Goal: Contribute content: Contribute content

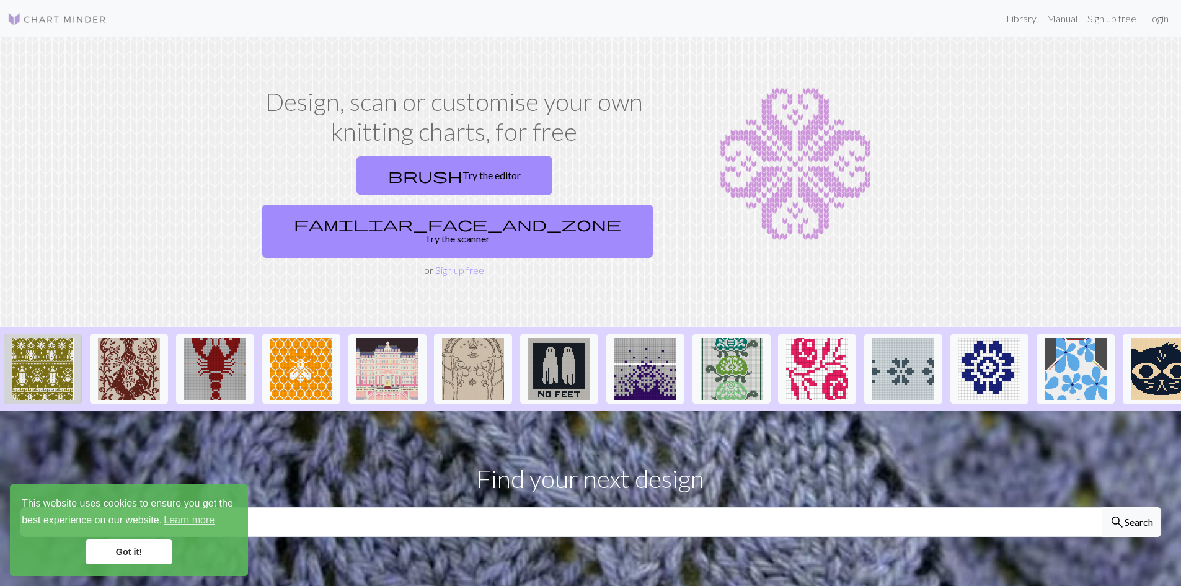
click at [50, 338] on img at bounding box center [43, 369] width 62 height 62
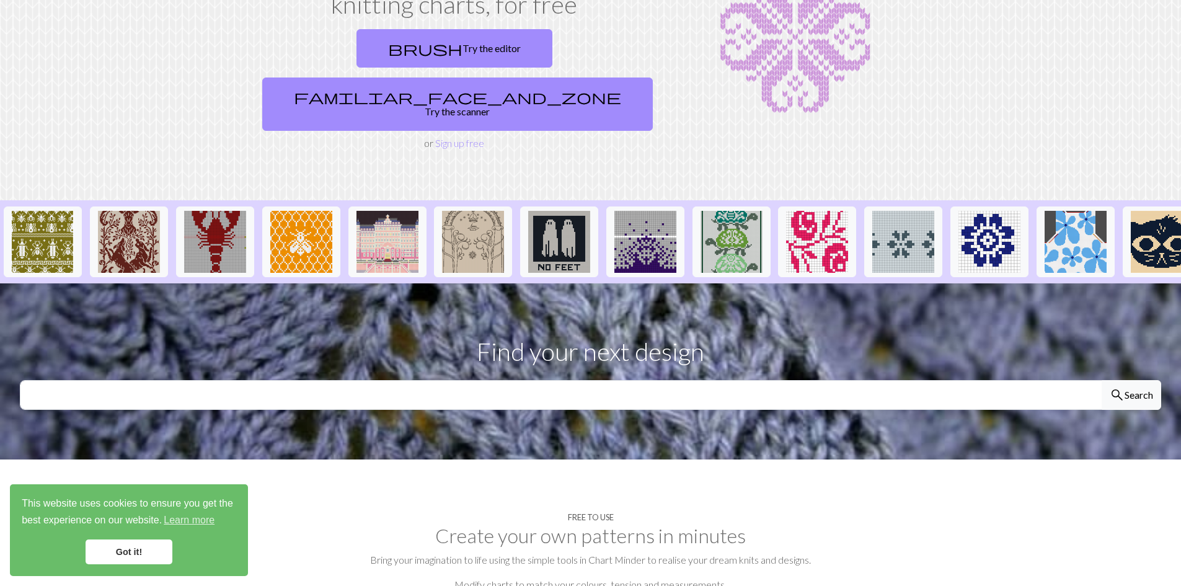
scroll to position [186, 0]
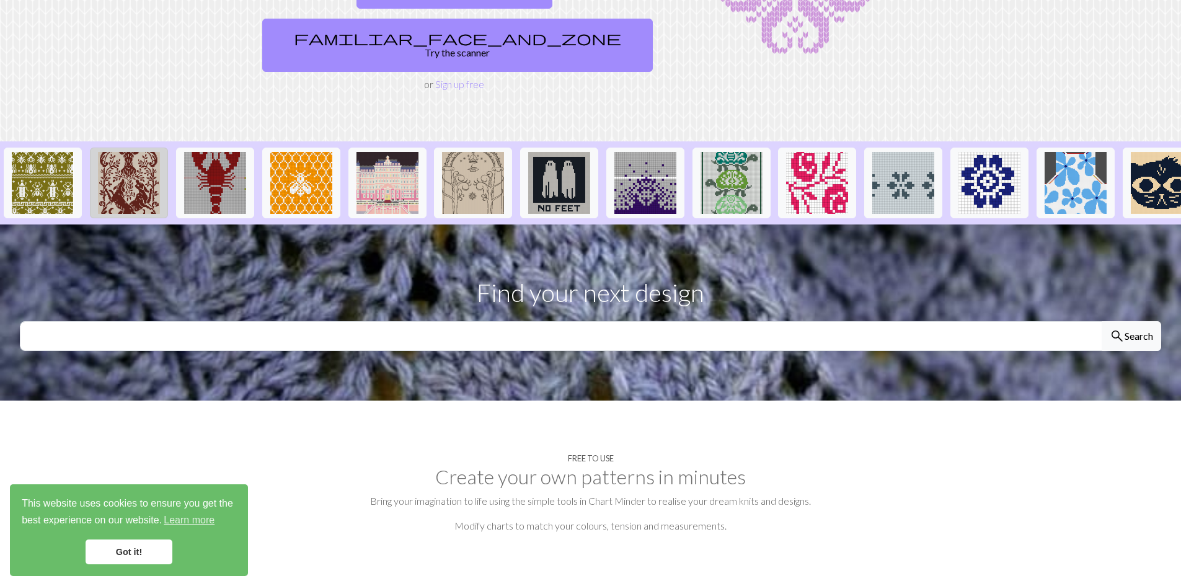
click at [136, 164] on img at bounding box center [129, 183] width 62 height 62
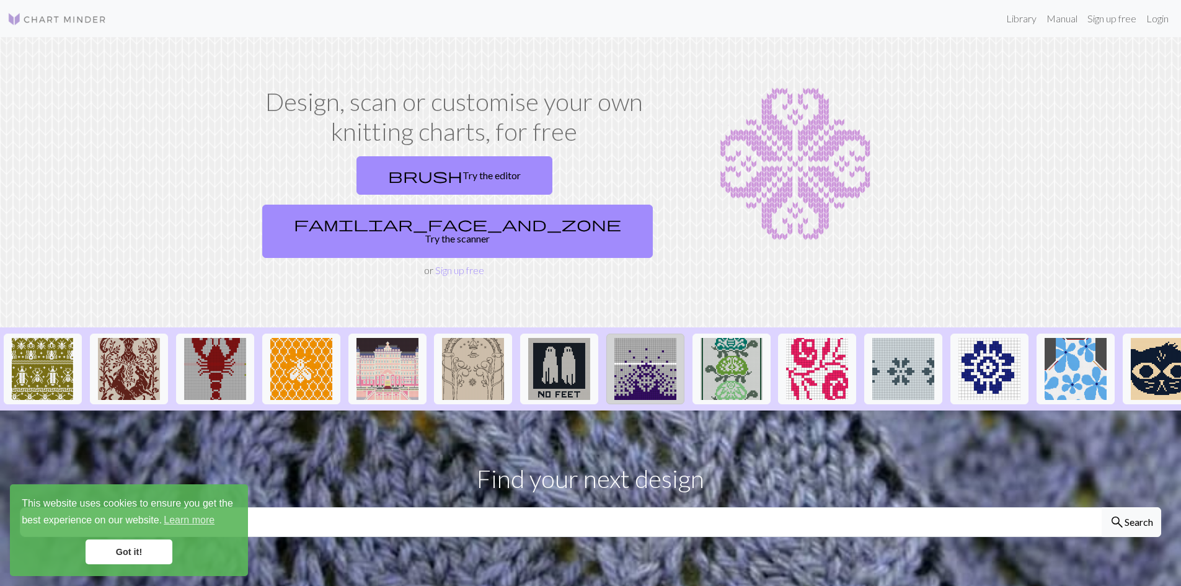
click at [645, 338] on img at bounding box center [645, 369] width 62 height 62
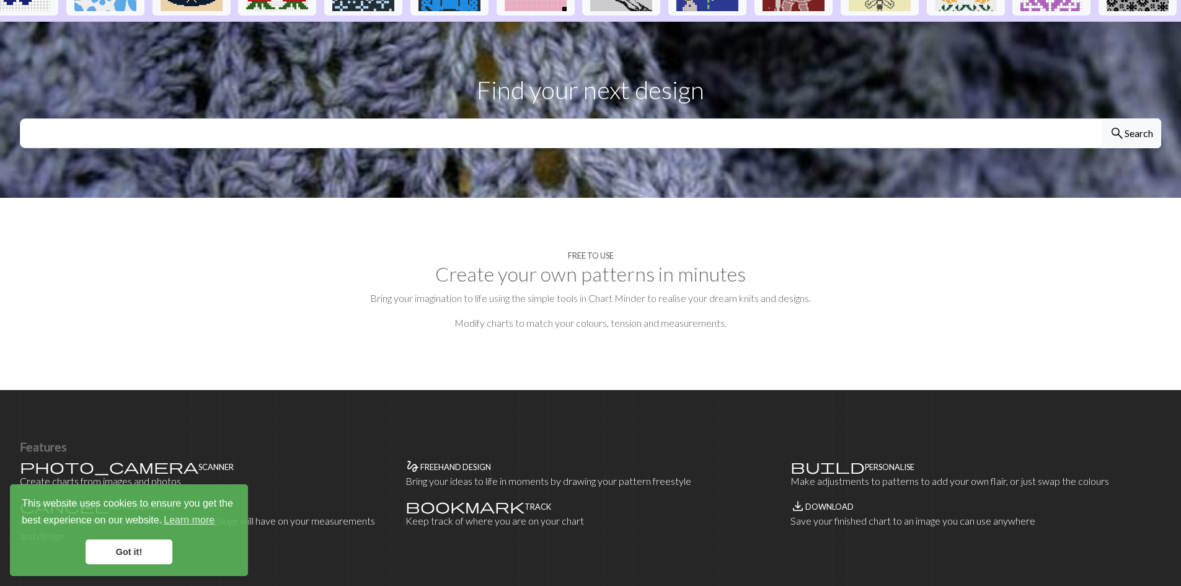
scroll to position [372, 0]
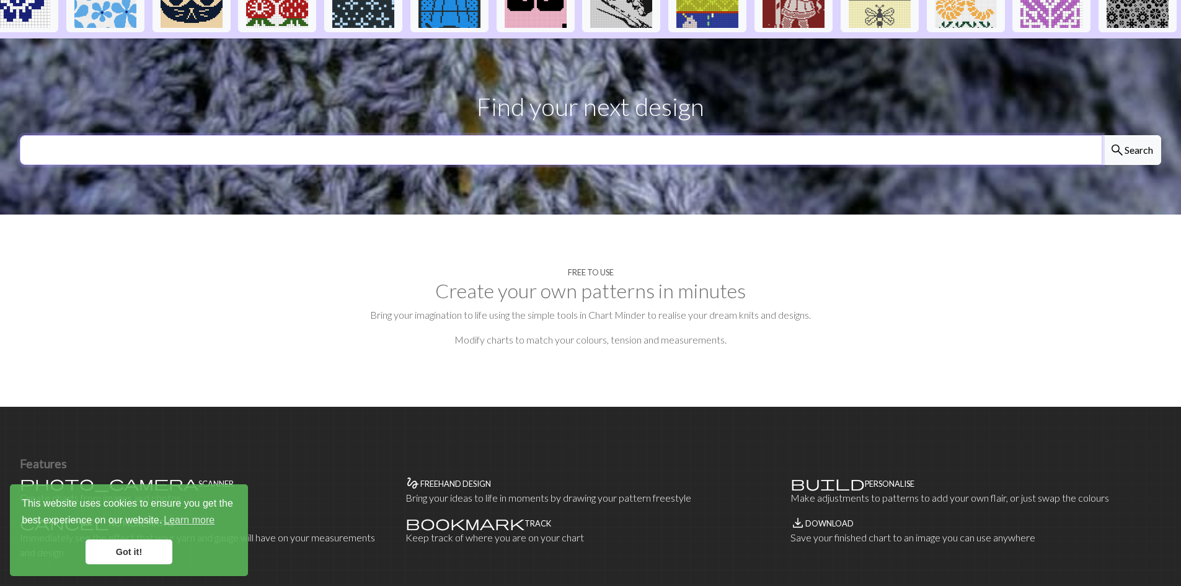
click at [583, 135] on input "text" at bounding box center [561, 150] width 1082 height 30
type input "madoka"
click at [1101, 135] on button "search Search" at bounding box center [1130, 150] width 59 height 30
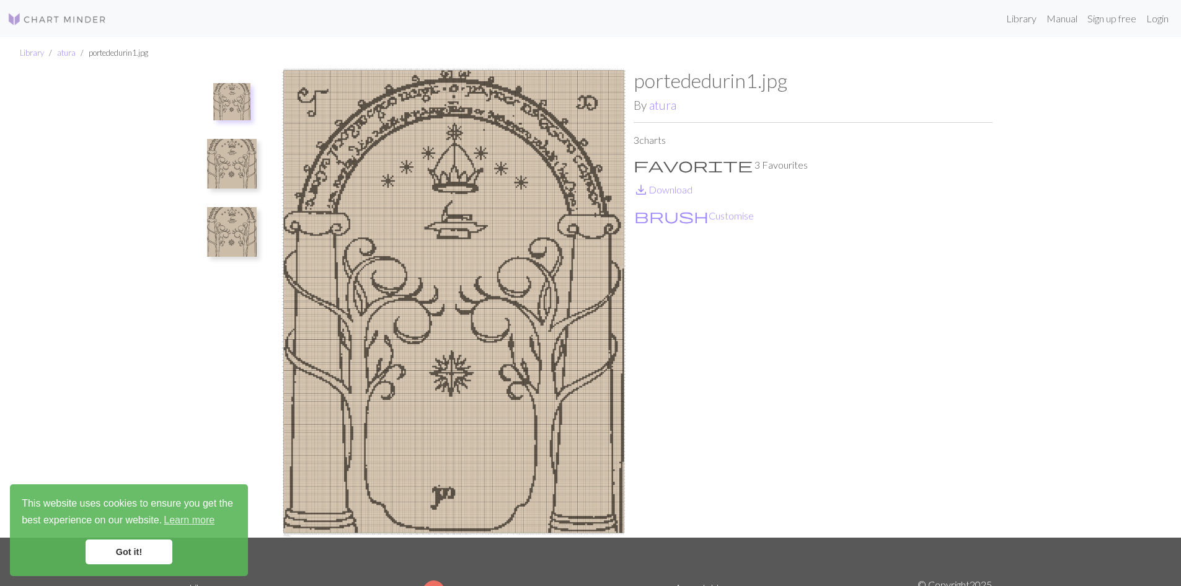
click at [216, 166] on img at bounding box center [232, 164] width 50 height 50
click at [216, 124] on img at bounding box center [232, 108] width 50 height 50
click at [242, 107] on img at bounding box center [231, 101] width 37 height 37
click at [244, 158] on img at bounding box center [232, 164] width 50 height 50
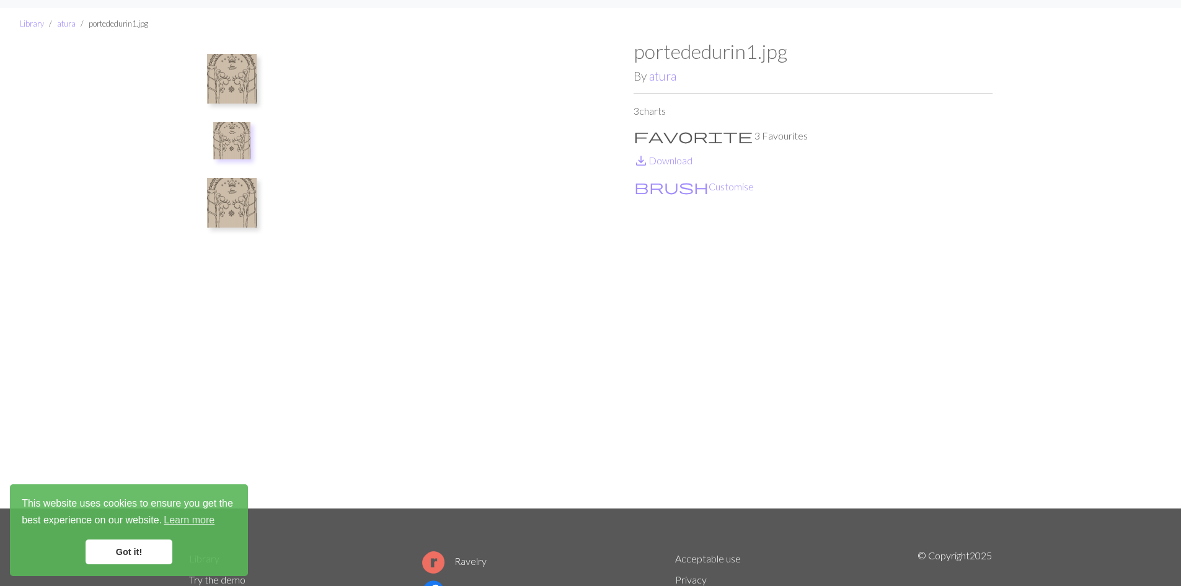
scroll to position [62, 0]
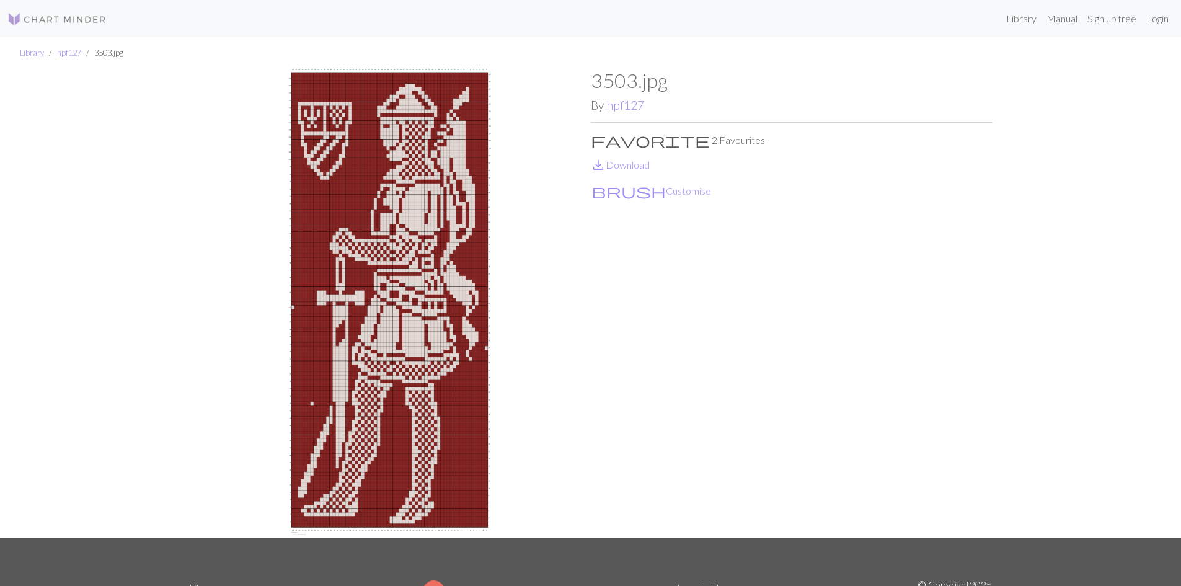
click at [444, 378] on img at bounding box center [390, 303] width 402 height 469
click at [618, 169] on link "save_alt Download" at bounding box center [620, 165] width 59 height 12
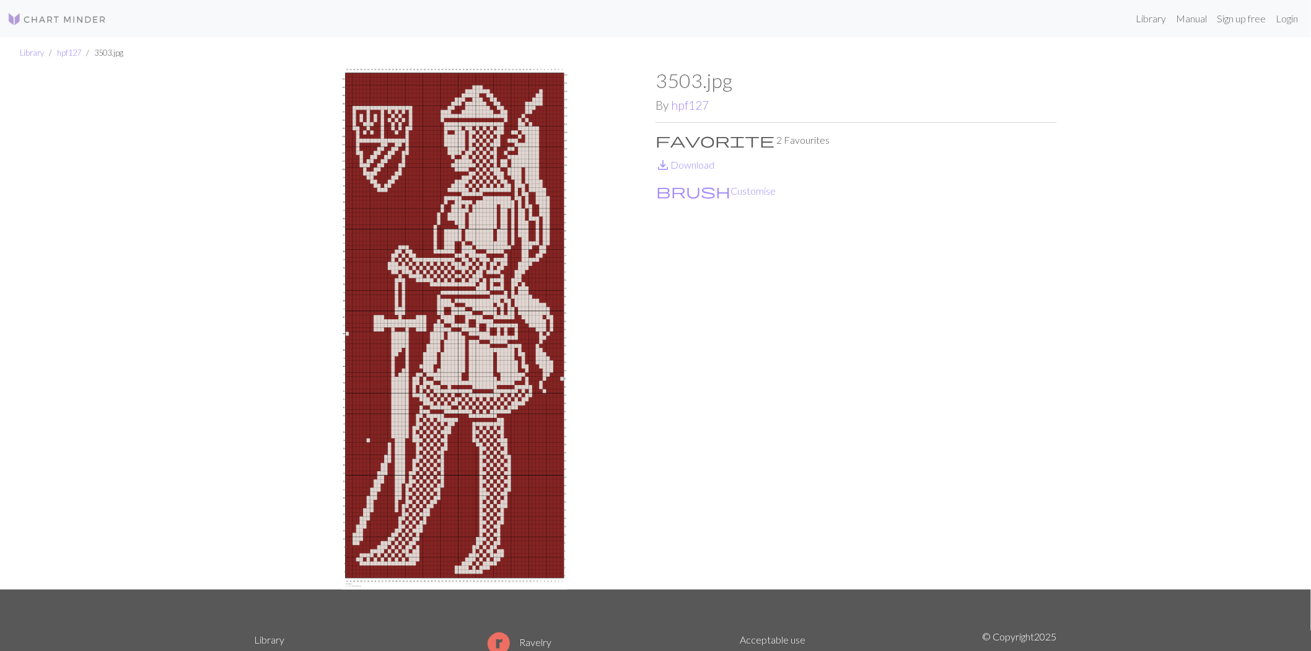
click at [51, 24] on img at bounding box center [56, 19] width 99 height 15
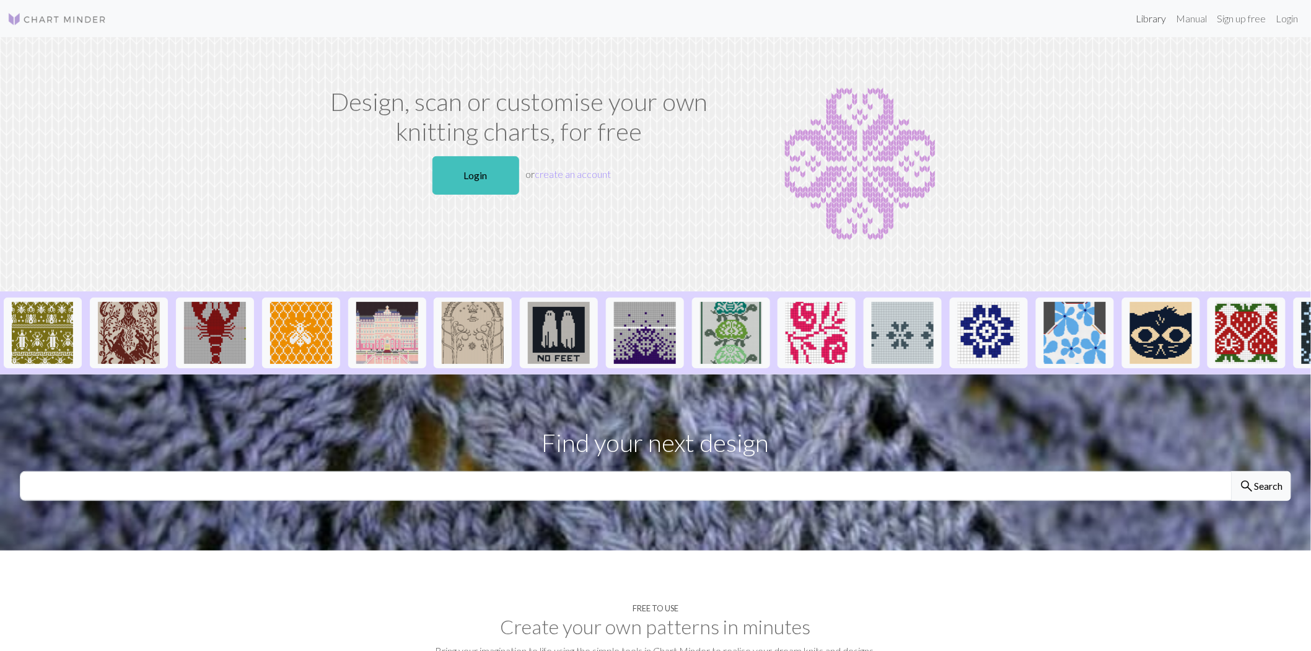
click at [1157, 15] on link "Library" at bounding box center [1152, 18] width 40 height 25
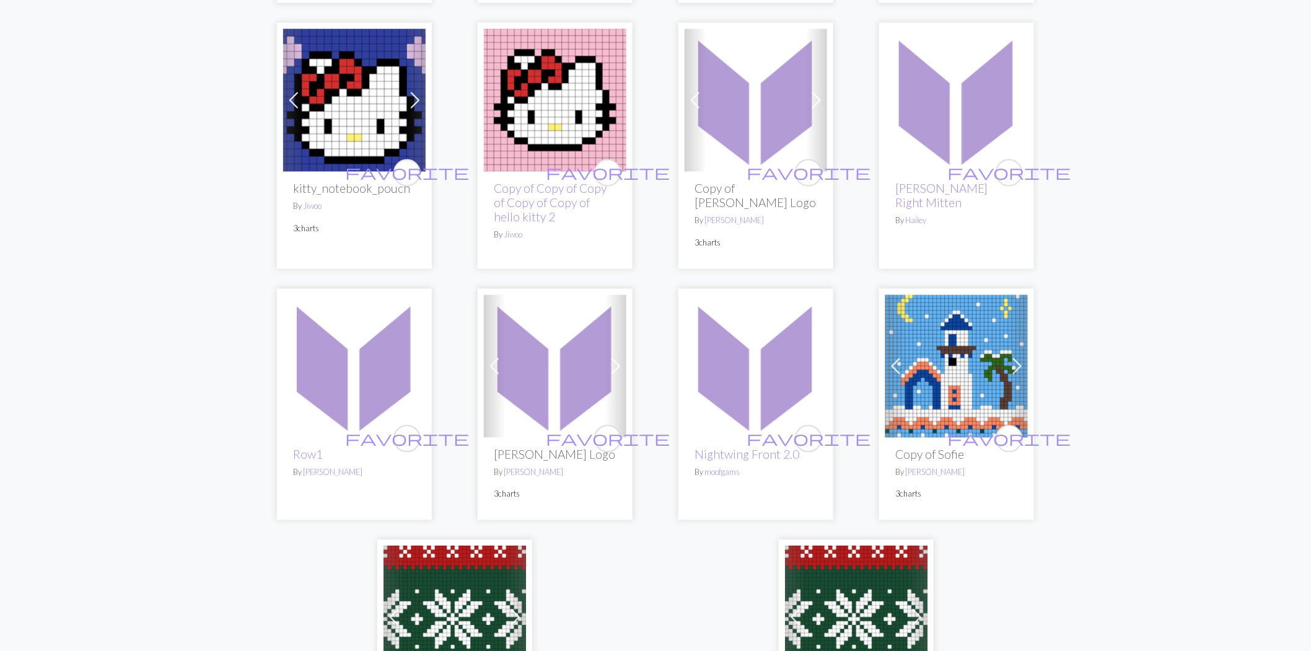
scroll to position [2823, 0]
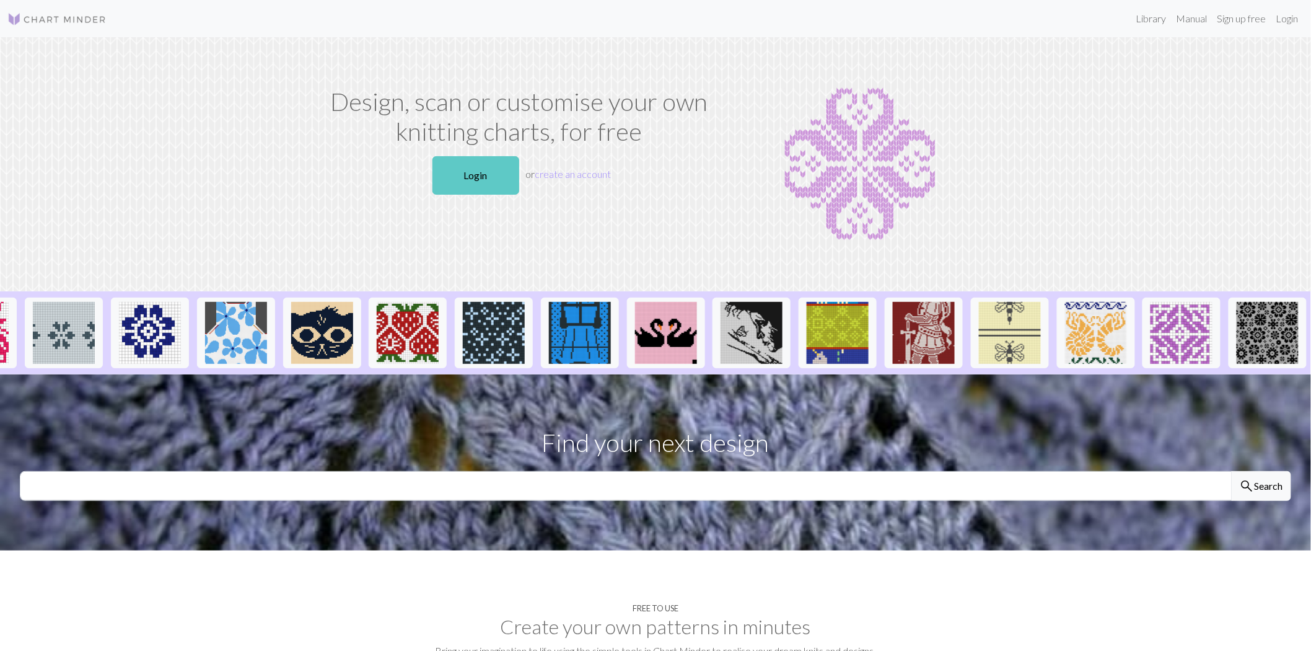
click at [510, 171] on link "Login" at bounding box center [476, 175] width 87 height 38
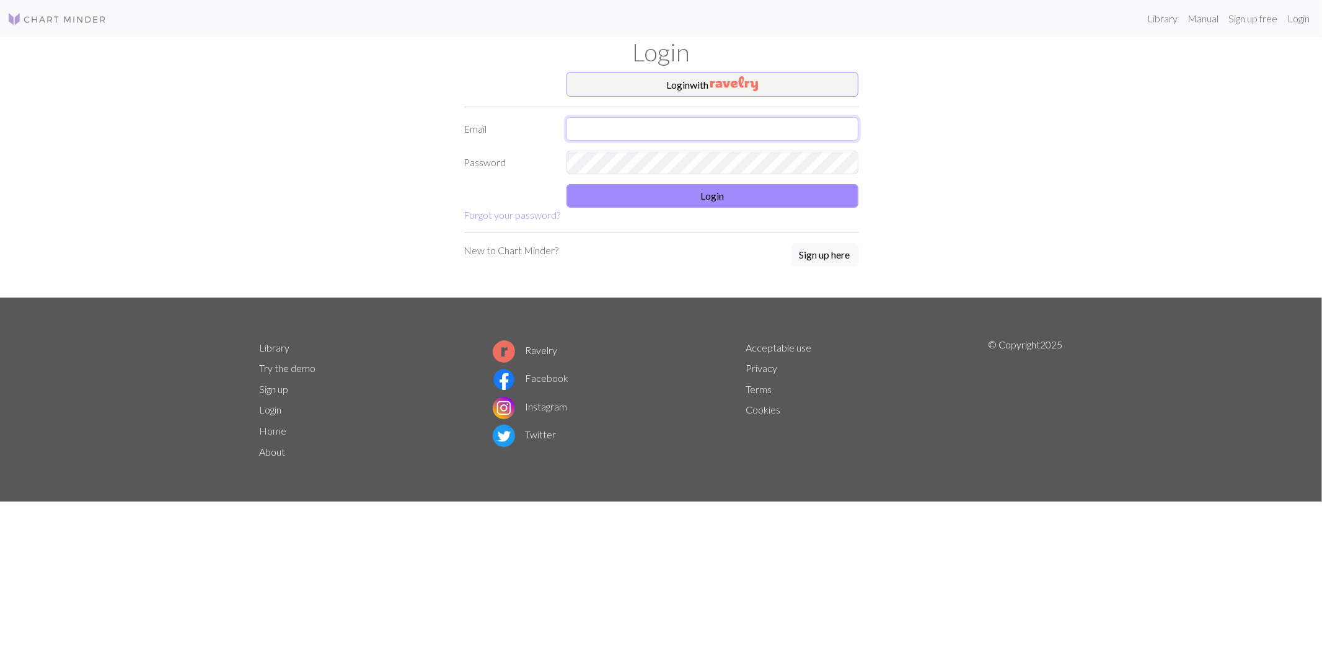
type input "visabelzaldivar@gmail.com"
click at [715, 195] on button "Login" at bounding box center [712, 196] width 292 height 24
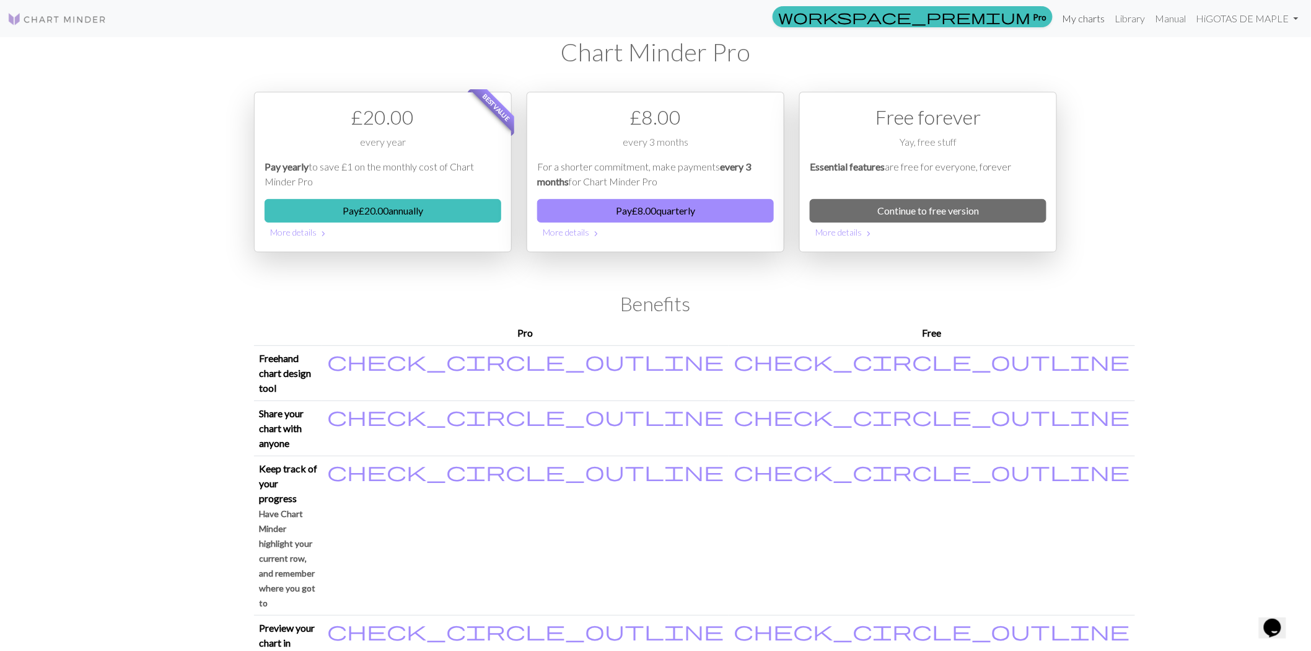
click at [1088, 14] on link "My charts" at bounding box center [1084, 18] width 53 height 25
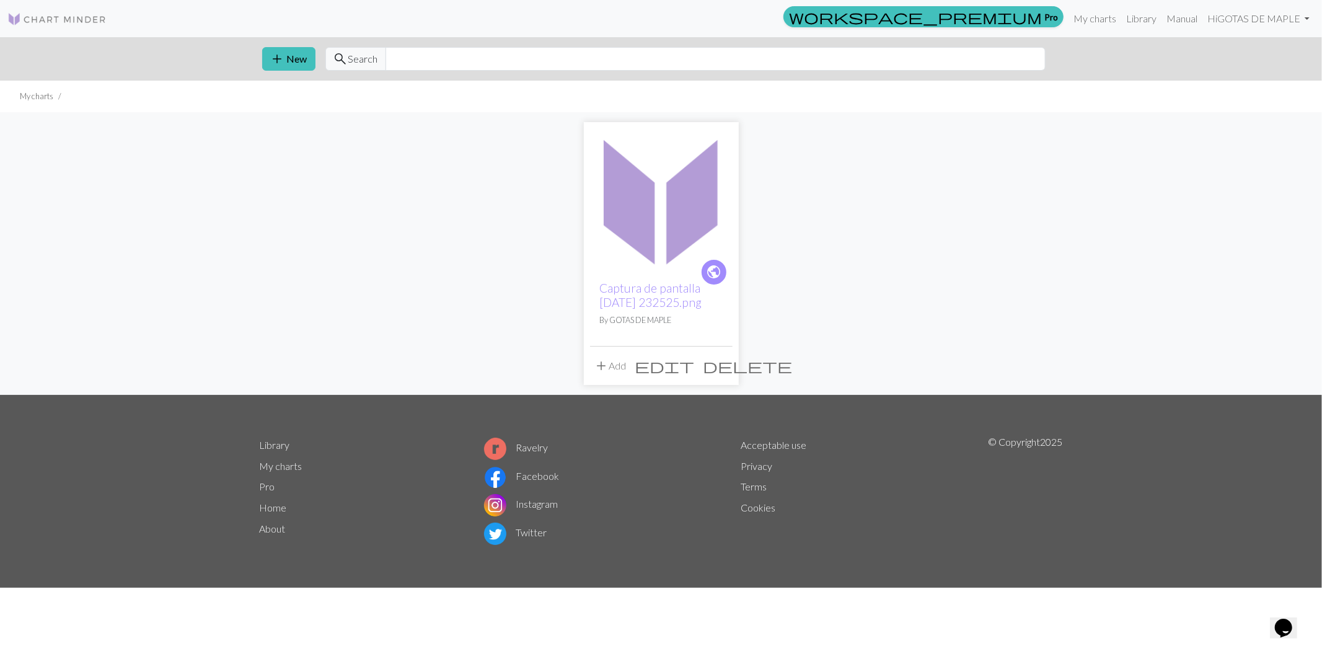
click at [623, 242] on img at bounding box center [661, 199] width 143 height 143
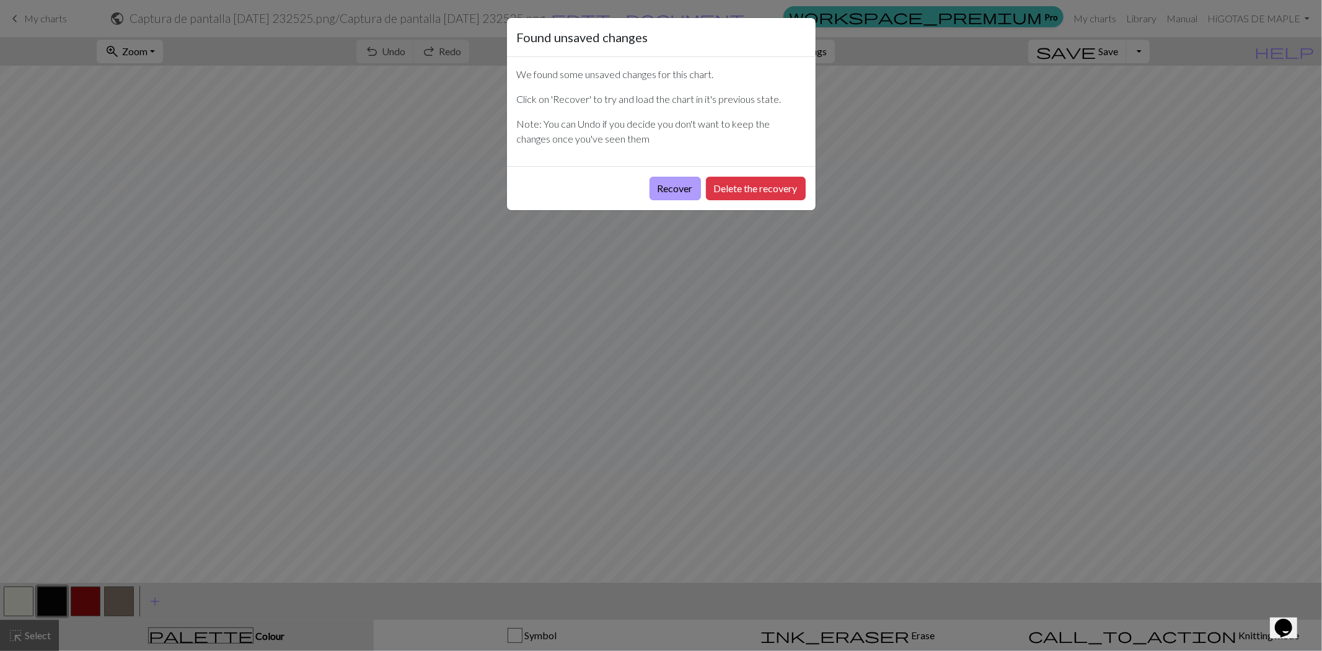
click at [680, 186] on button "Recover" at bounding box center [674, 189] width 51 height 24
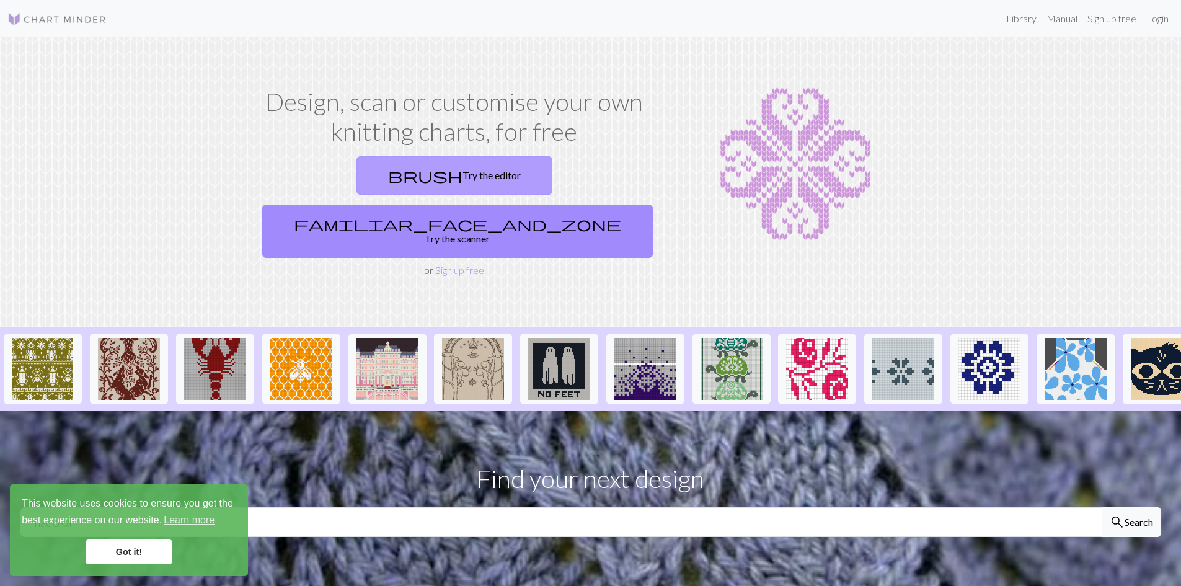
click at [386, 172] on link "brush Try the editor" at bounding box center [454, 175] width 196 height 38
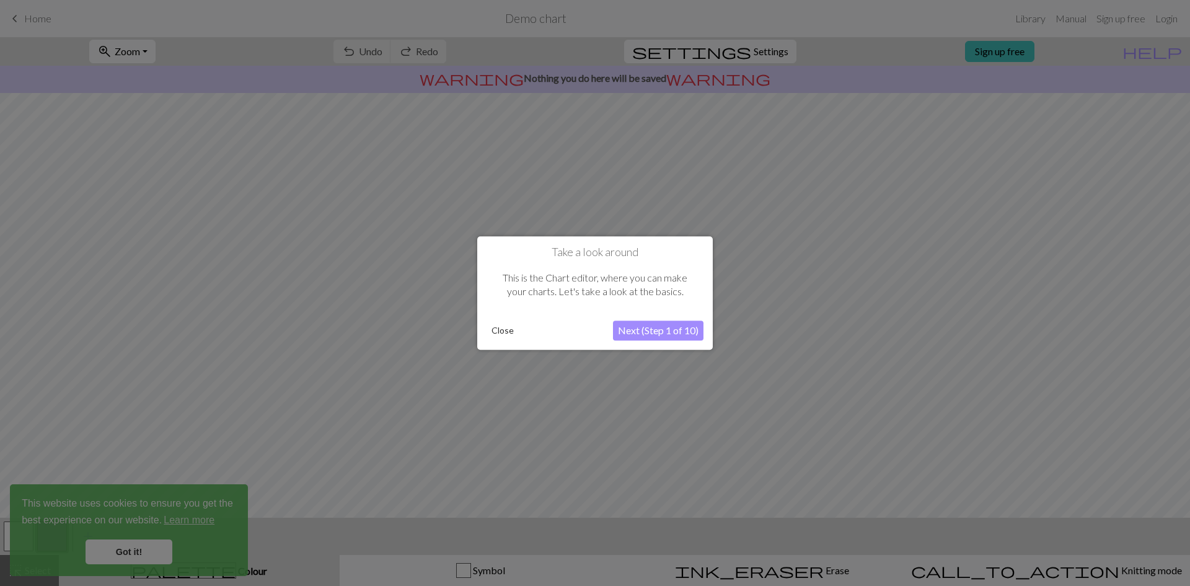
click at [692, 337] on button "Next (Step 1 of 10)" at bounding box center [658, 330] width 90 height 20
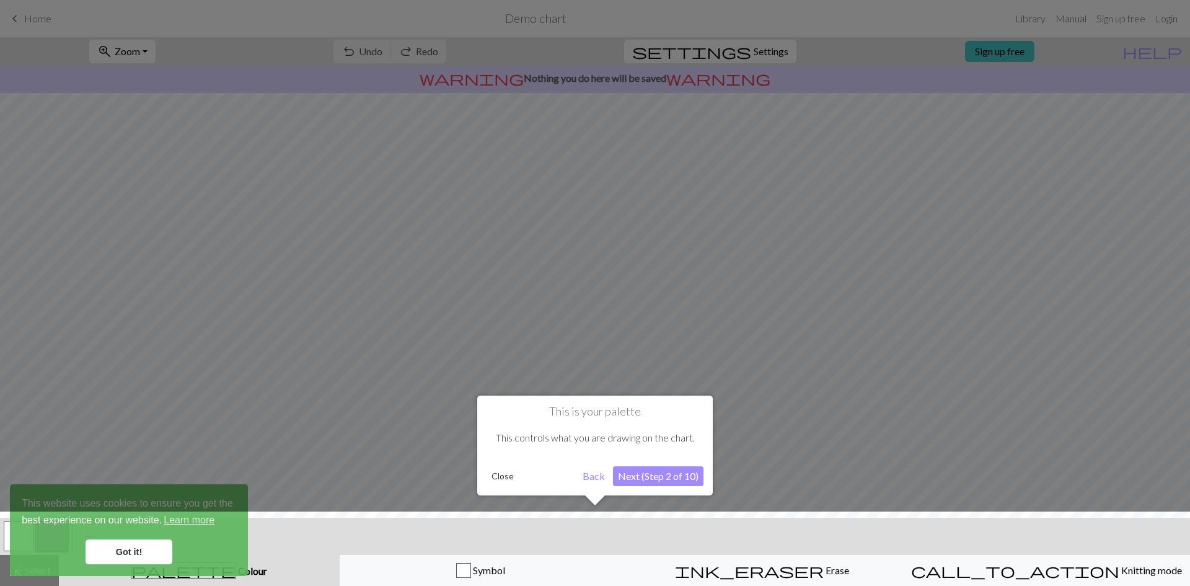
click at [671, 470] on button "Next (Step 2 of 10)" at bounding box center [658, 476] width 90 height 20
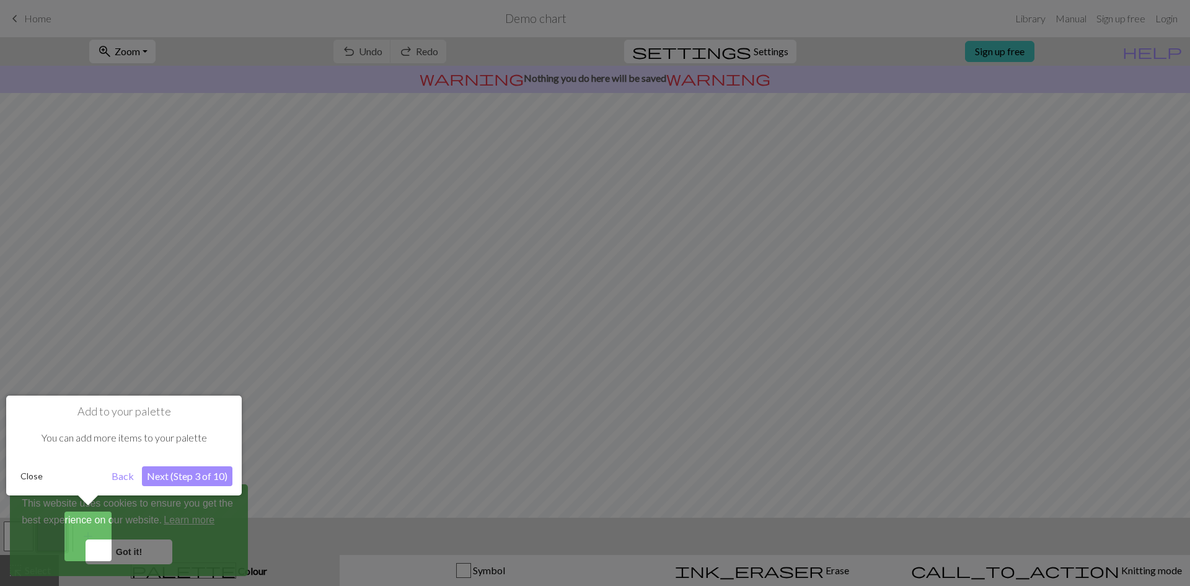
click at [670, 473] on div at bounding box center [595, 293] width 1190 height 586
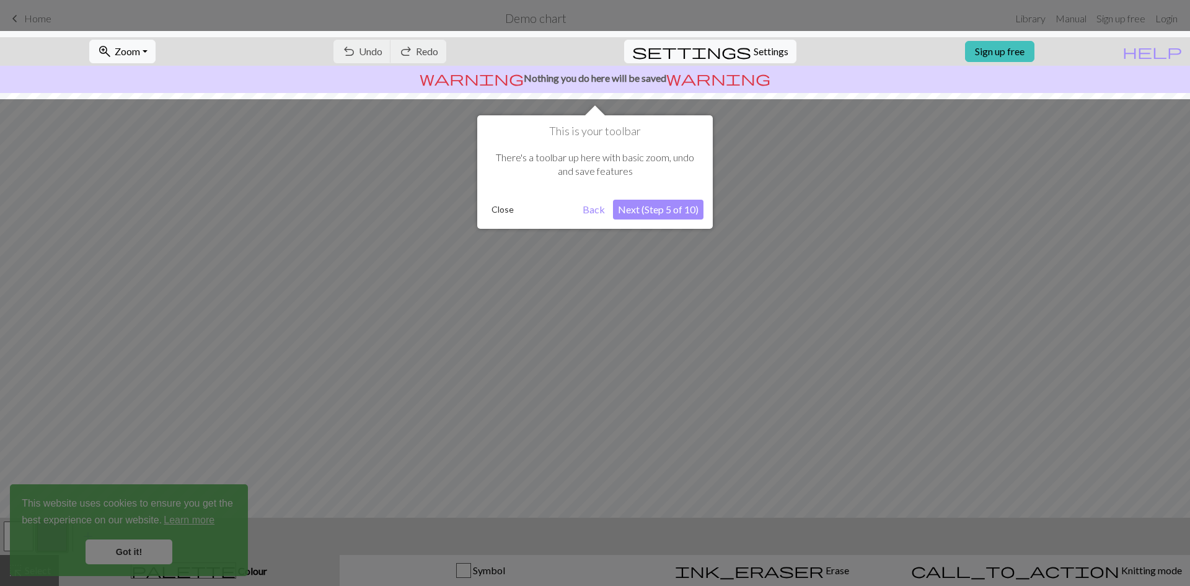
click at [616, 439] on div at bounding box center [595, 293] width 1190 height 586
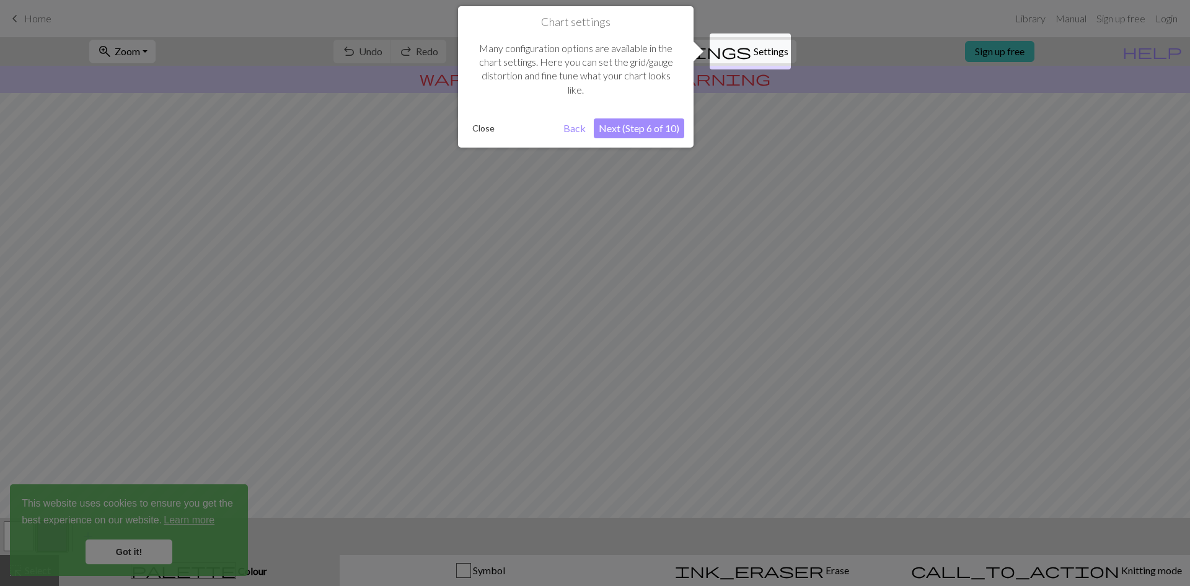
click at [617, 438] on div at bounding box center [595, 293] width 1190 height 586
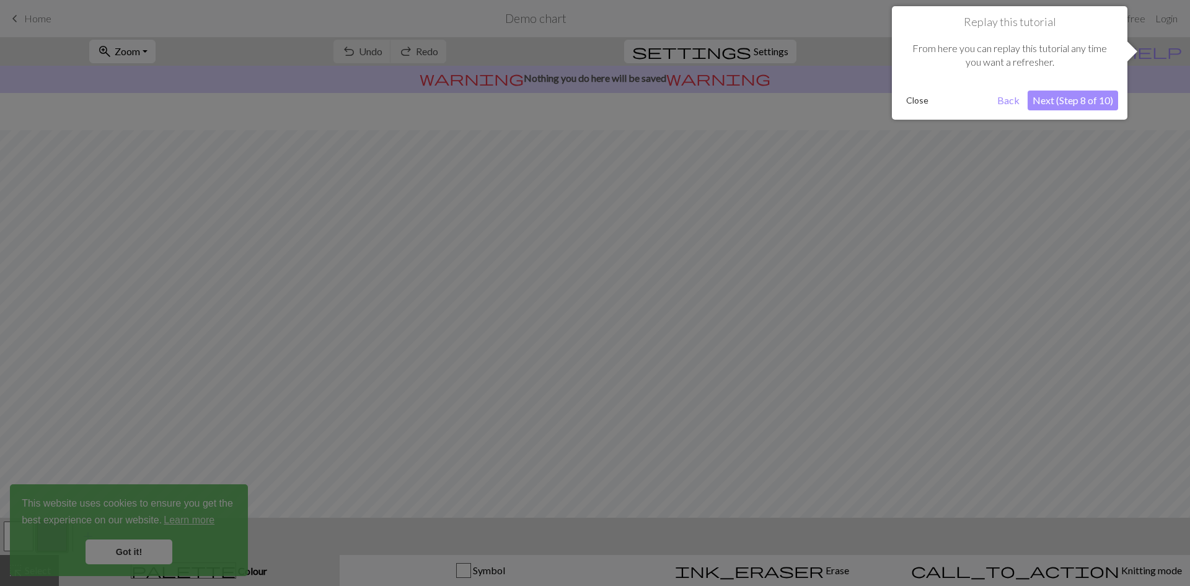
scroll to position [37, 0]
click at [617, 438] on div at bounding box center [595, 293] width 1190 height 586
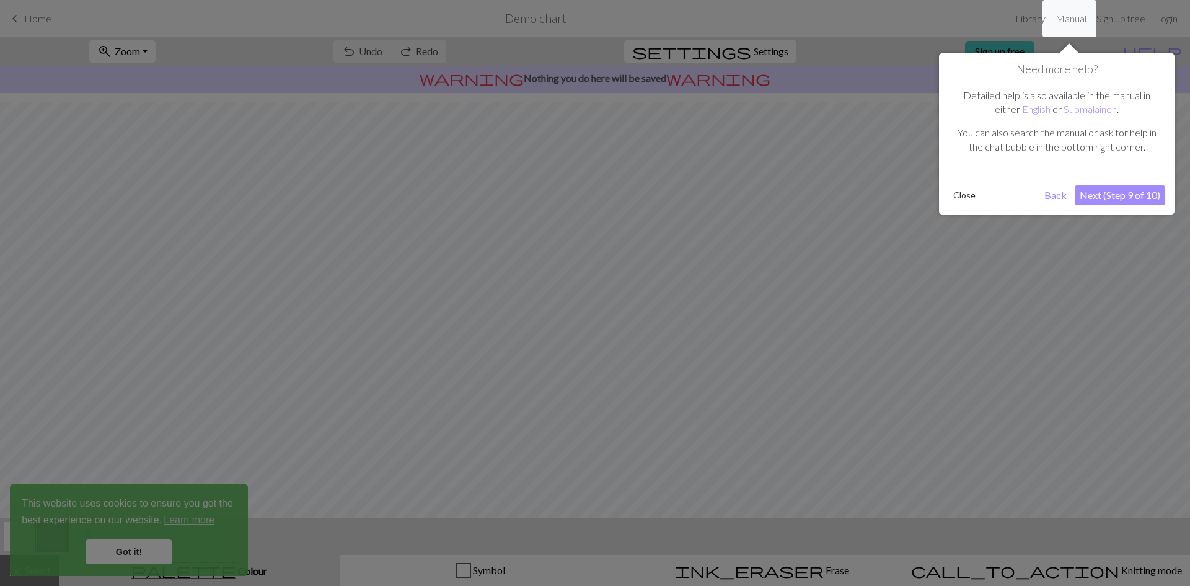
click at [706, 402] on div at bounding box center [595, 293] width 1190 height 586
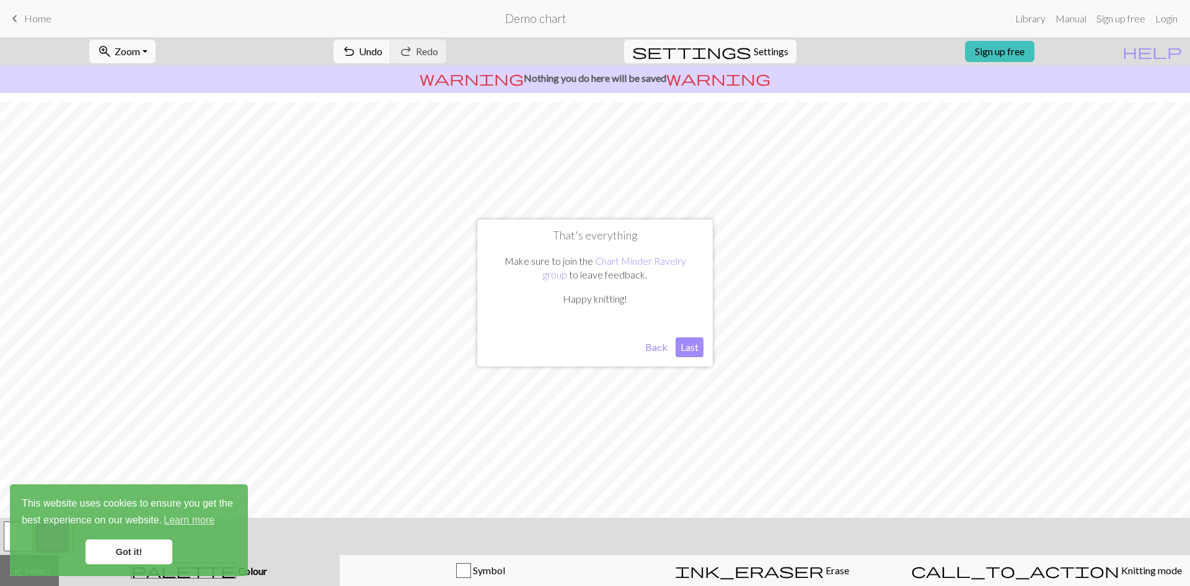
click at [658, 346] on button "Back" at bounding box center [656, 347] width 32 height 20
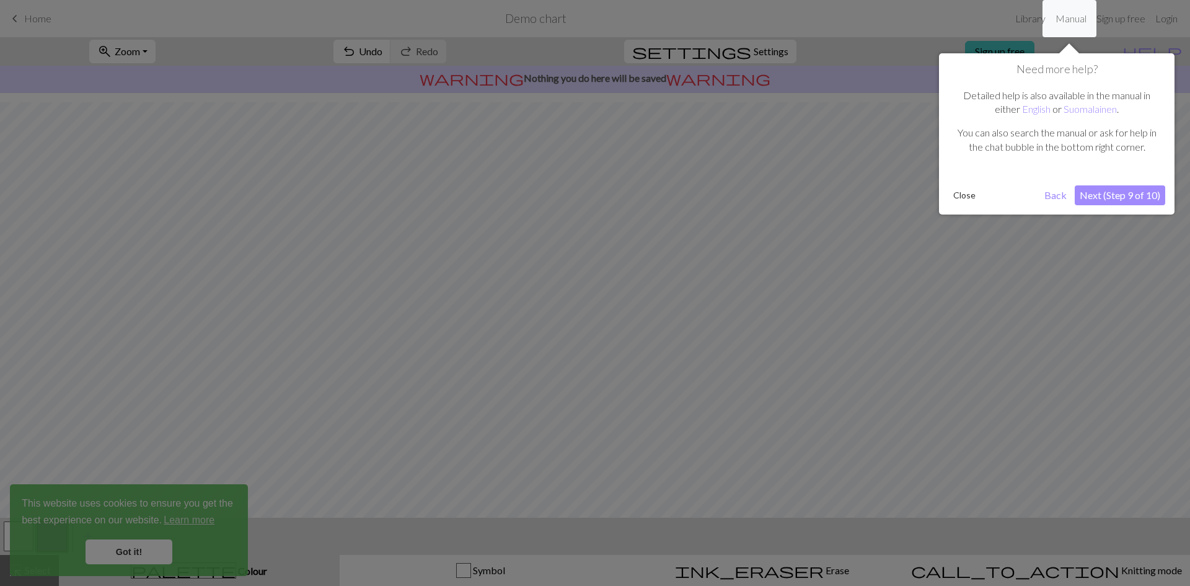
click at [1081, 342] on div at bounding box center [595, 293] width 1190 height 586
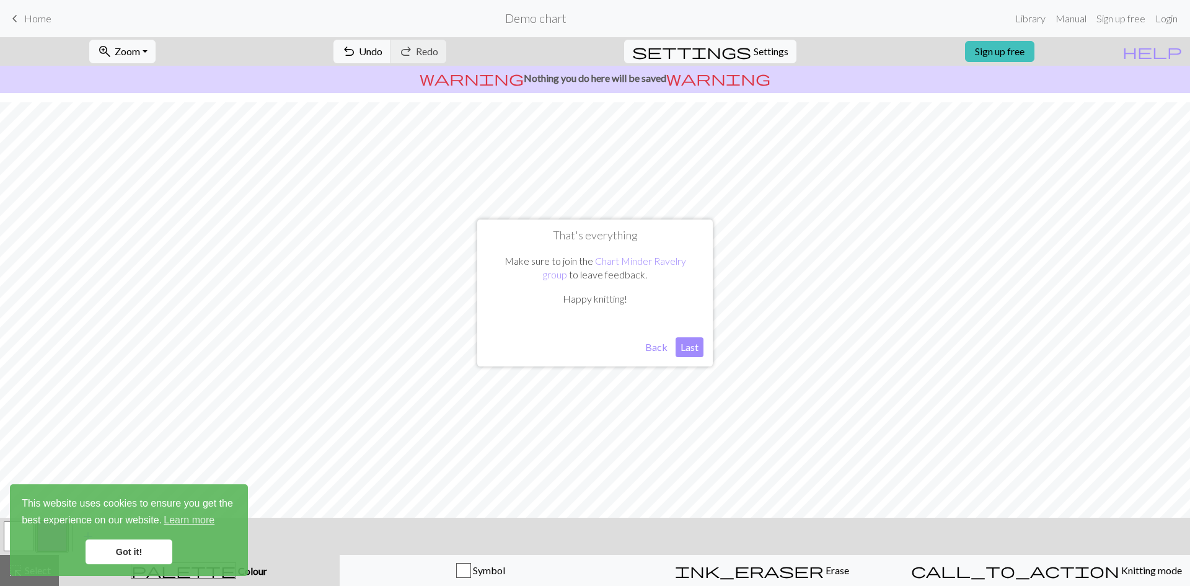
click at [683, 347] on button "Last" at bounding box center [689, 347] width 28 height 20
click at [1034, 58] on link "Sign up free" at bounding box center [999, 51] width 69 height 21
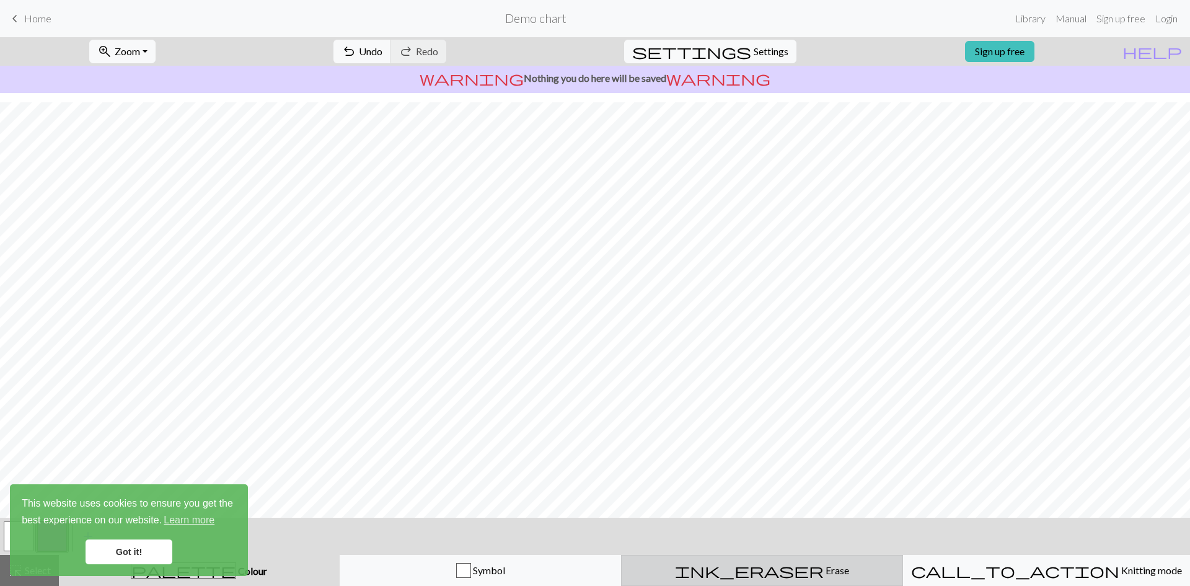
click at [824, 569] on span "Erase" at bounding box center [836, 570] width 25 height 12
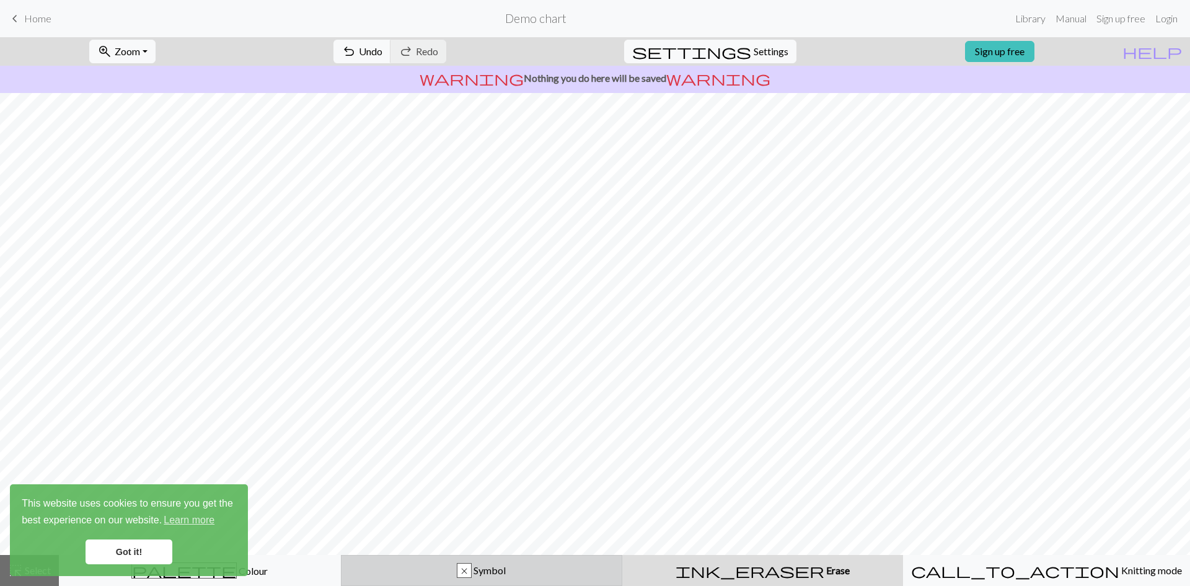
click at [503, 571] on span "Symbol" at bounding box center [489, 570] width 34 height 12
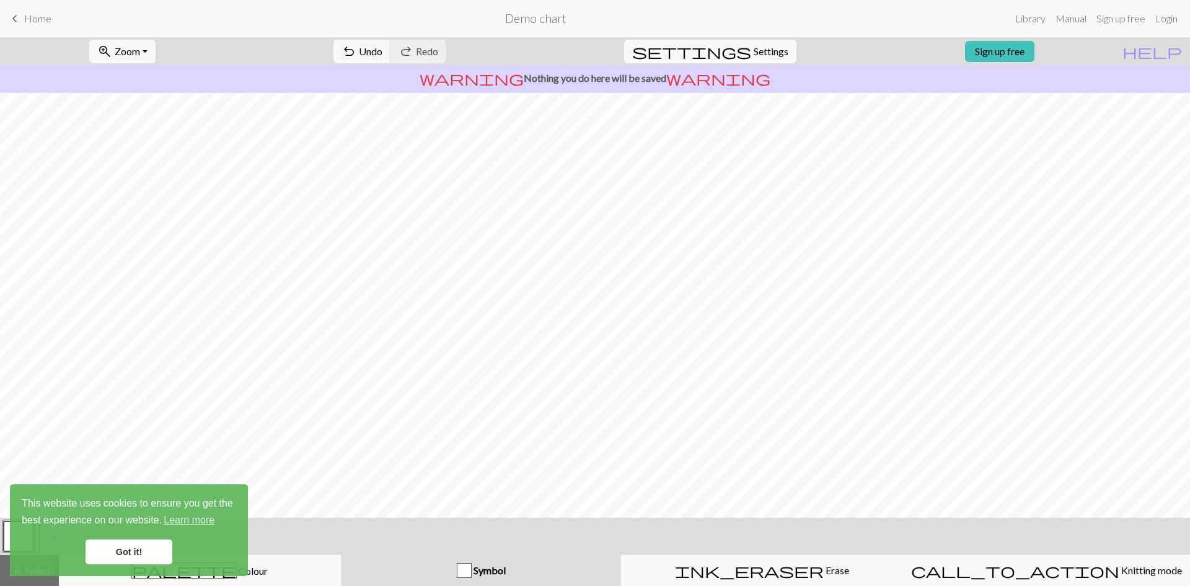
click at [14, 18] on span "keyboard_arrow_left" at bounding box center [14, 18] width 15 height 17
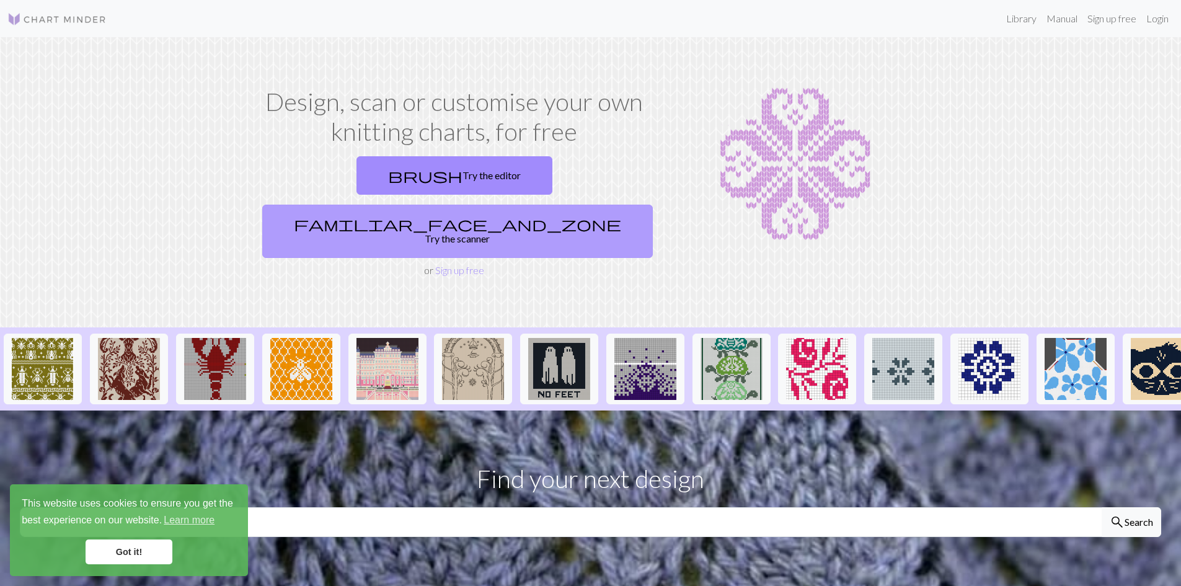
click at [490, 205] on link "familiar_face_and_zone Try the scanner" at bounding box center [457, 231] width 390 height 53
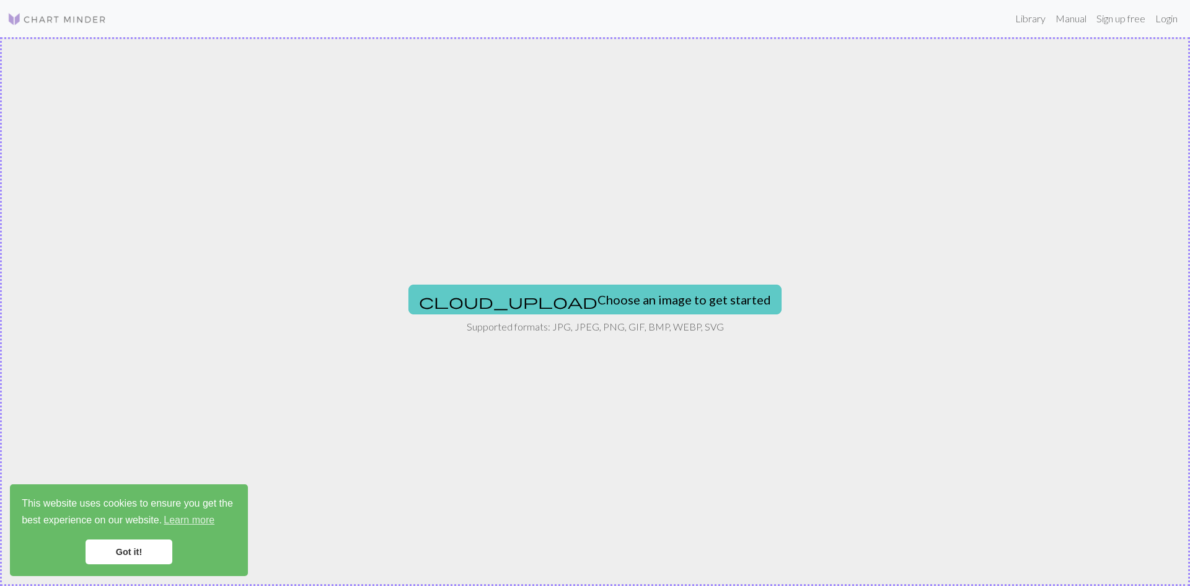
click at [653, 307] on button "cloud_upload Choose an image to get started" at bounding box center [594, 299] width 373 height 30
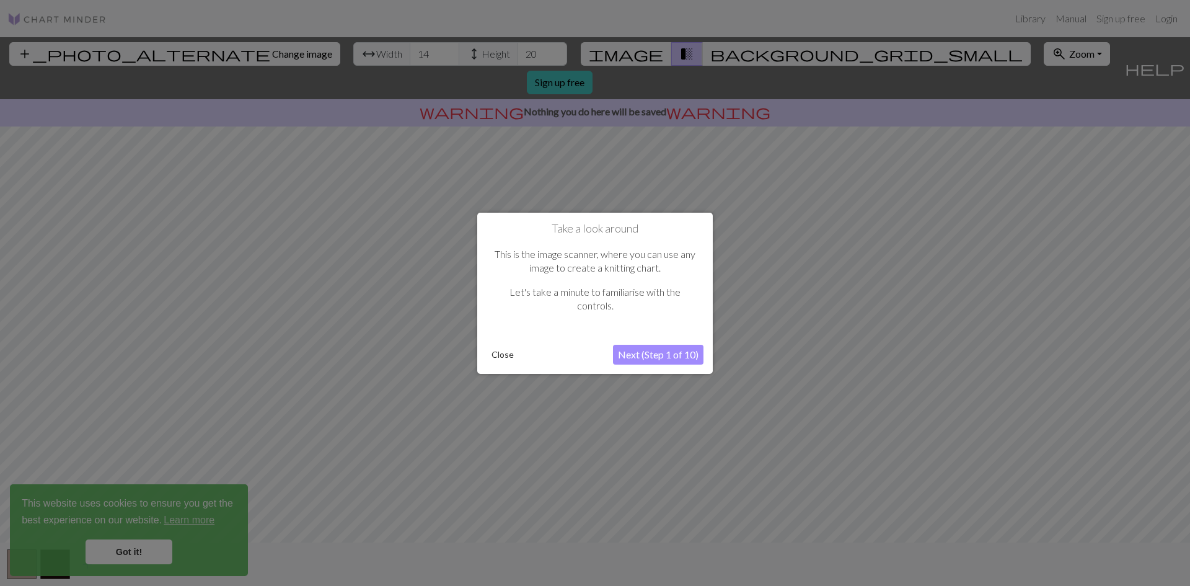
click at [690, 357] on button "Next (Step 1 of 10)" at bounding box center [658, 355] width 90 height 20
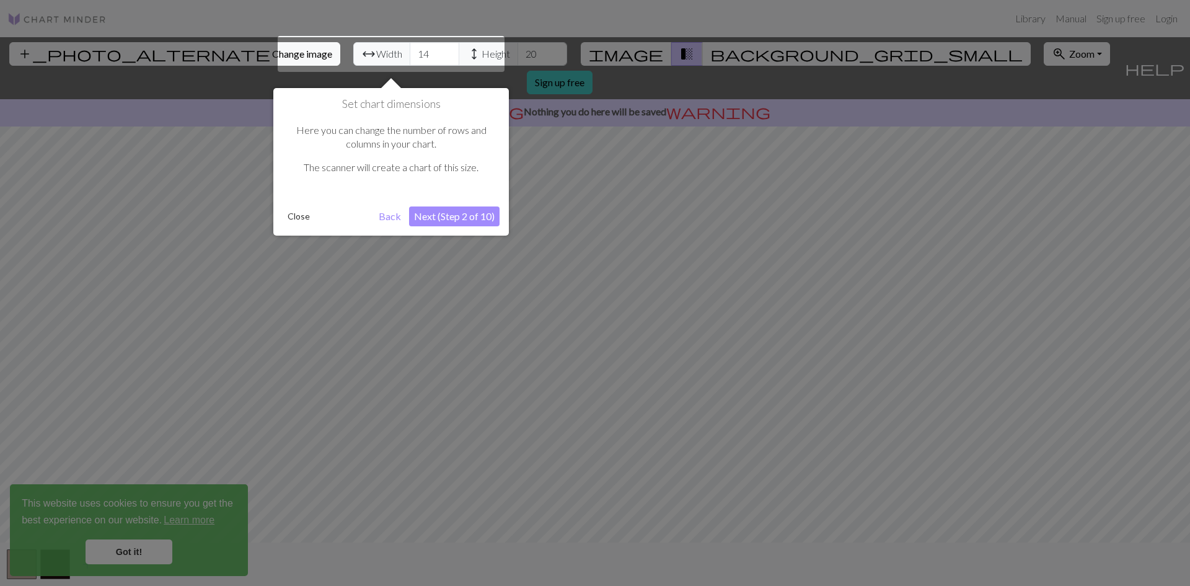
click at [420, 214] on button "Next (Step 2 of 10)" at bounding box center [454, 216] width 90 height 20
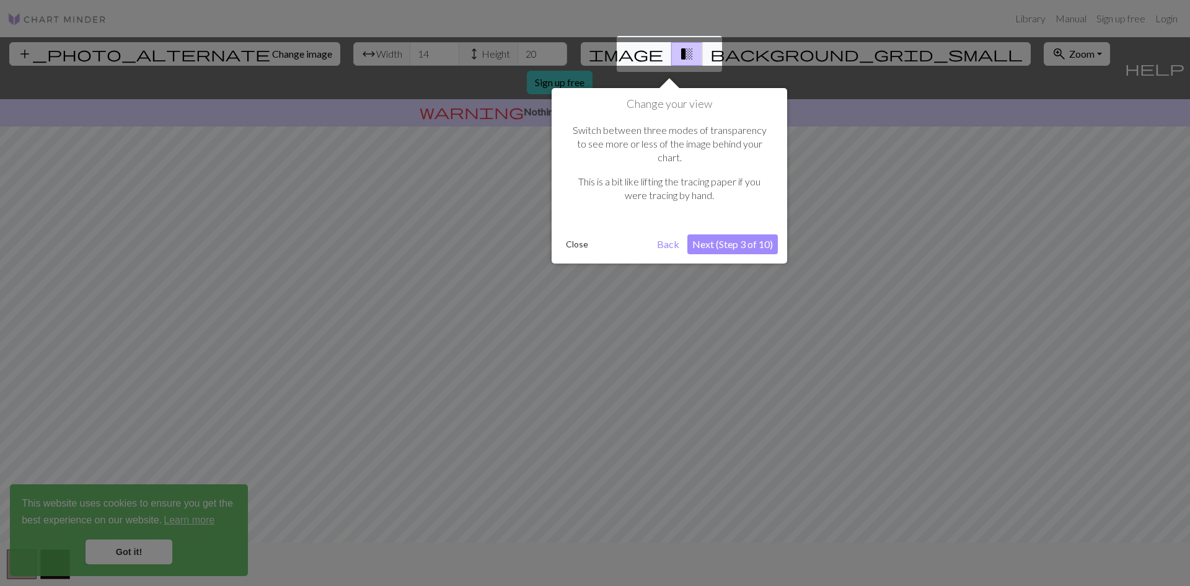
click at [723, 234] on button "Next (Step 3 of 10)" at bounding box center [732, 244] width 90 height 20
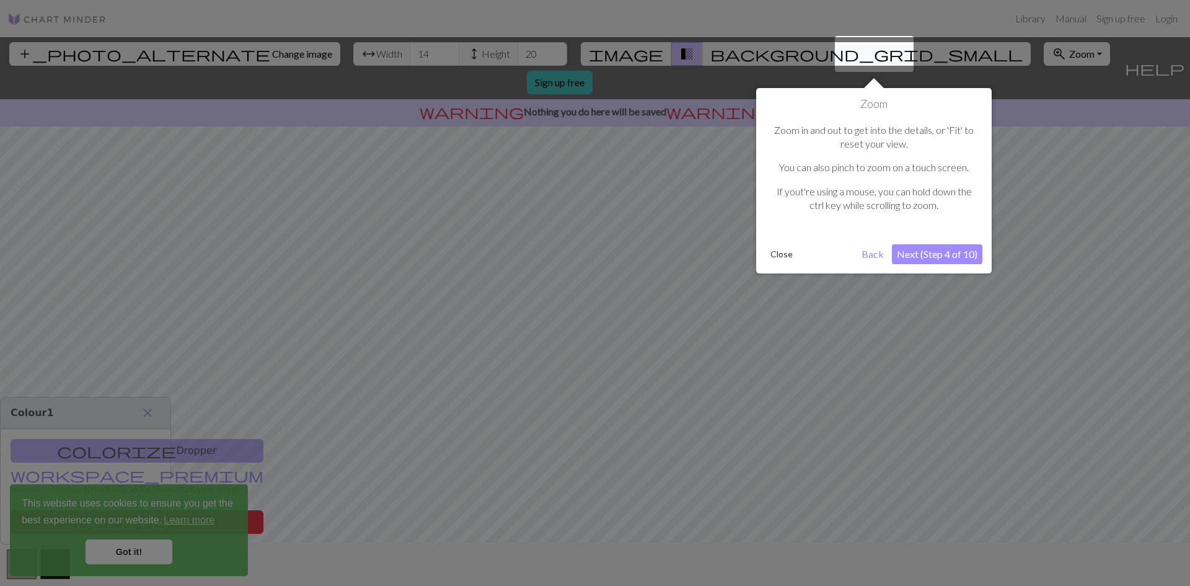
click at [967, 253] on button "Next (Step 4 of 10)" at bounding box center [937, 254] width 90 height 20
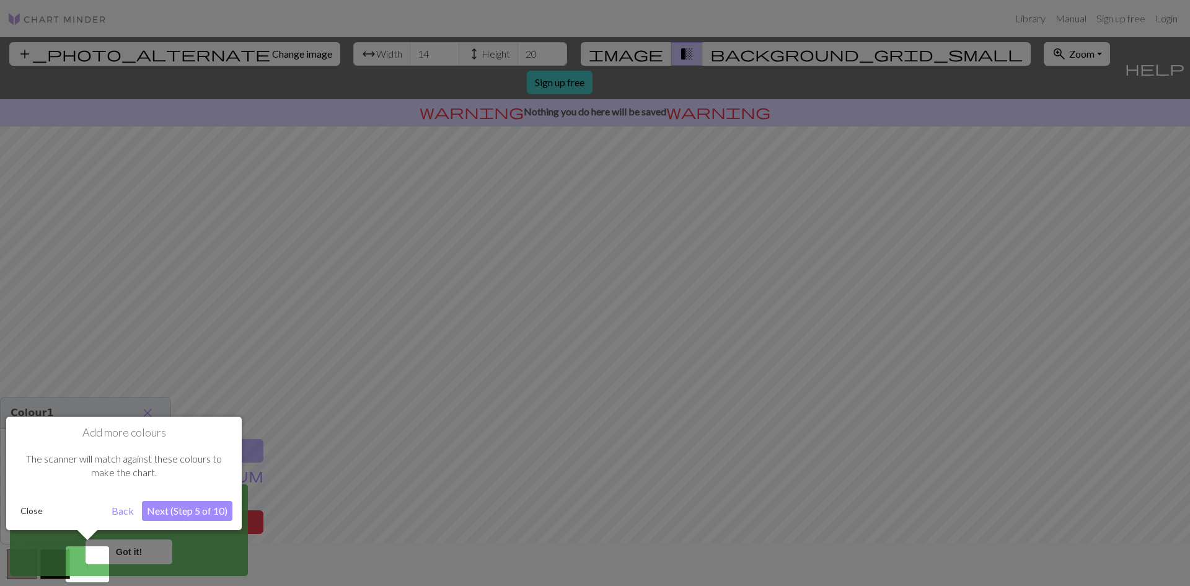
click at [206, 508] on button "Next (Step 5 of 10)" at bounding box center [187, 511] width 90 height 20
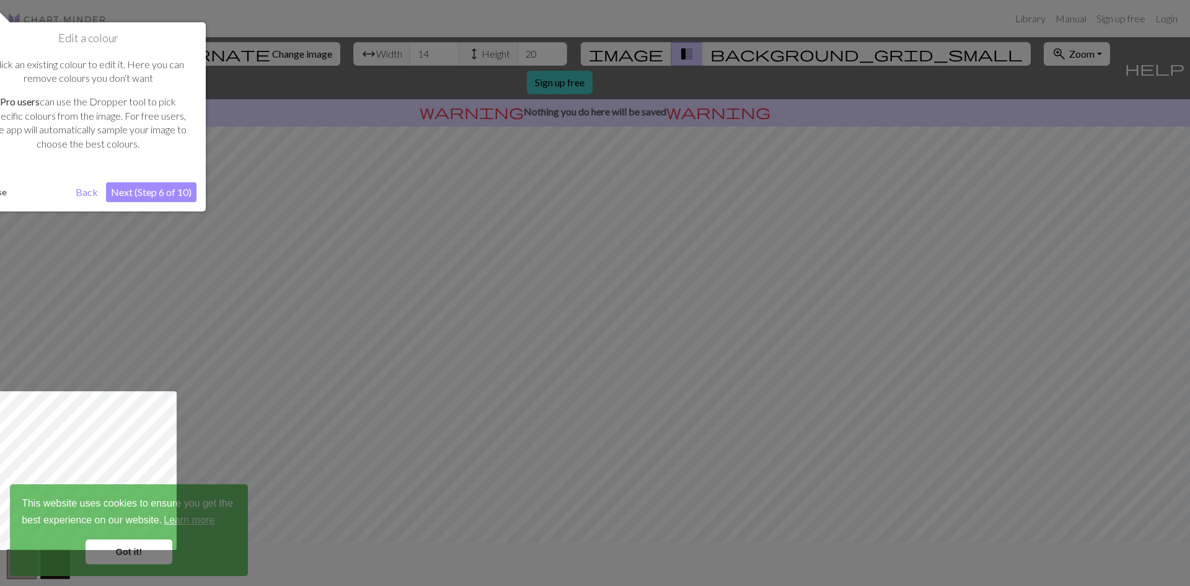
click at [120, 190] on button "Next (Step 6 of 10)" at bounding box center [151, 192] width 90 height 20
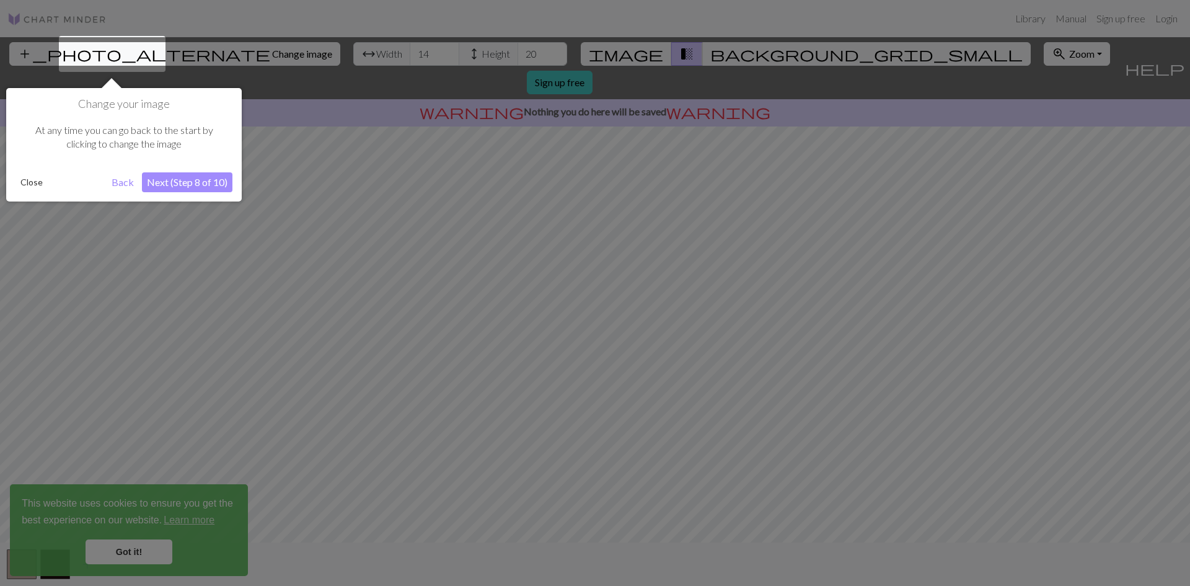
click at [164, 176] on button "Next (Step 8 of 10)" at bounding box center [187, 182] width 90 height 20
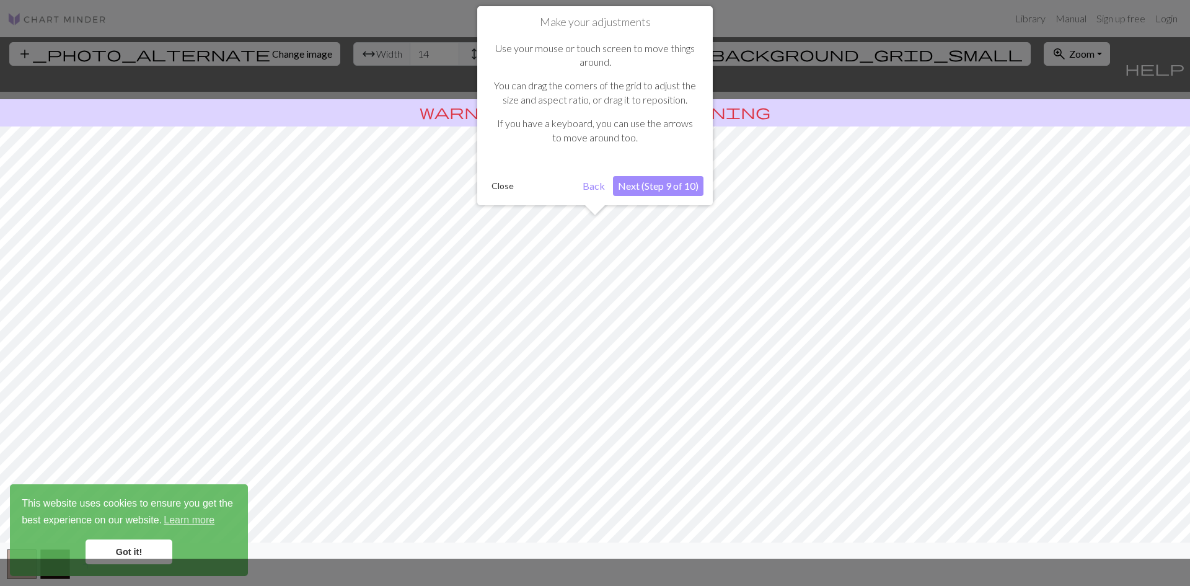
click at [640, 184] on button "Next (Step 9 of 10)" at bounding box center [658, 186] width 90 height 20
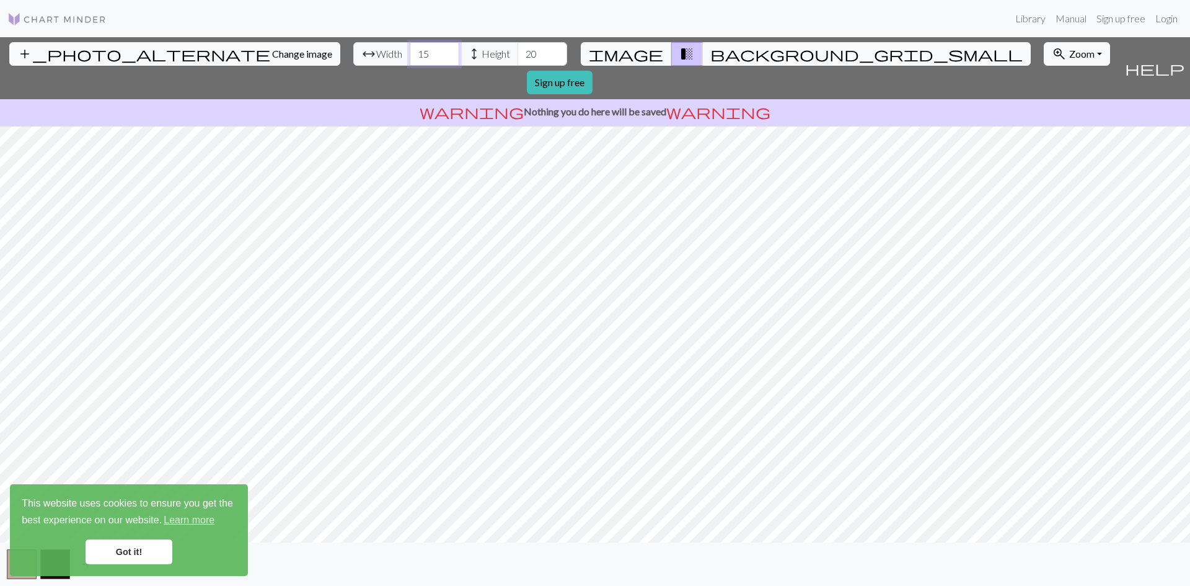
click at [410, 49] on input "15" at bounding box center [435, 54] width 50 height 24
click at [410, 49] on input "16" at bounding box center [435, 54] width 50 height 24
click at [410, 49] on input "17" at bounding box center [435, 54] width 50 height 24
click at [410, 49] on input "18" at bounding box center [435, 54] width 50 height 24
click at [410, 49] on input "19" at bounding box center [435, 54] width 50 height 24
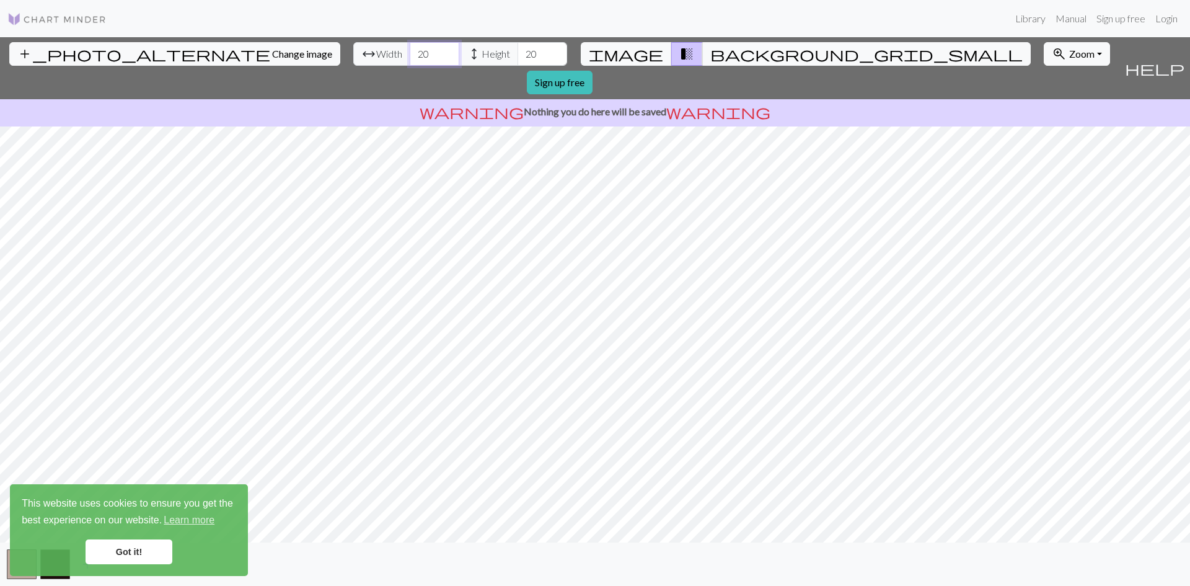
click at [410, 49] on input "20" at bounding box center [435, 54] width 50 height 24
click at [410, 49] on input "21" at bounding box center [435, 54] width 50 height 24
click at [410, 49] on input "22" at bounding box center [435, 54] width 50 height 24
click at [410, 49] on input "23" at bounding box center [435, 54] width 50 height 24
click at [410, 50] on input "24" at bounding box center [435, 54] width 50 height 24
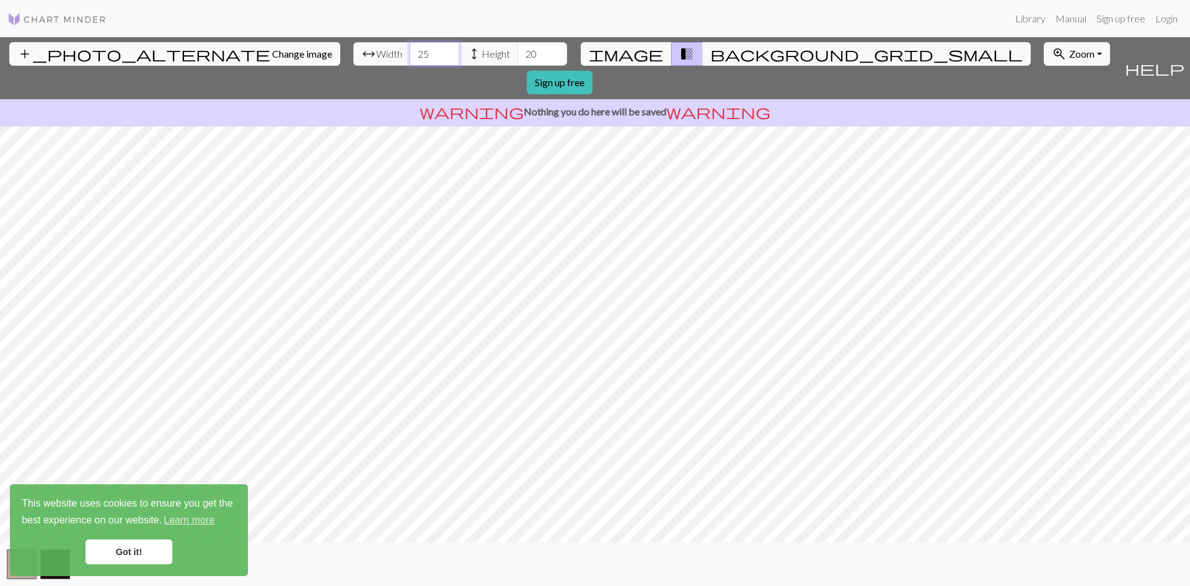
click at [410, 50] on input "25" at bounding box center [435, 54] width 50 height 24
click at [410, 50] on input "26" at bounding box center [435, 54] width 50 height 24
click at [410, 50] on input "27" at bounding box center [435, 54] width 50 height 24
click at [410, 50] on input "28" at bounding box center [435, 54] width 50 height 24
click at [410, 50] on input "29" at bounding box center [435, 54] width 50 height 24
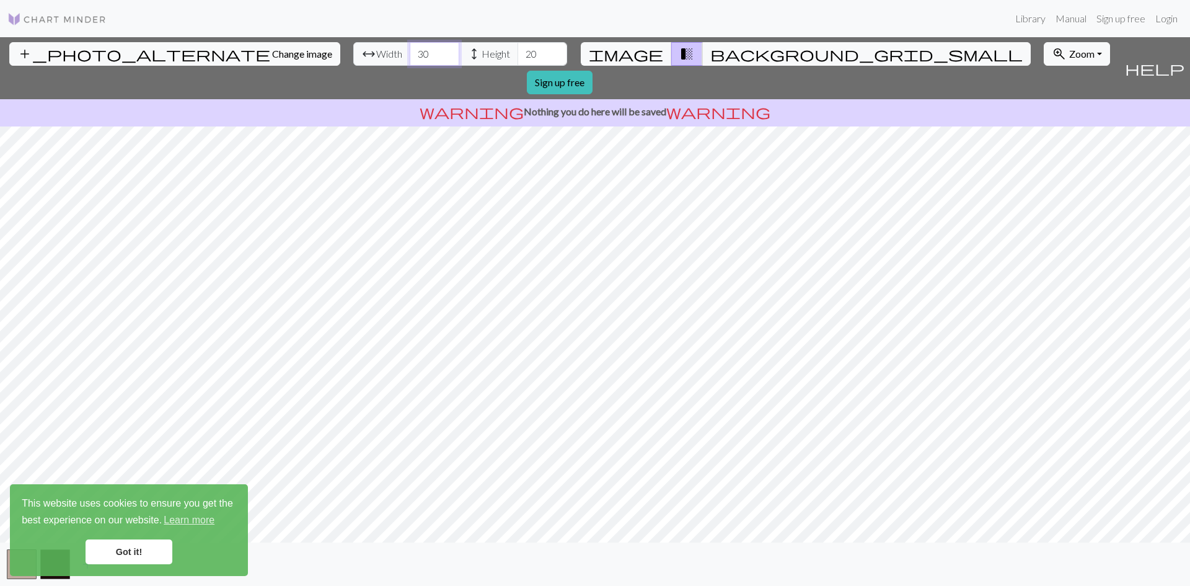
click at [410, 50] on input "30" at bounding box center [435, 54] width 50 height 24
click at [410, 50] on input "31" at bounding box center [435, 54] width 50 height 24
click at [410, 50] on input "32" at bounding box center [435, 54] width 50 height 24
click at [410, 50] on input "33" at bounding box center [435, 54] width 50 height 24
click at [410, 50] on input "34" at bounding box center [435, 54] width 50 height 24
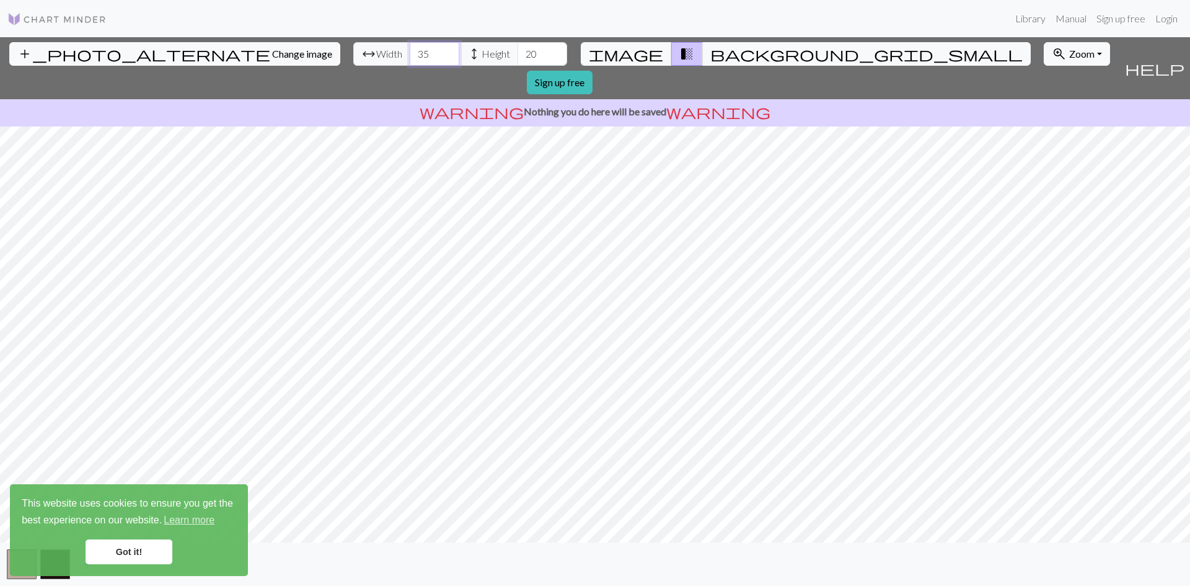
click at [410, 51] on input "35" at bounding box center [435, 54] width 50 height 24
click at [410, 51] on input "36" at bounding box center [435, 54] width 50 height 24
click at [410, 51] on input "37" at bounding box center [435, 54] width 50 height 24
click at [410, 51] on input "38" at bounding box center [435, 54] width 50 height 24
click at [410, 51] on input "39" at bounding box center [435, 54] width 50 height 24
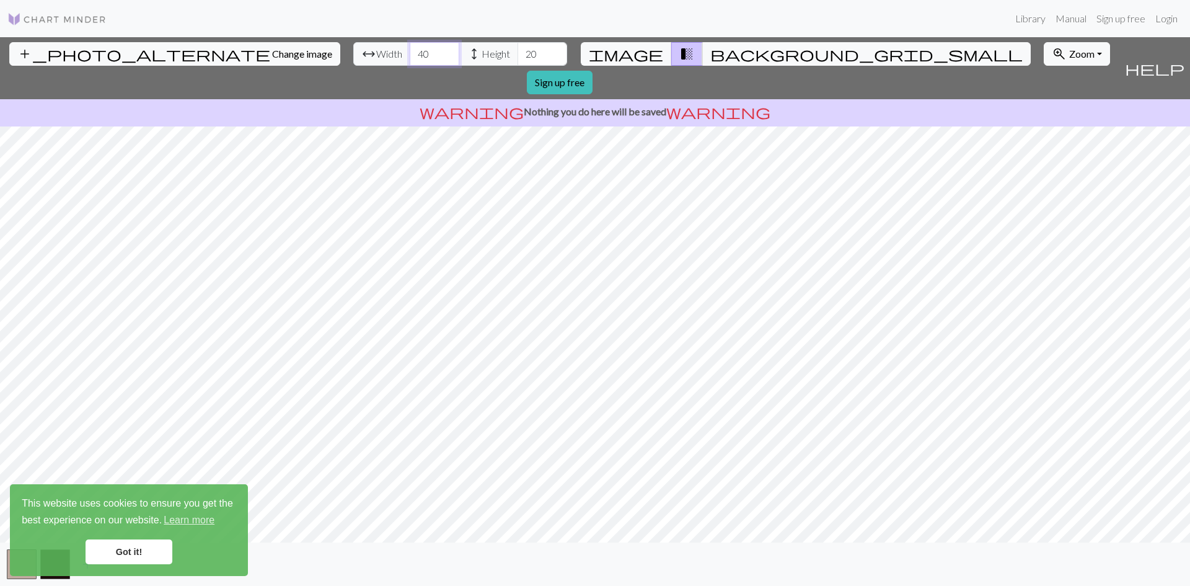
click at [410, 51] on input "40" at bounding box center [435, 54] width 50 height 24
click at [410, 51] on input "41" at bounding box center [435, 54] width 50 height 24
click at [410, 51] on input "42" at bounding box center [435, 54] width 50 height 24
click at [410, 51] on input "43" at bounding box center [435, 54] width 50 height 24
click at [410, 51] on input "44" at bounding box center [435, 54] width 50 height 24
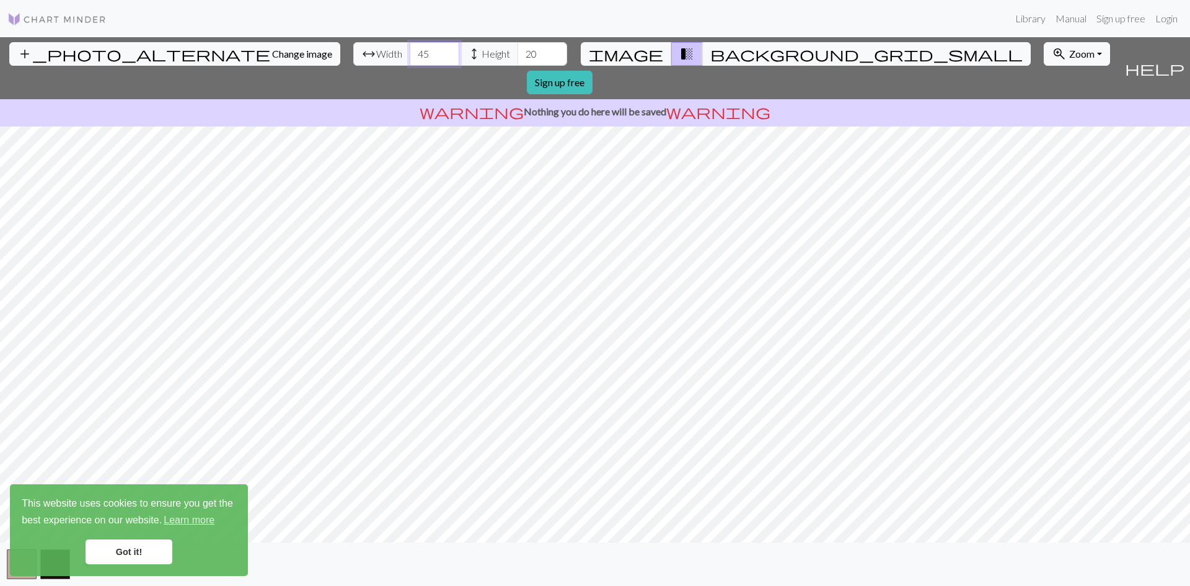
type input "45"
click at [410, 51] on input "45" at bounding box center [435, 54] width 50 height 24
click at [517, 51] on input "21" at bounding box center [542, 54] width 50 height 24
click at [517, 51] on input "22" at bounding box center [542, 54] width 50 height 24
click at [517, 51] on input "23" at bounding box center [542, 54] width 50 height 24
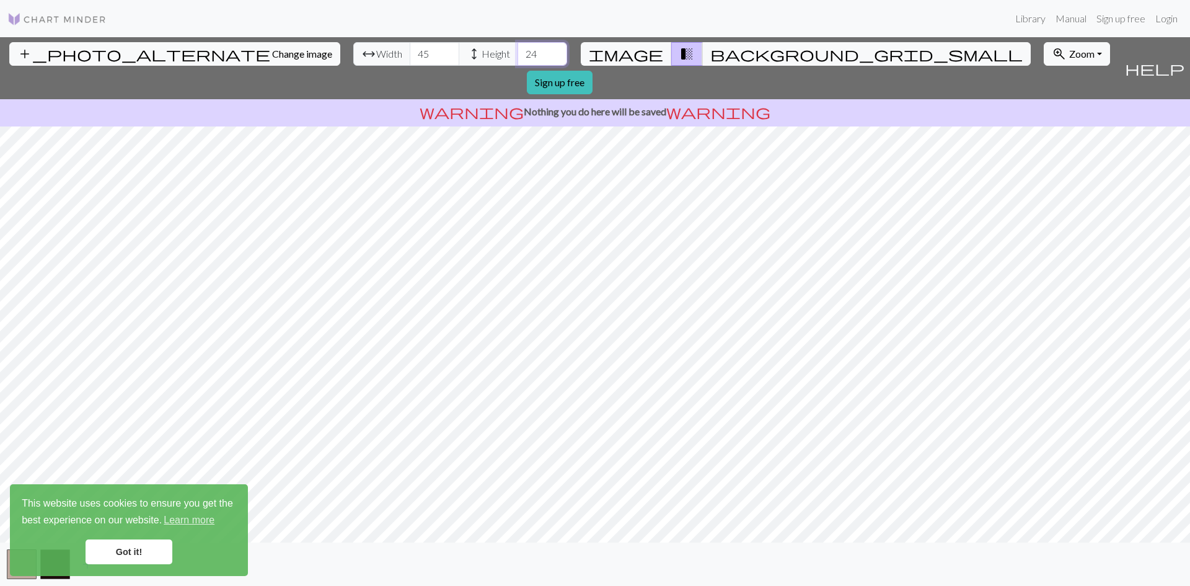
click at [517, 51] on input "24" at bounding box center [542, 54] width 50 height 24
click at [517, 51] on input "25" at bounding box center [542, 54] width 50 height 24
click at [517, 51] on input "26" at bounding box center [542, 54] width 50 height 24
click at [517, 51] on input "27" at bounding box center [542, 54] width 50 height 24
click at [517, 51] on input "28" at bounding box center [542, 54] width 50 height 24
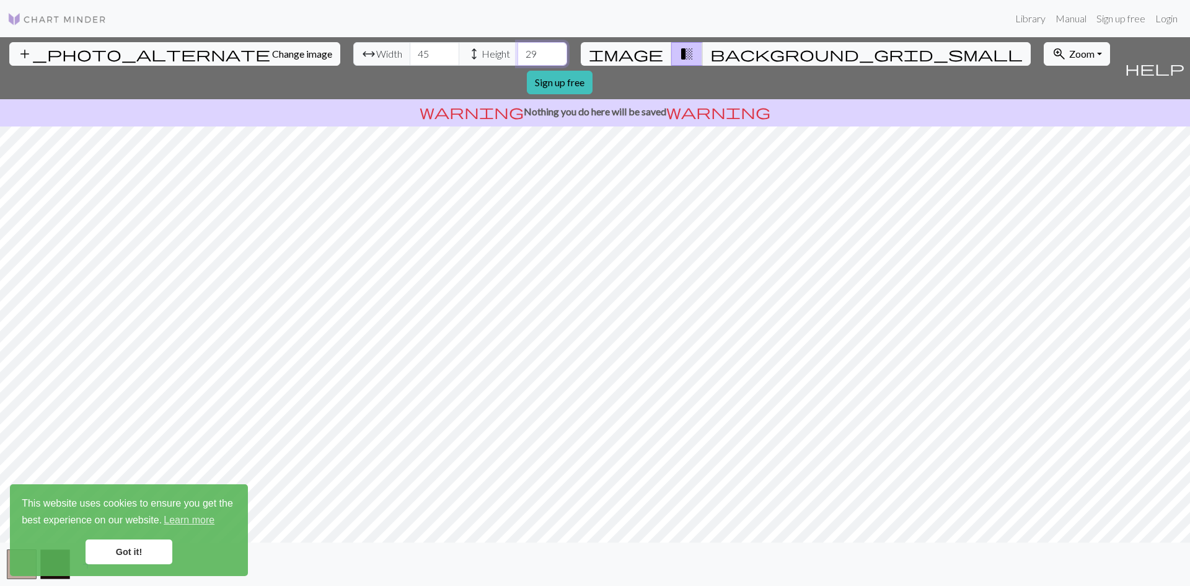
click at [517, 51] on input "29" at bounding box center [542, 54] width 50 height 24
click at [517, 51] on input "30" at bounding box center [542, 54] width 50 height 24
click at [517, 51] on input "31" at bounding box center [542, 54] width 50 height 24
click at [517, 51] on input "32" at bounding box center [542, 54] width 50 height 24
click at [517, 51] on input "33" at bounding box center [542, 54] width 50 height 24
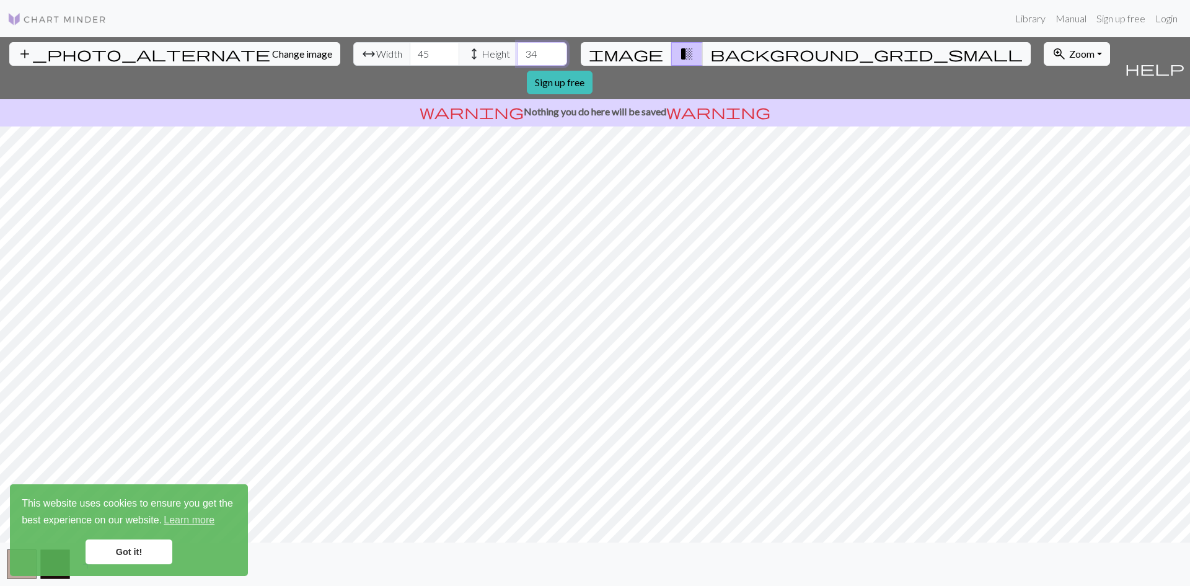
click at [517, 51] on input "34" at bounding box center [542, 54] width 50 height 24
click at [517, 51] on input "35" at bounding box center [542, 54] width 50 height 24
click at [517, 51] on input "36" at bounding box center [542, 54] width 50 height 24
click at [517, 51] on input "37" at bounding box center [542, 54] width 50 height 24
click at [517, 51] on input "38" at bounding box center [542, 54] width 50 height 24
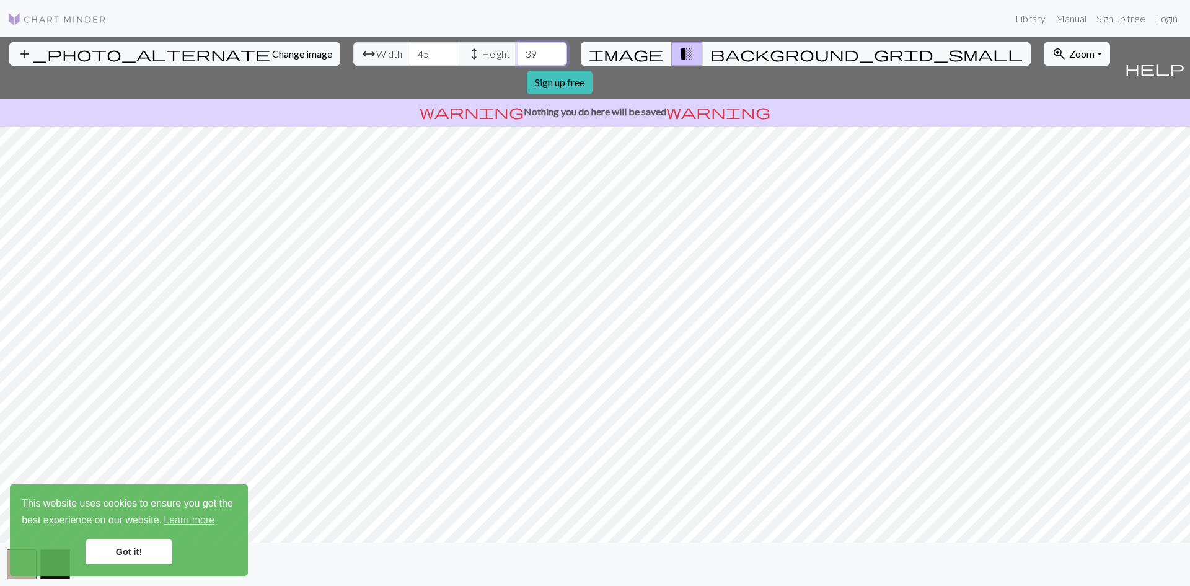
click at [517, 51] on input "39" at bounding box center [542, 54] width 50 height 24
click at [517, 51] on input "40" at bounding box center [542, 54] width 50 height 24
click at [517, 51] on input "41" at bounding box center [542, 54] width 50 height 24
click at [517, 51] on input "42" at bounding box center [542, 54] width 50 height 24
click at [517, 51] on input "43" at bounding box center [542, 54] width 50 height 24
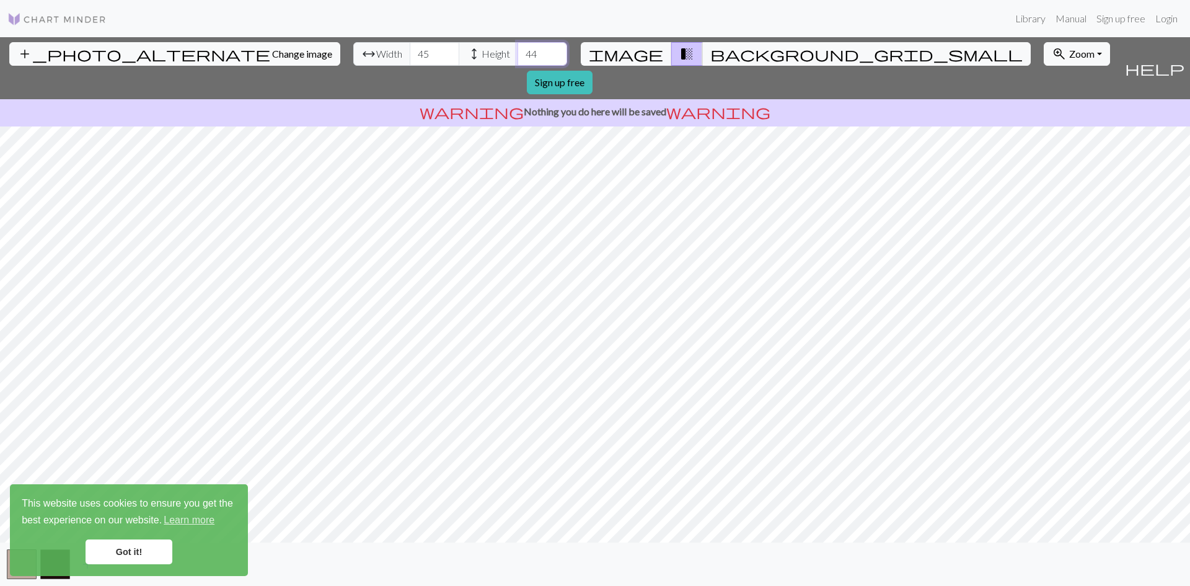
click at [517, 51] on input "44" at bounding box center [542, 54] width 50 height 24
click at [517, 51] on input "45" at bounding box center [542, 54] width 50 height 24
click at [517, 51] on input "46" at bounding box center [542, 54] width 50 height 24
click at [517, 51] on input "47" at bounding box center [542, 54] width 50 height 24
click at [517, 51] on input "48" at bounding box center [542, 54] width 50 height 24
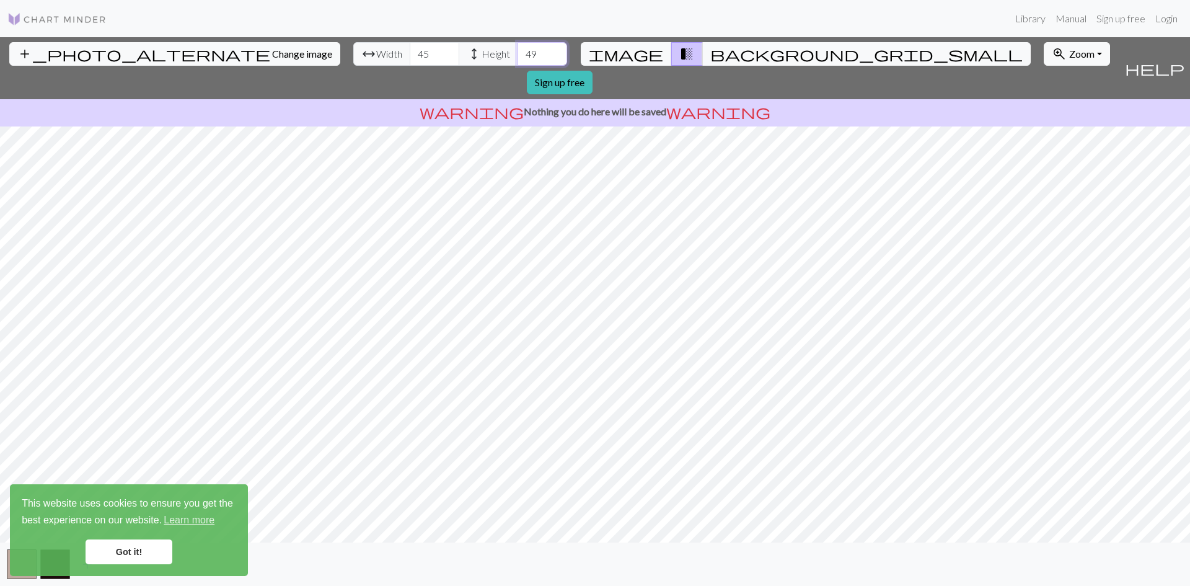
click at [517, 51] on input "49" at bounding box center [542, 54] width 50 height 24
click at [517, 51] on input "50" at bounding box center [542, 54] width 50 height 24
click at [517, 51] on input "51" at bounding box center [542, 54] width 50 height 24
click at [517, 51] on input "52" at bounding box center [542, 54] width 50 height 24
click at [517, 51] on input "53" at bounding box center [542, 54] width 50 height 24
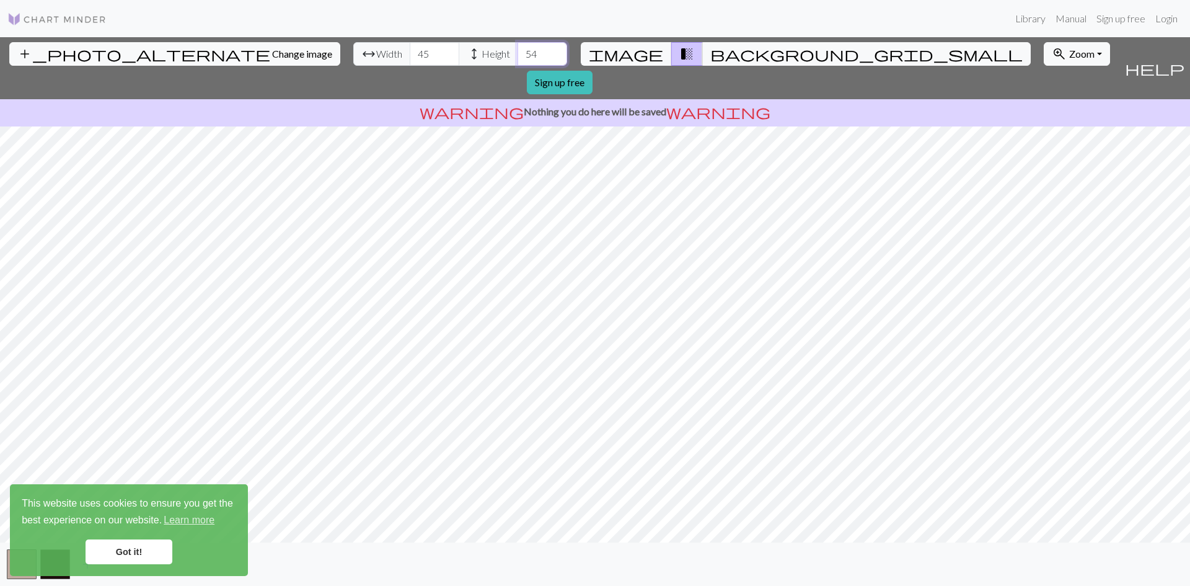
click at [517, 51] on input "54" at bounding box center [542, 54] width 50 height 24
click at [517, 51] on input "55" at bounding box center [542, 54] width 50 height 24
click at [517, 51] on input "56" at bounding box center [542, 54] width 50 height 24
click at [517, 51] on input "57" at bounding box center [542, 54] width 50 height 24
click at [517, 51] on input "58" at bounding box center [542, 54] width 50 height 24
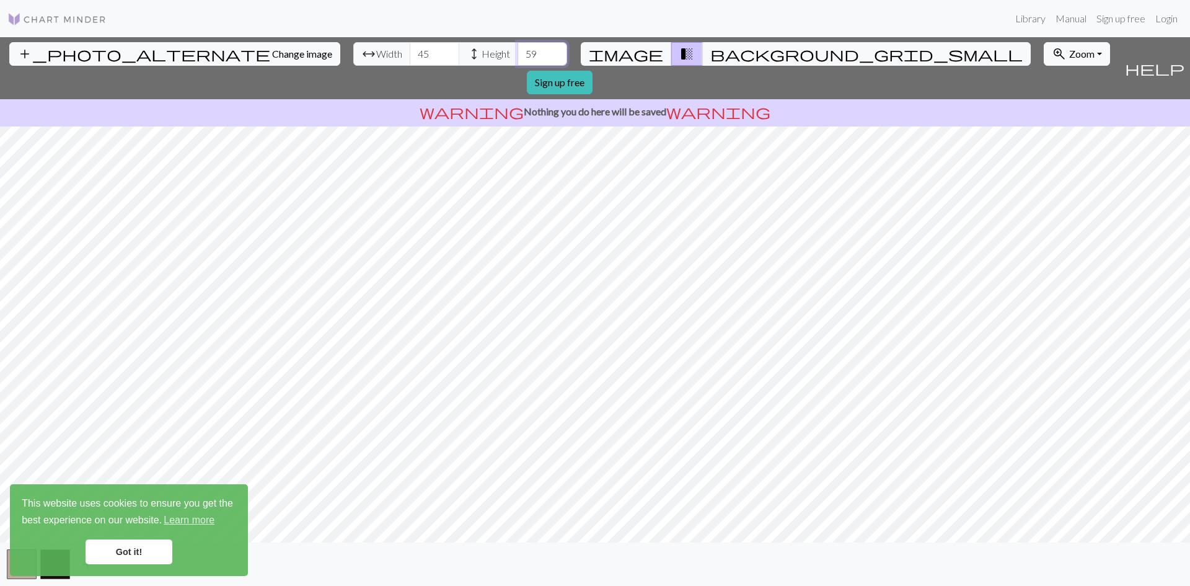
click at [517, 51] on input "59" at bounding box center [542, 54] width 50 height 24
click at [517, 52] on input "60" at bounding box center [542, 54] width 50 height 24
click at [517, 52] on input "61" at bounding box center [542, 54] width 50 height 24
click at [517, 52] on input "62" at bounding box center [542, 54] width 50 height 24
click at [517, 52] on input "63" at bounding box center [542, 54] width 50 height 24
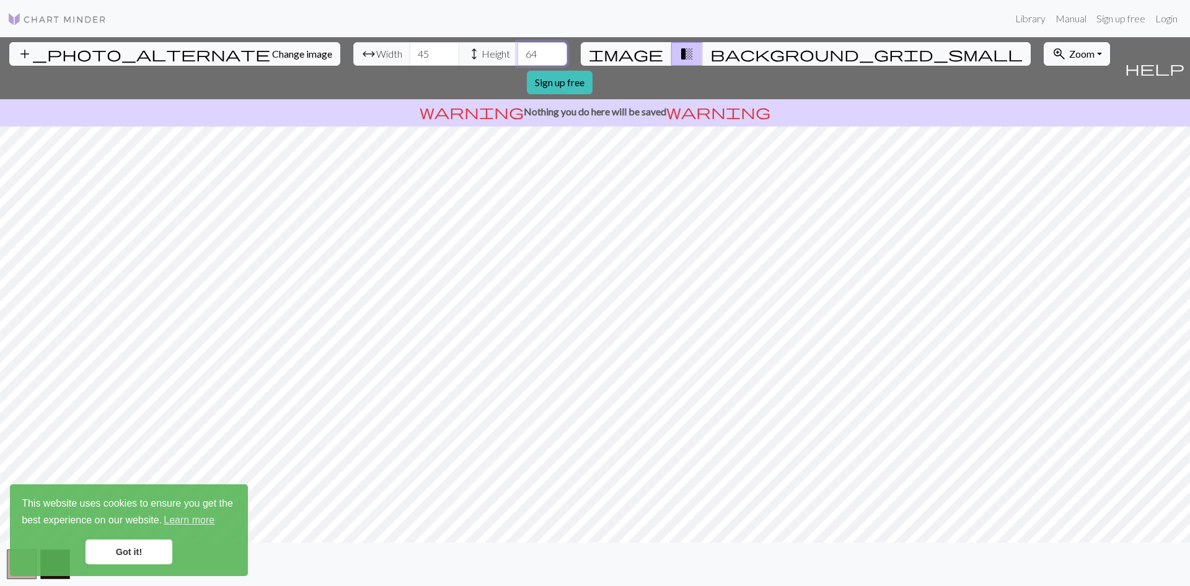
type input "64"
click at [517, 52] on input "64" at bounding box center [542, 54] width 50 height 24
click at [144, 543] on link "Got it!" at bounding box center [129, 551] width 87 height 25
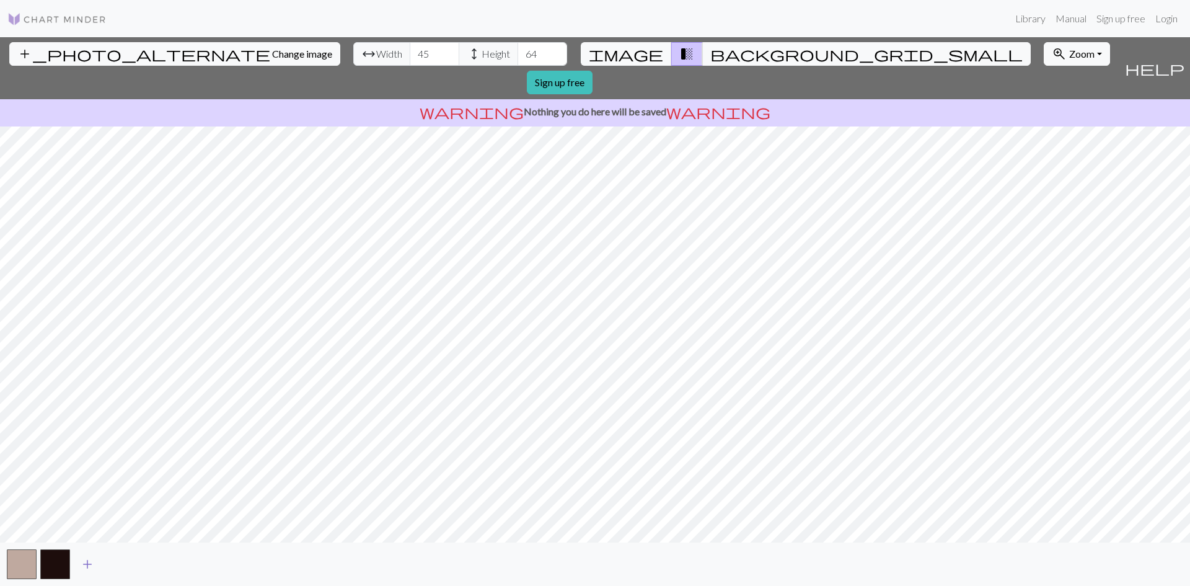
click at [86, 560] on span "add" at bounding box center [87, 563] width 15 height 17
click at [123, 565] on span "add" at bounding box center [120, 563] width 15 height 17
click at [153, 555] on span "add" at bounding box center [154, 563] width 15 height 17
click at [188, 561] on span "add" at bounding box center [187, 563] width 15 height 17
click at [219, 560] on span "add" at bounding box center [221, 563] width 15 height 17
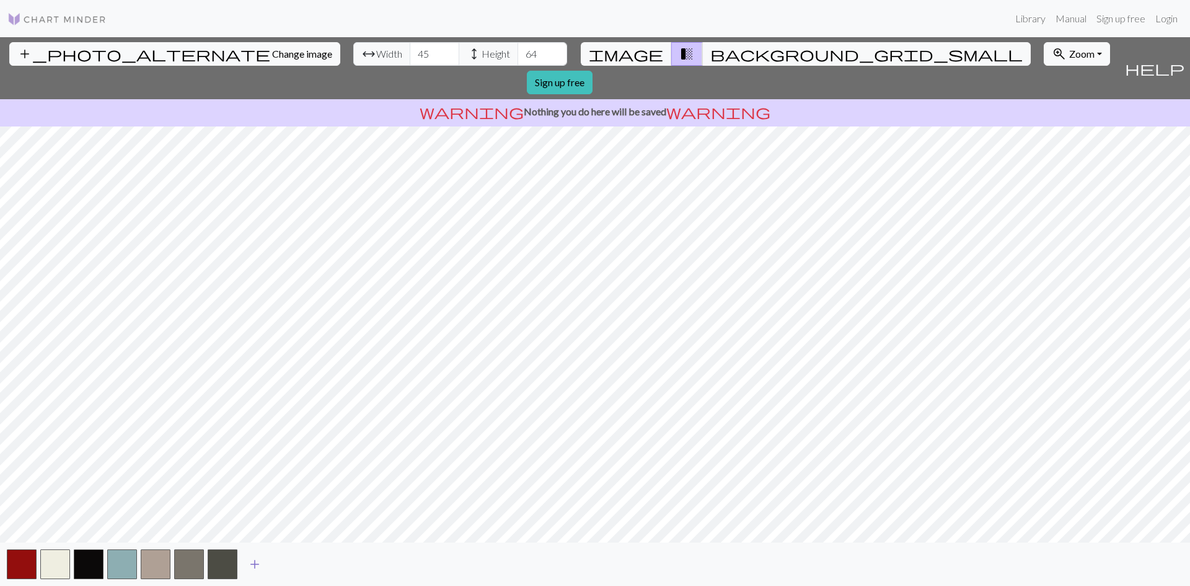
click at [254, 565] on span "add" at bounding box center [254, 563] width 15 height 17
click at [288, 563] on span "add" at bounding box center [288, 563] width 15 height 17
click at [336, 565] on button "add" at bounding box center [321, 564] width 31 height 24
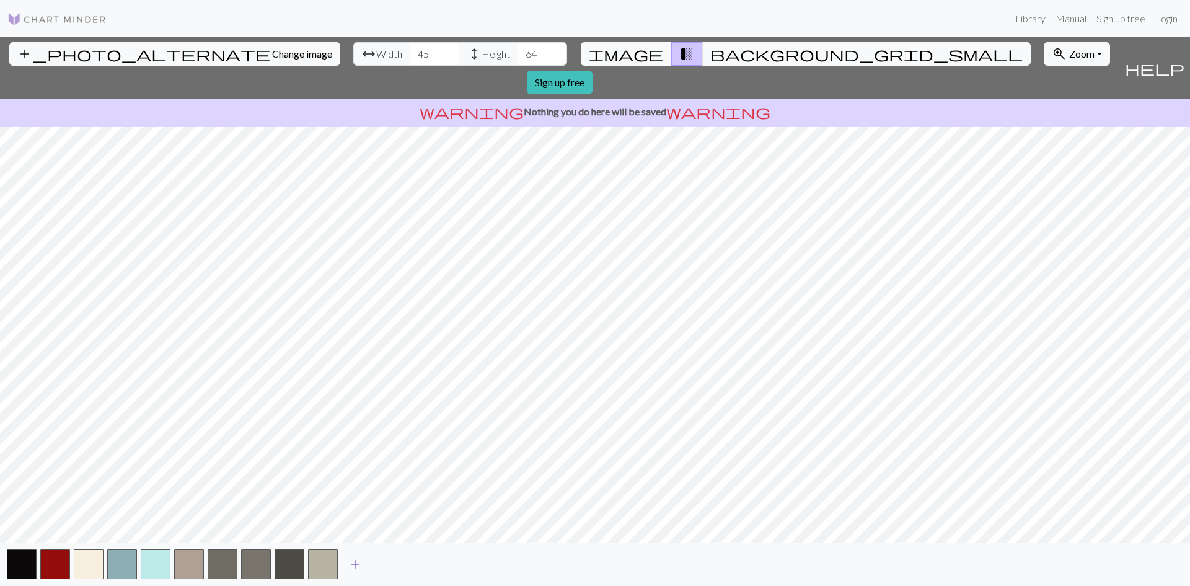
click at [356, 560] on span "add" at bounding box center [355, 563] width 15 height 17
click at [384, 563] on span "add" at bounding box center [388, 563] width 15 height 17
click at [424, 563] on span "add" at bounding box center [422, 563] width 15 height 17
click at [454, 563] on span "add" at bounding box center [455, 563] width 15 height 17
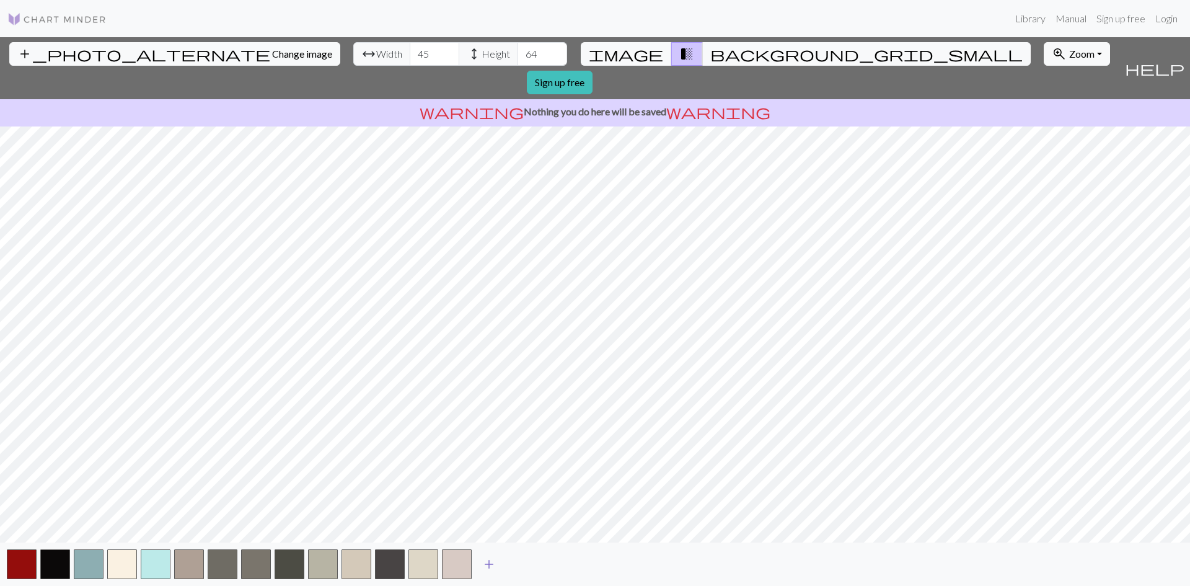
click at [494, 561] on span "add" at bounding box center [489, 563] width 15 height 17
click at [517, 561] on span "add" at bounding box center [522, 563] width 15 height 17
click at [560, 561] on span "add" at bounding box center [555, 563] width 15 height 17
click at [593, 560] on span "add" at bounding box center [589, 563] width 15 height 17
click at [627, 565] on span "add" at bounding box center [622, 563] width 15 height 17
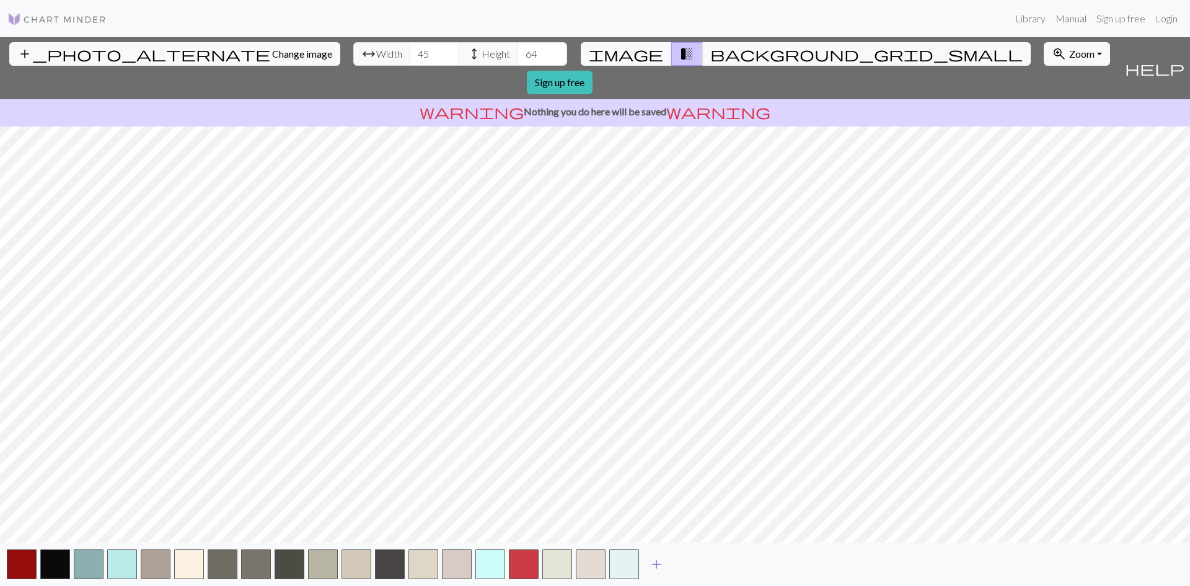
click at [627, 565] on button "button" at bounding box center [624, 564] width 30 height 30
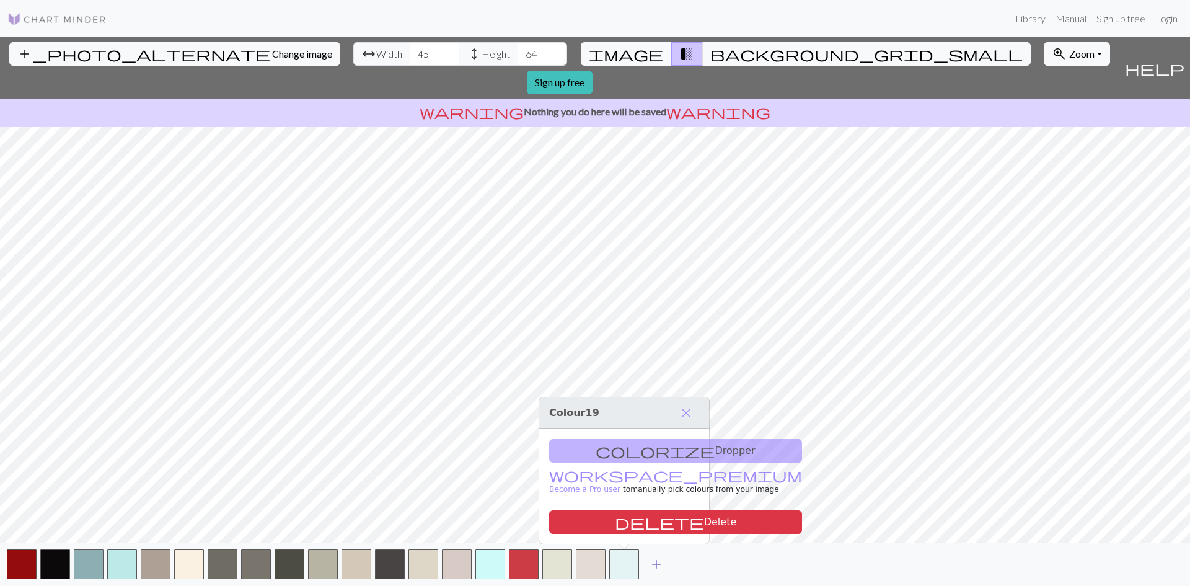
click at [655, 563] on span "add" at bounding box center [656, 563] width 15 height 17
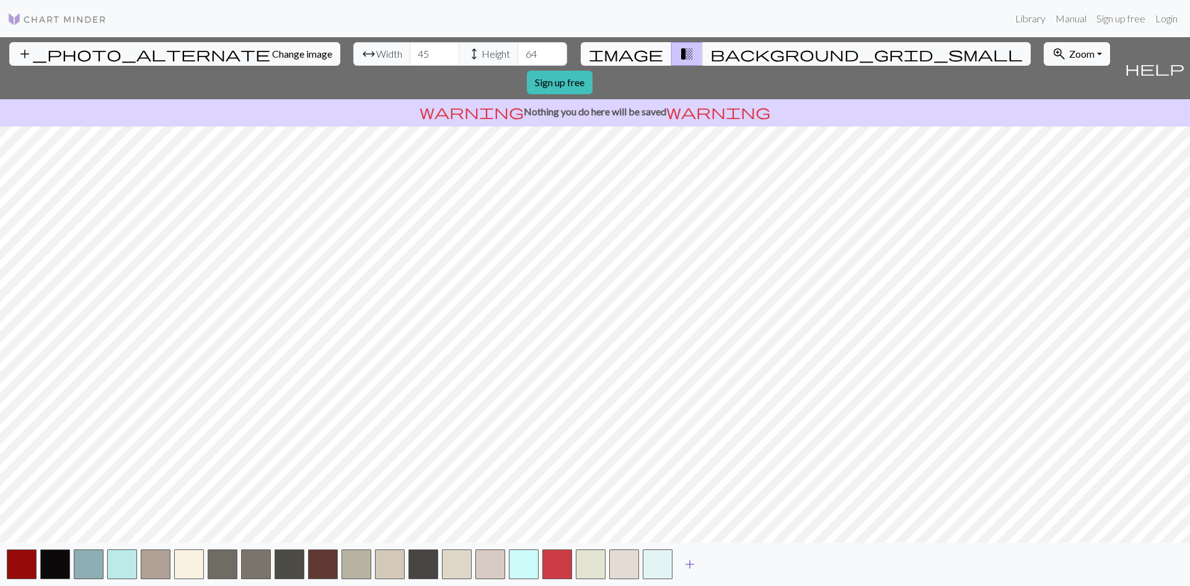
click at [692, 564] on span "add" at bounding box center [689, 563] width 15 height 17
click at [737, 565] on button "add" at bounding box center [723, 564] width 31 height 24
click at [752, 563] on span "add" at bounding box center [756, 563] width 15 height 17
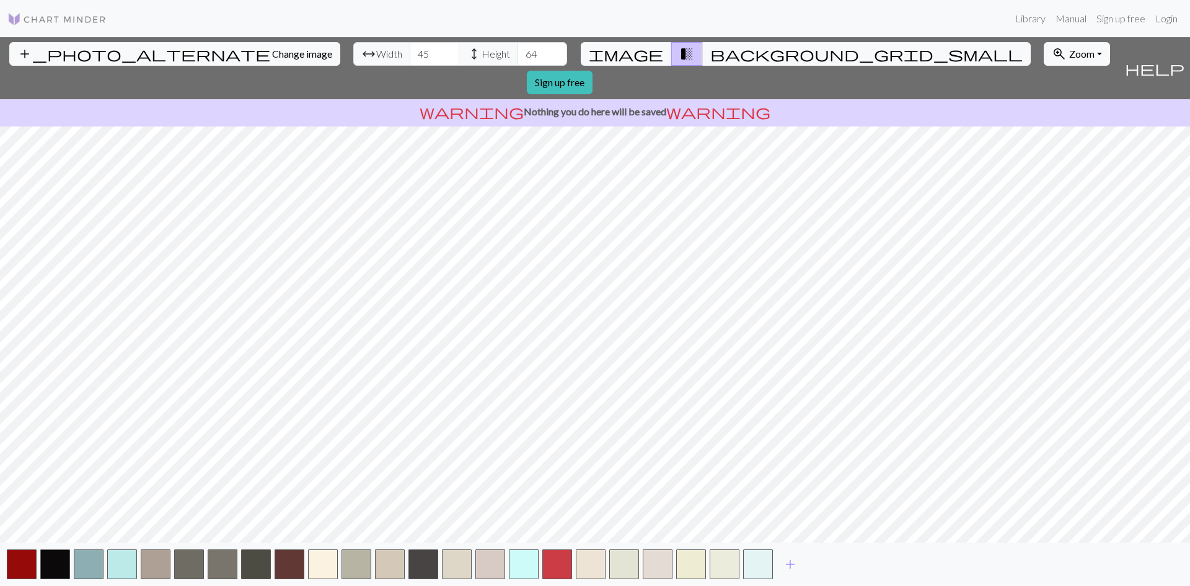
click at [786, 545] on div "add" at bounding box center [595, 563] width 1190 height 43
click at [783, 561] on span "add" at bounding box center [790, 563] width 15 height 17
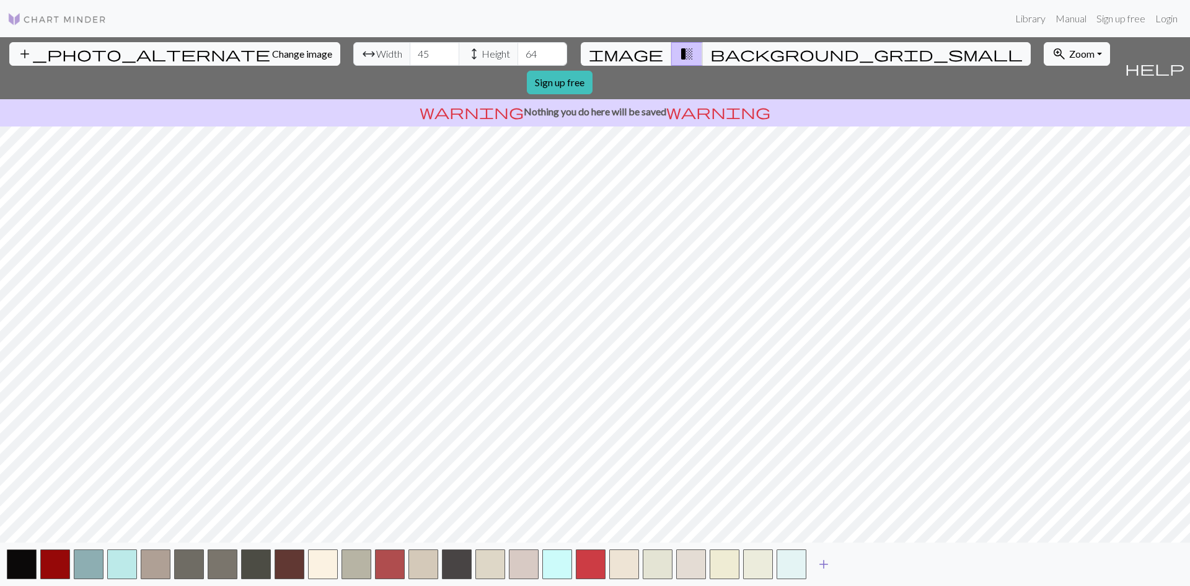
click at [824, 562] on span "add" at bounding box center [823, 563] width 15 height 17
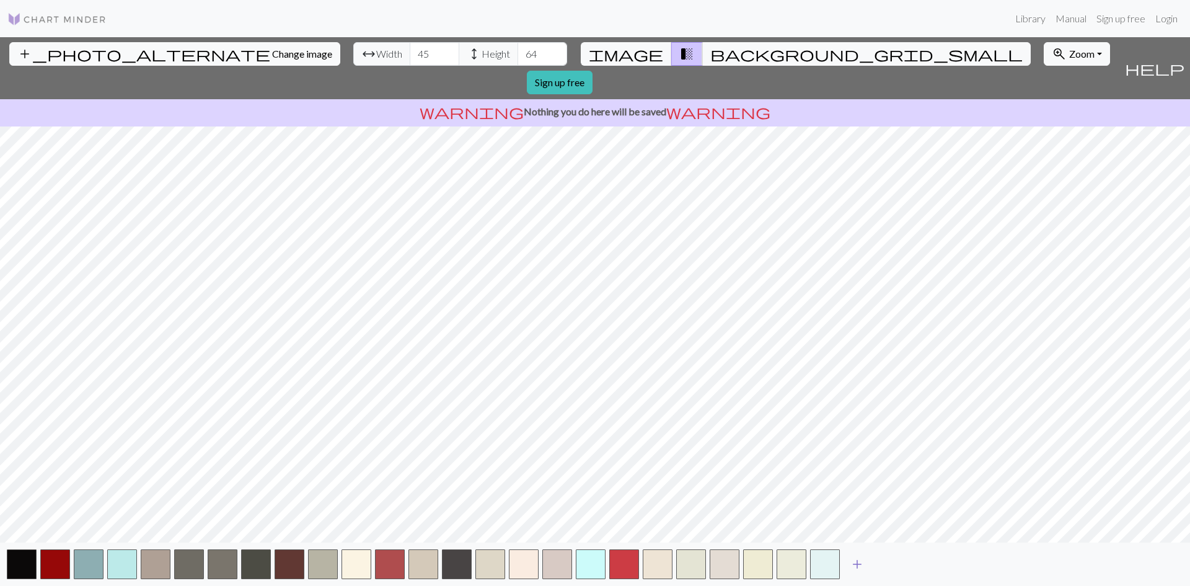
click at [850, 565] on button "add" at bounding box center [857, 564] width 31 height 24
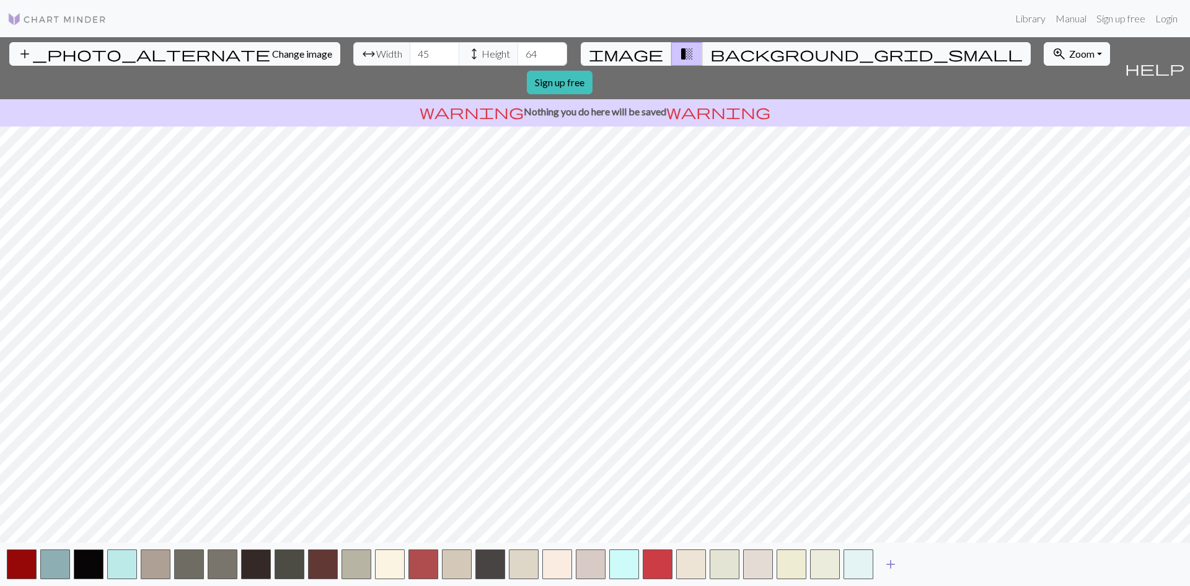
click at [877, 563] on button "add" at bounding box center [890, 564] width 31 height 24
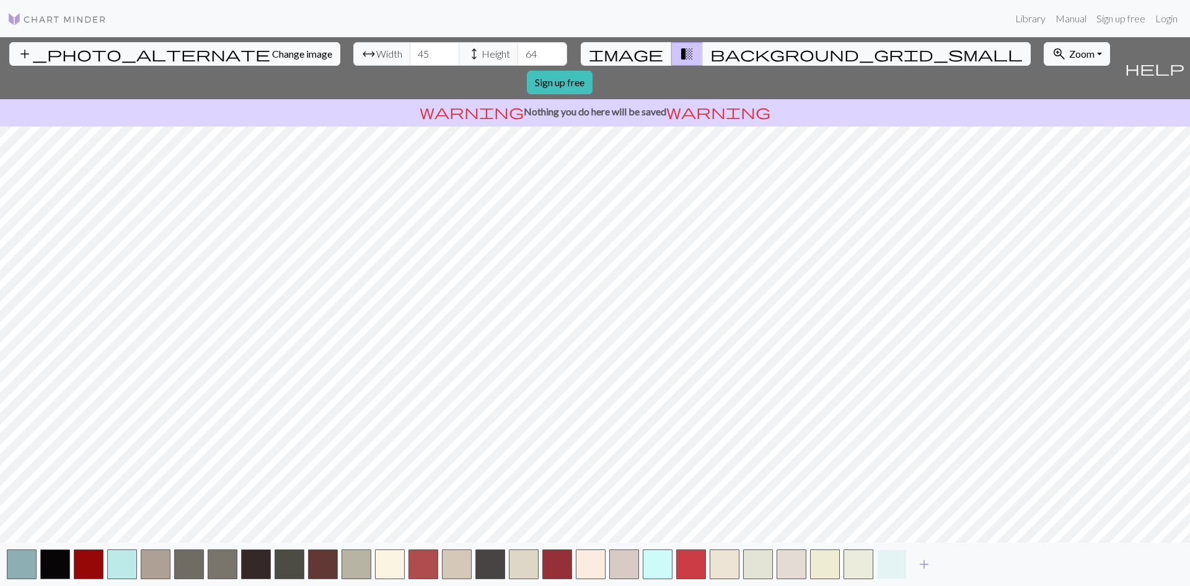
drag, startPoint x: 877, startPoint y: 563, endPoint x: 904, endPoint y: 566, distance: 26.8
click at [900, 564] on button "button" at bounding box center [892, 564] width 30 height 30
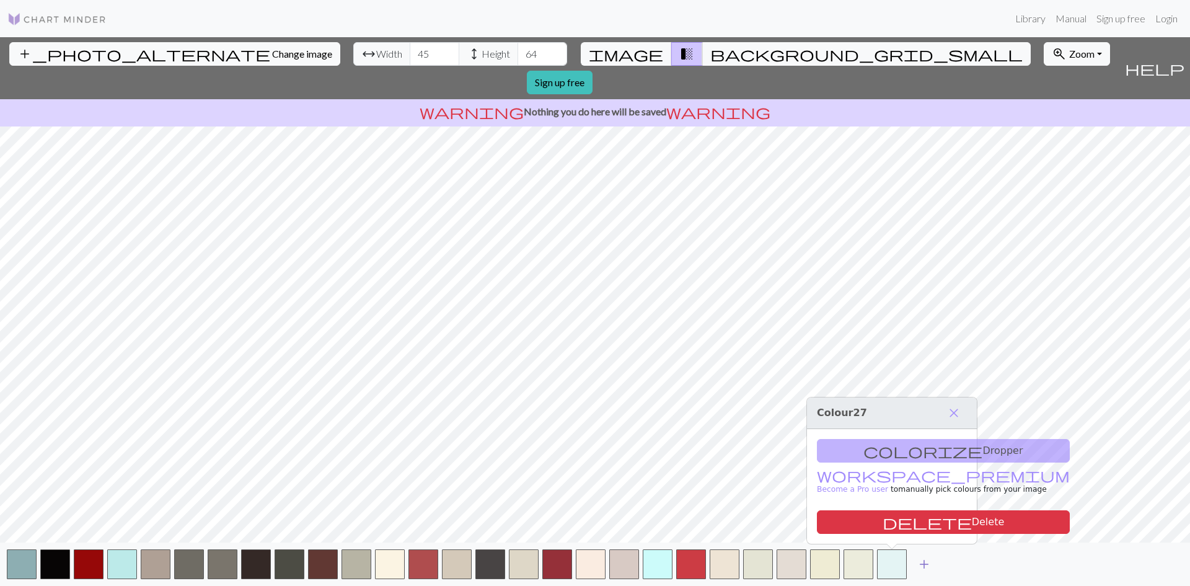
click at [917, 564] on span "add" at bounding box center [924, 563] width 15 height 17
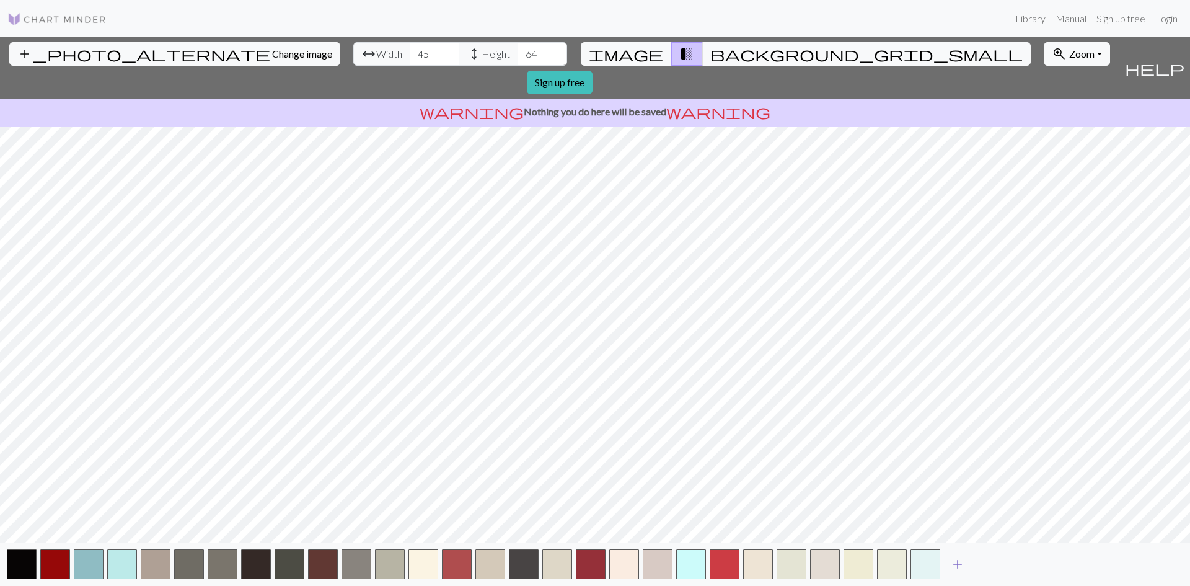
click at [955, 559] on span "add" at bounding box center [957, 563] width 15 height 17
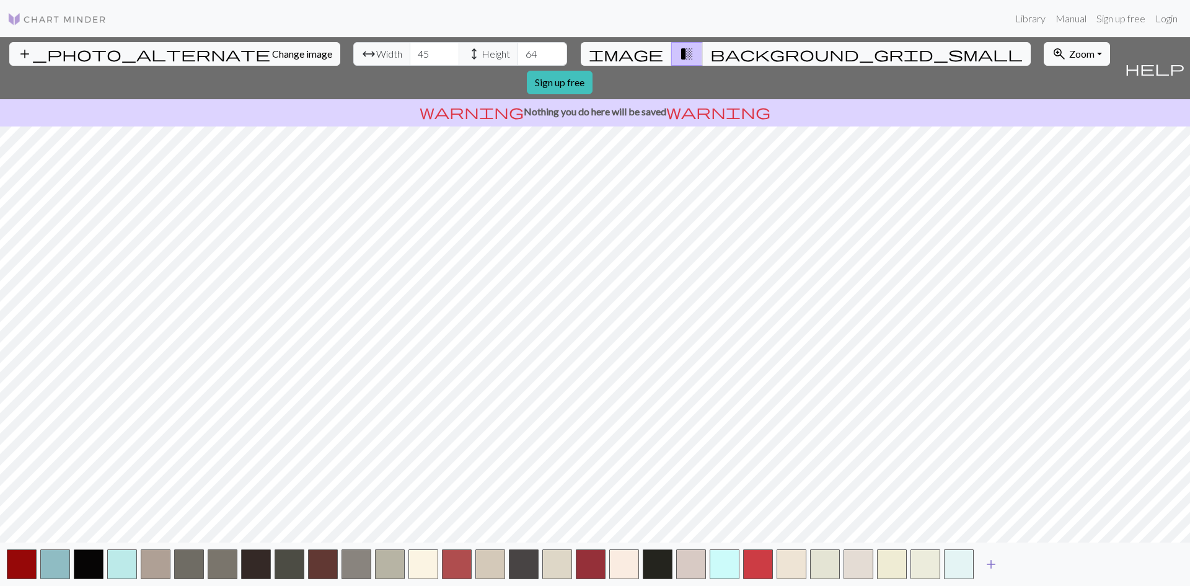
click at [1001, 563] on button "add" at bounding box center [990, 564] width 31 height 24
click at [1023, 563] on span "add" at bounding box center [1024, 563] width 15 height 17
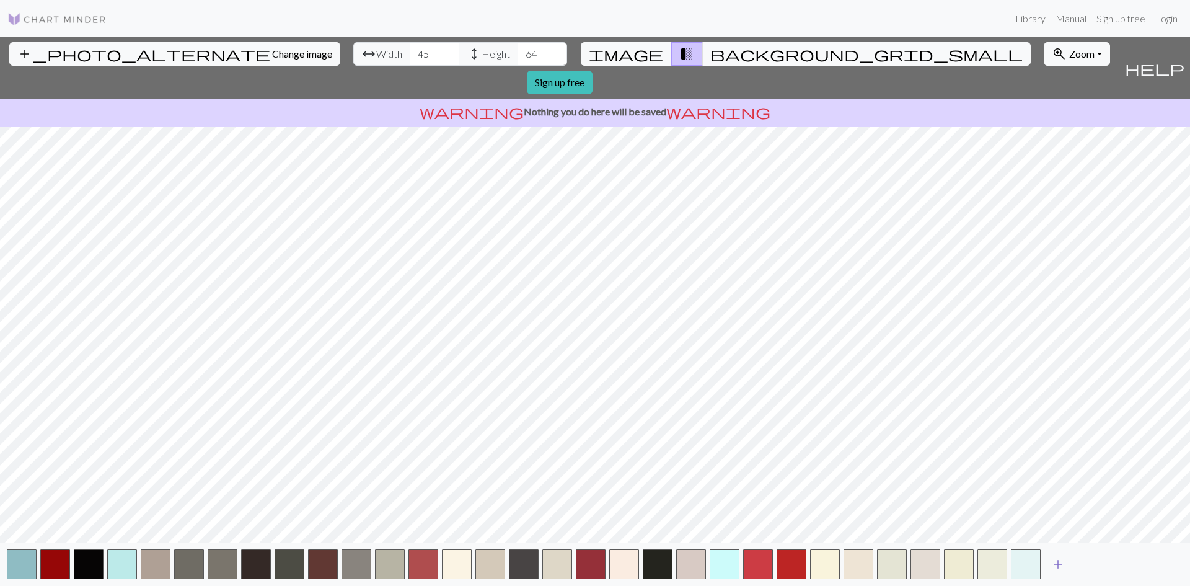
click at [1060, 565] on span "add" at bounding box center [1057, 563] width 15 height 17
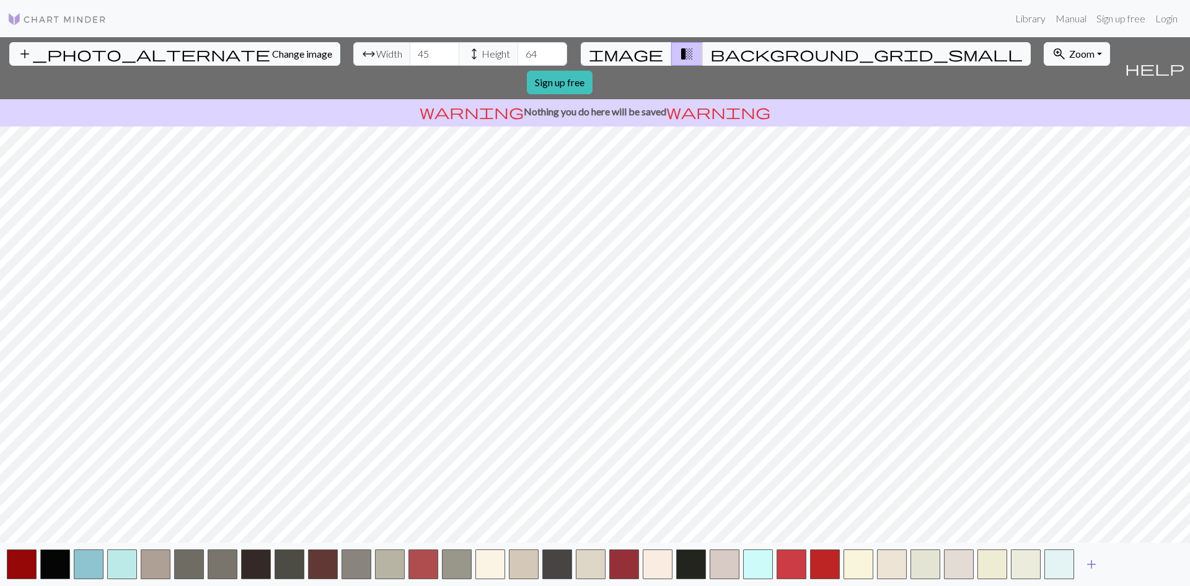
drag, startPoint x: 1094, startPoint y: 564, endPoint x: 1114, endPoint y: 564, distance: 20.5
click at [1095, 564] on span "add" at bounding box center [1091, 563] width 15 height 17
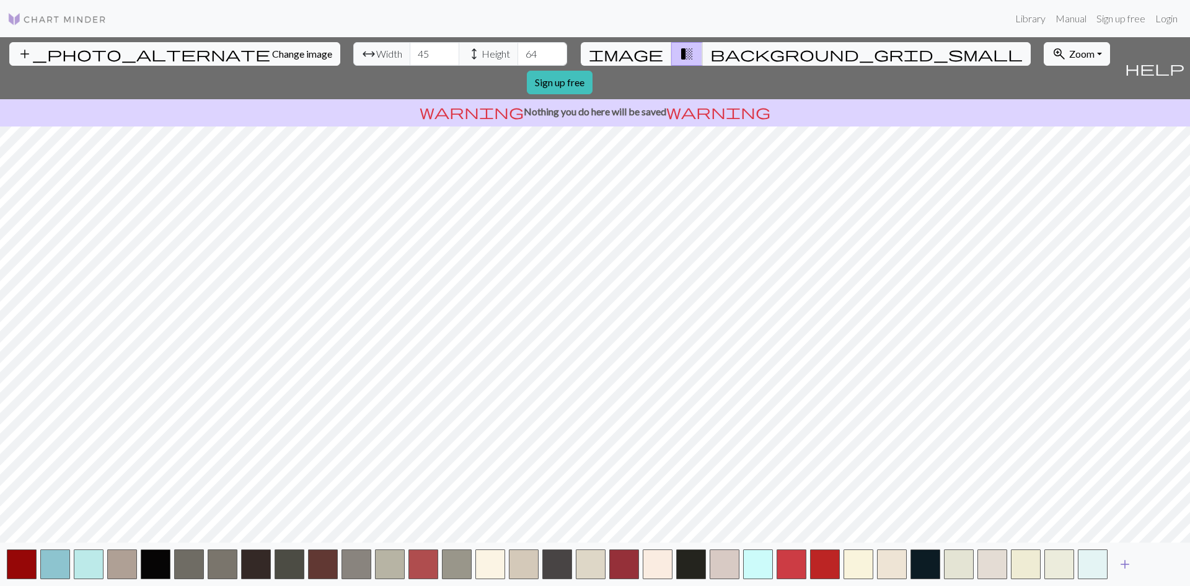
click at [1125, 563] on span "add" at bounding box center [1124, 563] width 15 height 17
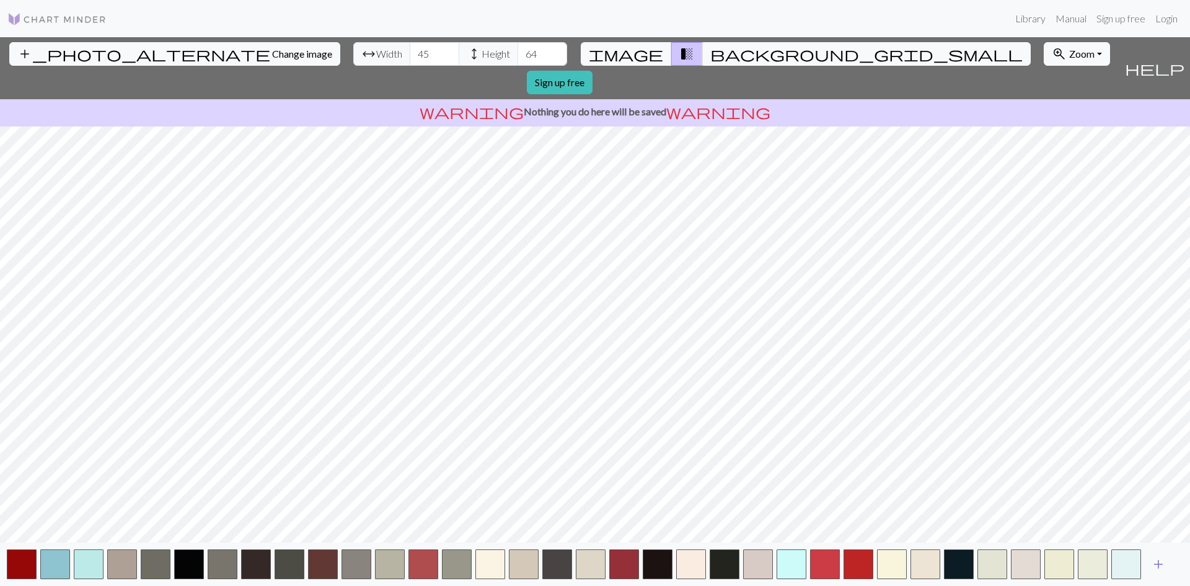
drag, startPoint x: 1141, startPoint y: 563, endPoint x: 1150, endPoint y: 563, distance: 8.7
click at [1142, 563] on div "add" at bounding box center [595, 563] width 1190 height 43
drag, startPoint x: 1158, startPoint y: 561, endPoint x: 1169, endPoint y: 561, distance: 11.2
click at [1159, 561] on span "add" at bounding box center [1158, 563] width 15 height 17
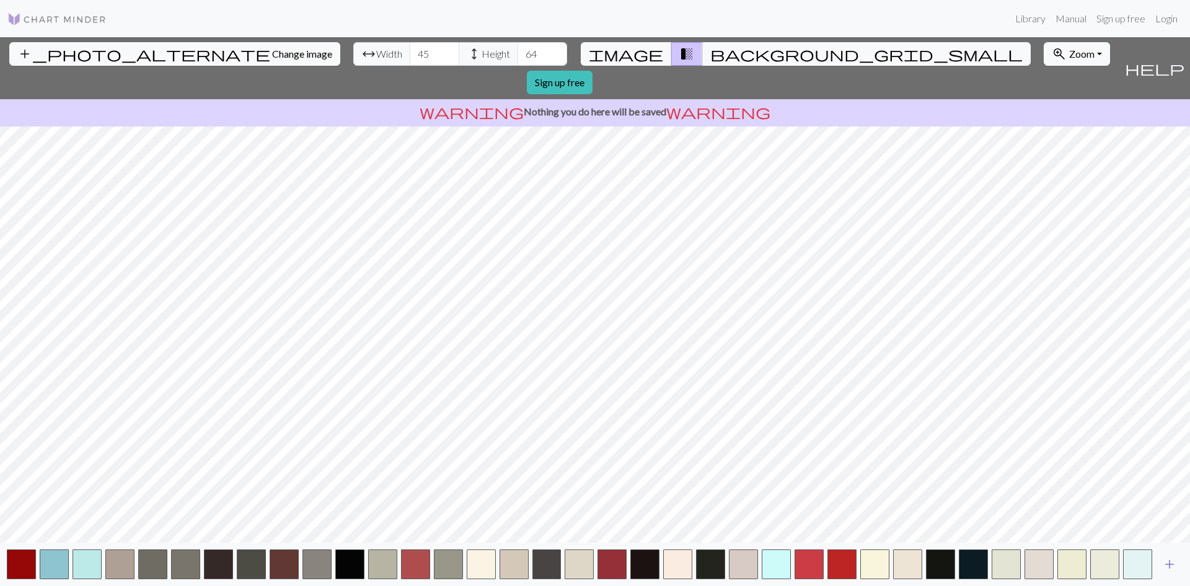
click at [1169, 561] on span "add" at bounding box center [1169, 563] width 15 height 17
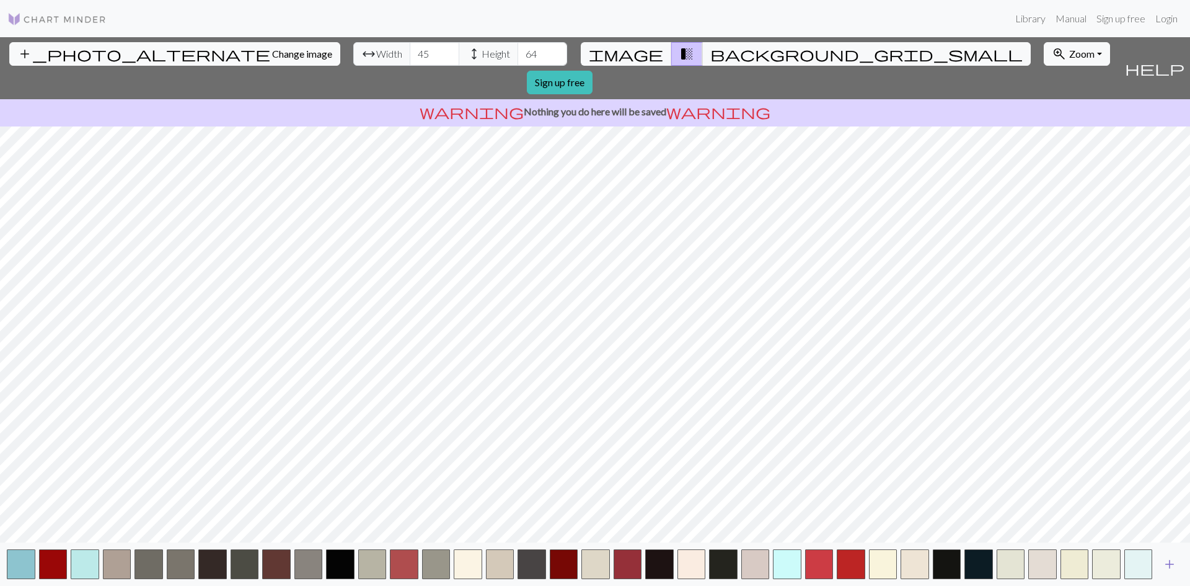
click at [1169, 561] on span "add" at bounding box center [1169, 563] width 15 height 17
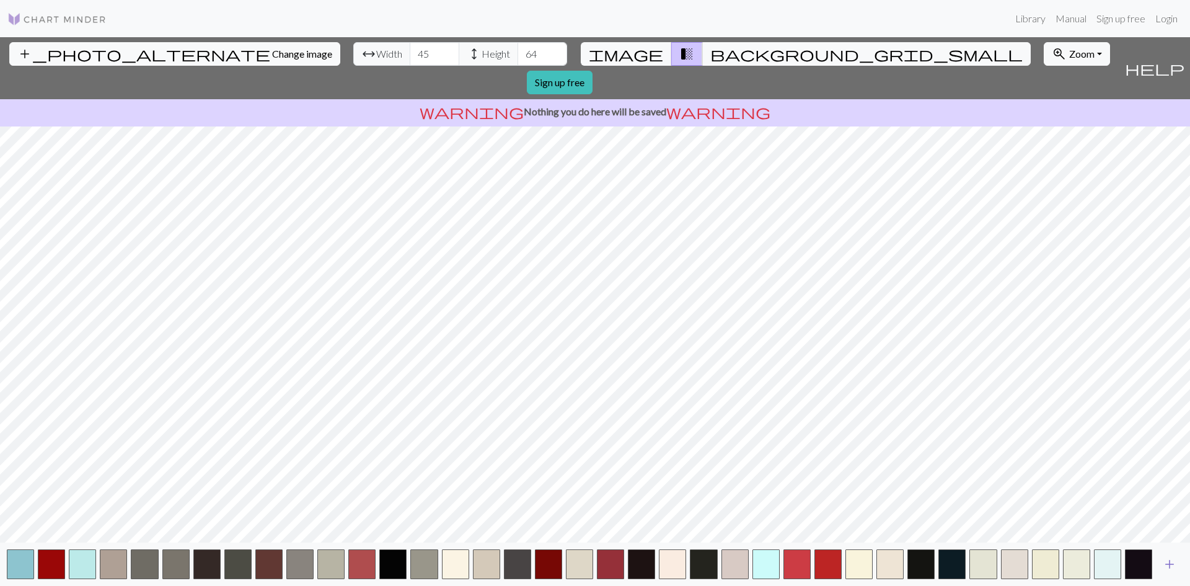
click at [1169, 561] on span "add" at bounding box center [1169, 563] width 15 height 17
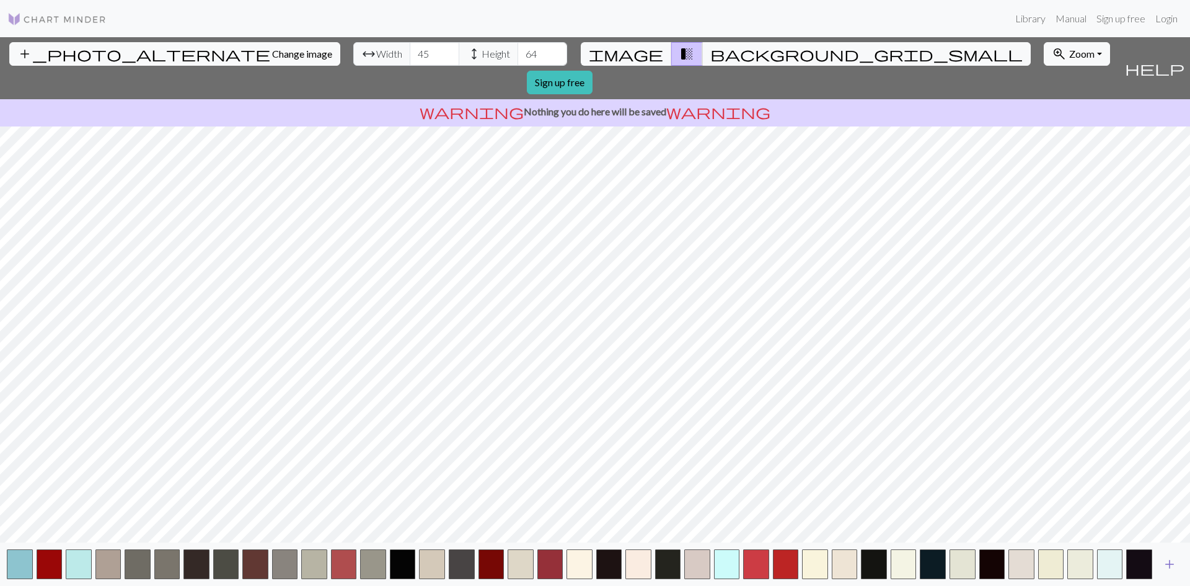
click at [1169, 561] on span "add" at bounding box center [1169, 563] width 15 height 17
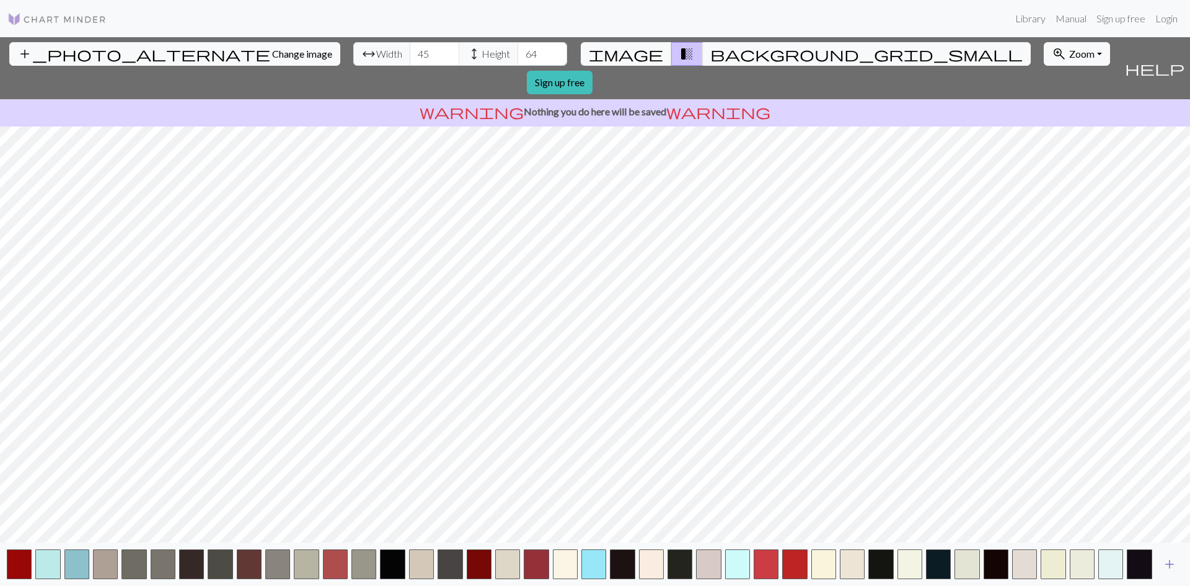
click at [1169, 561] on span "add" at bounding box center [1169, 563] width 15 height 17
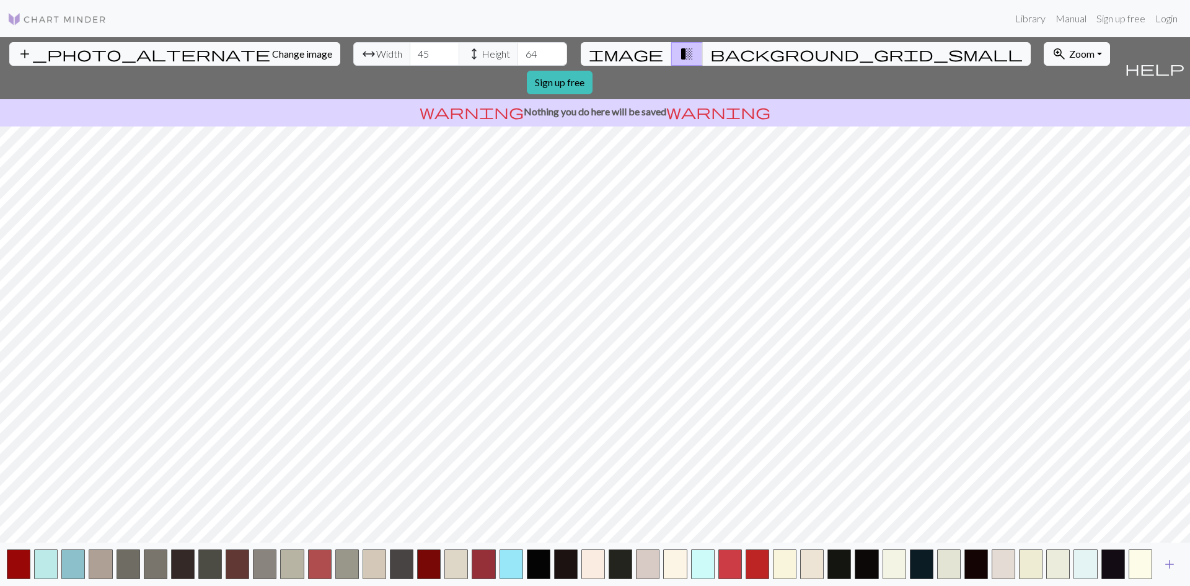
click at [1169, 561] on span "add" at bounding box center [1169, 563] width 15 height 17
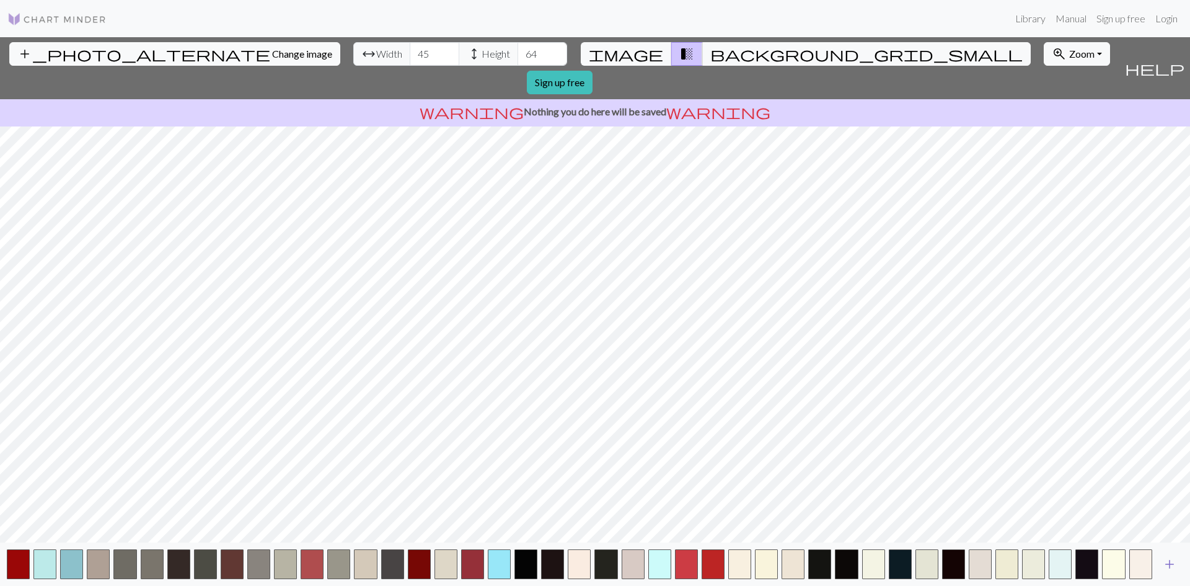
click at [1169, 561] on span "add" at bounding box center [1169, 563] width 15 height 17
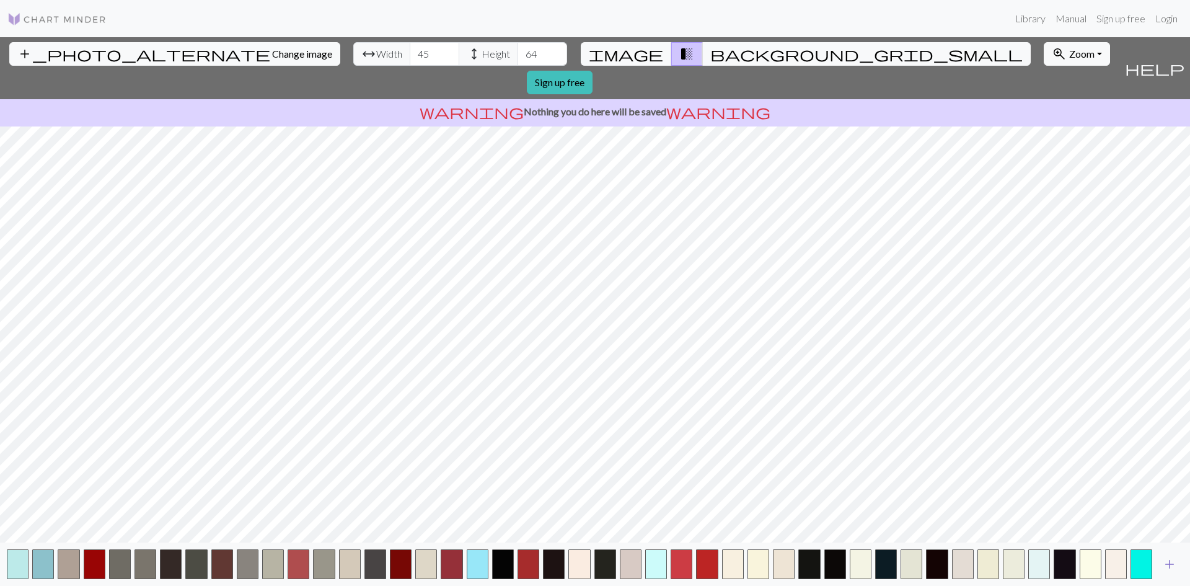
click at [1169, 561] on span "add" at bounding box center [1169, 563] width 15 height 17
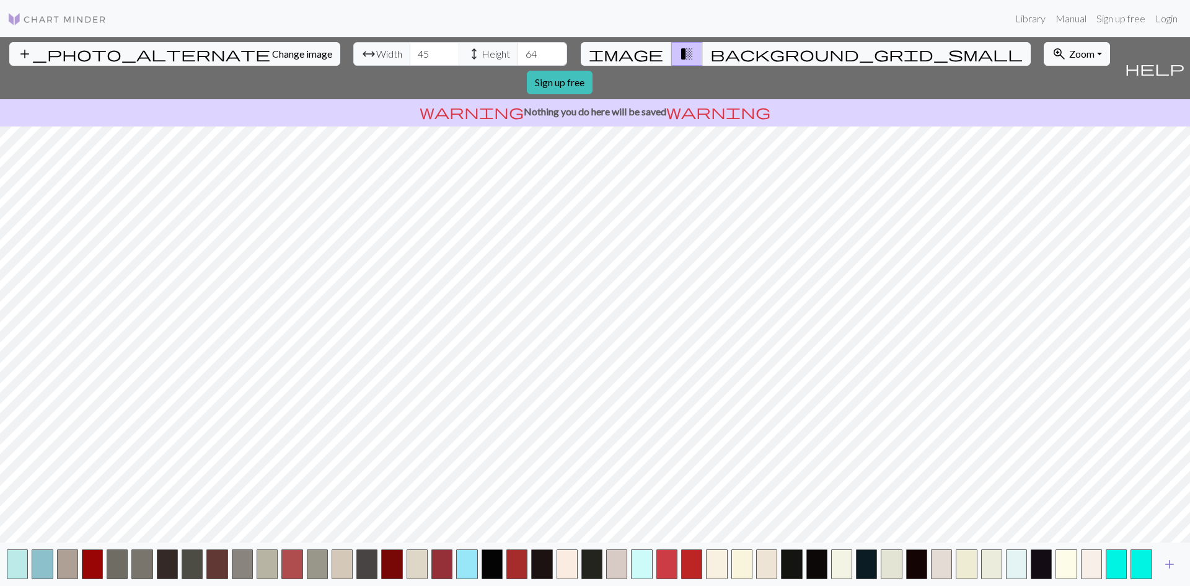
click at [1169, 561] on span "add" at bounding box center [1169, 563] width 15 height 17
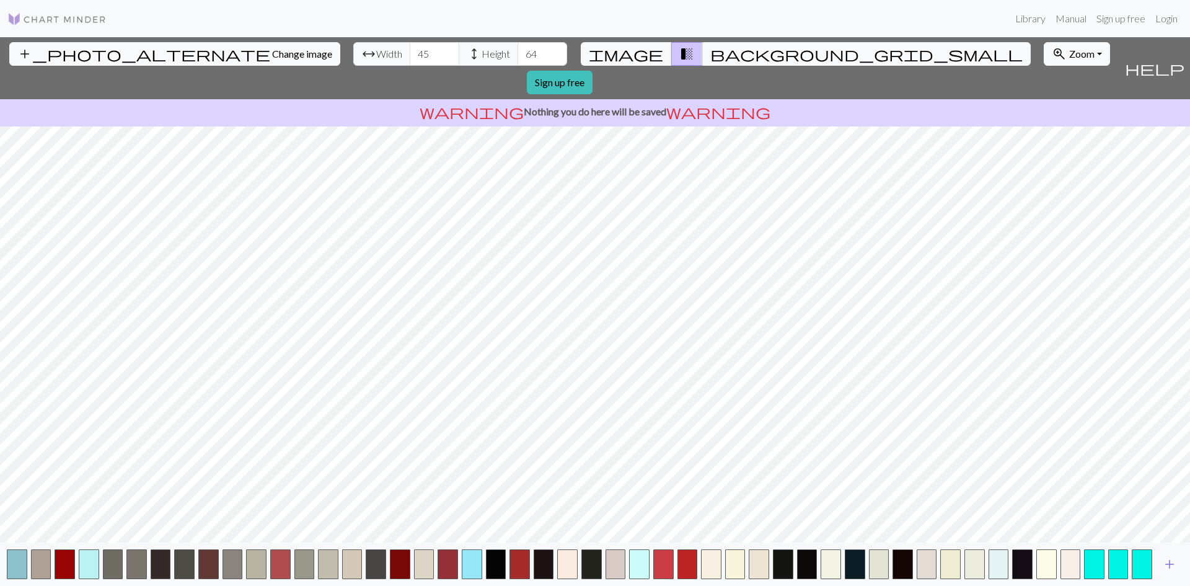
click at [1169, 561] on span "add" at bounding box center [1169, 563] width 15 height 17
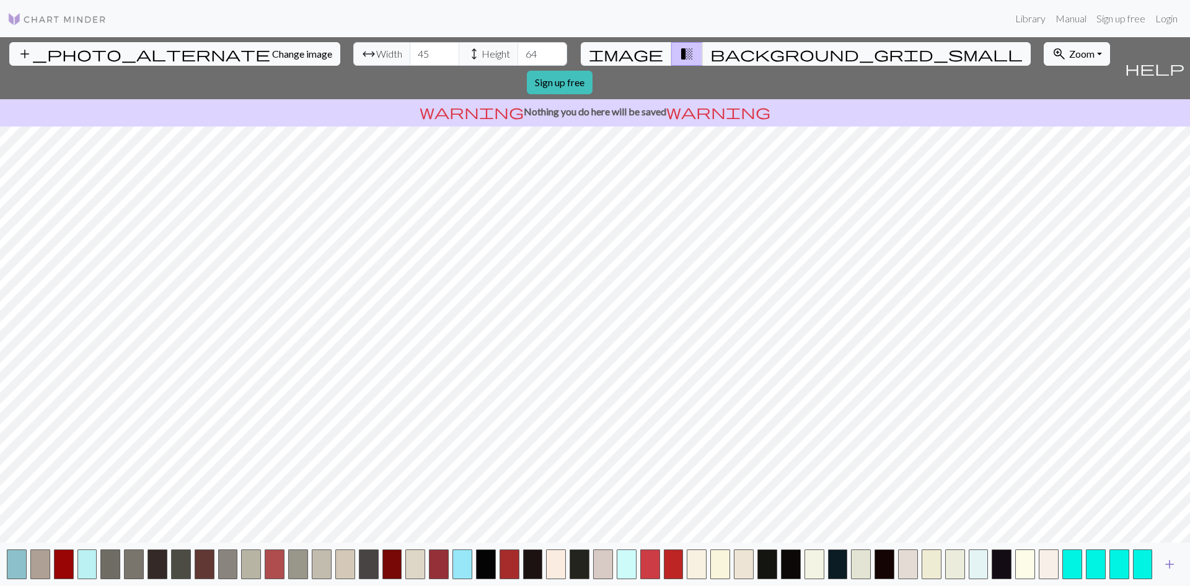
click at [1169, 561] on span "add" at bounding box center [1169, 563] width 15 height 17
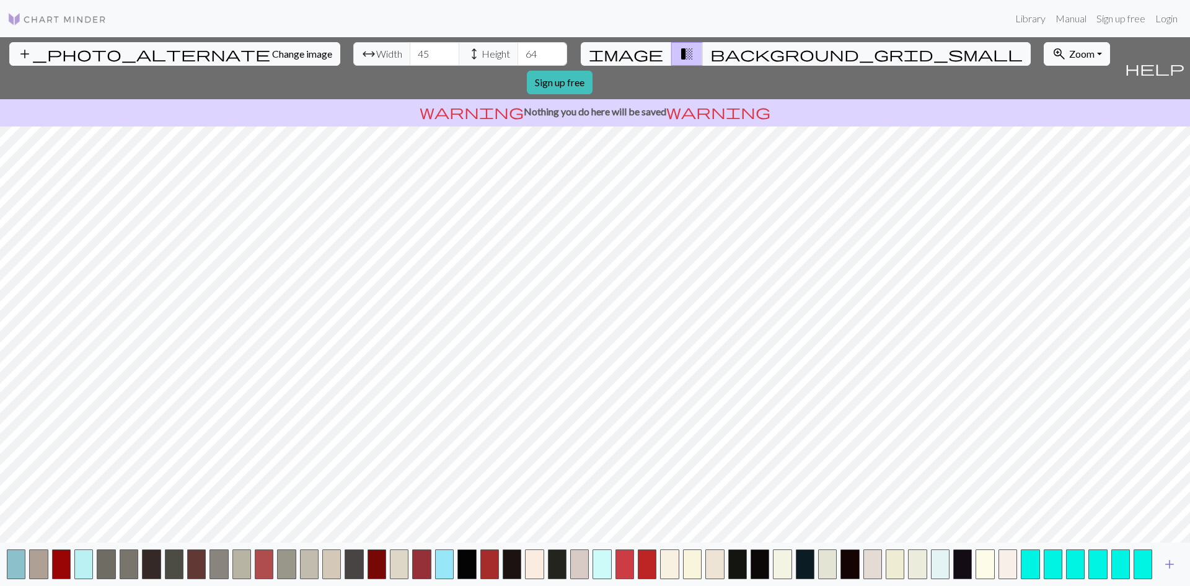
click at [1169, 561] on span "add" at bounding box center [1169, 563] width 15 height 17
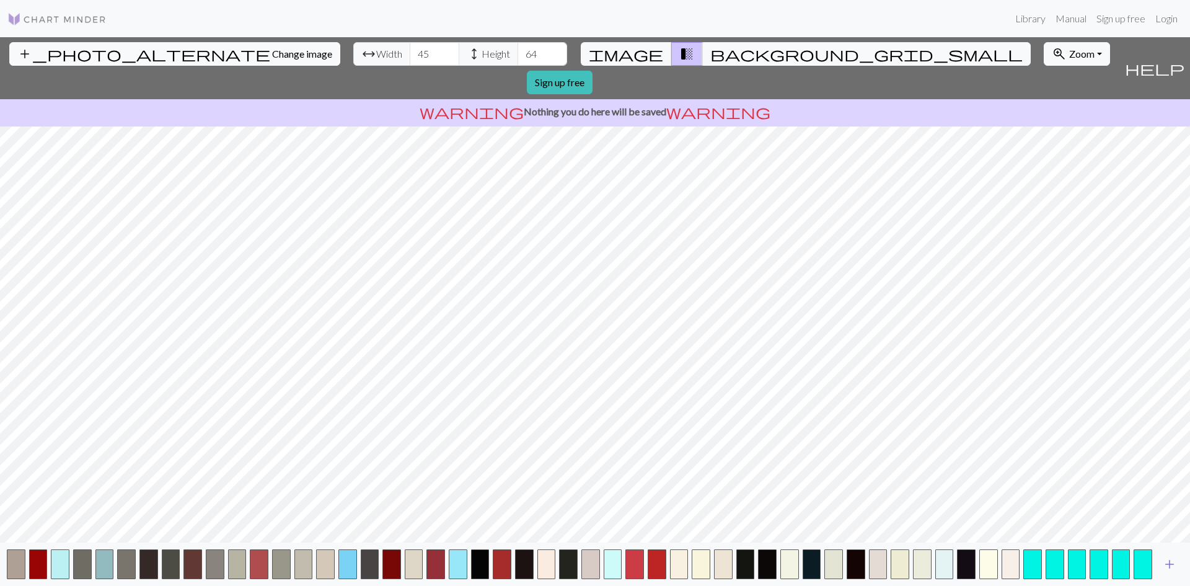
click at [1169, 561] on span "add" at bounding box center [1169, 563] width 15 height 17
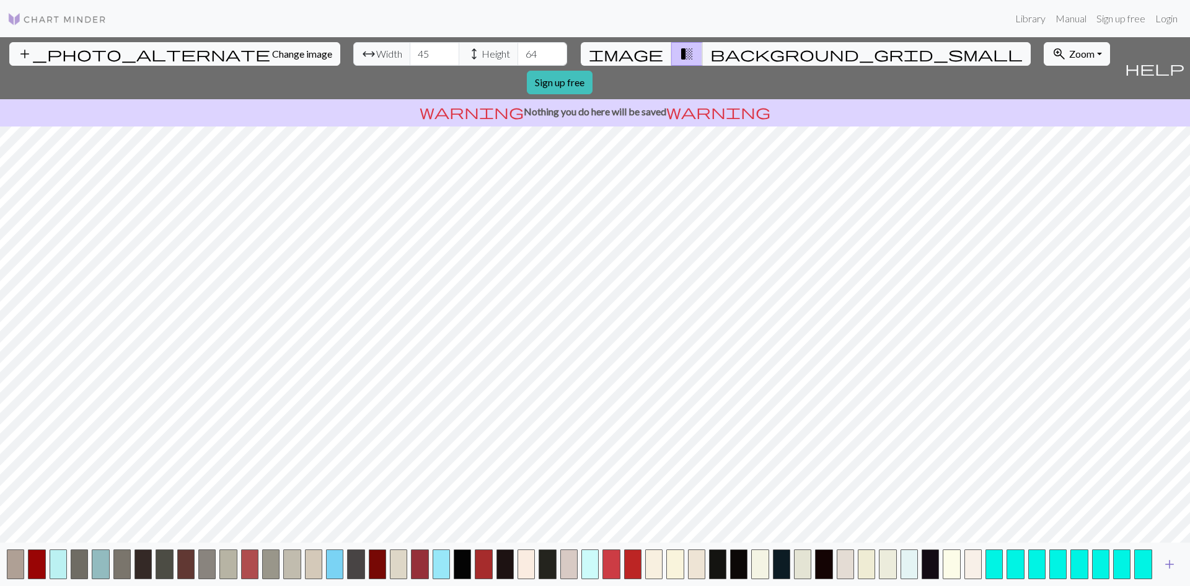
click at [1169, 561] on span "add" at bounding box center [1169, 563] width 15 height 17
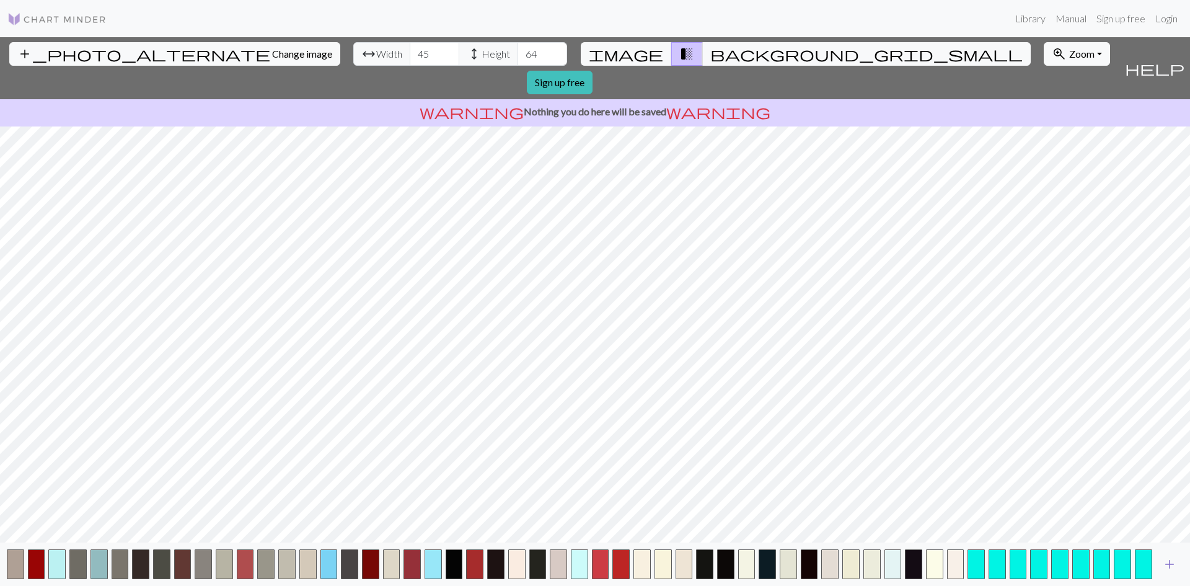
click at [1169, 561] on span "add" at bounding box center [1169, 563] width 15 height 17
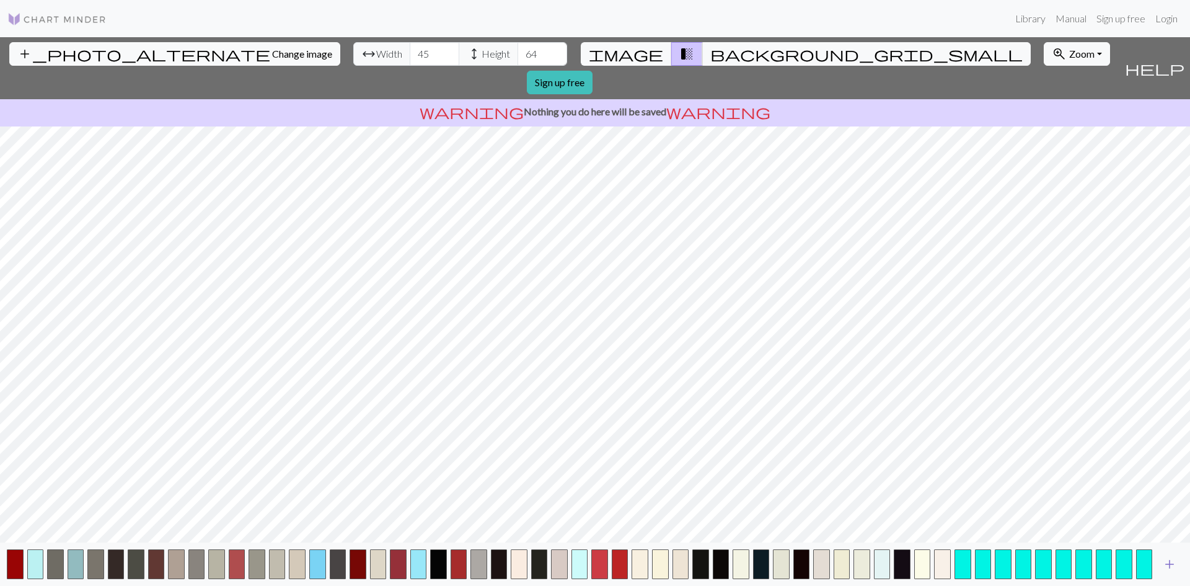
click at [1169, 561] on span "add" at bounding box center [1169, 563] width 15 height 17
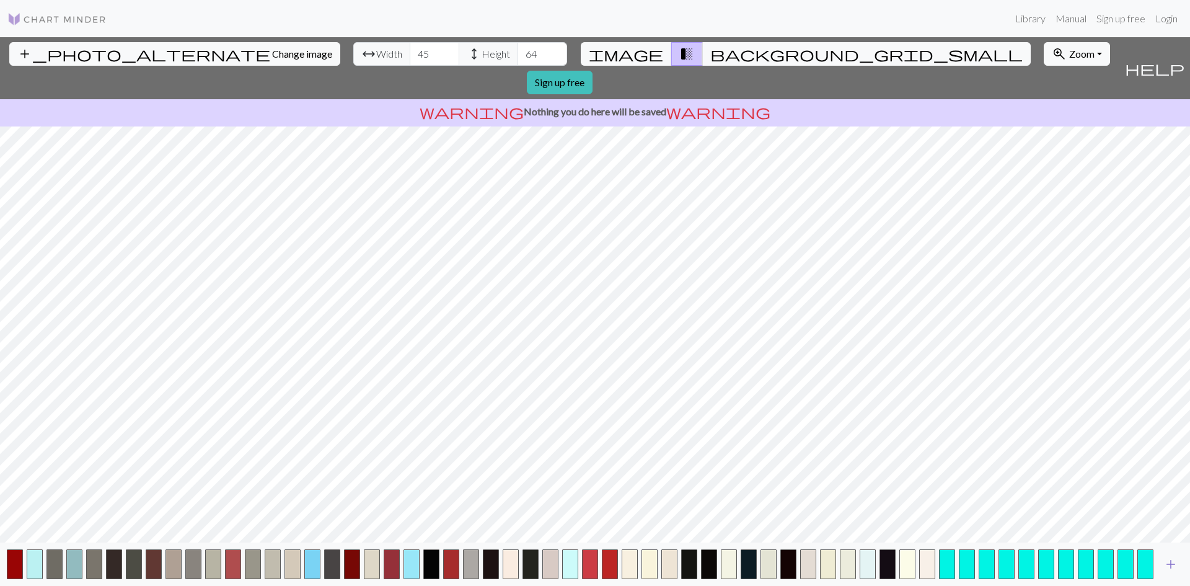
click at [1169, 561] on span "add" at bounding box center [1170, 563] width 15 height 17
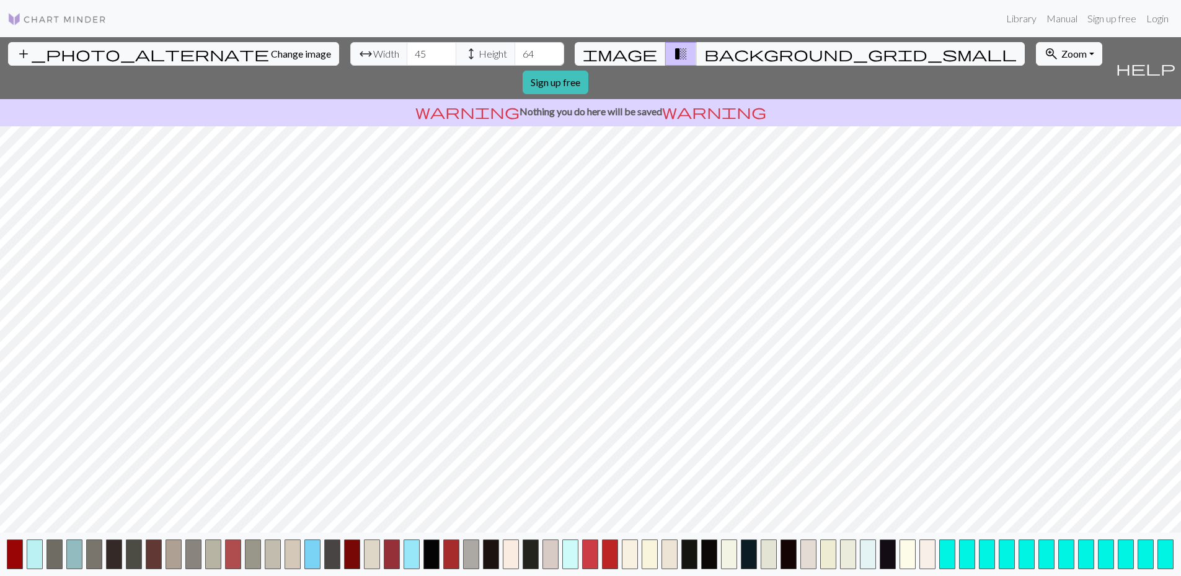
click at [1169, 561] on button "button" at bounding box center [1165, 555] width 16 height 30
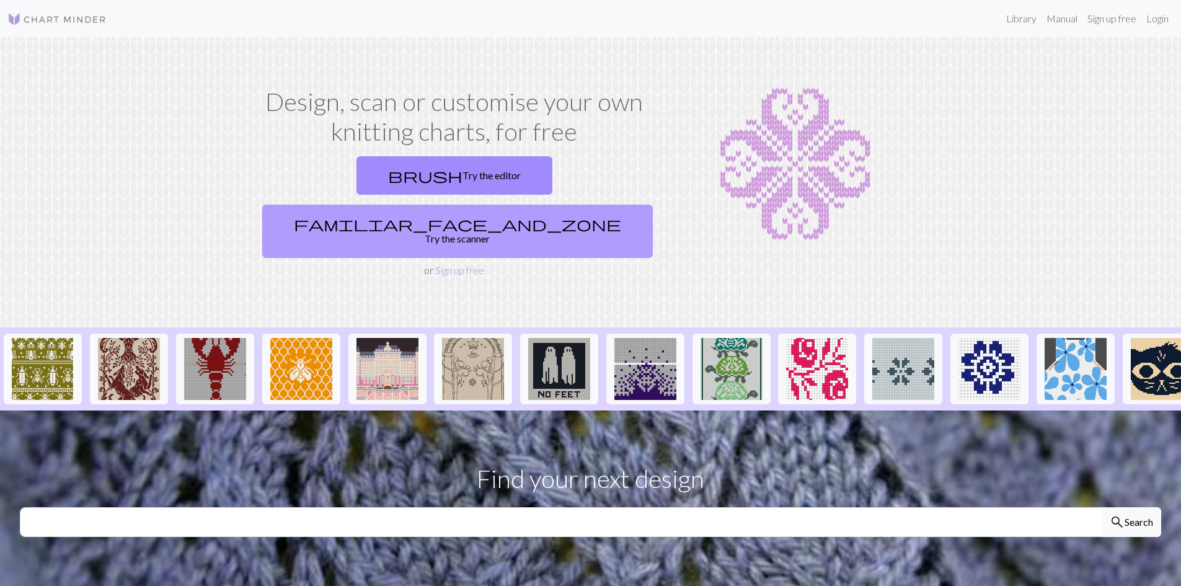
click at [522, 215] on span "familiar_face_and_zone" at bounding box center [457, 223] width 327 height 17
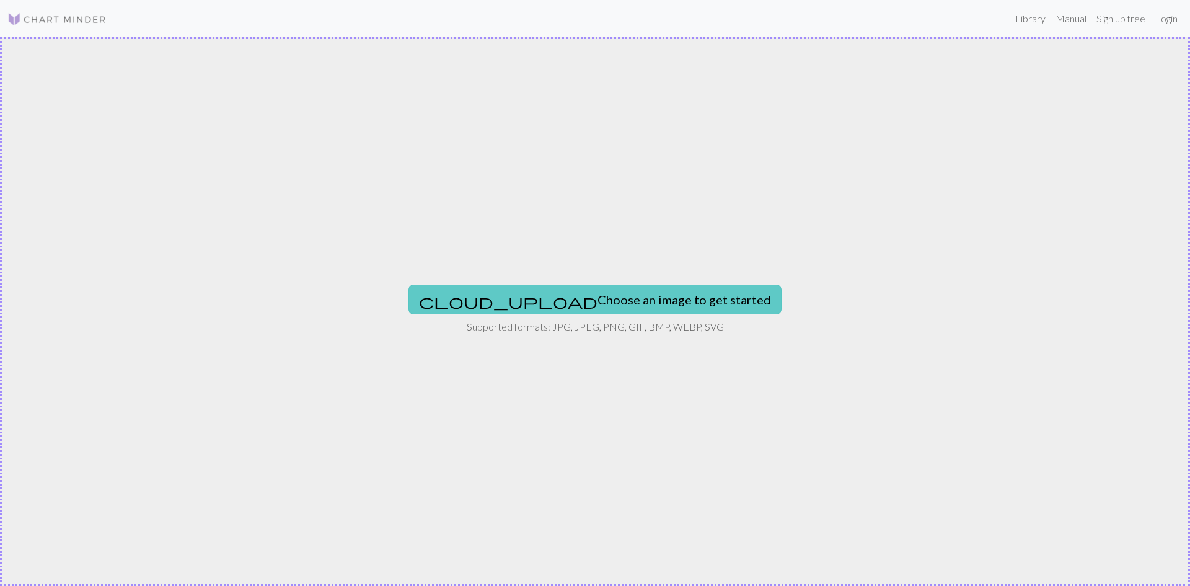
click at [594, 311] on button "cloud_upload Choose an image to get started" at bounding box center [594, 299] width 373 height 30
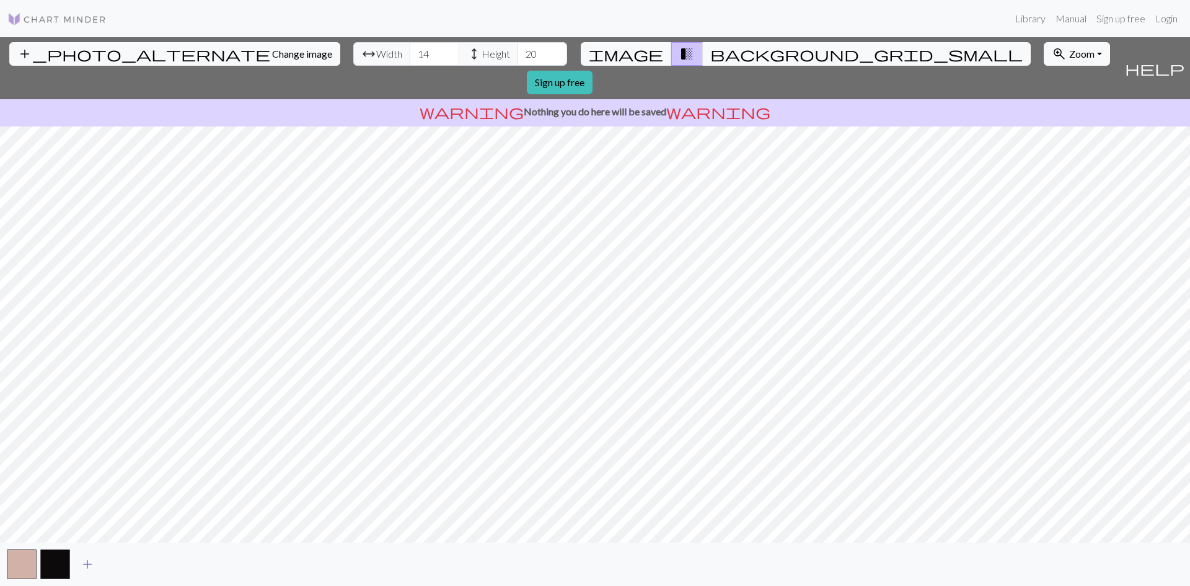
click at [89, 564] on span "add" at bounding box center [87, 563] width 15 height 17
drag, startPoint x: 97, startPoint y: 555, endPoint x: 95, endPoint y: 564, distance: 8.9
click at [95, 564] on button "button" at bounding box center [89, 564] width 30 height 30
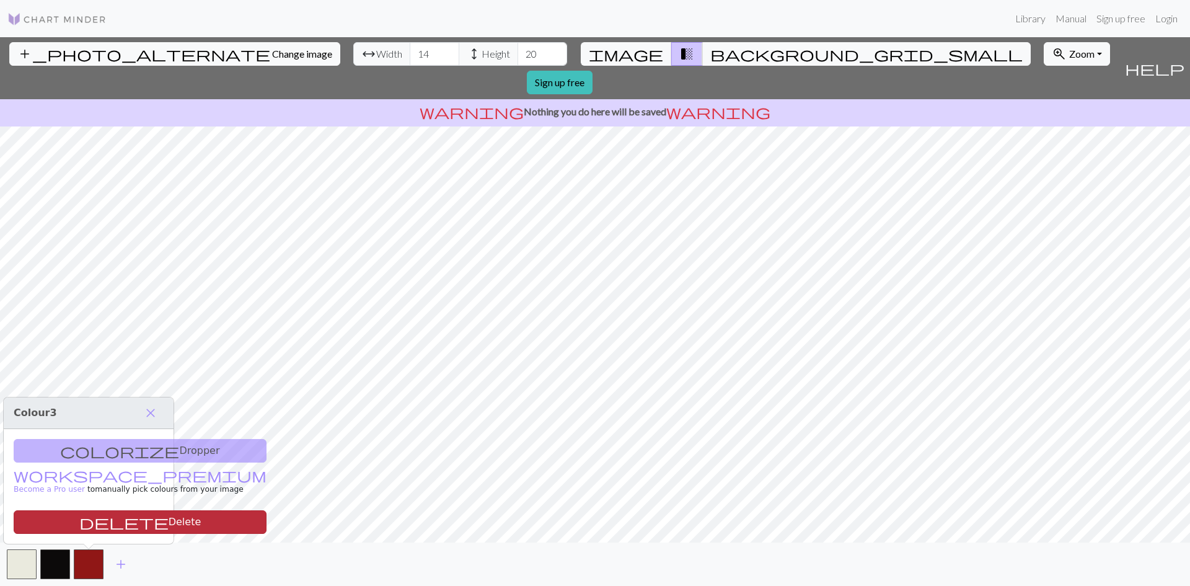
click at [103, 524] on button "delete Delete" at bounding box center [140, 522] width 253 height 24
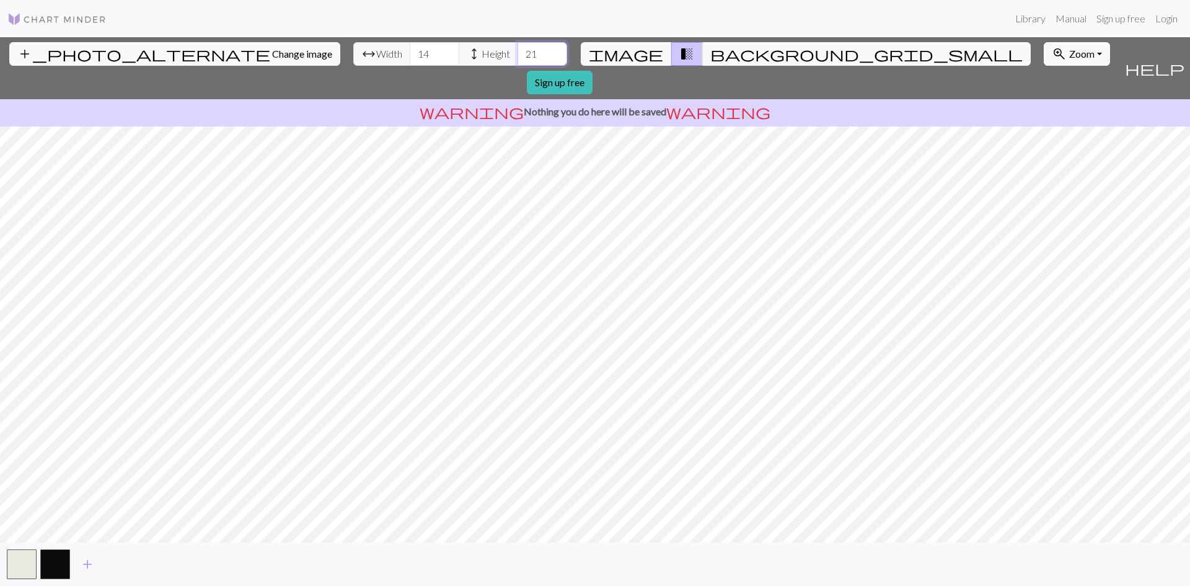
click at [517, 47] on input "21" at bounding box center [542, 54] width 50 height 24
click at [517, 47] on input "22" at bounding box center [542, 54] width 50 height 24
click at [517, 47] on input "23" at bounding box center [542, 54] width 50 height 24
click at [517, 47] on input "24" at bounding box center [542, 54] width 50 height 24
click at [517, 47] on input "25" at bounding box center [542, 54] width 50 height 24
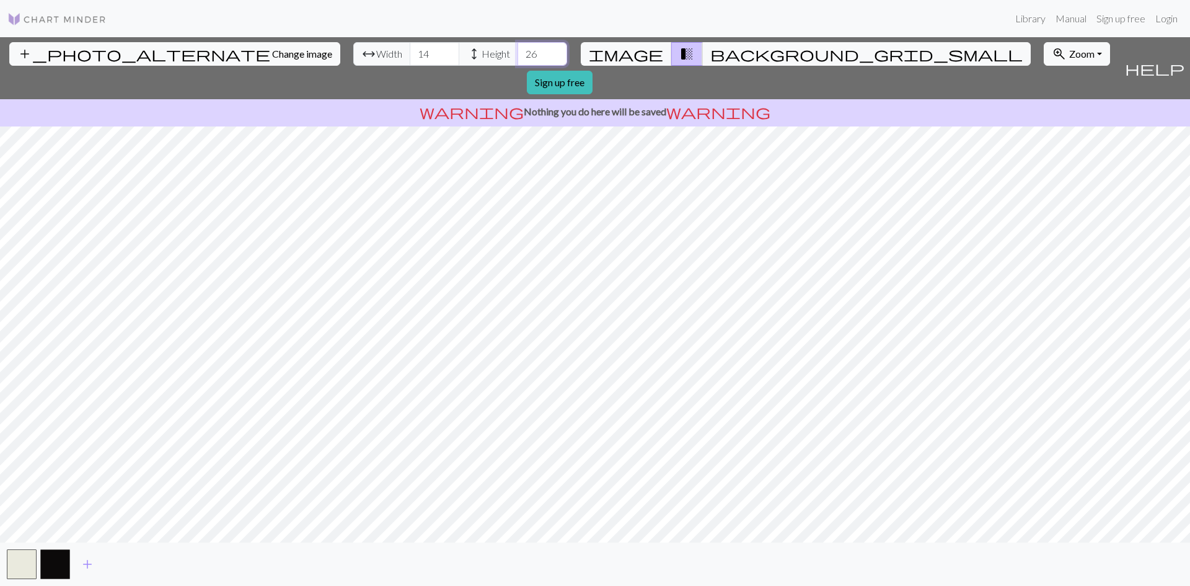
click at [517, 48] on input "26" at bounding box center [542, 54] width 50 height 24
click at [517, 48] on input "27" at bounding box center [542, 54] width 50 height 24
click at [517, 48] on input "28" at bounding box center [542, 54] width 50 height 24
click at [517, 48] on input "29" at bounding box center [542, 54] width 50 height 24
click at [517, 48] on input "30" at bounding box center [542, 54] width 50 height 24
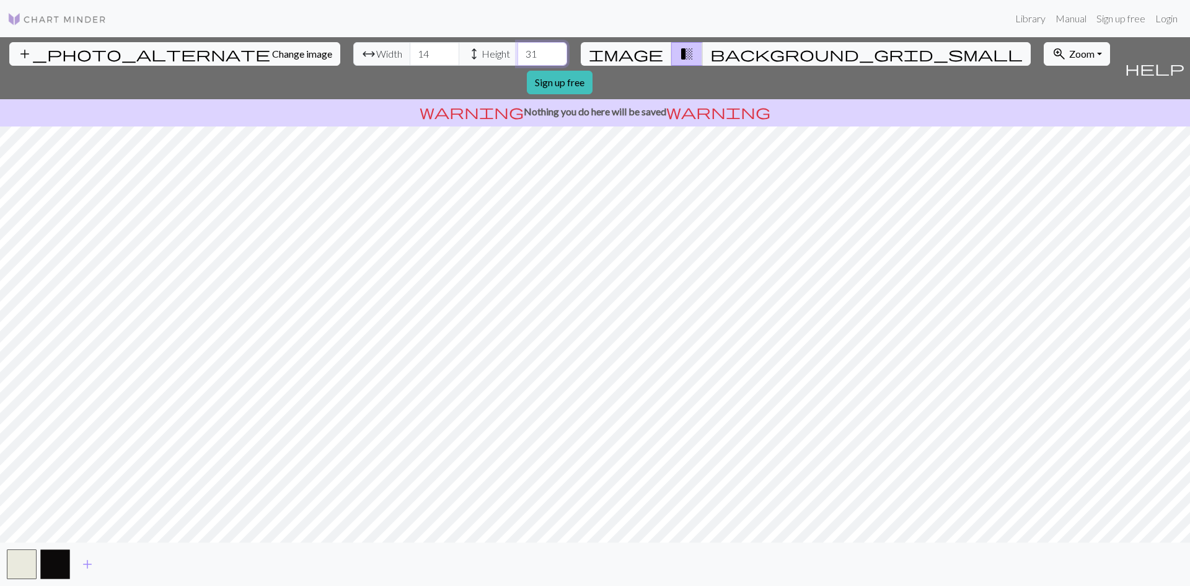
click at [517, 50] on input "31" at bounding box center [542, 54] width 50 height 24
click at [517, 50] on input "32" at bounding box center [542, 54] width 50 height 24
click at [517, 50] on input "33" at bounding box center [542, 54] width 50 height 24
click at [517, 51] on input "34" at bounding box center [542, 54] width 50 height 24
click at [517, 52] on input "35" at bounding box center [542, 54] width 50 height 24
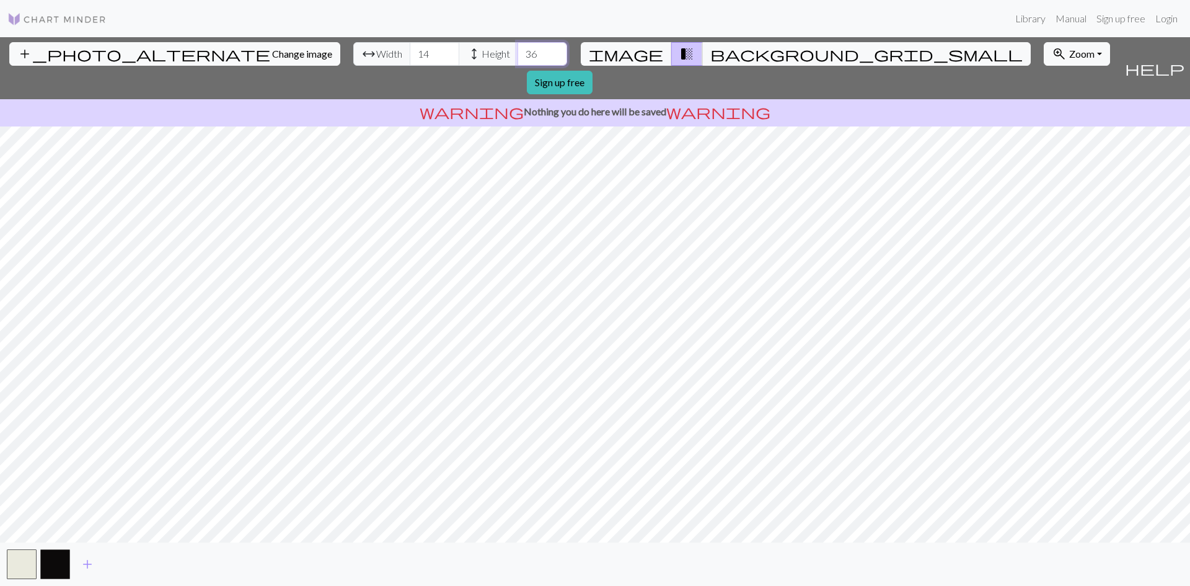
click at [517, 53] on input "36" at bounding box center [542, 54] width 50 height 24
click at [517, 55] on input "37" at bounding box center [542, 54] width 50 height 24
click at [517, 55] on input "36" at bounding box center [542, 54] width 50 height 24
type input "35"
click at [517, 55] on input "35" at bounding box center [542, 54] width 50 height 24
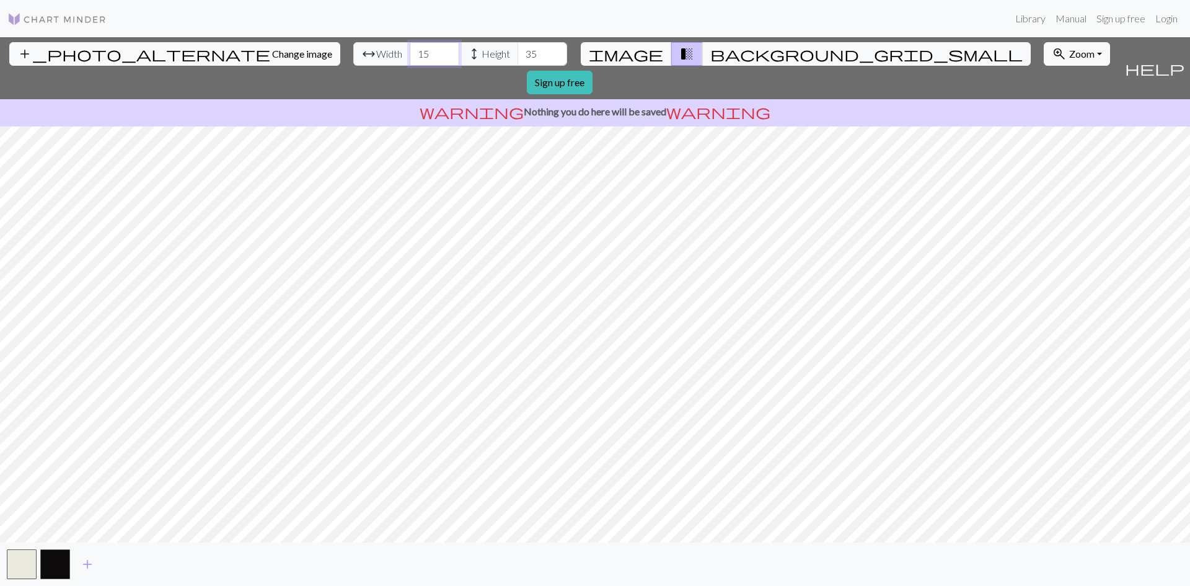
click at [410, 50] on input "15" at bounding box center [435, 54] width 50 height 24
click at [410, 50] on input "16" at bounding box center [435, 54] width 50 height 24
click at [410, 50] on input "17" at bounding box center [435, 54] width 50 height 24
click at [410, 50] on input "18" at bounding box center [435, 54] width 50 height 24
click at [410, 50] on input "19" at bounding box center [435, 54] width 50 height 24
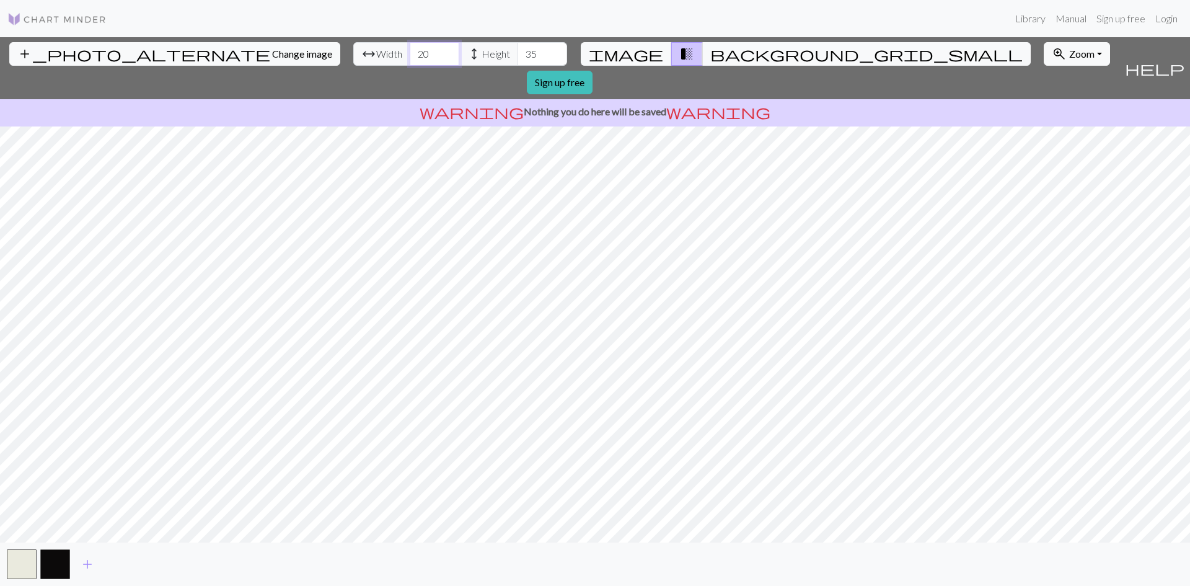
click at [410, 50] on input "20" at bounding box center [435, 54] width 50 height 24
click at [410, 50] on input "21" at bounding box center [435, 54] width 50 height 24
click at [410, 50] on input "22" at bounding box center [435, 54] width 50 height 24
click at [410, 50] on input "23" at bounding box center [435, 54] width 50 height 24
click at [410, 50] on input "24" at bounding box center [435, 54] width 50 height 24
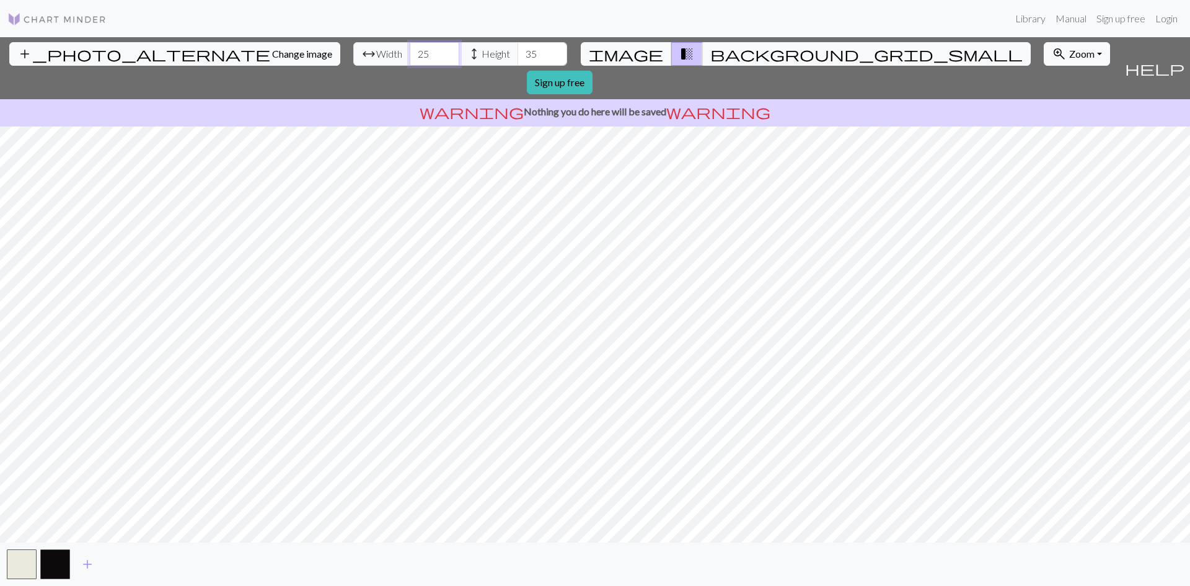
click at [410, 50] on input "25" at bounding box center [435, 54] width 50 height 24
click at [410, 50] on input "26" at bounding box center [435, 54] width 50 height 24
click at [410, 50] on input "27" at bounding box center [435, 54] width 50 height 24
click at [410, 50] on input "28" at bounding box center [435, 54] width 50 height 24
drag, startPoint x: 371, startPoint y: 53, endPoint x: 359, endPoint y: 50, distance: 12.0
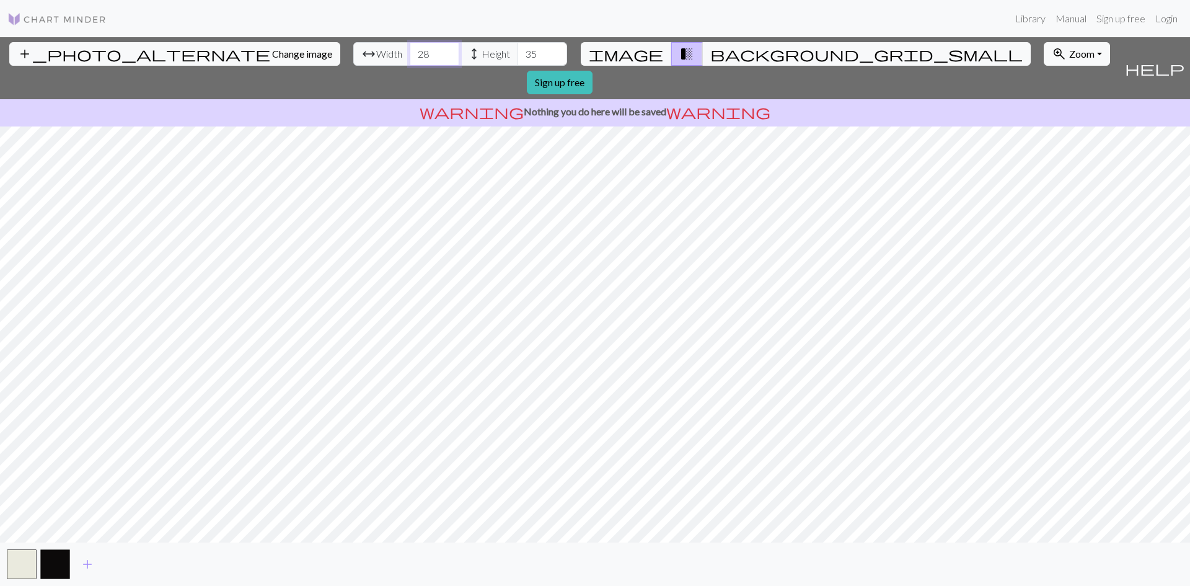
click at [410, 50] on input "28" at bounding box center [435, 54] width 50 height 24
type input "2"
type input "400"
click at [517, 55] on input "35" at bounding box center [542, 54] width 50 height 24
type input "3"
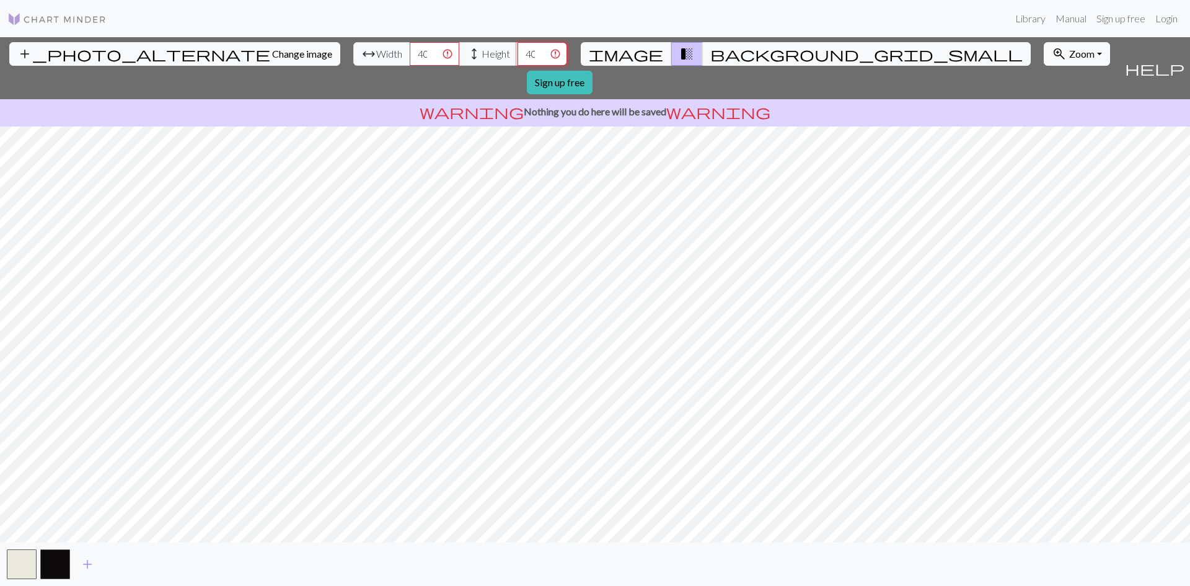
type input "4"
type input "2"
type input "120"
click at [410, 59] on input "400" at bounding box center [435, 54] width 50 height 24
type input "00"
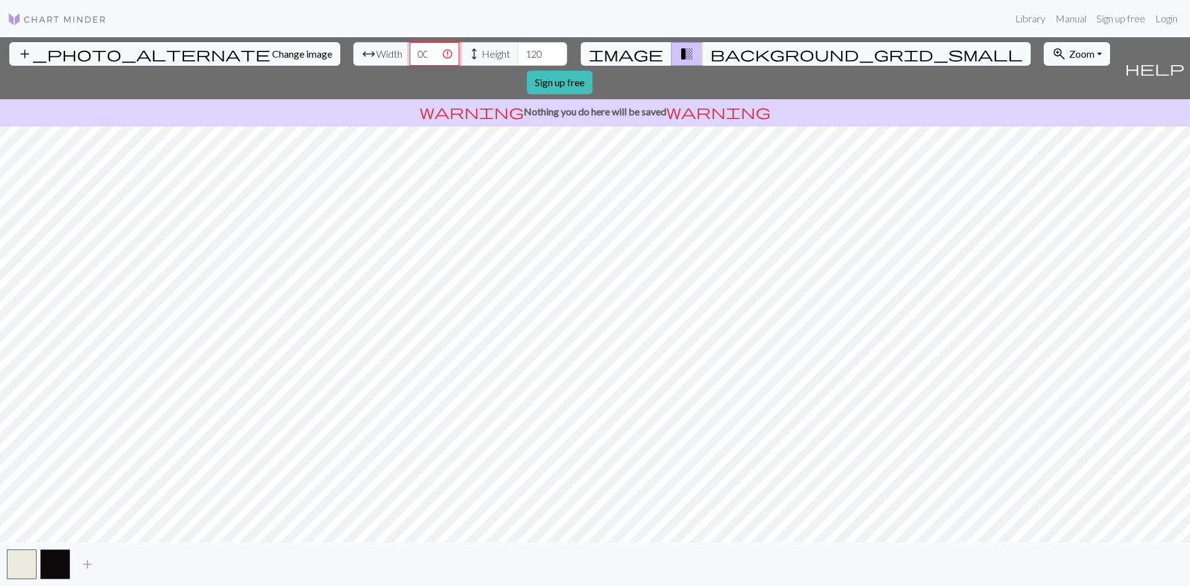
click at [410, 58] on input "00" at bounding box center [435, 54] width 50 height 24
type input "120"
click at [517, 61] on input "120" at bounding box center [542, 54] width 50 height 24
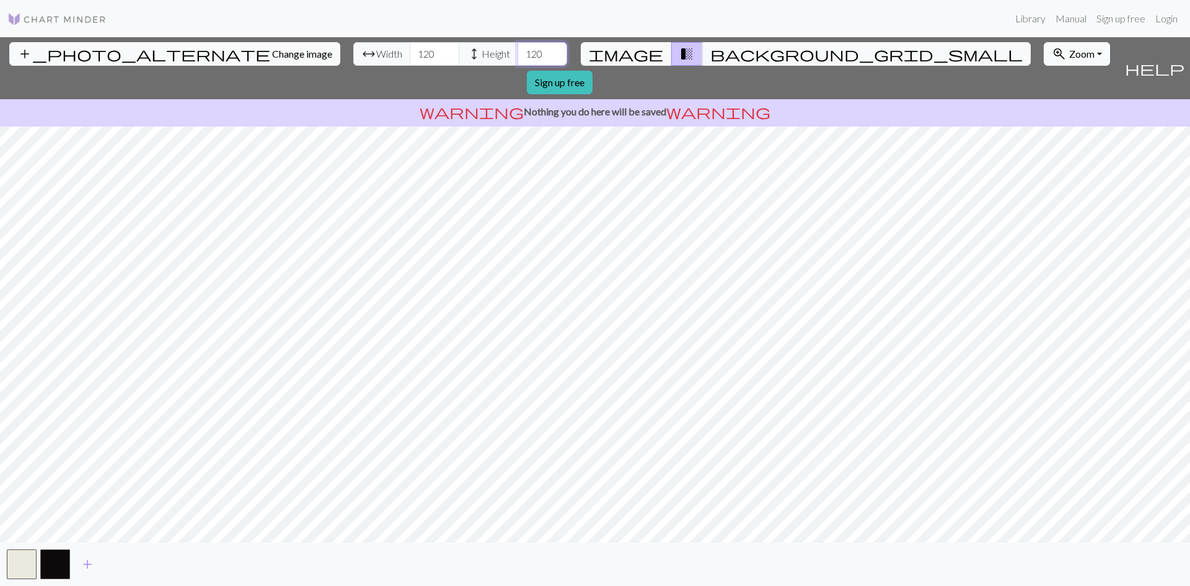
click at [517, 61] on input "119" at bounding box center [542, 54] width 50 height 24
click at [517, 61] on input "118" at bounding box center [542, 54] width 50 height 24
click at [517, 61] on input "117" at bounding box center [542, 54] width 50 height 24
click at [517, 59] on input "116" at bounding box center [542, 54] width 50 height 24
click at [517, 59] on input "115" at bounding box center [542, 54] width 50 height 24
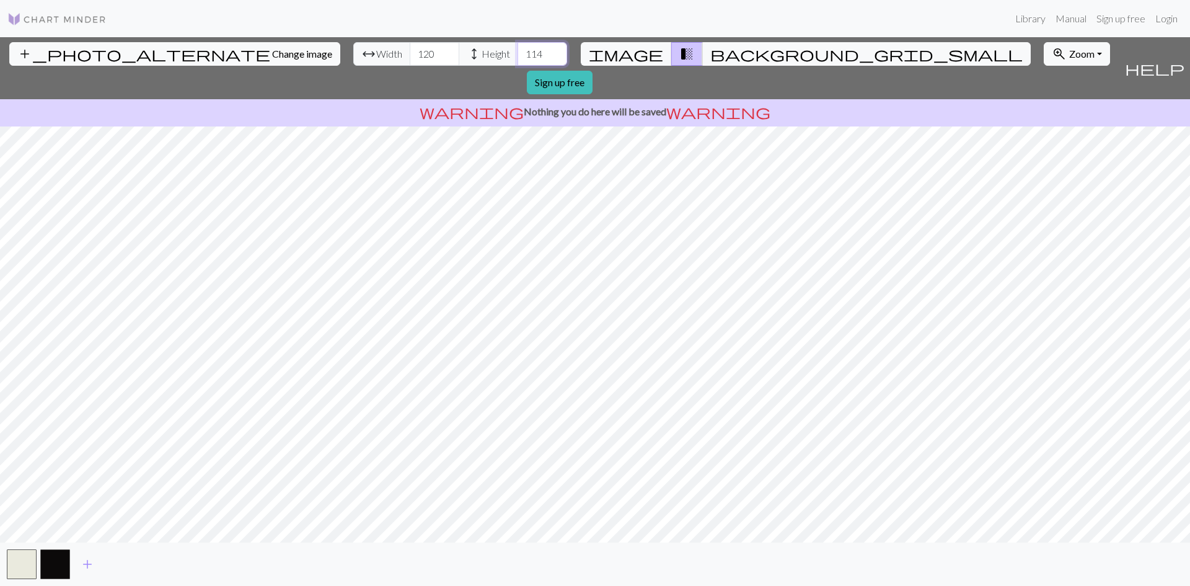
click at [517, 59] on input "114" at bounding box center [542, 54] width 50 height 24
click at [517, 59] on input "113" at bounding box center [542, 54] width 50 height 24
click at [517, 59] on input "112" at bounding box center [542, 54] width 50 height 24
click at [517, 59] on input "111" at bounding box center [542, 54] width 50 height 24
click at [517, 59] on input "110" at bounding box center [542, 54] width 50 height 24
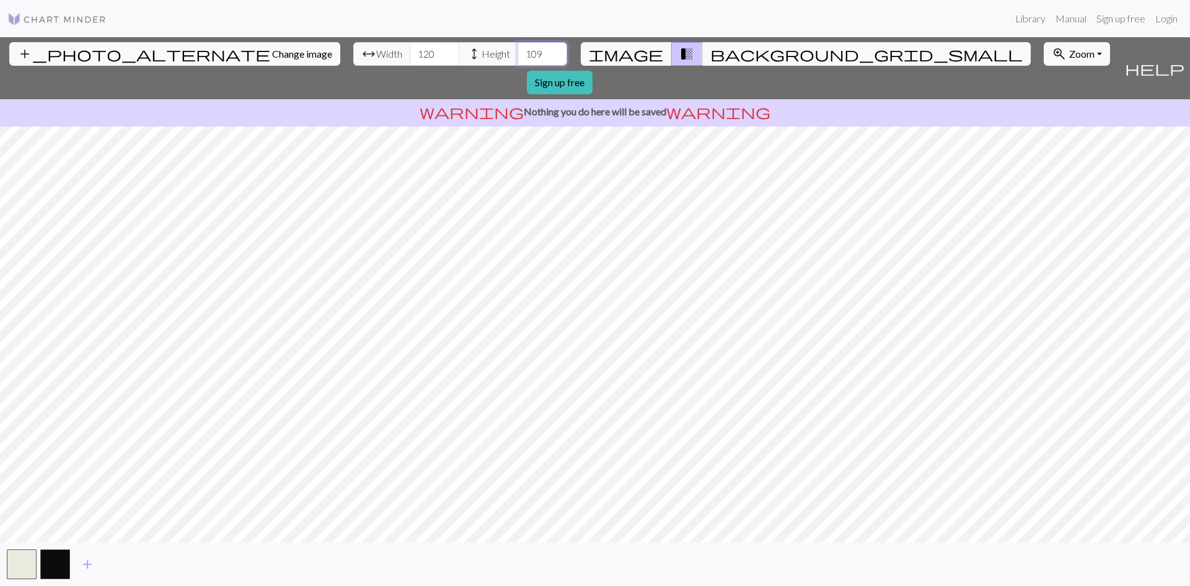
click at [517, 59] on input "109" at bounding box center [542, 54] width 50 height 24
click at [517, 59] on input "108" at bounding box center [542, 54] width 50 height 24
click at [517, 59] on input "107" at bounding box center [542, 54] width 50 height 24
click at [517, 59] on input "106" at bounding box center [542, 54] width 50 height 24
click at [517, 59] on input "105" at bounding box center [542, 54] width 50 height 24
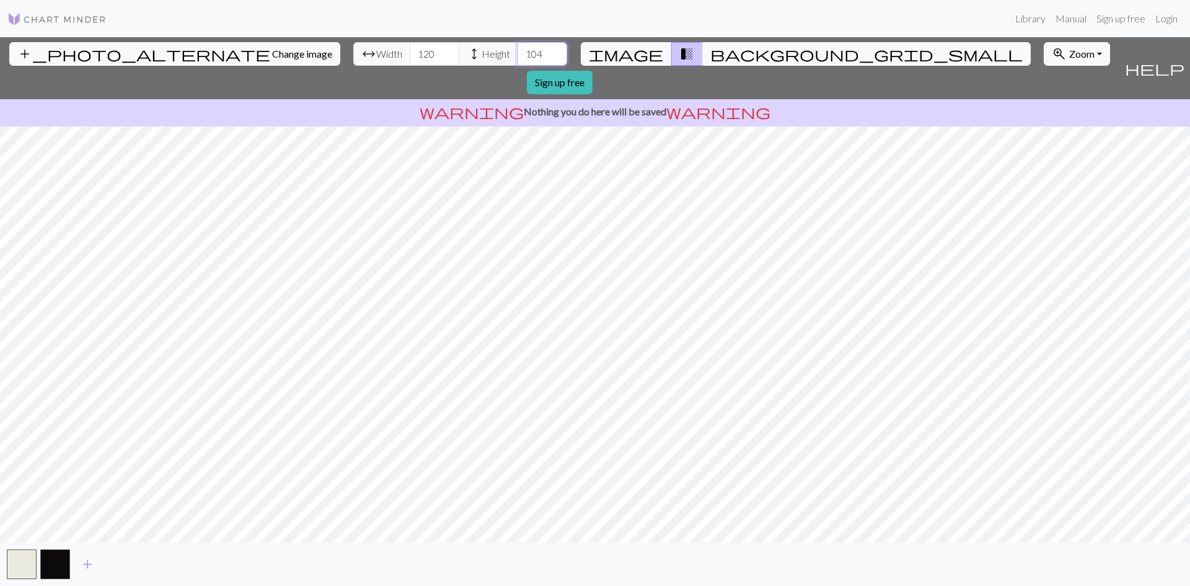
click at [517, 59] on input "104" at bounding box center [542, 54] width 50 height 24
click at [517, 59] on input "103" at bounding box center [542, 54] width 50 height 24
click at [517, 59] on input "102" at bounding box center [542, 54] width 50 height 24
click at [517, 49] on input "103" at bounding box center [542, 54] width 50 height 24
click at [517, 49] on input "104" at bounding box center [542, 54] width 50 height 24
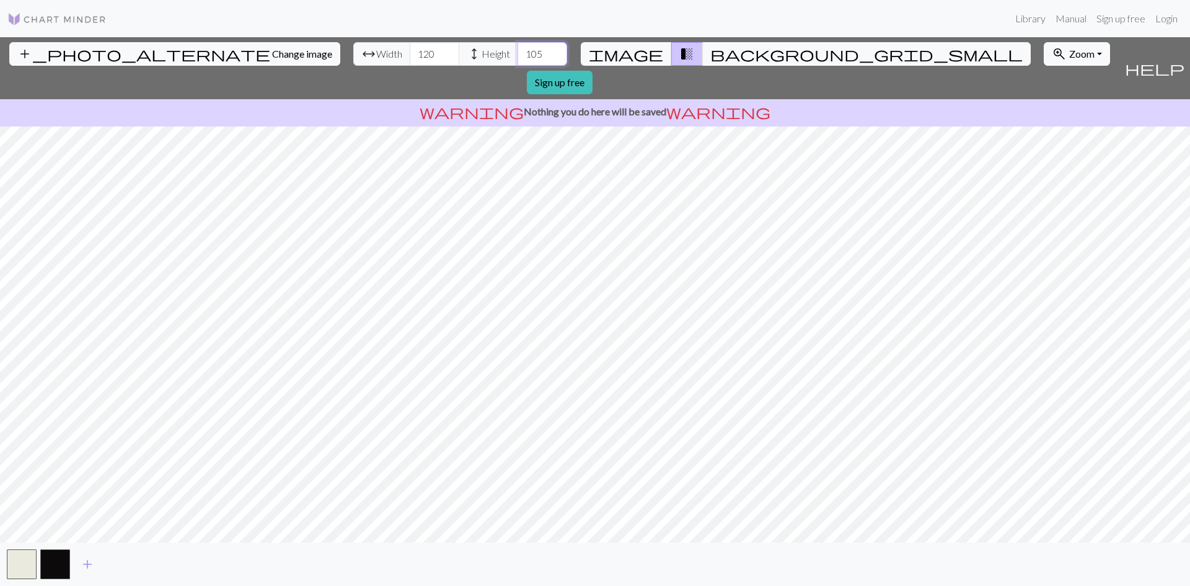
click at [517, 49] on input "105" at bounding box center [542, 54] width 50 height 24
click at [517, 49] on input "106" at bounding box center [542, 54] width 50 height 24
click at [517, 49] on input "107" at bounding box center [542, 54] width 50 height 24
click at [517, 49] on input "108" at bounding box center [542, 54] width 50 height 24
click at [517, 49] on input "109" at bounding box center [542, 54] width 50 height 24
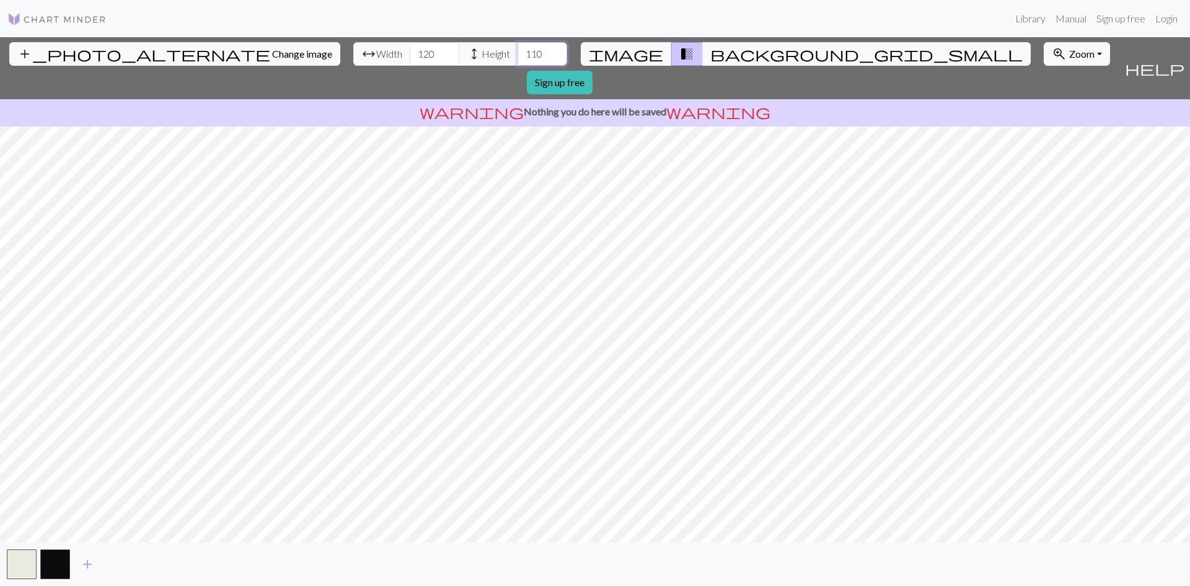
type input "110"
click at [517, 49] on input "110" at bounding box center [542, 54] width 50 height 24
drag, startPoint x: 369, startPoint y: 57, endPoint x: 345, endPoint y: 56, distance: 23.6
click at [410, 56] on input "120" at bounding box center [435, 54] width 50 height 24
type input "50"
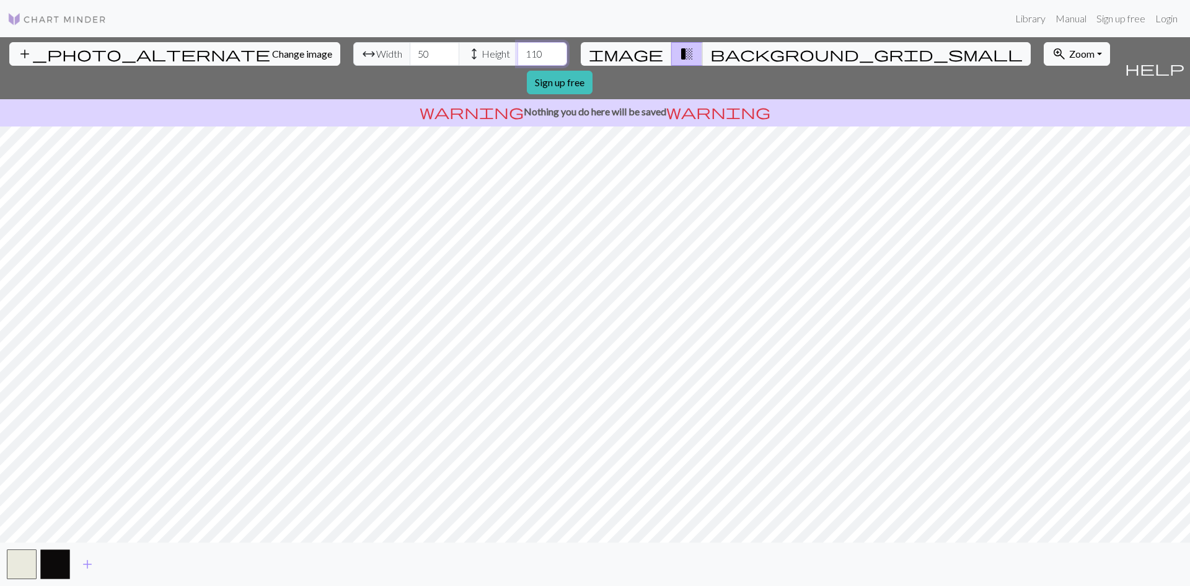
drag, startPoint x: 472, startPoint y: 53, endPoint x: 452, endPoint y: 59, distance: 20.4
click at [517, 59] on input "110" at bounding box center [542, 54] width 50 height 24
type input "50"
click at [1069, 54] on span "Zoom" at bounding box center [1081, 54] width 25 height 12
click at [1044, 168] on button "100%" at bounding box center [1093, 171] width 98 height 20
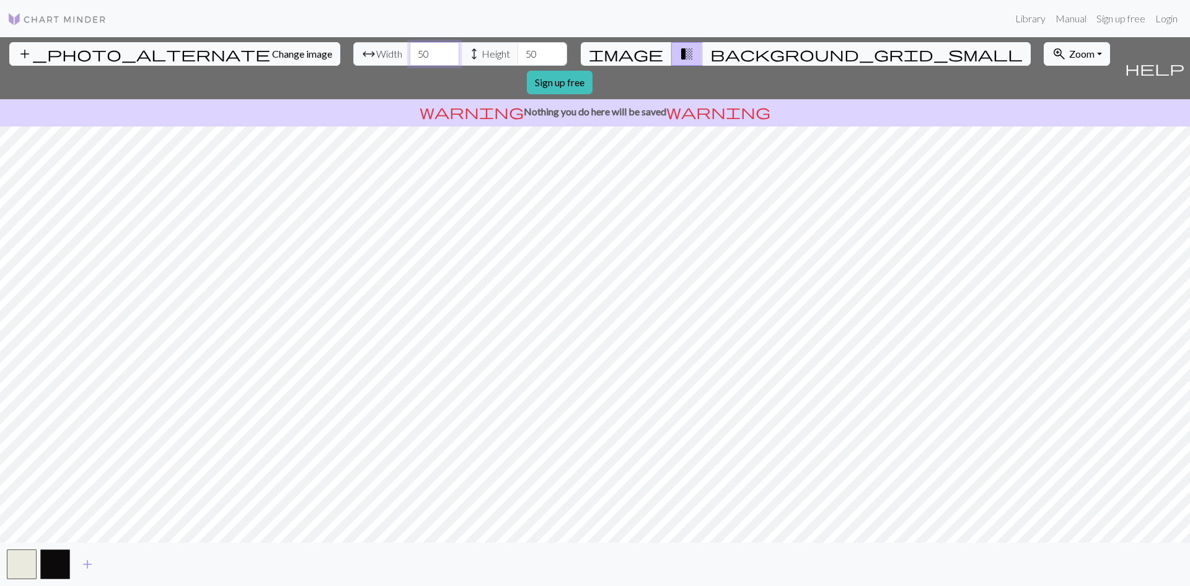
drag, startPoint x: 364, startPoint y: 52, endPoint x: 352, endPoint y: 54, distance: 12.5
click at [410, 54] on input "50" at bounding box center [435, 54] width 50 height 24
type input "5"
type input "14"
click at [517, 48] on input "50" at bounding box center [542, 54] width 50 height 24
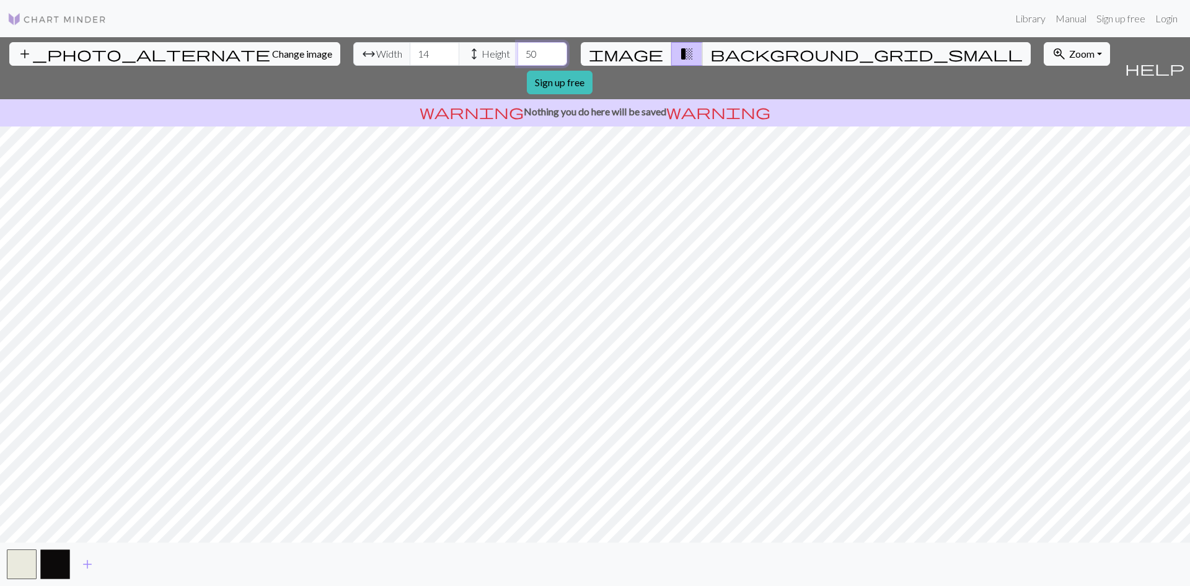
type input "5"
type input "14"
click at [272, 58] on span "Change image" at bounding box center [302, 54] width 60 height 12
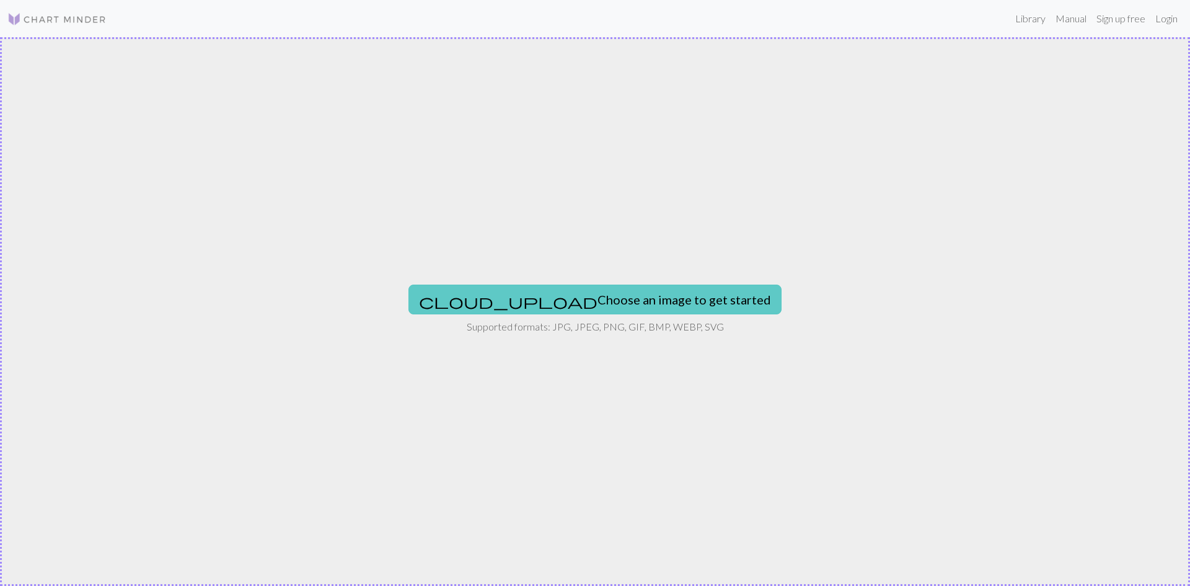
click at [563, 291] on button "cloud_upload Choose an image to get started" at bounding box center [594, 299] width 373 height 30
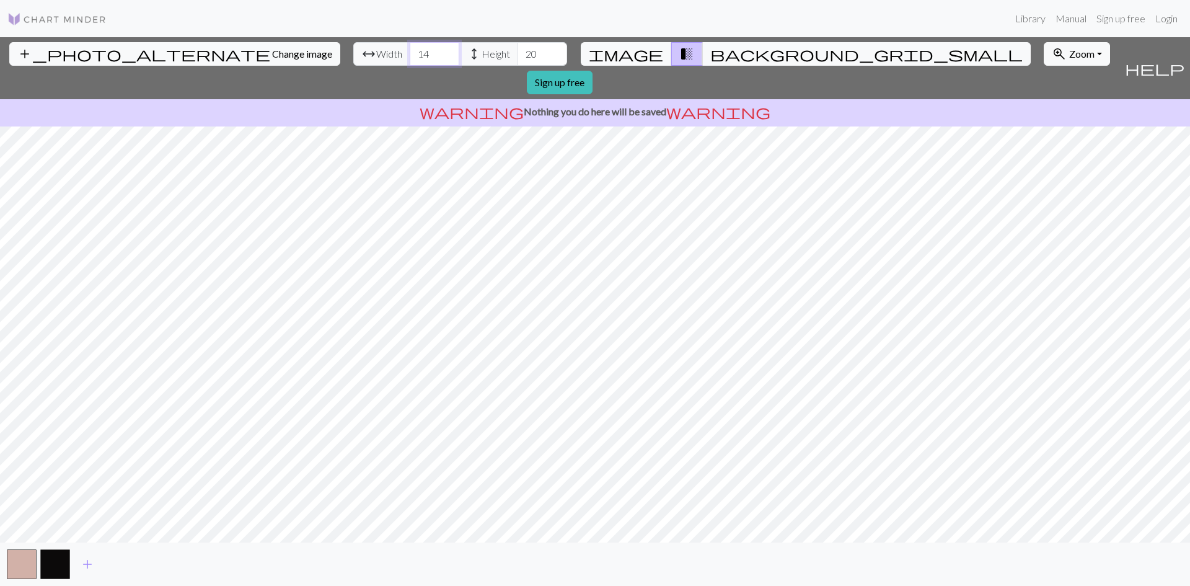
click at [410, 55] on input "14" at bounding box center [435, 54] width 50 height 24
type input "120"
click at [517, 59] on input "20" at bounding box center [542, 54] width 50 height 24
type input "120"
click at [81, 566] on span "add" at bounding box center [87, 563] width 15 height 17
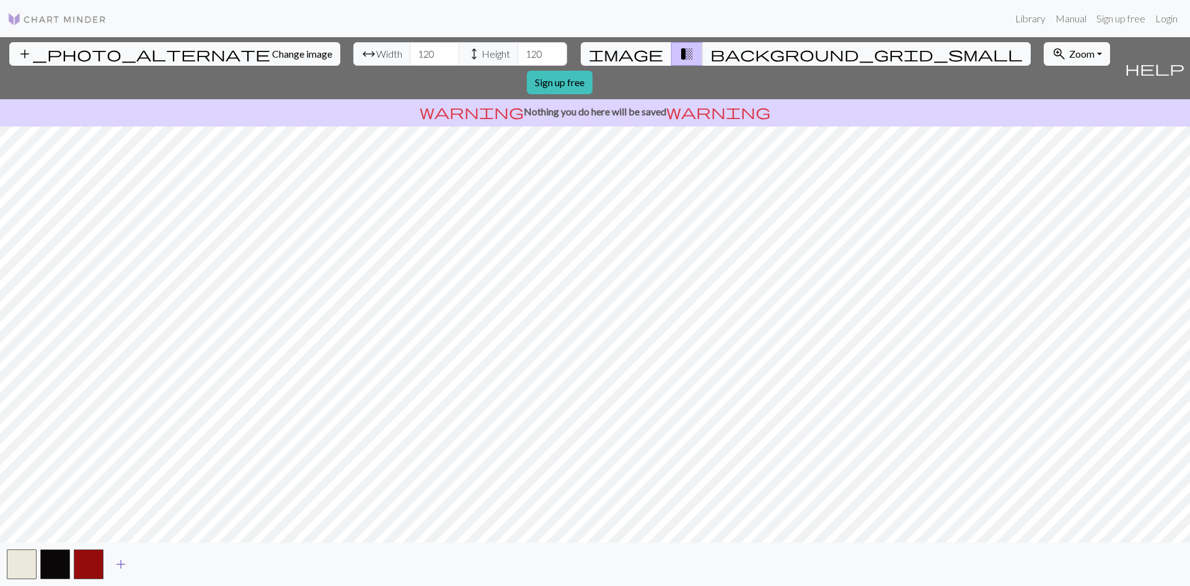
click at [119, 563] on span "add" at bounding box center [120, 563] width 15 height 17
click at [148, 560] on span "add" at bounding box center [154, 563] width 15 height 17
click at [182, 560] on span "add" at bounding box center [187, 563] width 15 height 17
click at [226, 561] on span "add" at bounding box center [221, 563] width 15 height 17
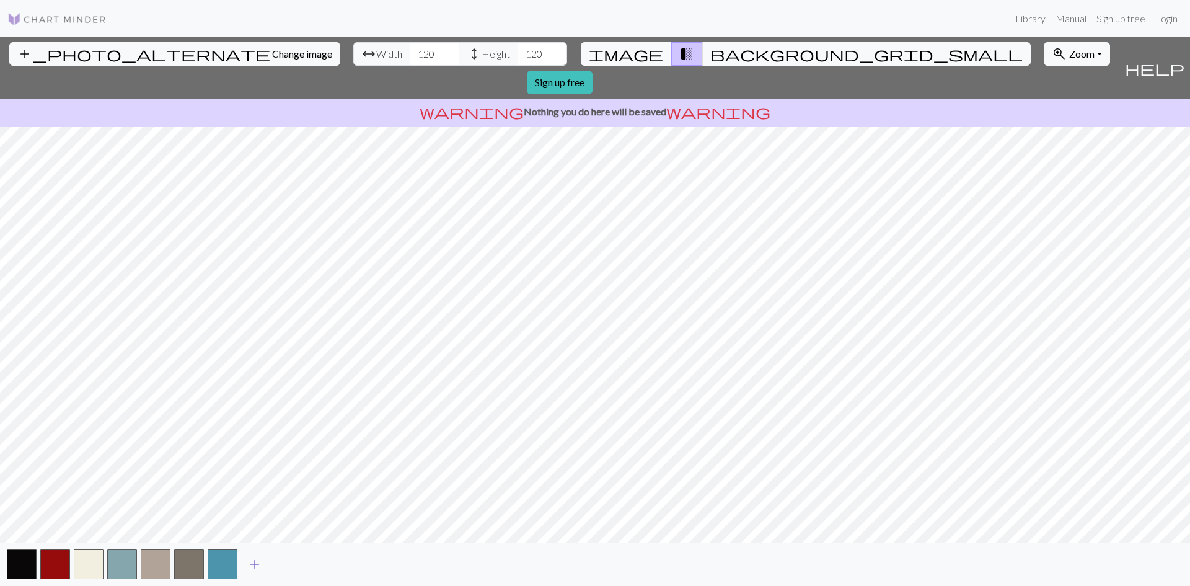
click at [248, 565] on span "add" at bounding box center [254, 563] width 15 height 17
click at [289, 562] on span "add" at bounding box center [288, 563] width 15 height 17
click at [325, 563] on span "add" at bounding box center [321, 563] width 15 height 17
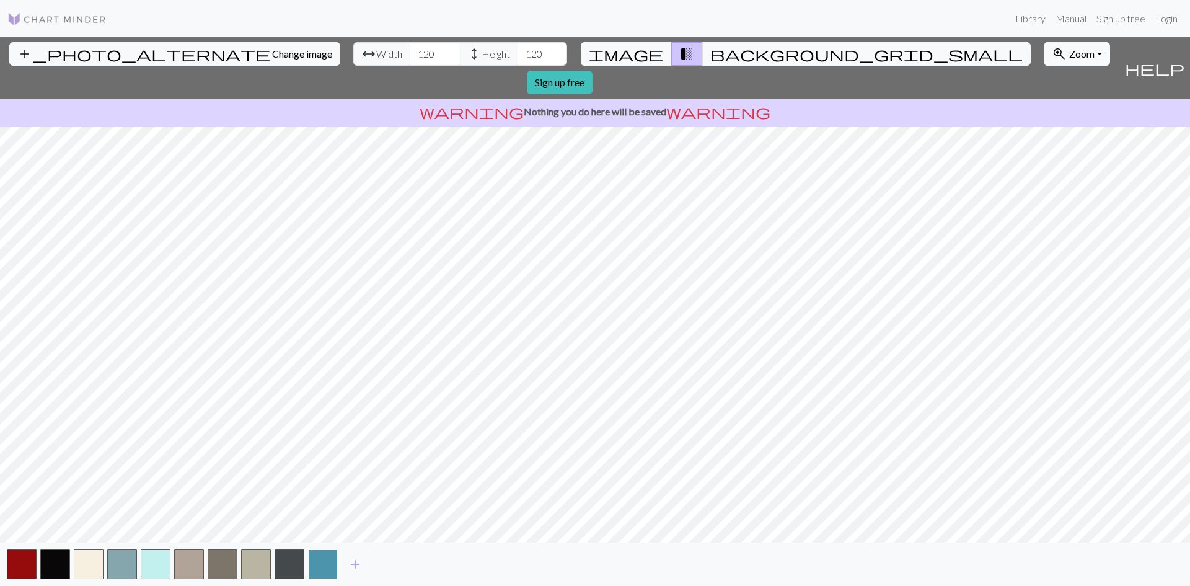
drag, startPoint x: 320, startPoint y: 567, endPoint x: 328, endPoint y: 574, distance: 11.0
drag, startPoint x: 328, startPoint y: 574, endPoint x: 312, endPoint y: 557, distance: 23.7
click at [312, 557] on button "button" at bounding box center [323, 564] width 30 height 30
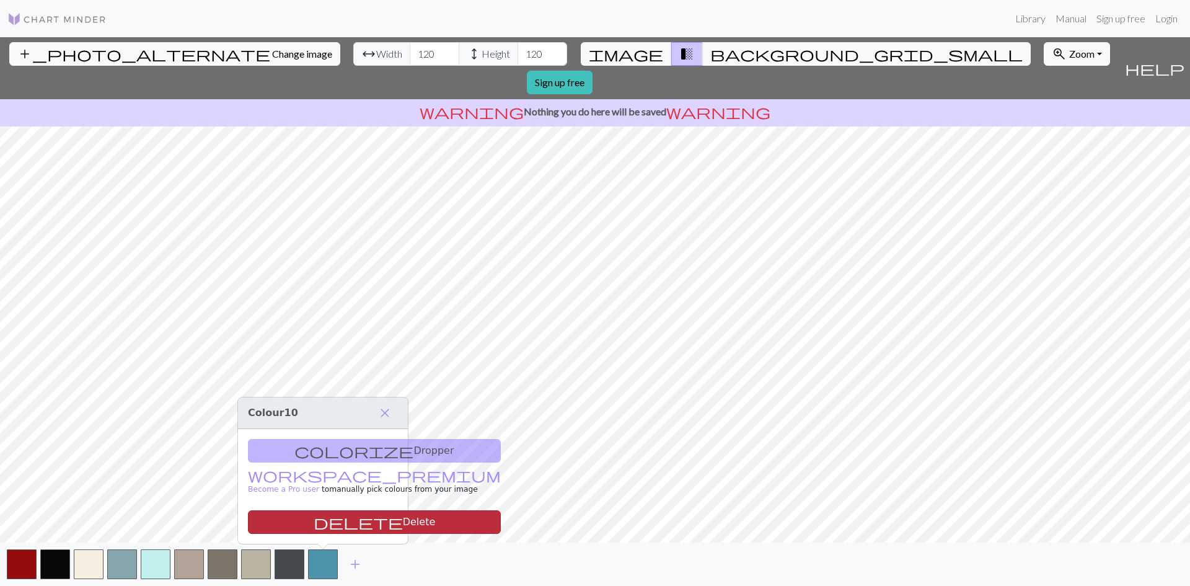
click at [320, 525] on button "delete Delete" at bounding box center [374, 522] width 253 height 24
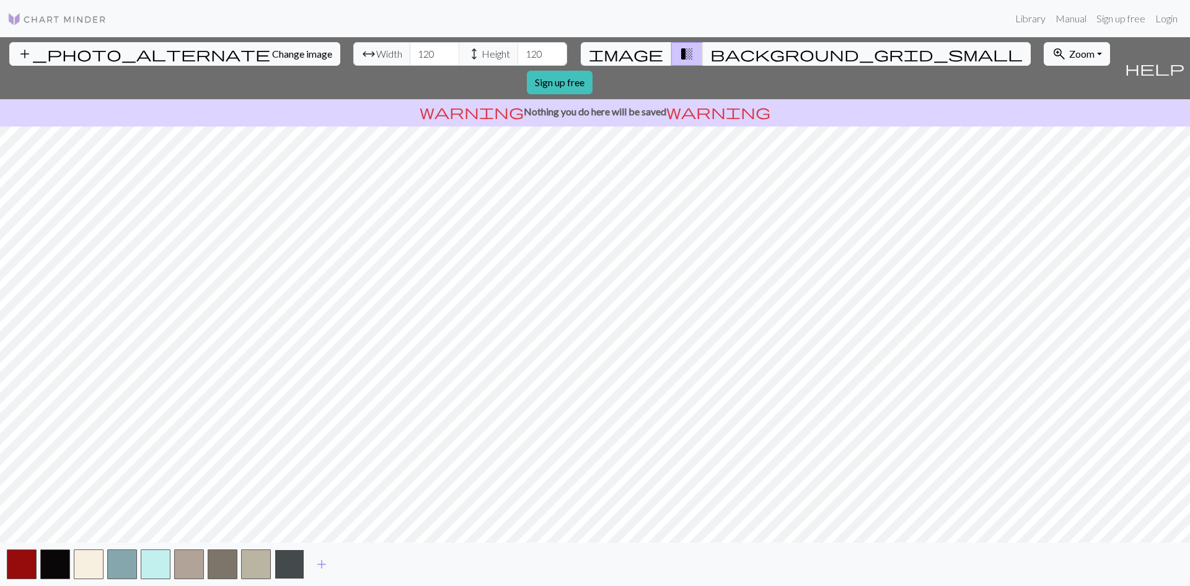
click at [299, 561] on button "button" at bounding box center [290, 564] width 30 height 30
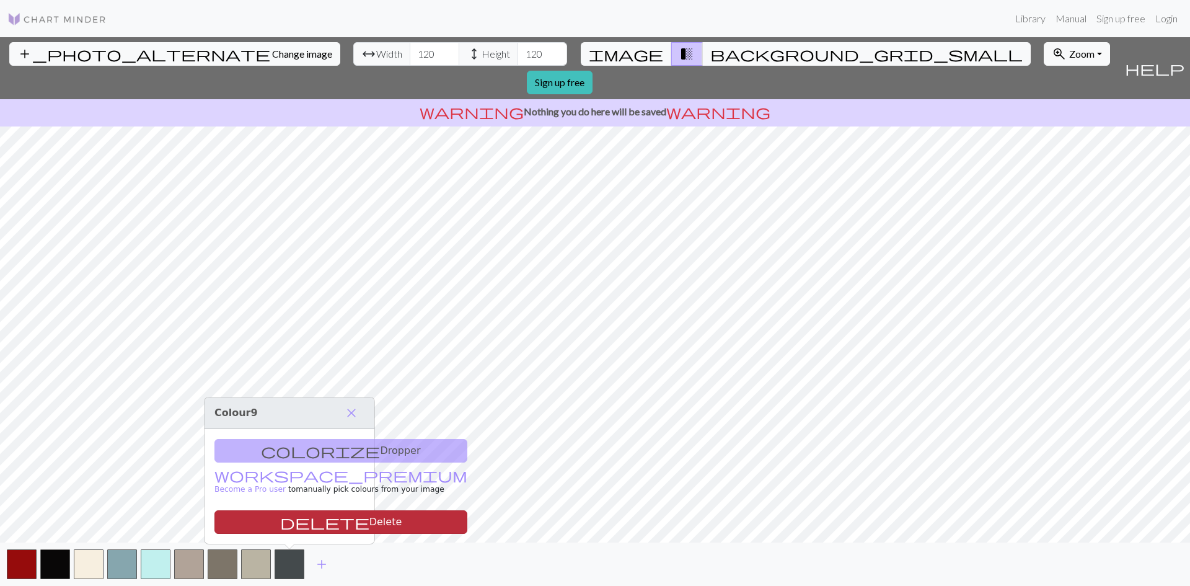
click at [296, 522] on button "delete Delete" at bounding box center [340, 522] width 253 height 24
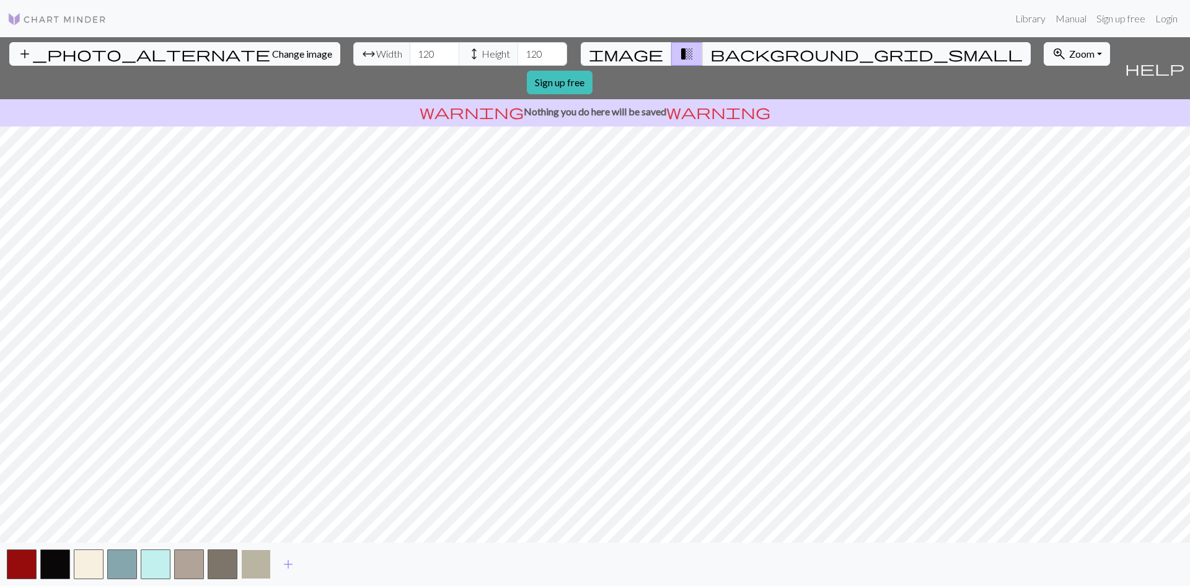
click at [263, 567] on button "button" at bounding box center [256, 564] width 30 height 30
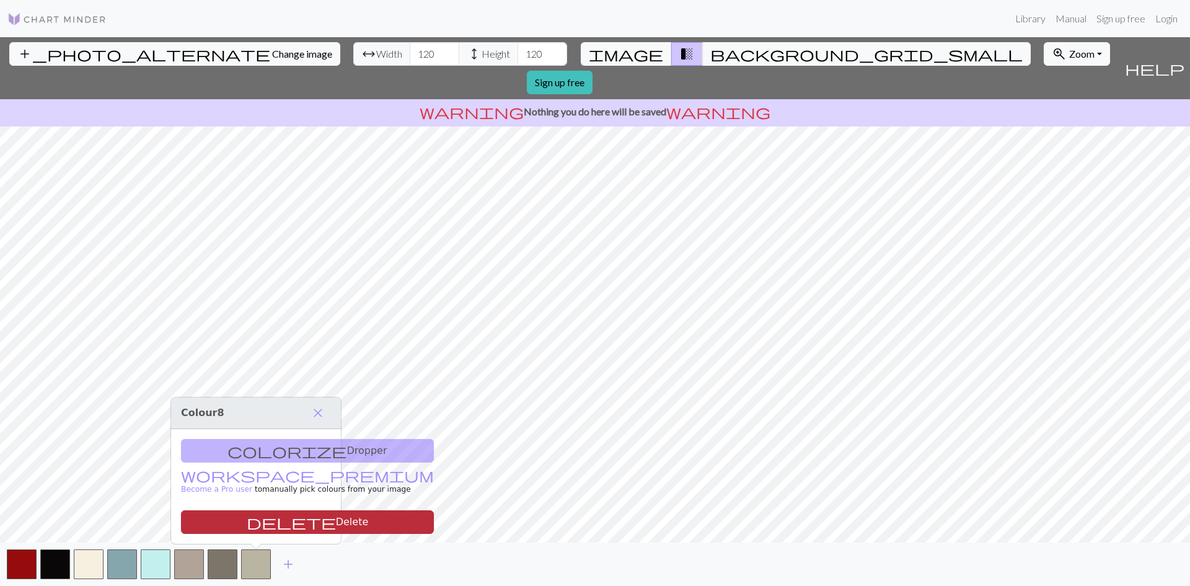
click at [262, 525] on button "delete Delete" at bounding box center [307, 522] width 253 height 24
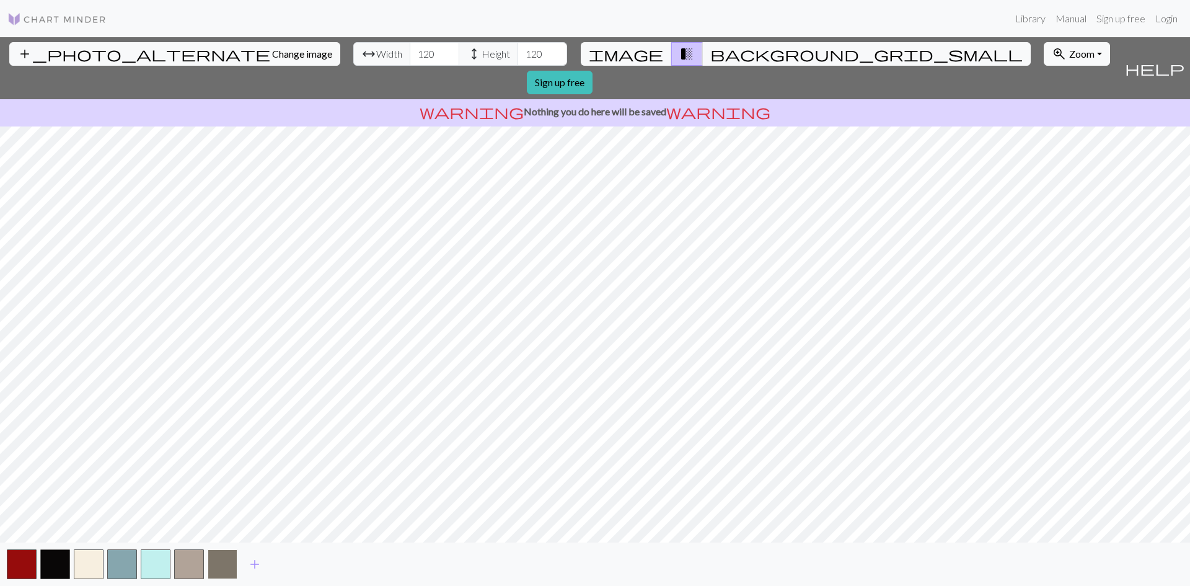
click at [231, 553] on button "button" at bounding box center [223, 564] width 30 height 30
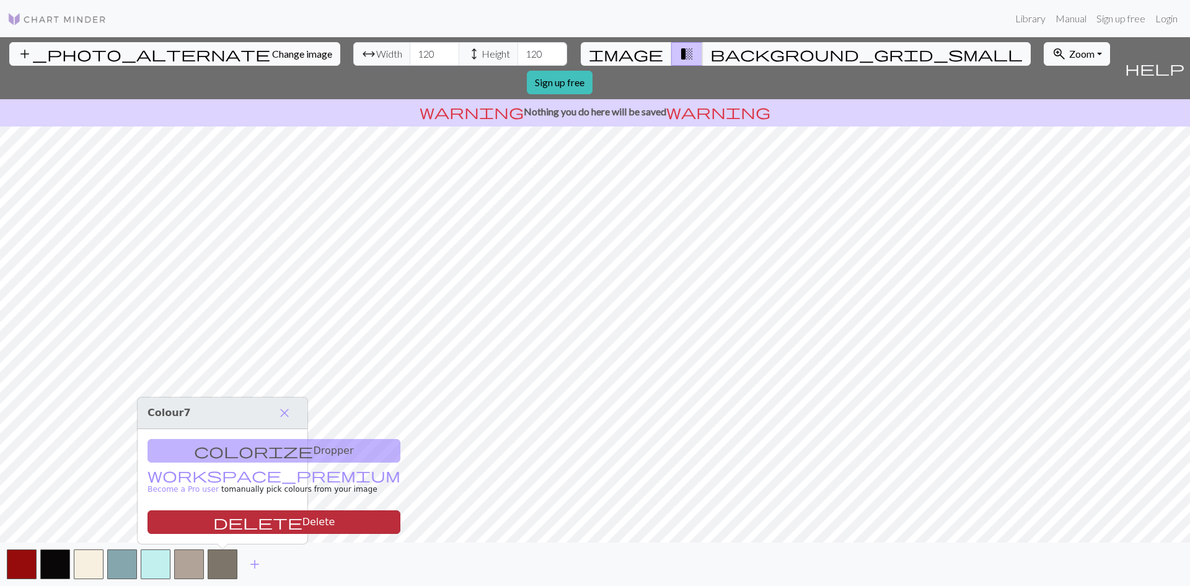
click at [240, 517] on button "delete Delete" at bounding box center [273, 522] width 253 height 24
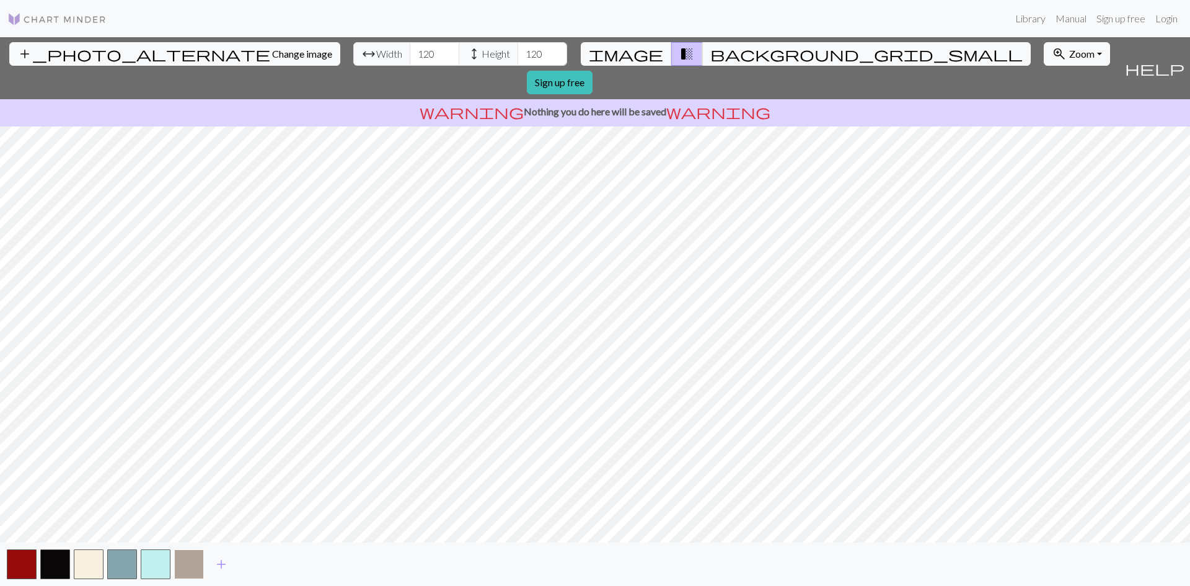
click at [199, 561] on button "button" at bounding box center [189, 564] width 30 height 30
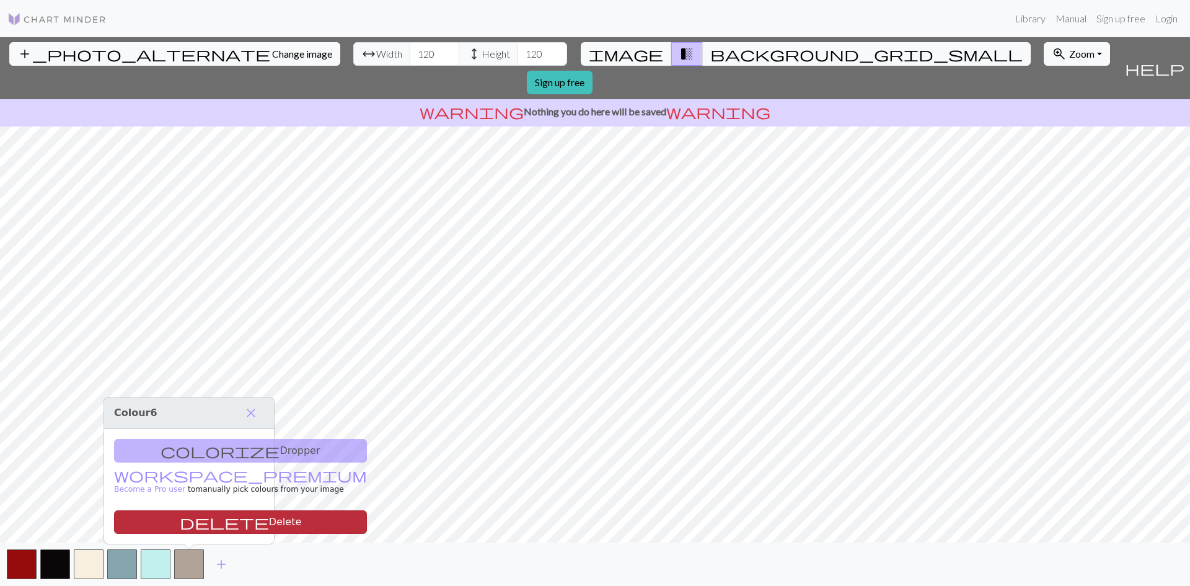
click at [216, 526] on button "delete Delete" at bounding box center [240, 522] width 253 height 24
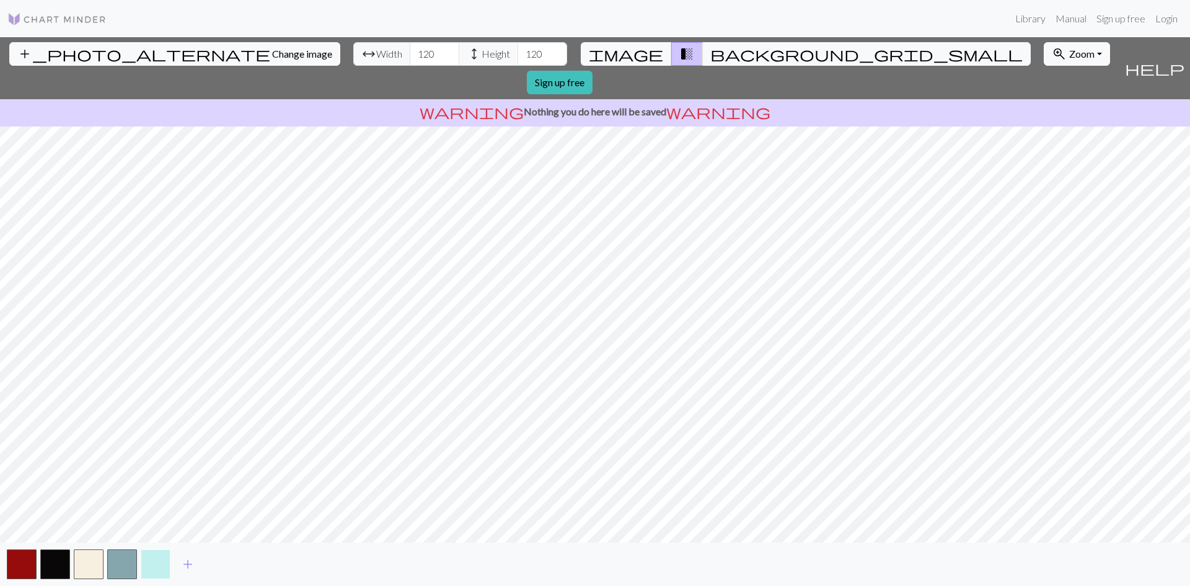
click at [158, 563] on button "button" at bounding box center [156, 564] width 30 height 30
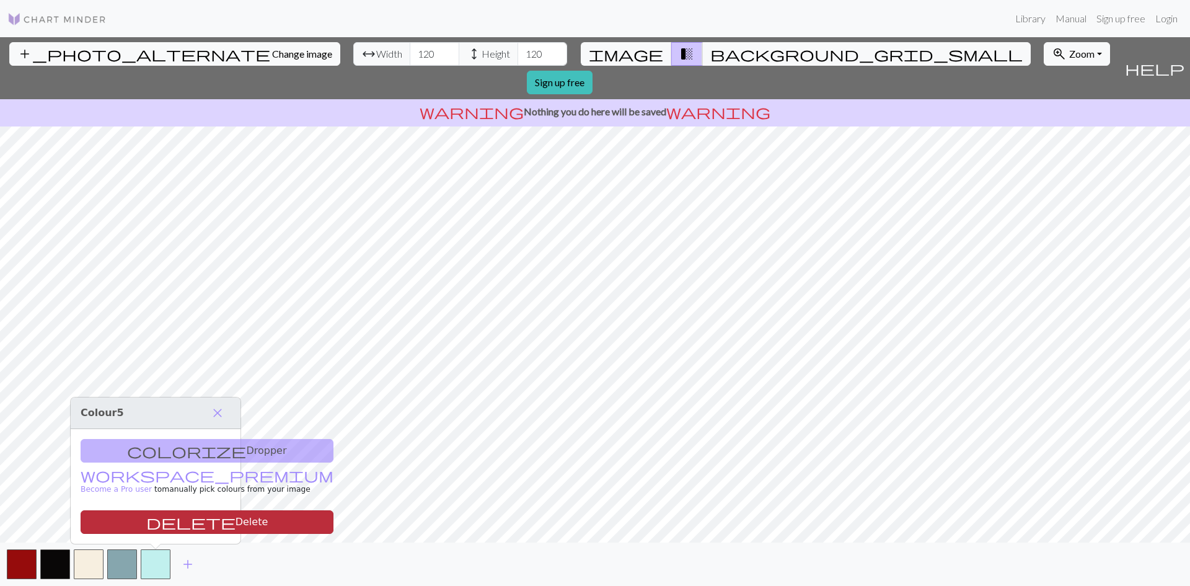
click at [179, 525] on button "delete Delete" at bounding box center [207, 522] width 253 height 24
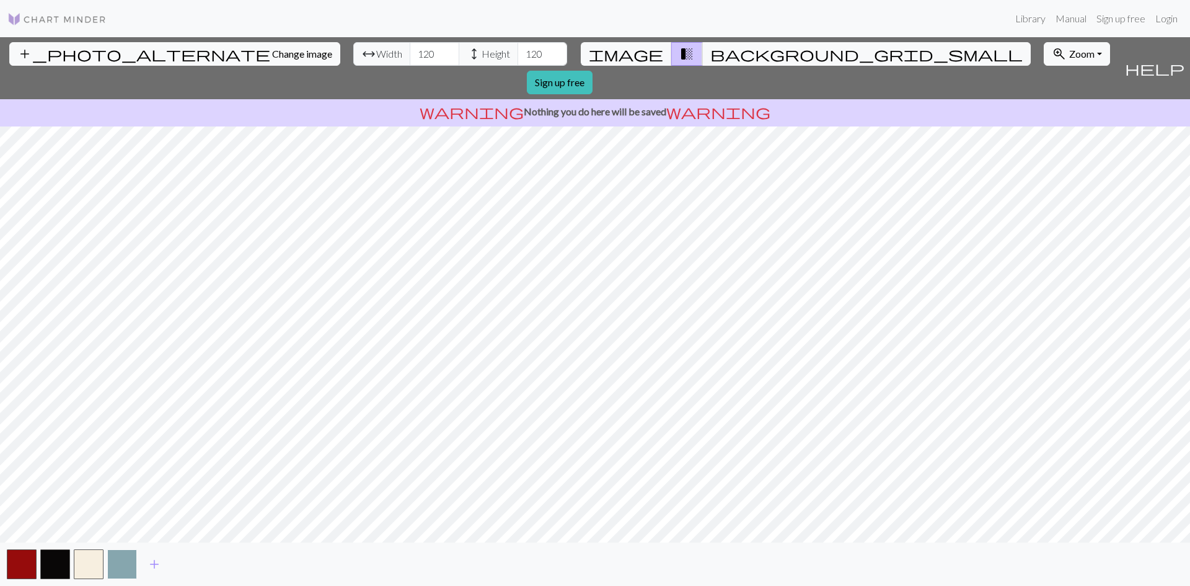
click at [126, 560] on button "button" at bounding box center [122, 564] width 30 height 30
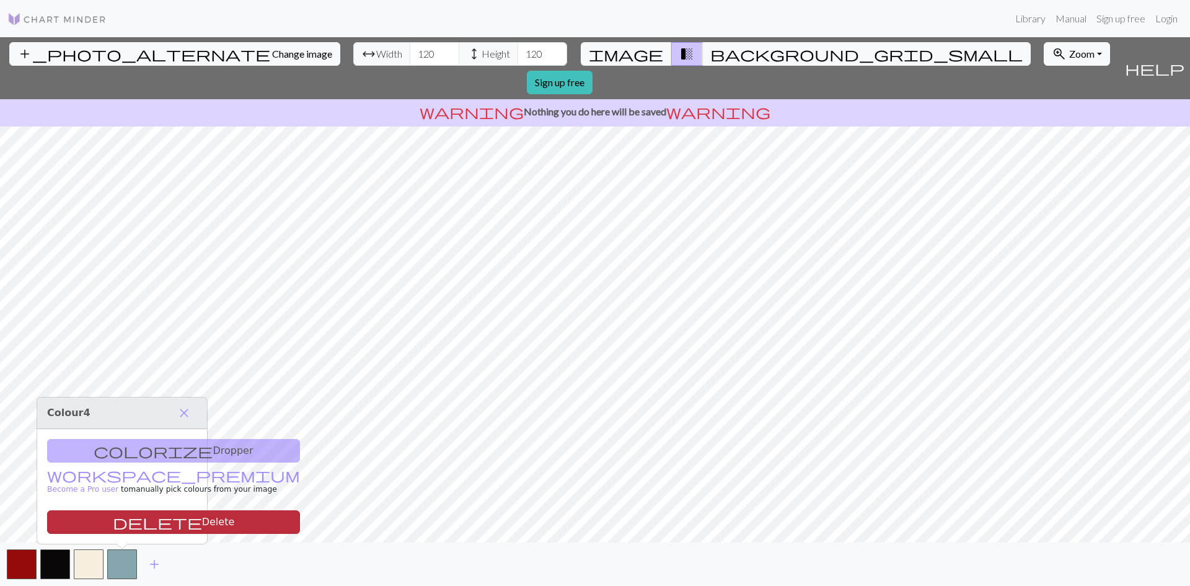
click at [141, 527] on button "delete Delete" at bounding box center [173, 522] width 253 height 24
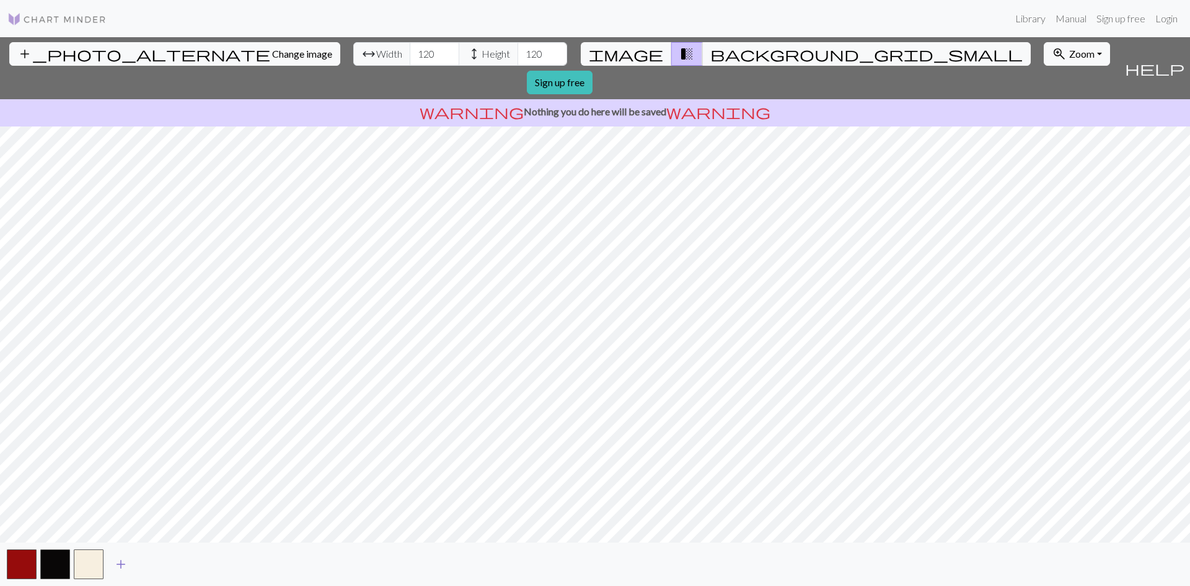
click at [122, 565] on span "add" at bounding box center [120, 563] width 15 height 17
click at [151, 557] on span "add" at bounding box center [154, 563] width 15 height 17
click at [120, 567] on button "button" at bounding box center [122, 564] width 30 height 30
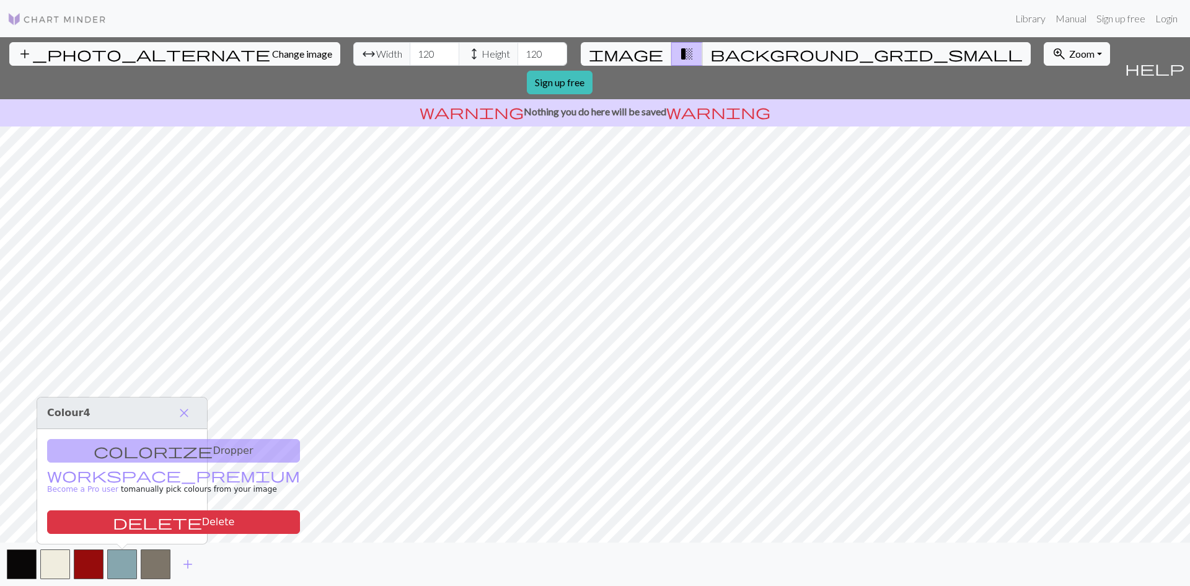
click at [128, 454] on div "colorize Dropper workspace_premium Become a Pro user to manually pick colours f…" at bounding box center [122, 486] width 170 height 115
click at [135, 448] on div "colorize Dropper workspace_premium Become a Pro user to manually pick colours f…" at bounding box center [122, 486] width 170 height 115
click at [133, 449] on div "colorize Dropper workspace_premium Become a Pro user to manually pick colours f…" at bounding box center [122, 486] width 170 height 115
click at [1069, 58] on span "Zoom" at bounding box center [1081, 54] width 25 height 12
click at [1044, 86] on button "Fit all" at bounding box center [1093, 81] width 98 height 20
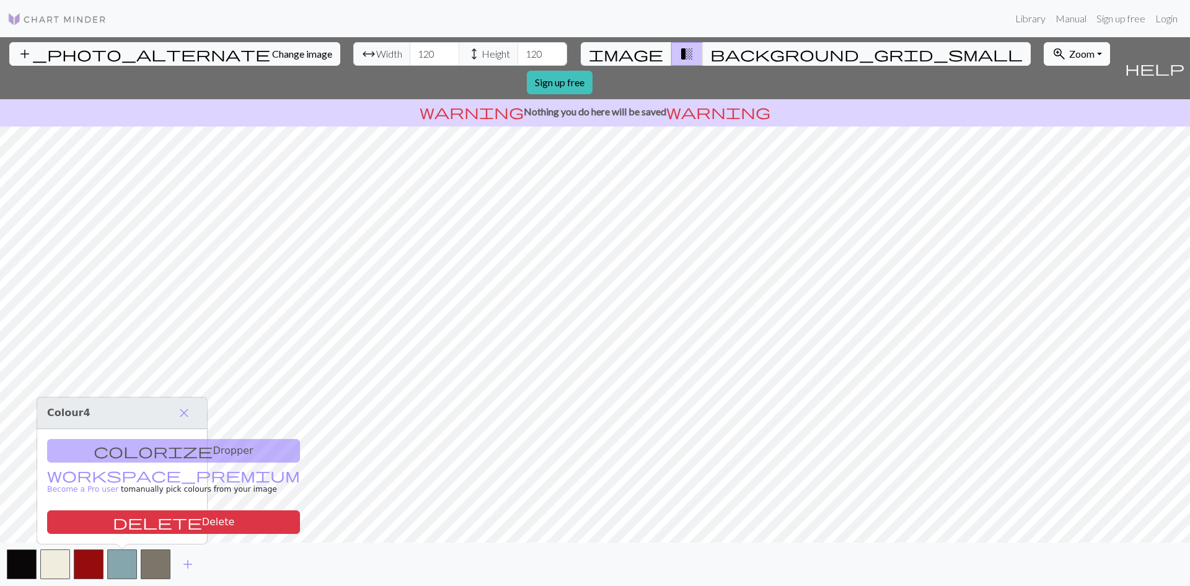
click at [1069, 52] on span "Zoom" at bounding box center [1081, 54] width 25 height 12
click at [1044, 73] on button "Fit all" at bounding box center [1093, 81] width 98 height 20
click at [1044, 60] on button "zoom_in Zoom Zoom" at bounding box center [1077, 54] width 66 height 24
click at [1044, 203] on button "200%" at bounding box center [1093, 211] width 98 height 20
click at [592, 71] on link "Sign up free" at bounding box center [560, 83] width 66 height 24
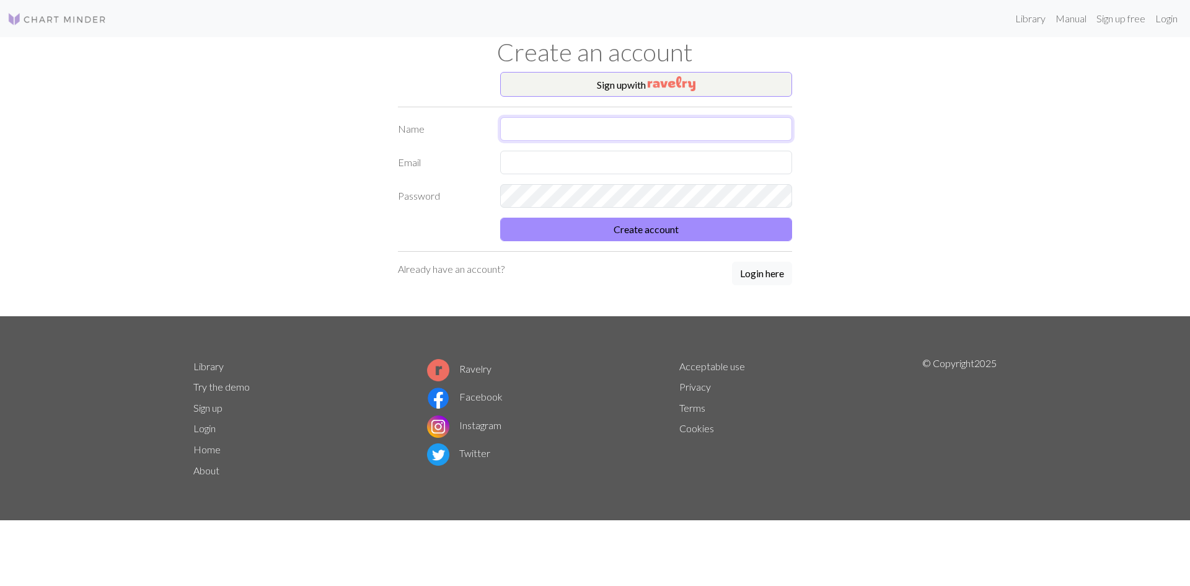
click at [526, 130] on input "text" at bounding box center [646, 129] width 292 height 24
type input "GOTAS DE MAPLE"
click at [548, 165] on input "text" at bounding box center [646, 163] width 292 height 24
type input "[EMAIL_ADDRESS][DOMAIN_NAME]"
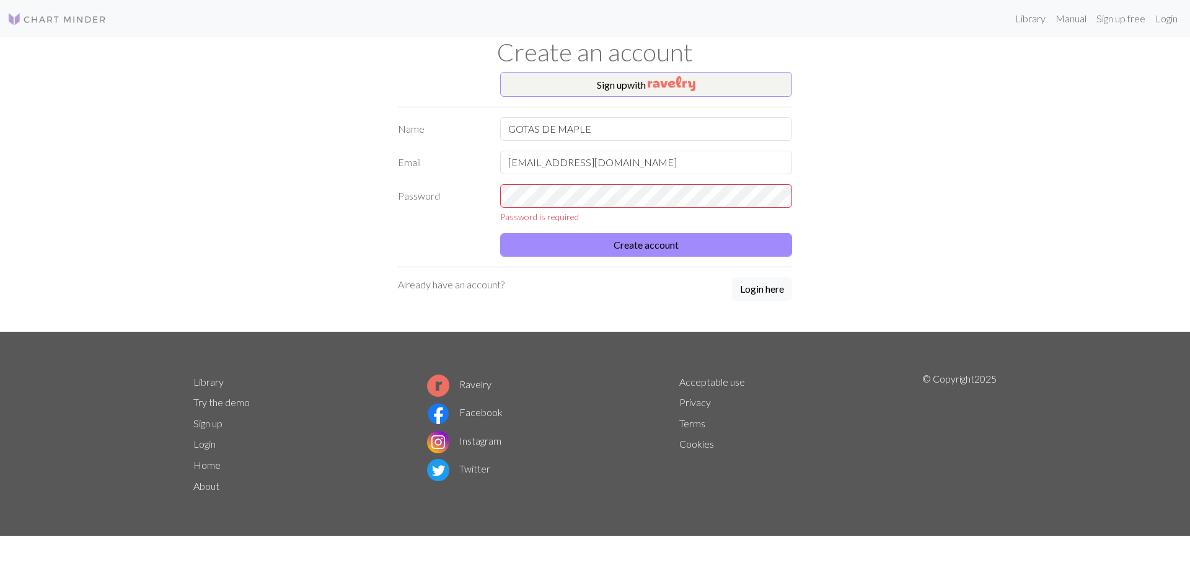
click at [489, 227] on form "Name GOTAS DE MAPLE Email [EMAIL_ADDRESS][DOMAIN_NAME] Password Password is req…" at bounding box center [595, 186] width 394 height 139
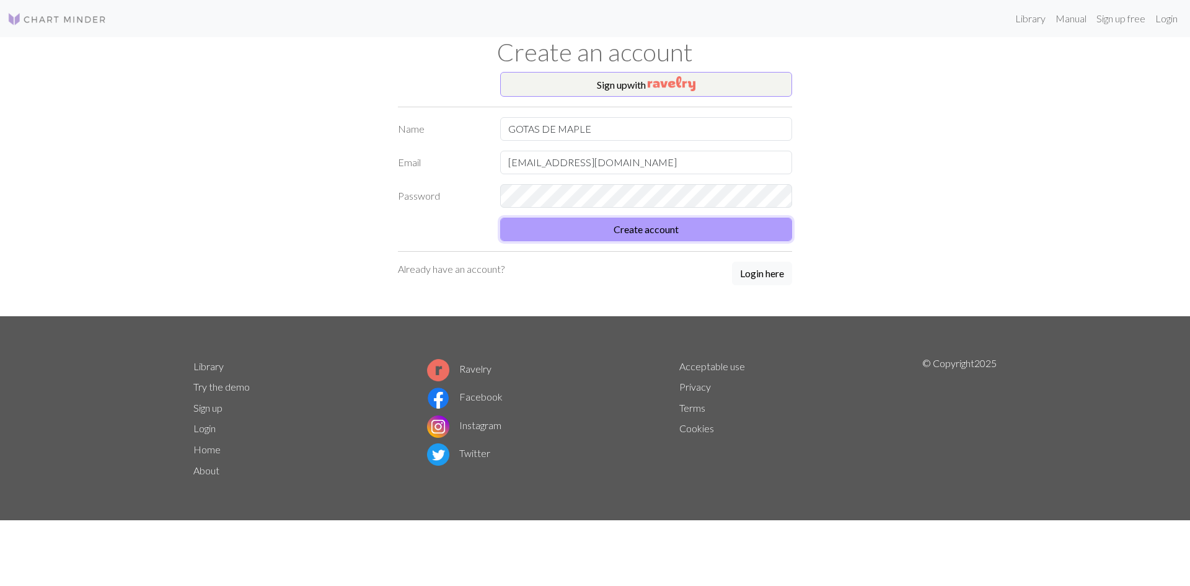
click at [634, 219] on button "Create account" at bounding box center [646, 230] width 292 height 24
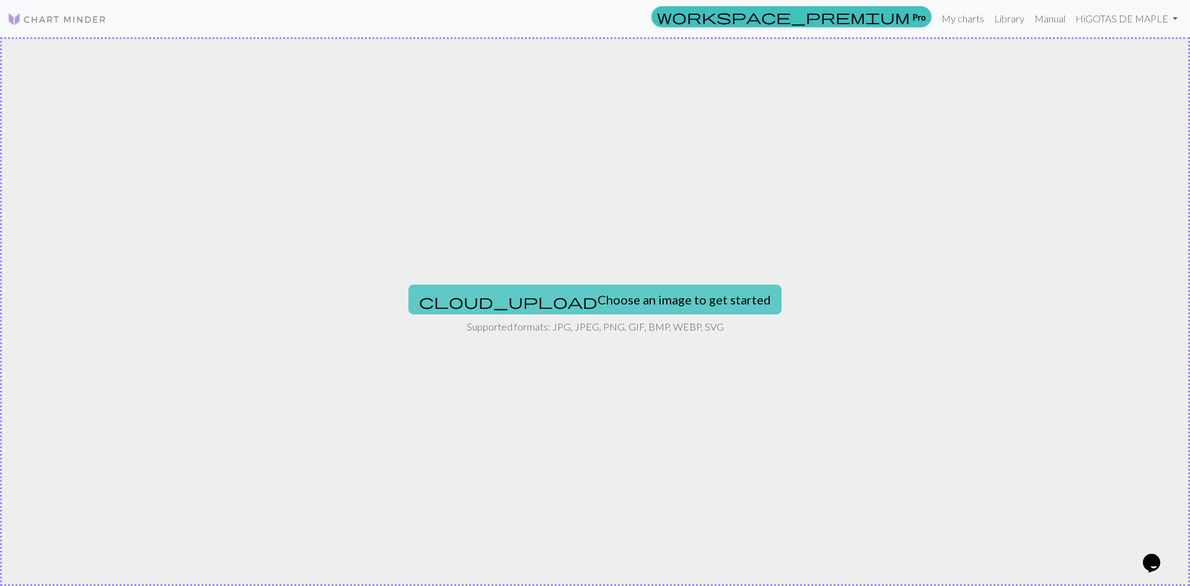
click at [662, 287] on button "cloud_upload Choose an image to get started" at bounding box center [594, 299] width 373 height 30
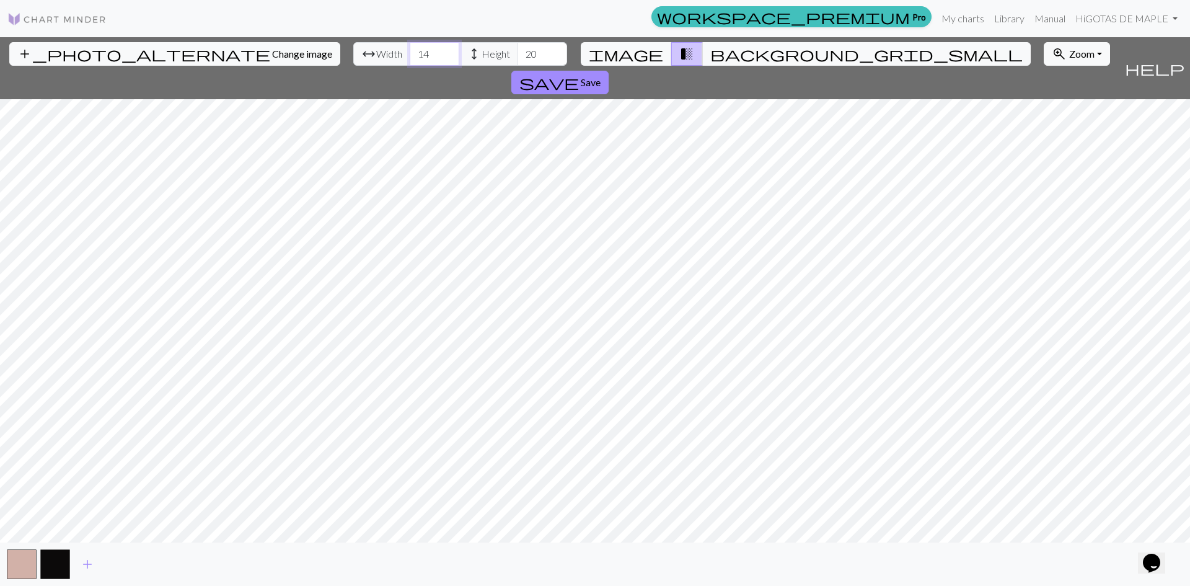
click at [410, 58] on input "14" at bounding box center [435, 54] width 50 height 24
type input "1"
type input "100"
click at [517, 55] on input "20" at bounding box center [542, 54] width 50 height 24
click at [517, 56] on input "20" at bounding box center [542, 54] width 50 height 24
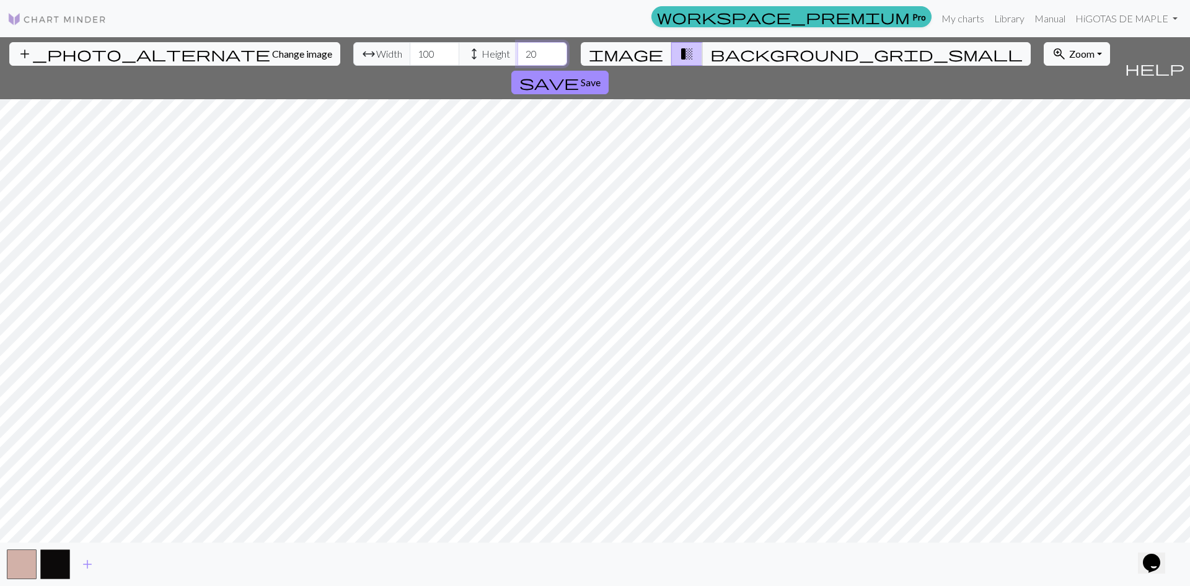
type input "2"
type input "100"
click at [89, 559] on span "add" at bounding box center [87, 563] width 15 height 17
click at [124, 564] on span "add" at bounding box center [120, 563] width 15 height 17
click at [149, 563] on span "add" at bounding box center [154, 563] width 15 height 17
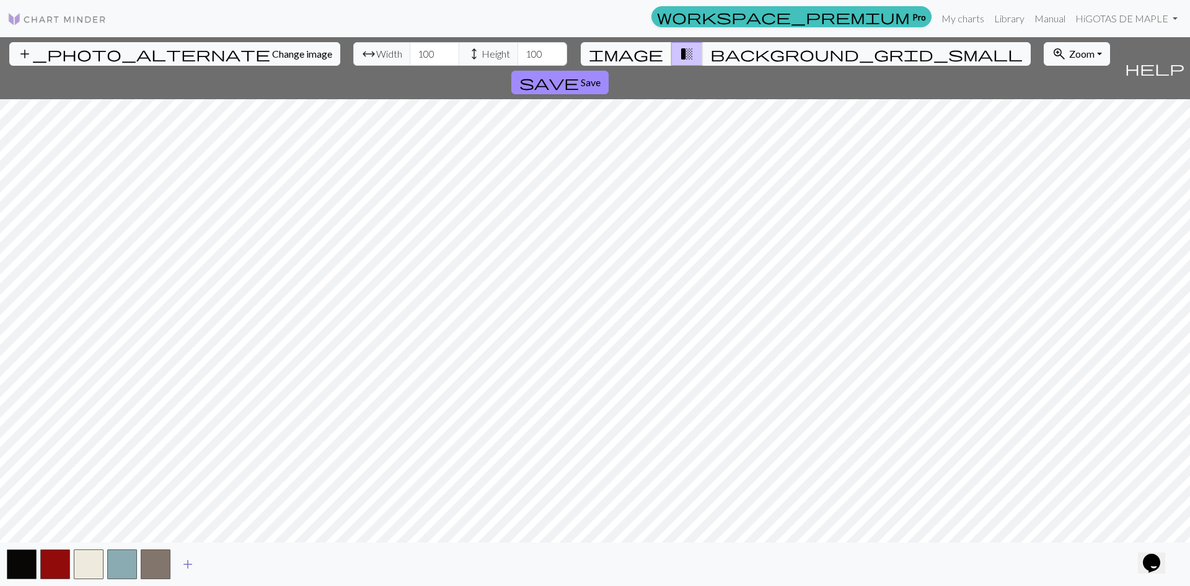
click at [177, 560] on button "add" at bounding box center [187, 564] width 31 height 24
click at [182, 563] on button "button" at bounding box center [189, 564] width 30 height 30
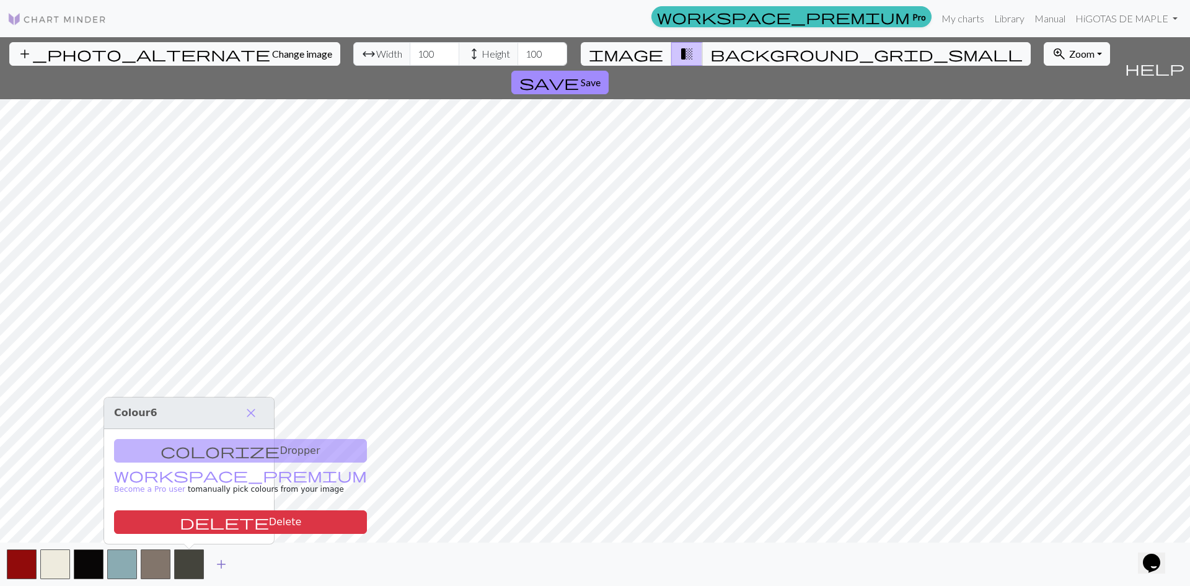
click at [212, 560] on button "add" at bounding box center [221, 564] width 31 height 24
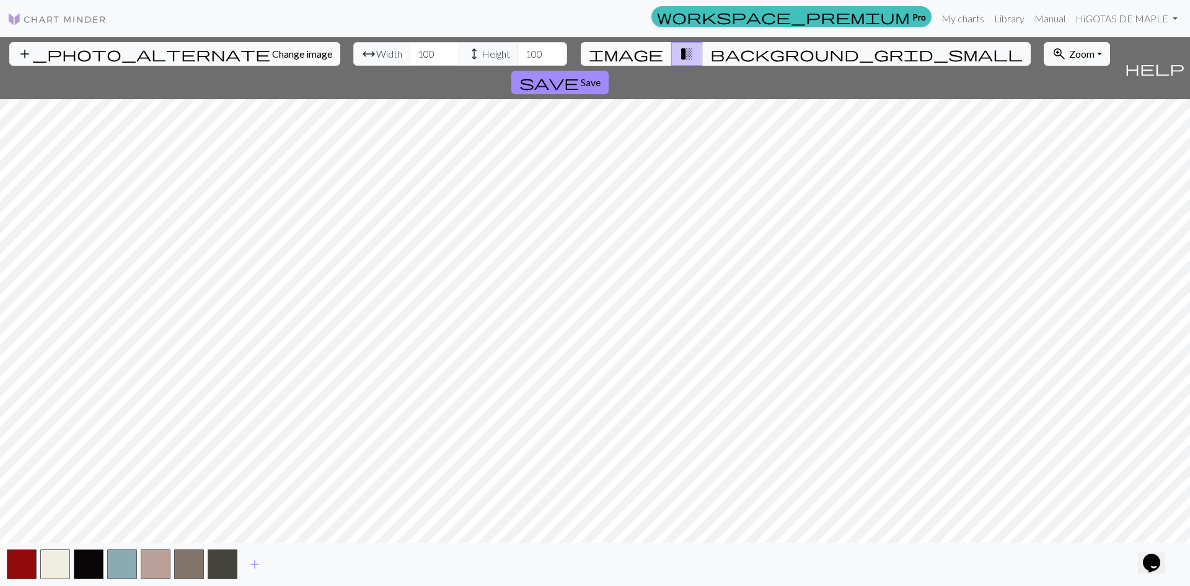
drag, startPoint x: 256, startPoint y: 561, endPoint x: 271, endPoint y: 563, distance: 15.0
click at [255, 561] on span "add" at bounding box center [254, 563] width 15 height 17
click at [292, 561] on span "add" at bounding box center [288, 563] width 15 height 17
click at [322, 562] on span "add" at bounding box center [321, 563] width 15 height 17
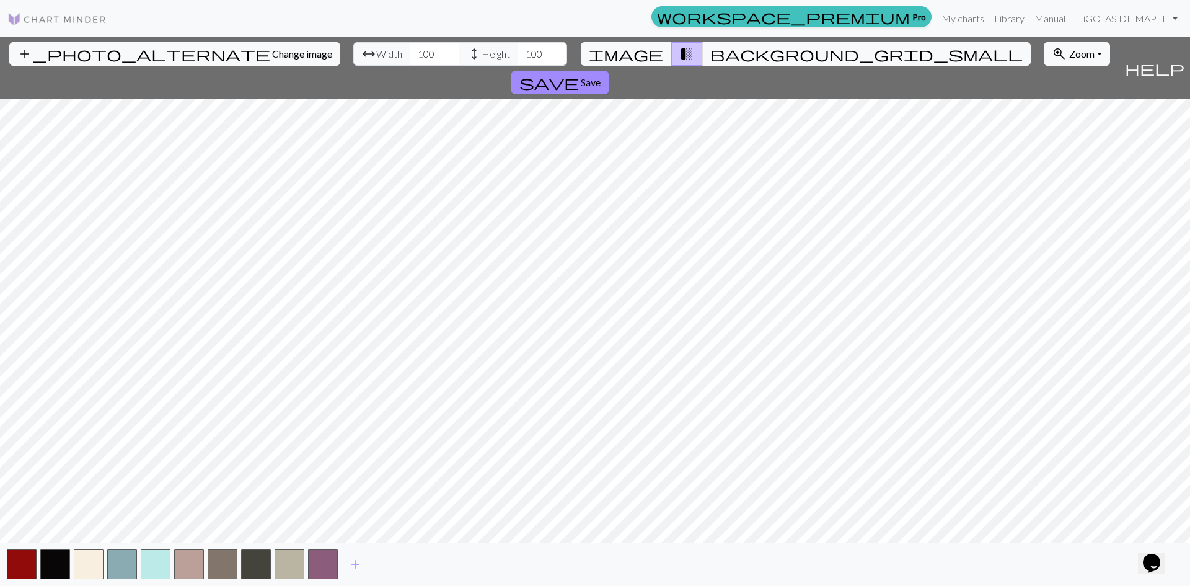
drag, startPoint x: 351, startPoint y: 562, endPoint x: 372, endPoint y: 565, distance: 21.8
click at [353, 562] on span "add" at bounding box center [355, 563] width 15 height 17
click at [387, 562] on span "add" at bounding box center [388, 563] width 15 height 17
click at [432, 561] on button "add" at bounding box center [422, 564] width 31 height 24
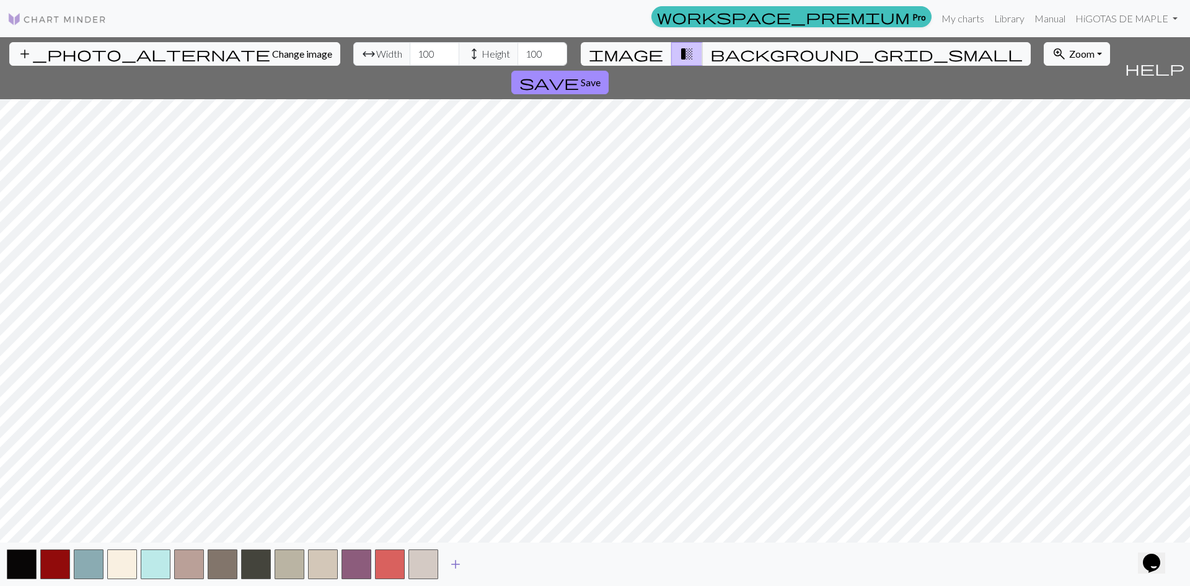
click at [452, 561] on span "add" at bounding box center [455, 563] width 15 height 17
click at [495, 563] on span "add" at bounding box center [489, 563] width 15 height 17
click at [517, 561] on span "add" at bounding box center [522, 563] width 15 height 17
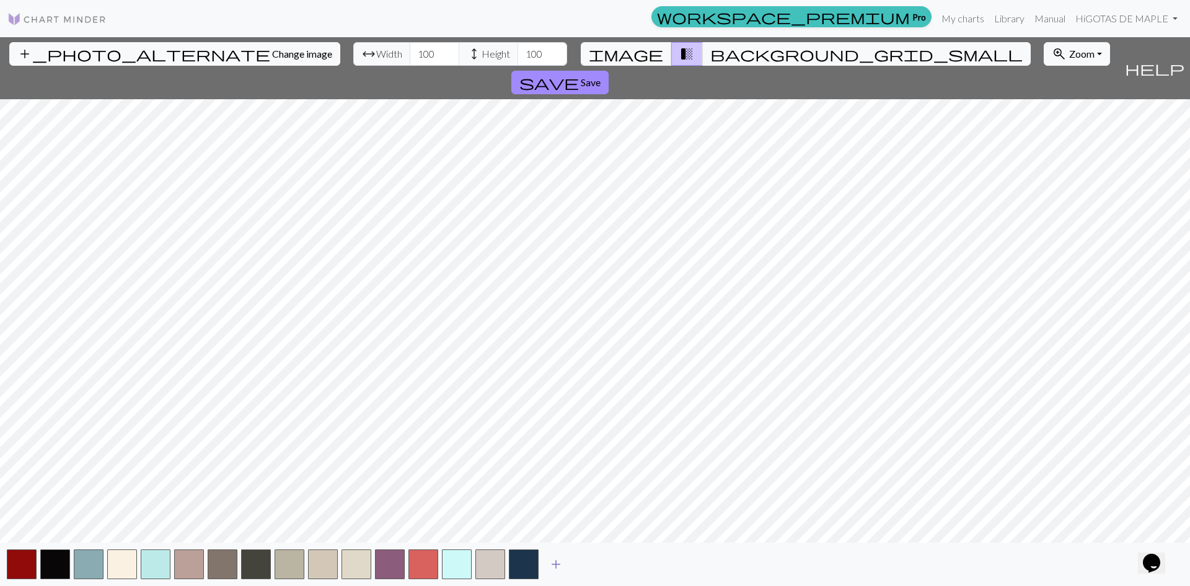
click at [561, 565] on span "add" at bounding box center [555, 563] width 15 height 17
click at [586, 565] on span "add" at bounding box center [589, 563] width 15 height 17
click at [615, 568] on button "add" at bounding box center [622, 564] width 31 height 24
click at [649, 565] on span "add" at bounding box center [656, 563] width 15 height 17
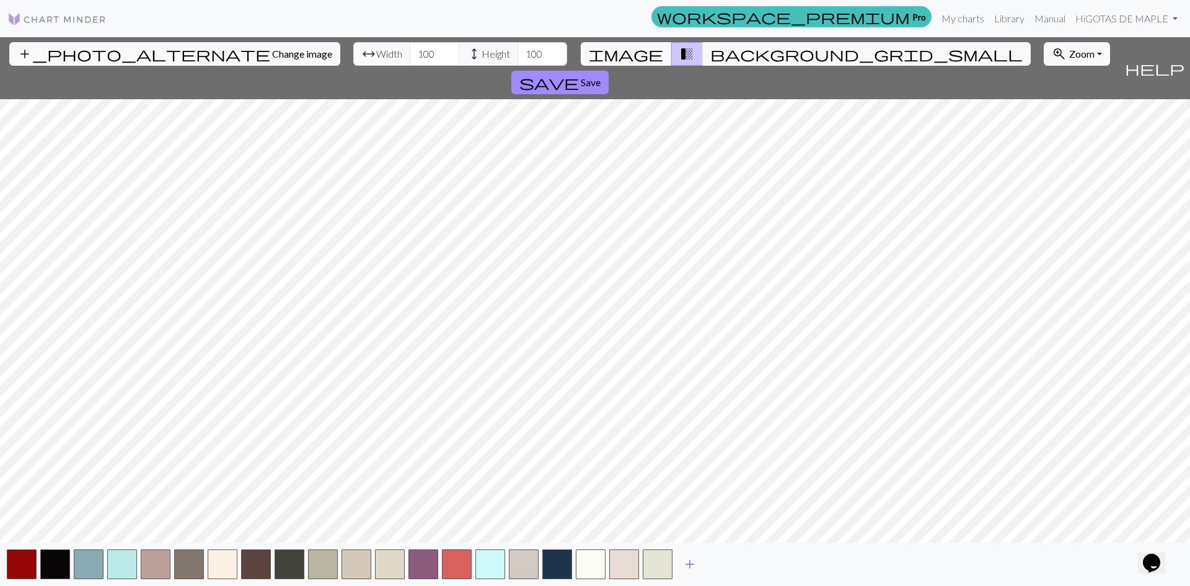
click at [687, 563] on span "add" at bounding box center [689, 563] width 15 height 17
click at [723, 563] on span "add" at bounding box center [723, 563] width 15 height 17
click at [759, 566] on span "add" at bounding box center [756, 563] width 15 height 17
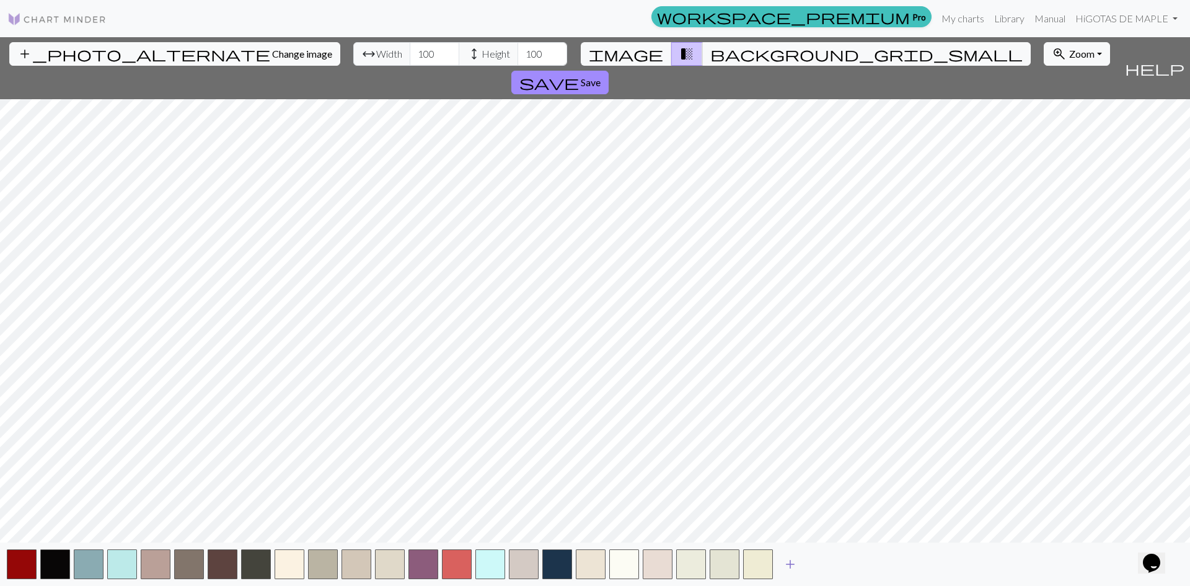
click at [785, 565] on span "add" at bounding box center [790, 563] width 15 height 17
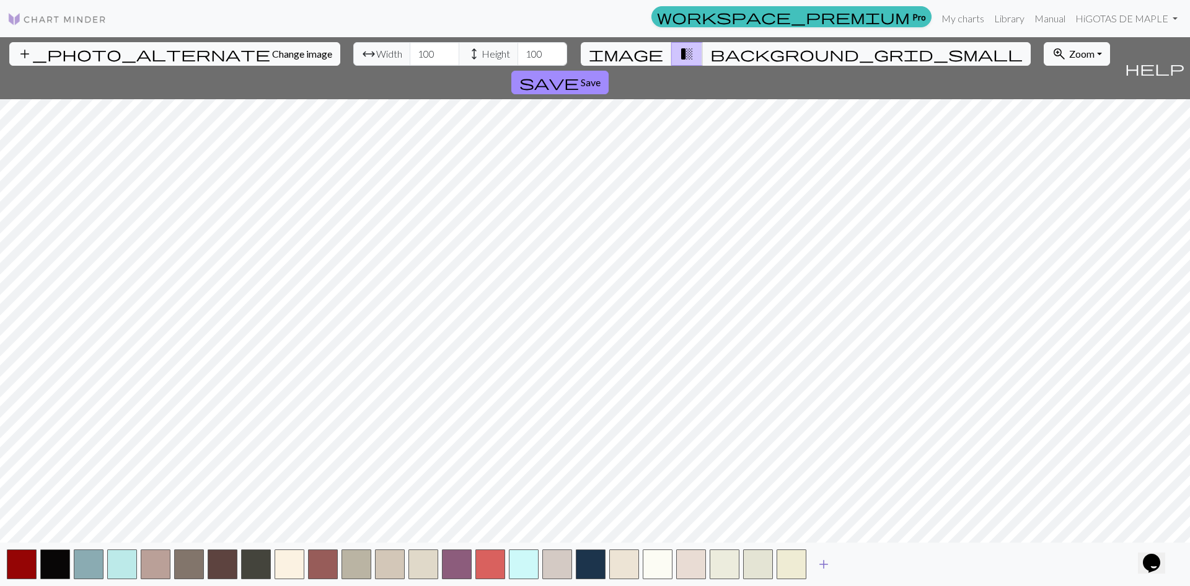
click at [818, 565] on span "add" at bounding box center [823, 563] width 15 height 17
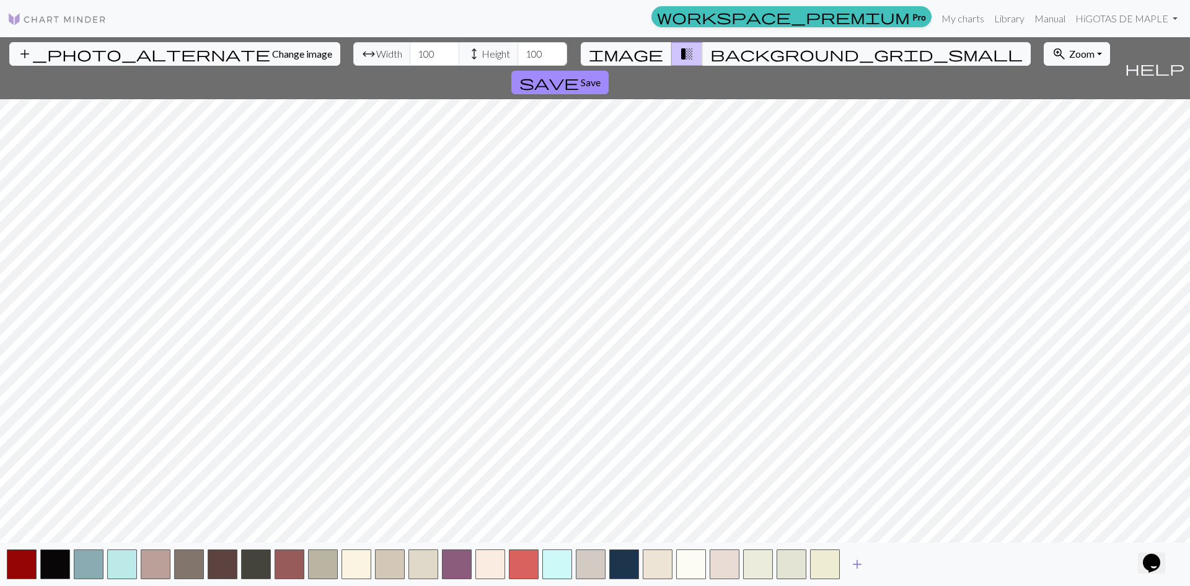
click at [847, 564] on button "add" at bounding box center [857, 564] width 31 height 24
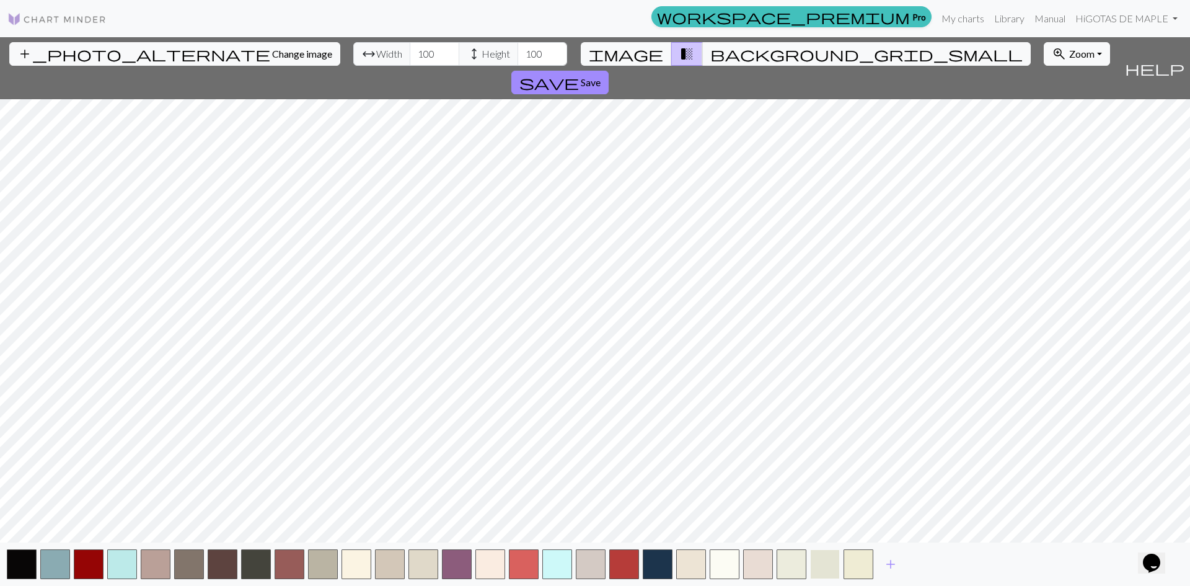
drag, startPoint x: 827, startPoint y: 566, endPoint x: 818, endPoint y: 565, distance: 9.3
click at [818, 565] on button "button" at bounding box center [825, 564] width 30 height 30
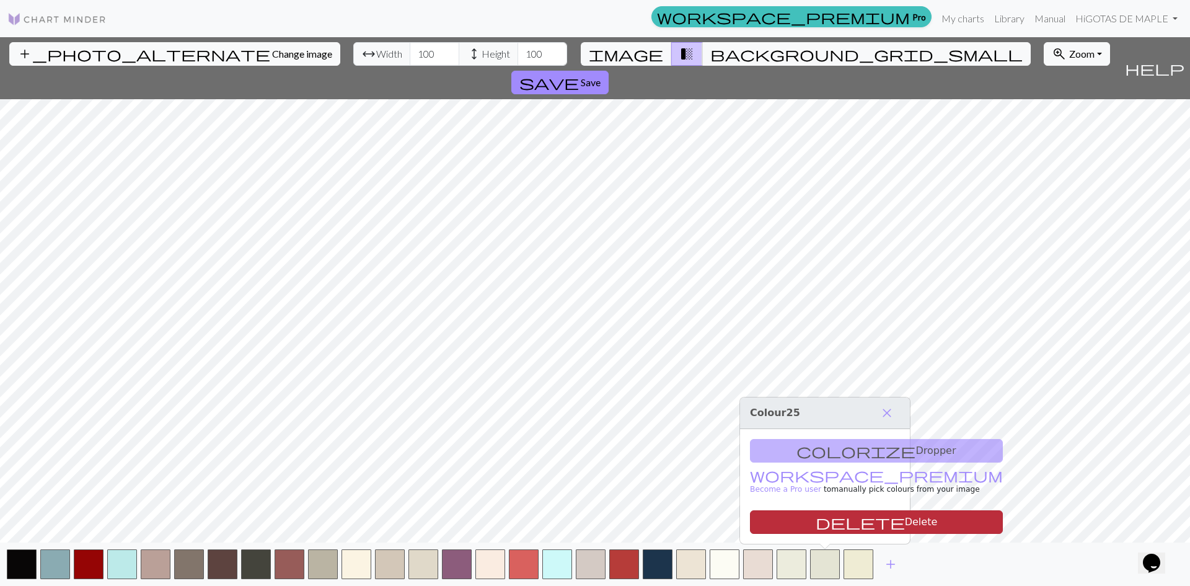
click at [830, 524] on button "delete Delete" at bounding box center [876, 522] width 253 height 24
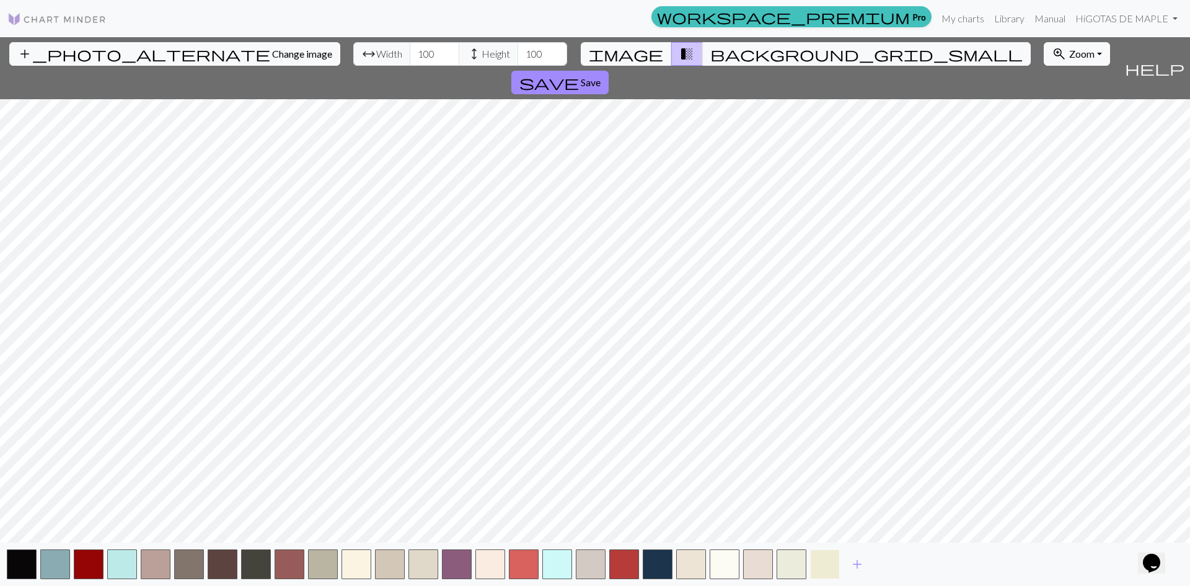
click at [835, 558] on button "button" at bounding box center [825, 564] width 30 height 30
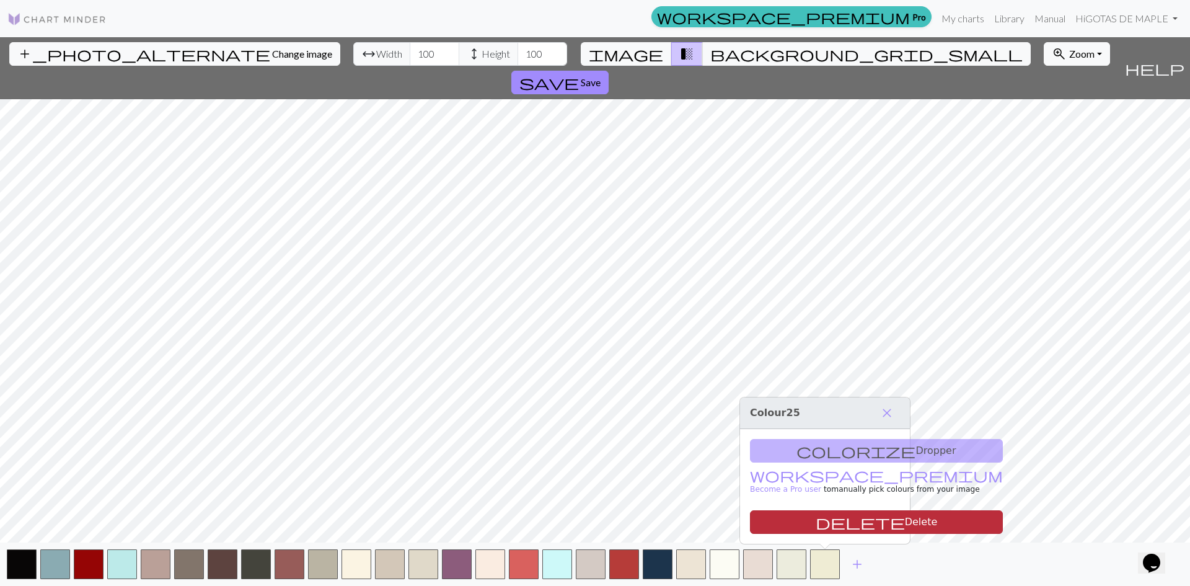
click at [834, 524] on button "delete Delete" at bounding box center [876, 522] width 253 height 24
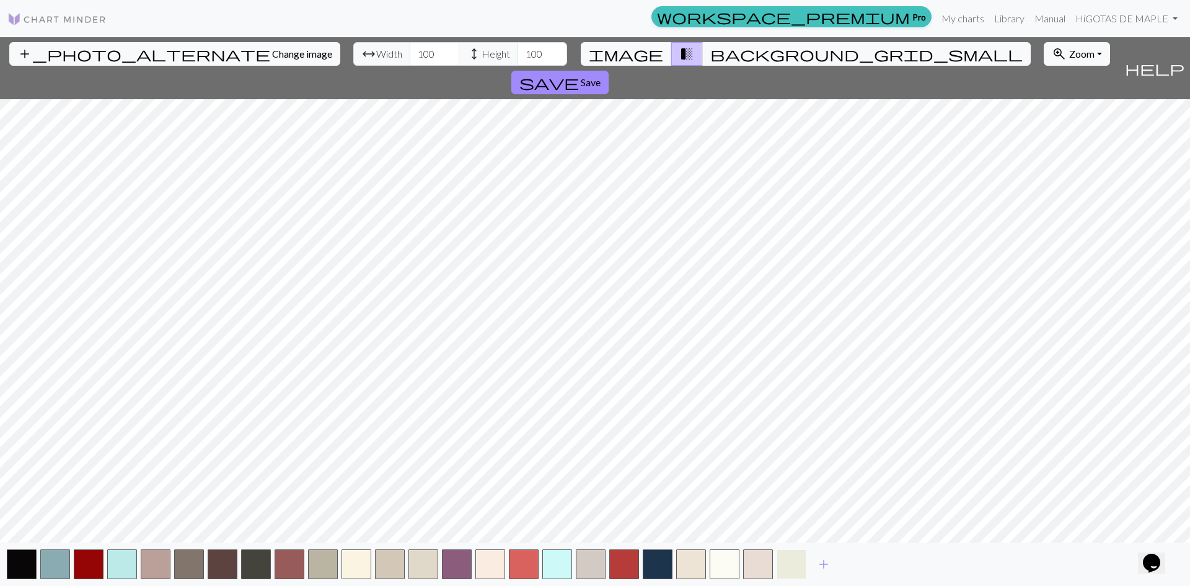
click at [792, 564] on button "button" at bounding box center [792, 564] width 30 height 30
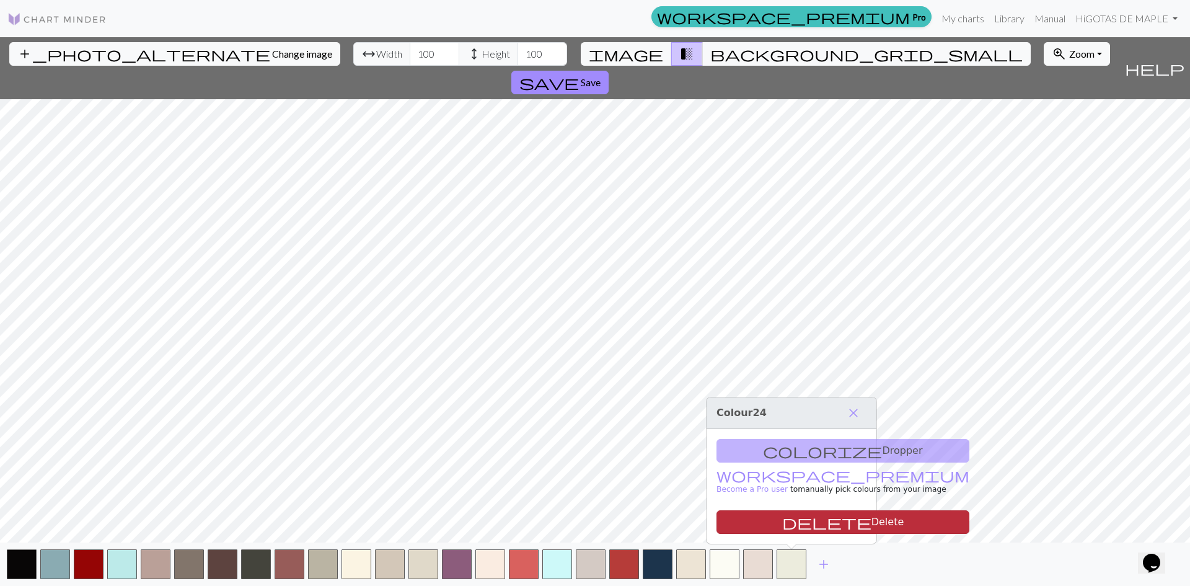
click at [797, 517] on button "delete Delete" at bounding box center [842, 522] width 253 height 24
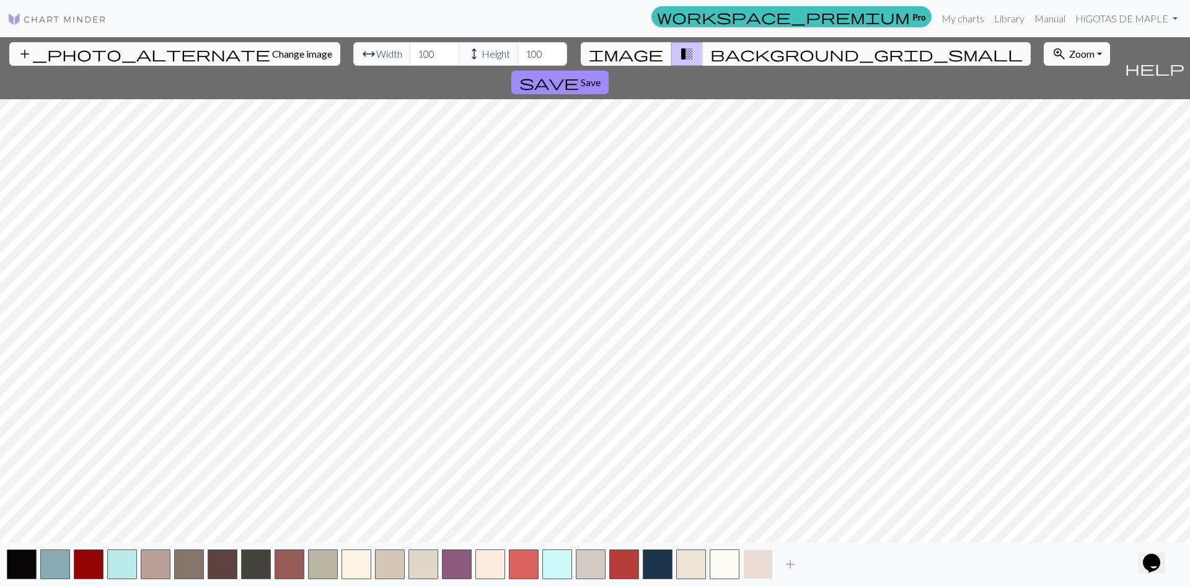
click at [753, 561] on button "button" at bounding box center [758, 564] width 30 height 30
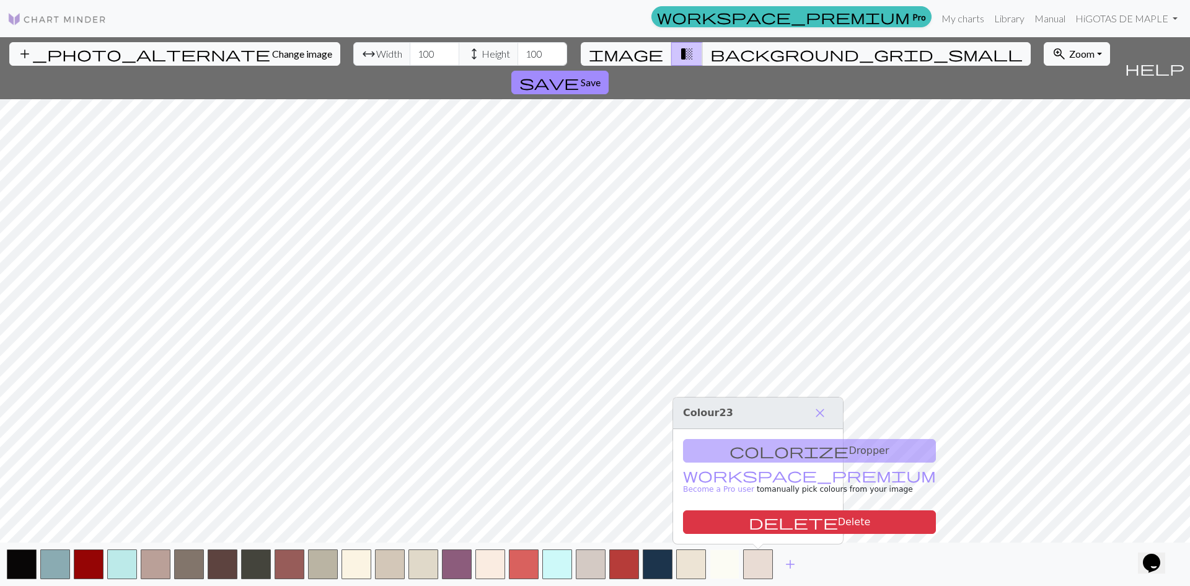
click at [772, 520] on button "delete Delete" at bounding box center [809, 522] width 253 height 24
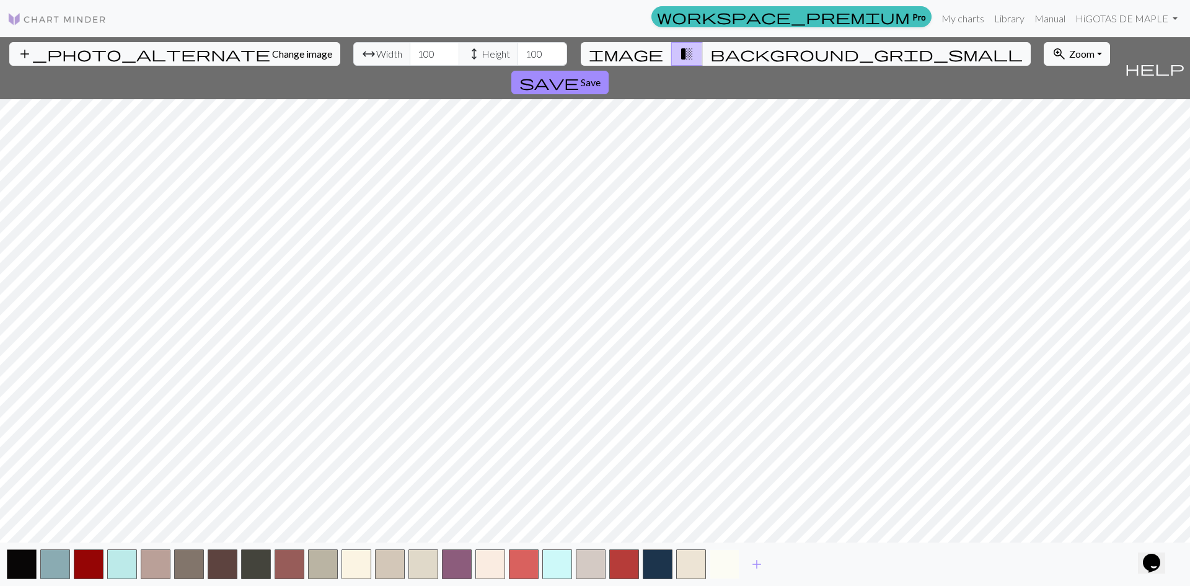
click at [734, 557] on button "button" at bounding box center [725, 564] width 30 height 30
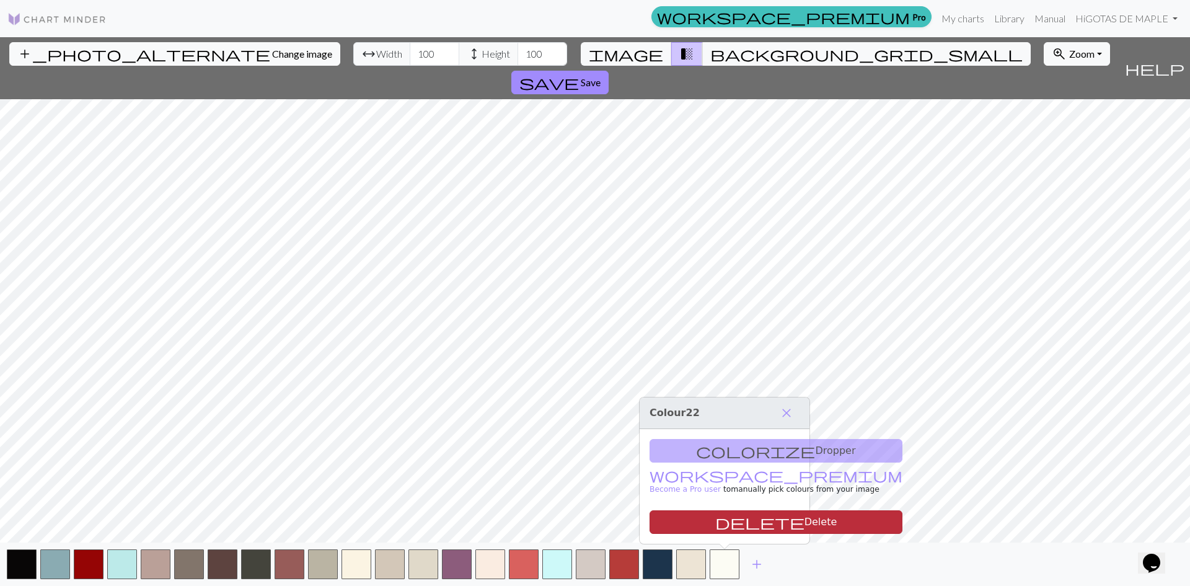
click at [736, 526] on button "delete Delete" at bounding box center [775, 522] width 253 height 24
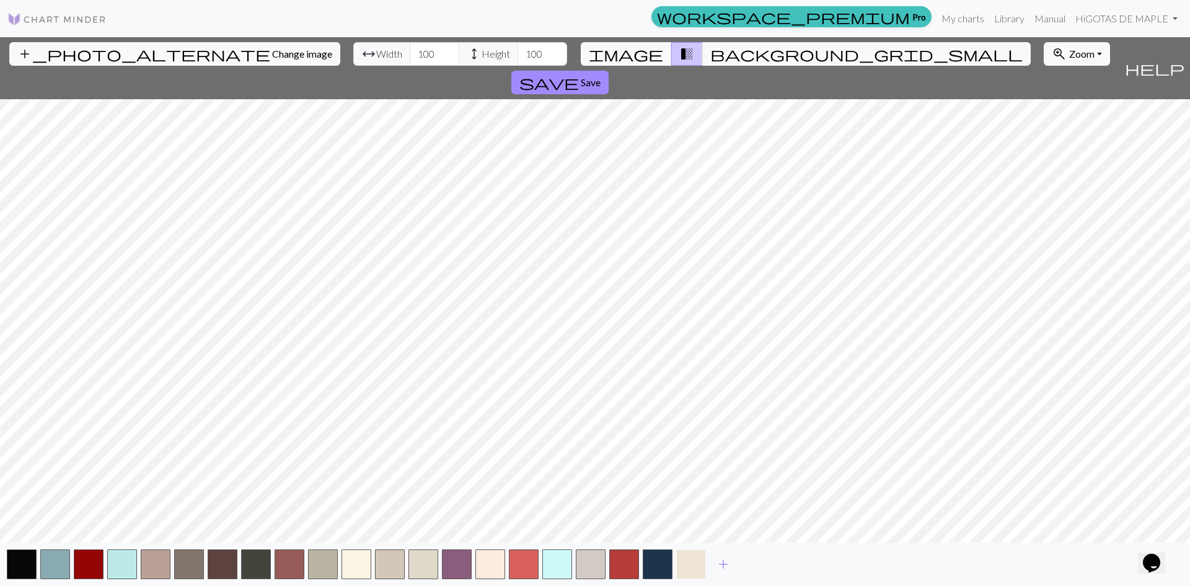
click at [699, 559] on button "button" at bounding box center [691, 564] width 30 height 30
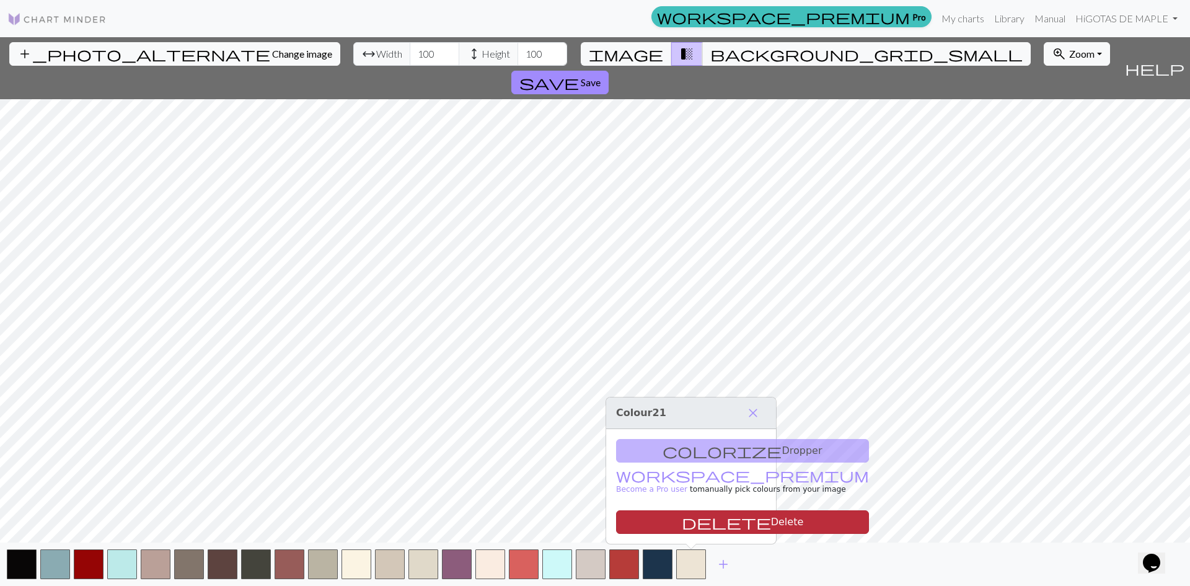
click at [702, 524] on button "delete Delete" at bounding box center [742, 522] width 253 height 24
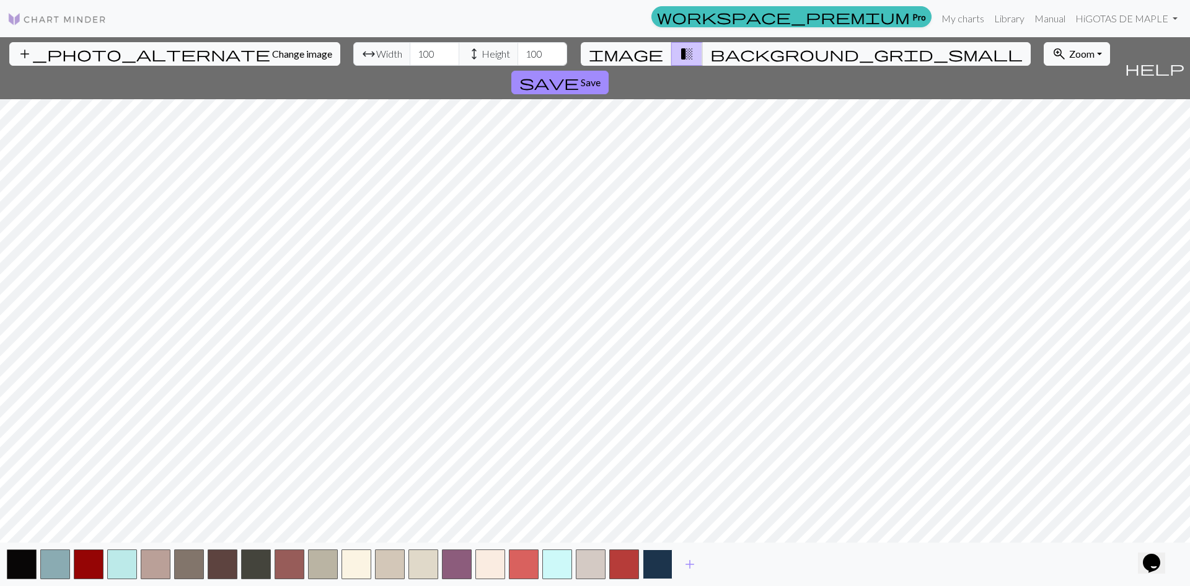
click at [658, 563] on button "button" at bounding box center [658, 564] width 30 height 30
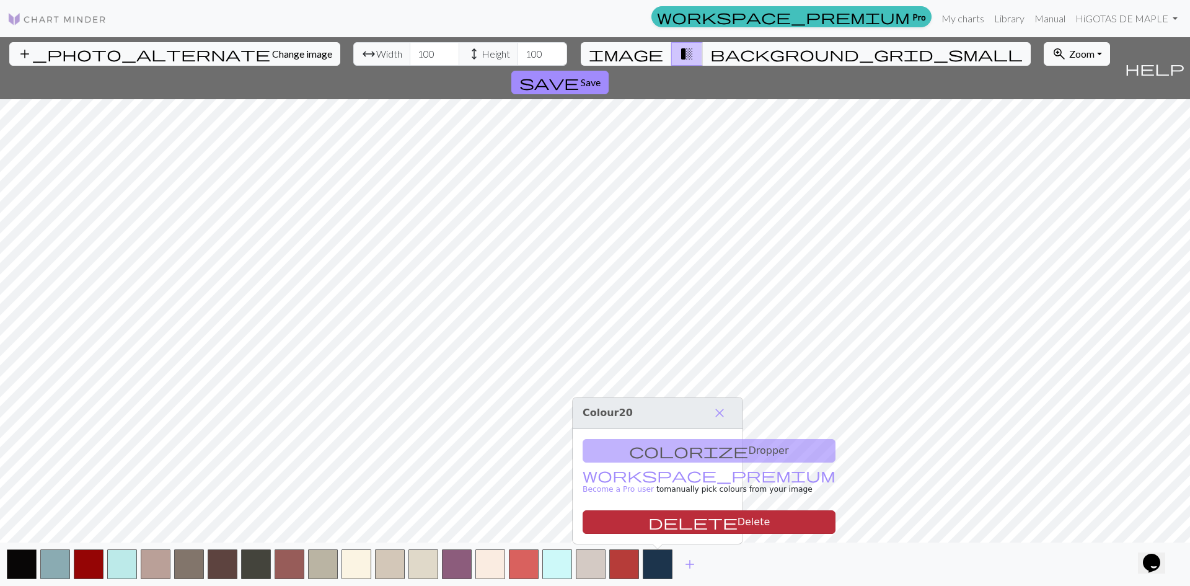
click at [664, 517] on button "delete Delete" at bounding box center [709, 522] width 253 height 24
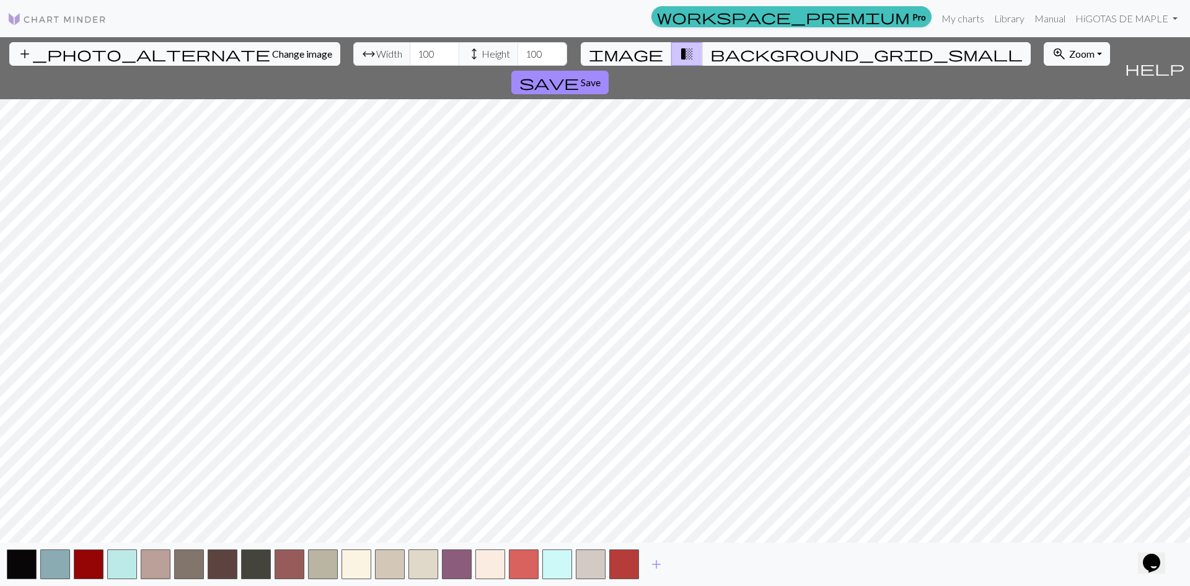
click at [628, 552] on button "button" at bounding box center [624, 564] width 30 height 30
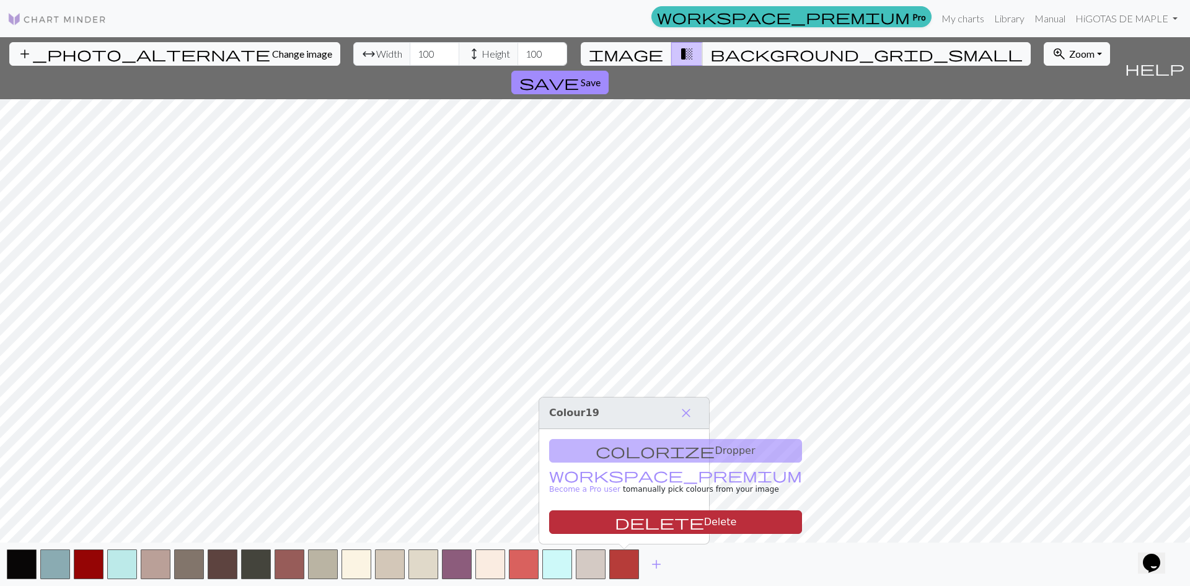
click at [631, 517] on button "delete Delete" at bounding box center [675, 522] width 253 height 24
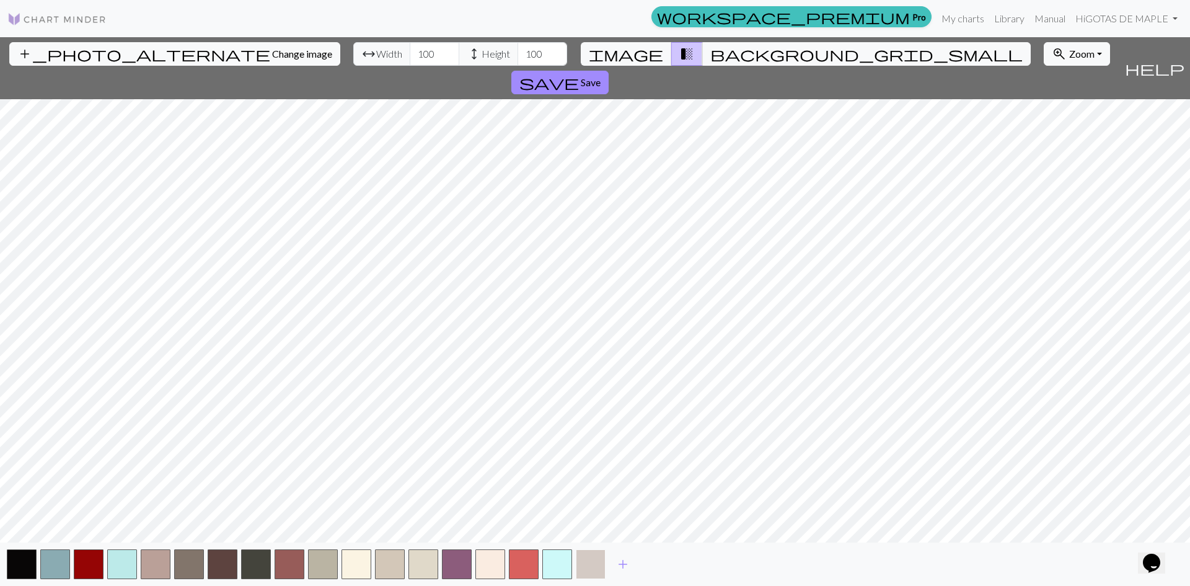
click at [591, 558] on button "button" at bounding box center [591, 564] width 30 height 30
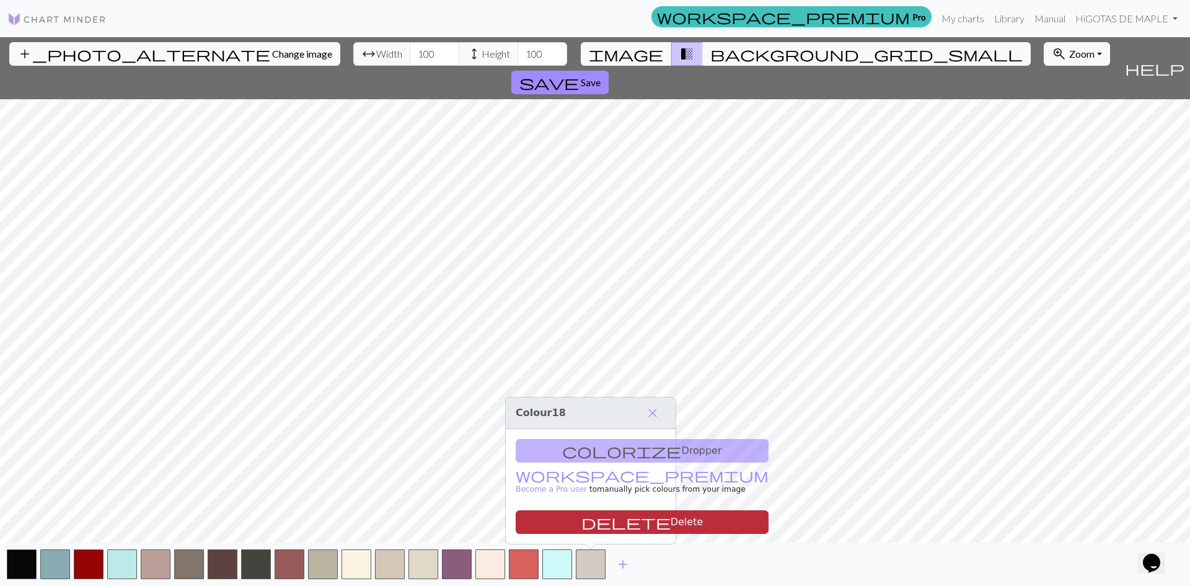
click at [609, 518] on button "delete Delete" at bounding box center [642, 522] width 253 height 24
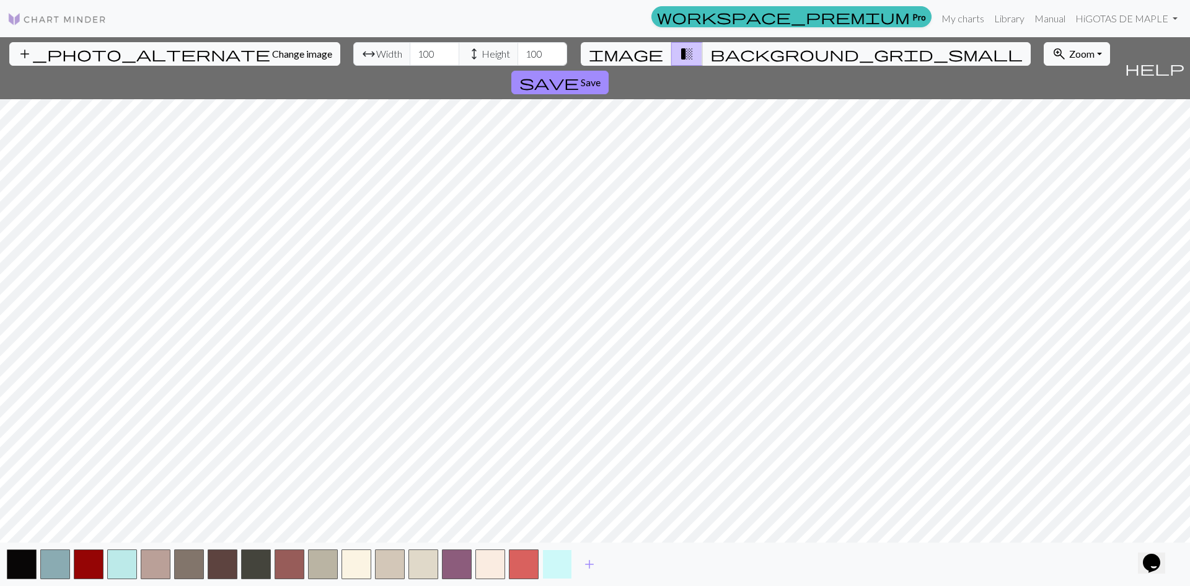
click at [561, 560] on button "button" at bounding box center [557, 564] width 30 height 30
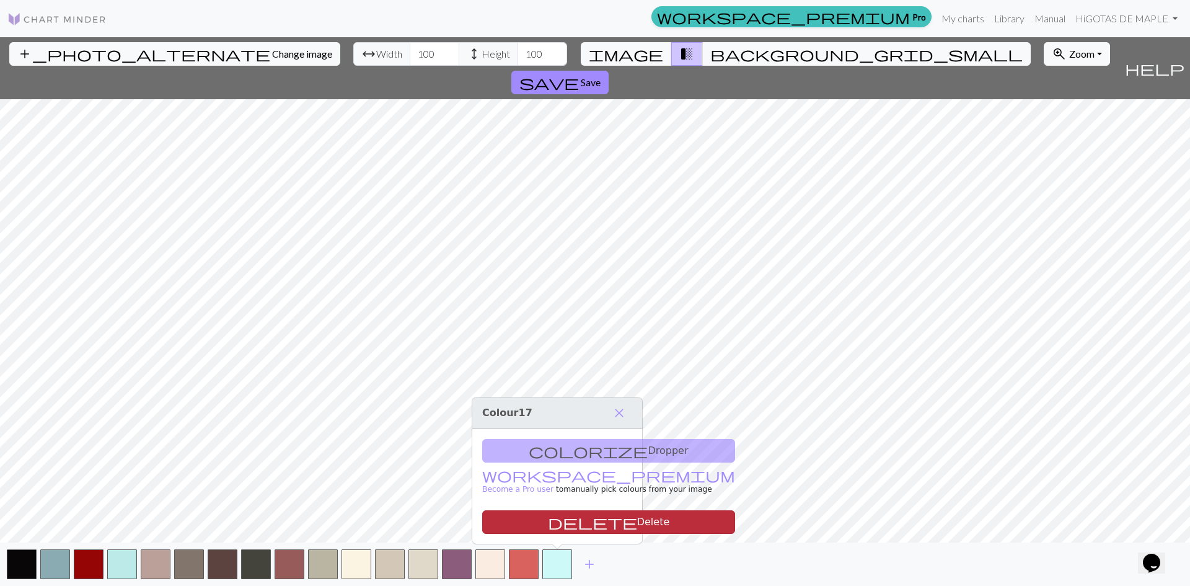
click at [566, 519] on button "delete Delete" at bounding box center [608, 522] width 253 height 24
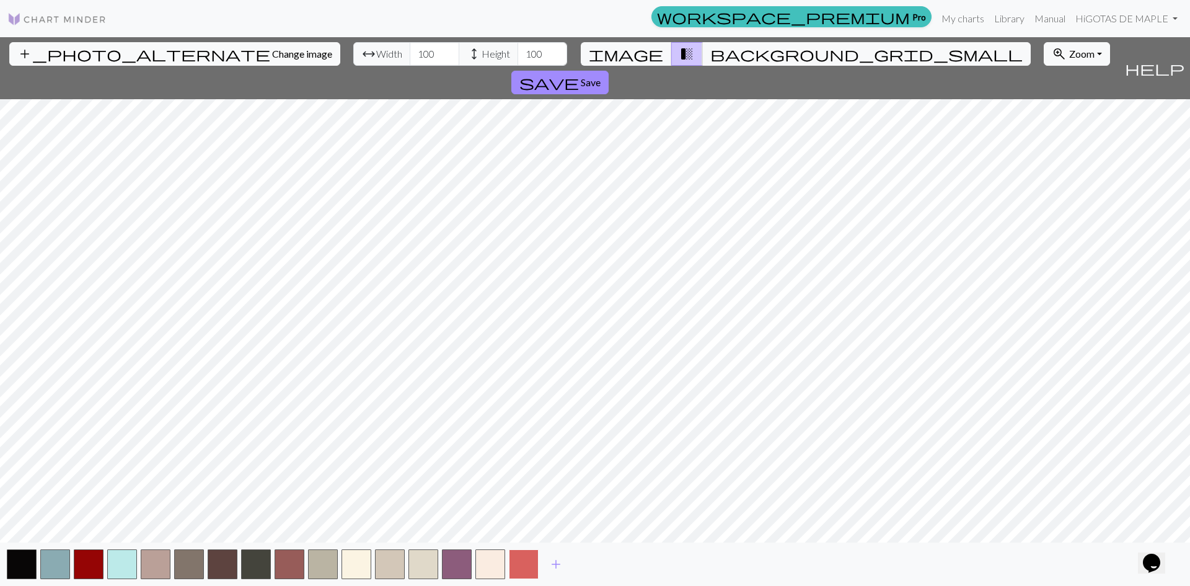
click at [522, 561] on button "button" at bounding box center [524, 564] width 30 height 30
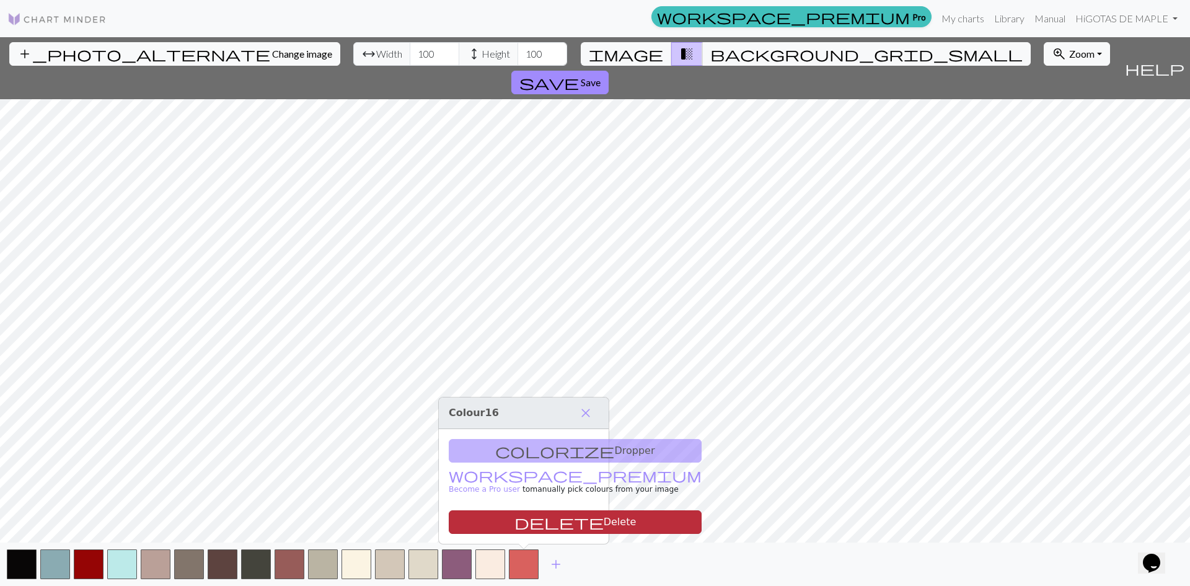
click at [530, 515] on button "delete Delete" at bounding box center [575, 522] width 253 height 24
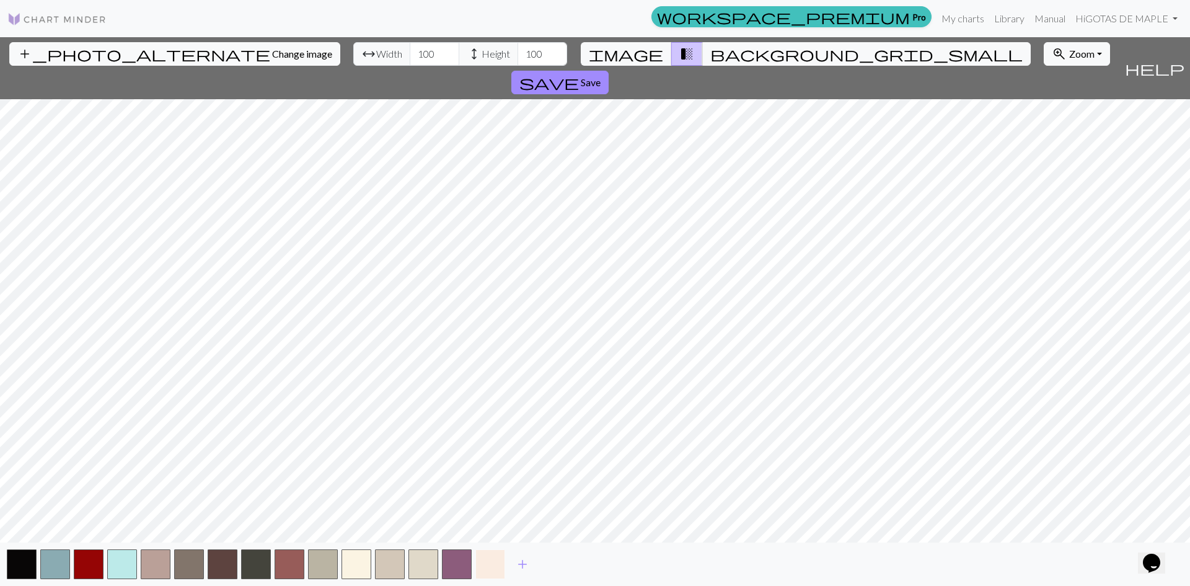
click at [483, 561] on button "button" at bounding box center [490, 564] width 30 height 30
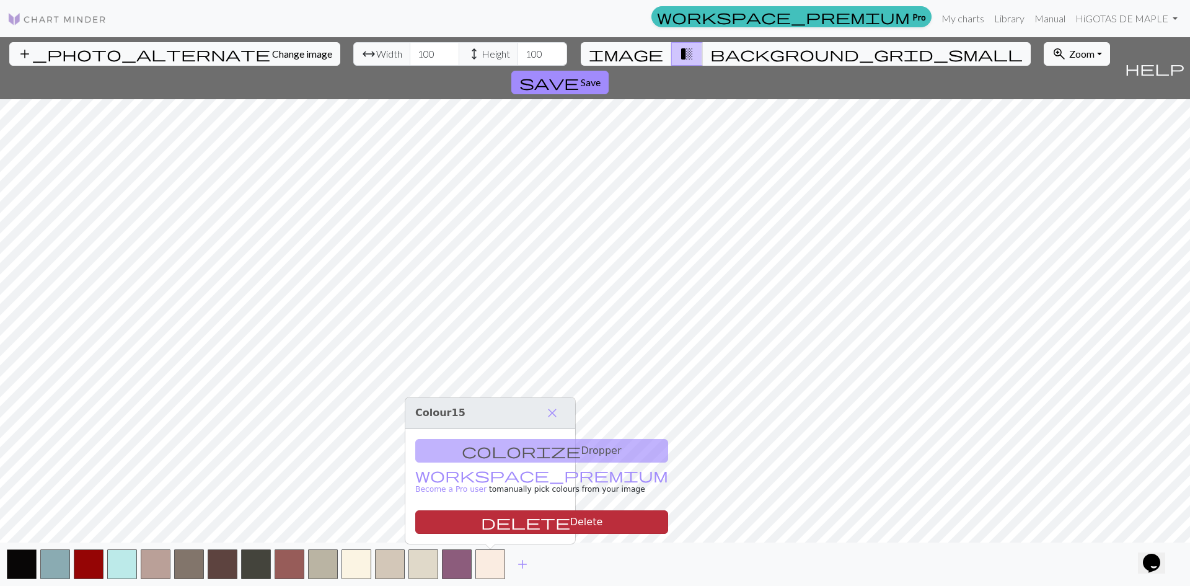
click at [481, 516] on span "delete" at bounding box center [525, 521] width 89 height 17
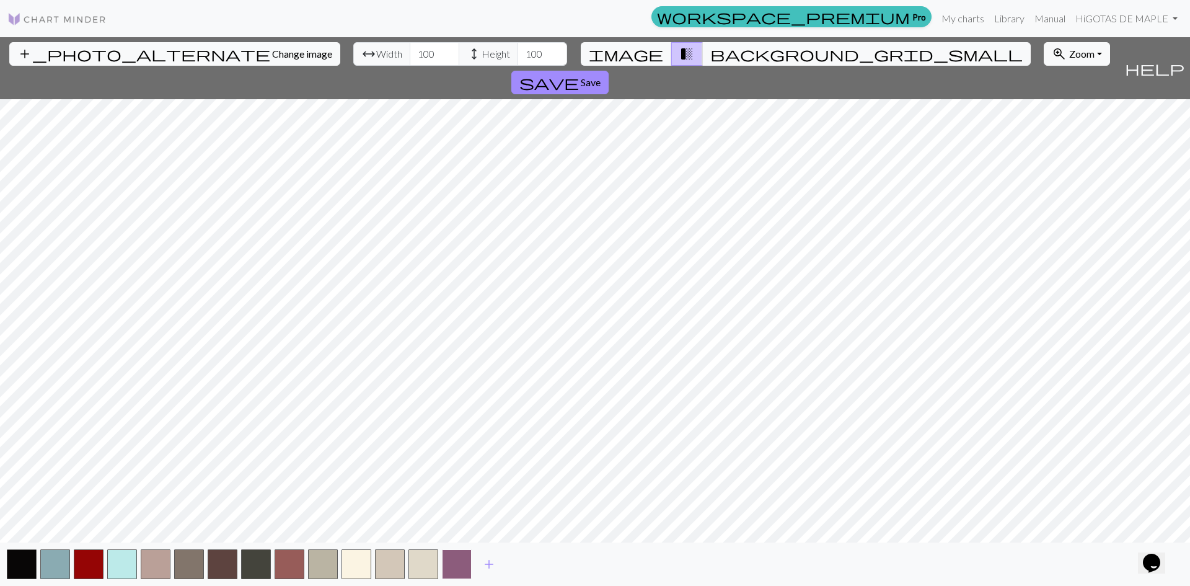
click at [454, 569] on button "button" at bounding box center [457, 564] width 30 height 30
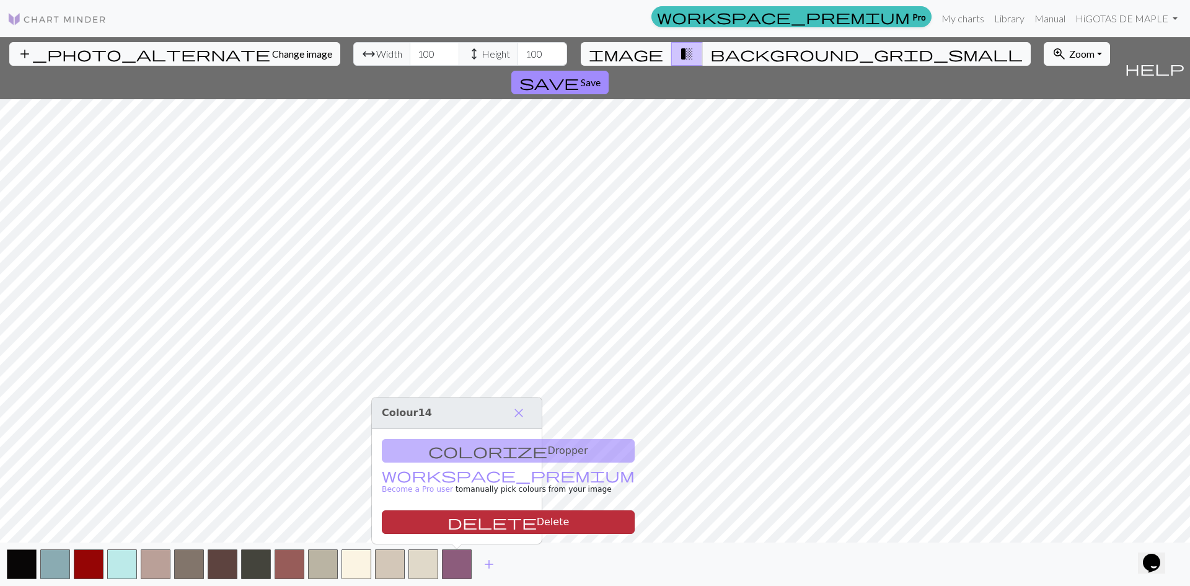
drag, startPoint x: 447, startPoint y: 524, endPoint x: 441, endPoint y: 545, distance: 22.0
click at [447, 527] on span "delete" at bounding box center [491, 521] width 89 height 17
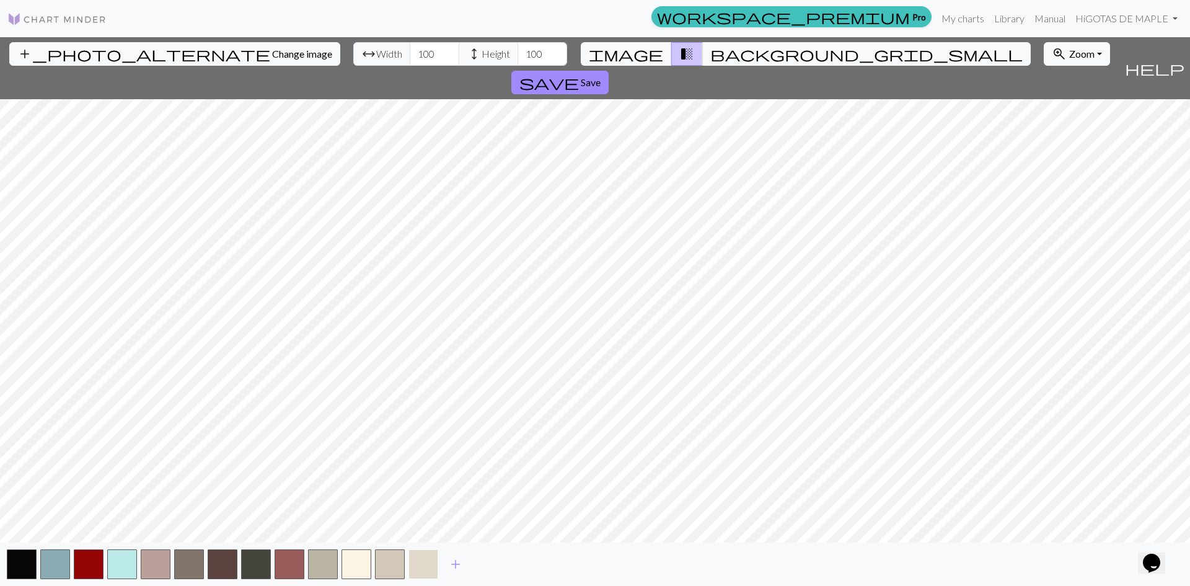
click at [436, 560] on button "button" at bounding box center [423, 564] width 30 height 30
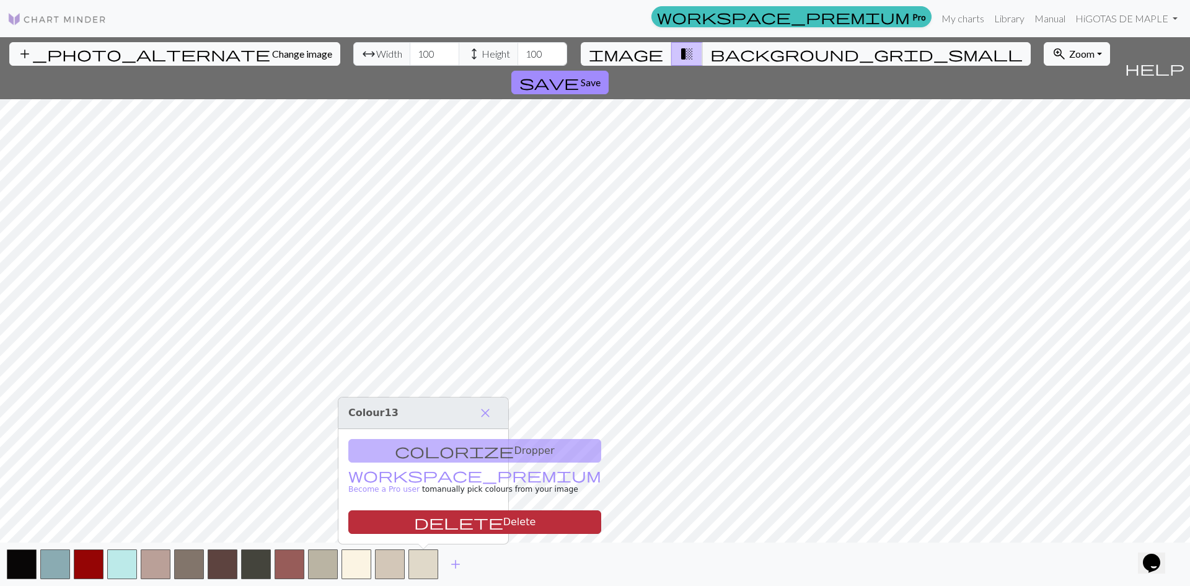
click at [432, 529] on button "delete Delete" at bounding box center [474, 522] width 253 height 24
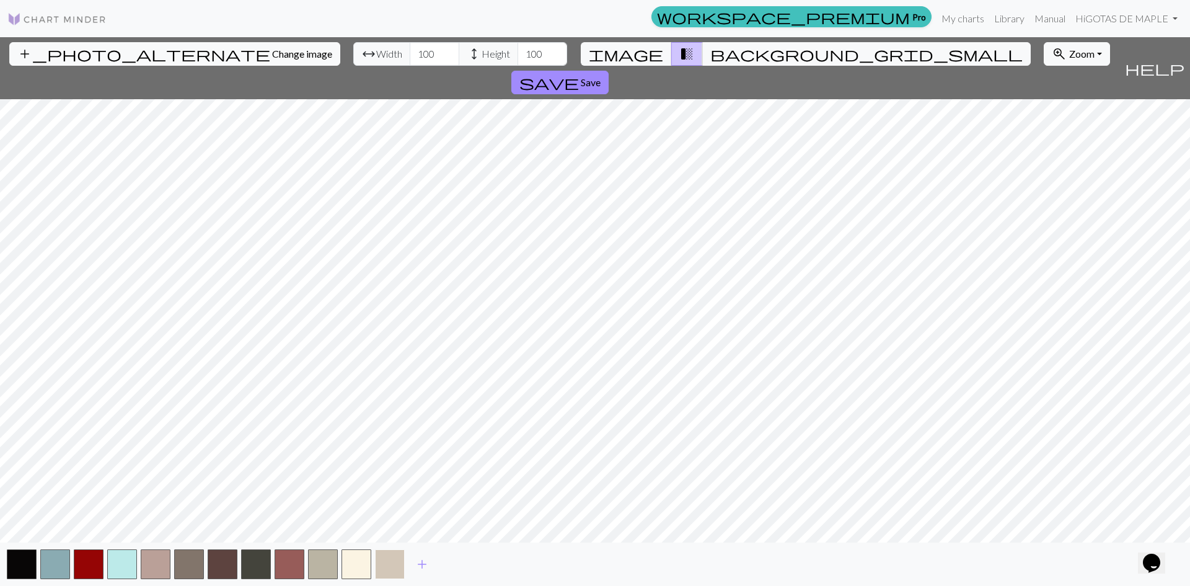
click at [392, 563] on button "button" at bounding box center [390, 564] width 30 height 30
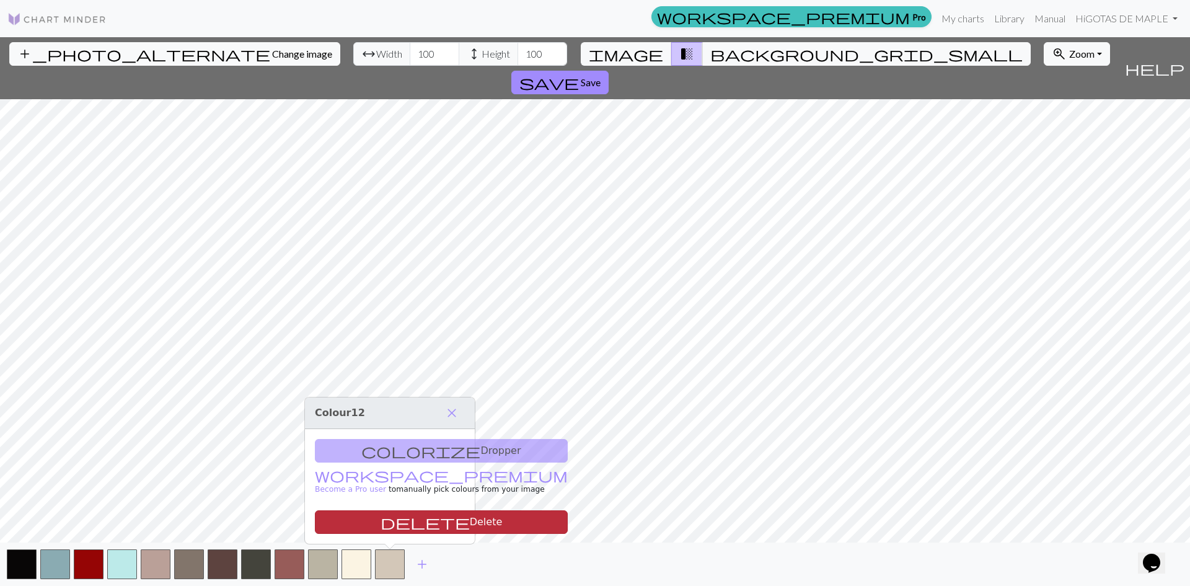
click at [398, 517] on button "delete Delete" at bounding box center [441, 522] width 253 height 24
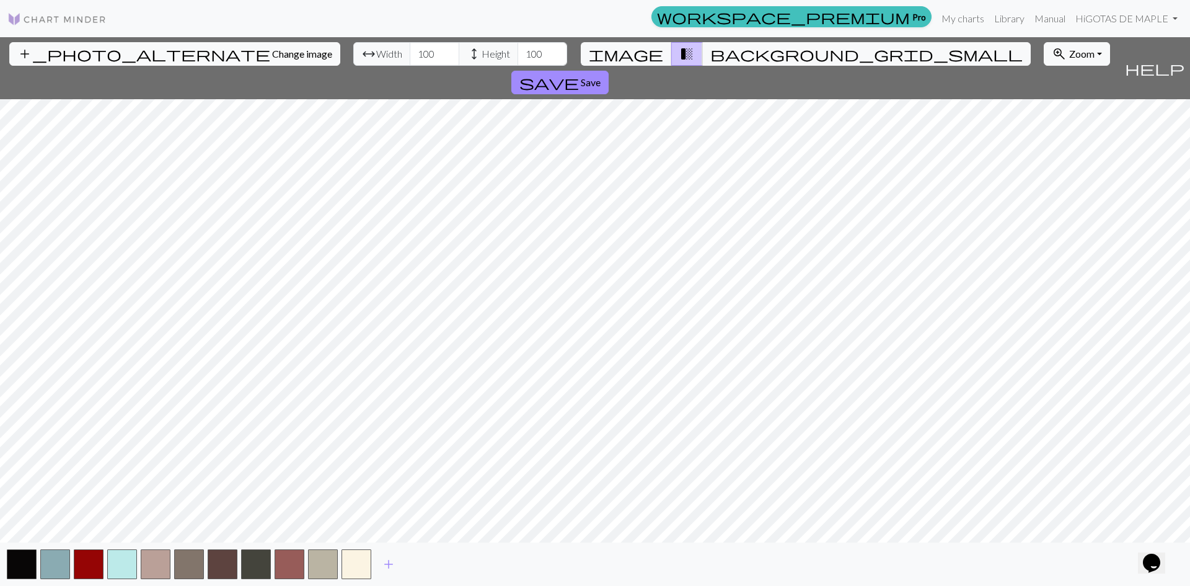
click at [362, 548] on div "add" at bounding box center [595, 563] width 1190 height 43
click at [357, 560] on button "button" at bounding box center [356, 564] width 30 height 30
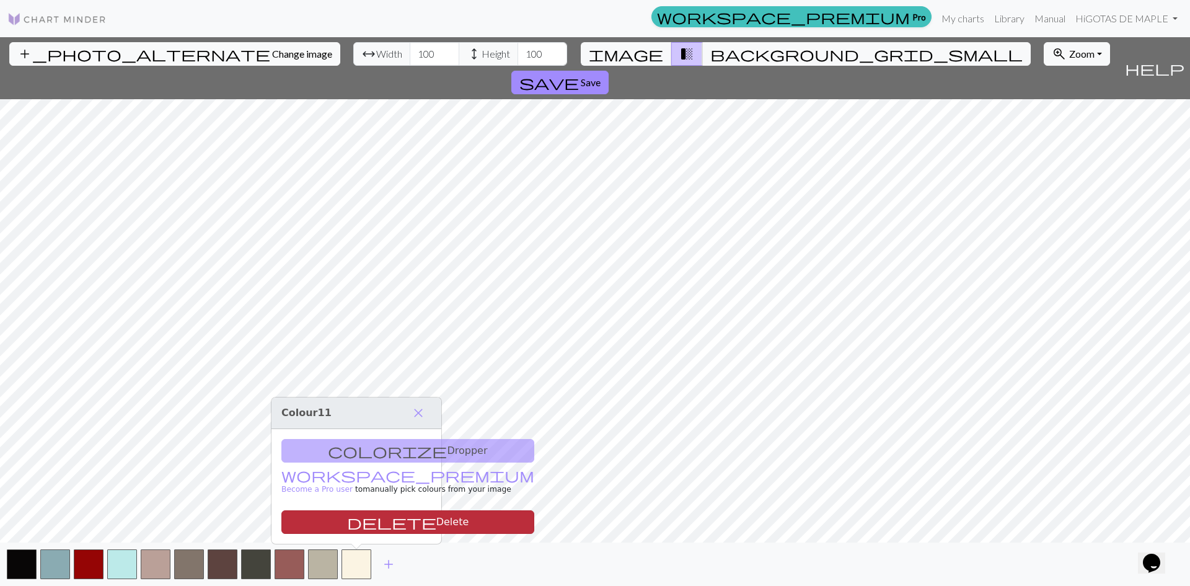
click at [359, 522] on button "delete Delete" at bounding box center [407, 522] width 253 height 24
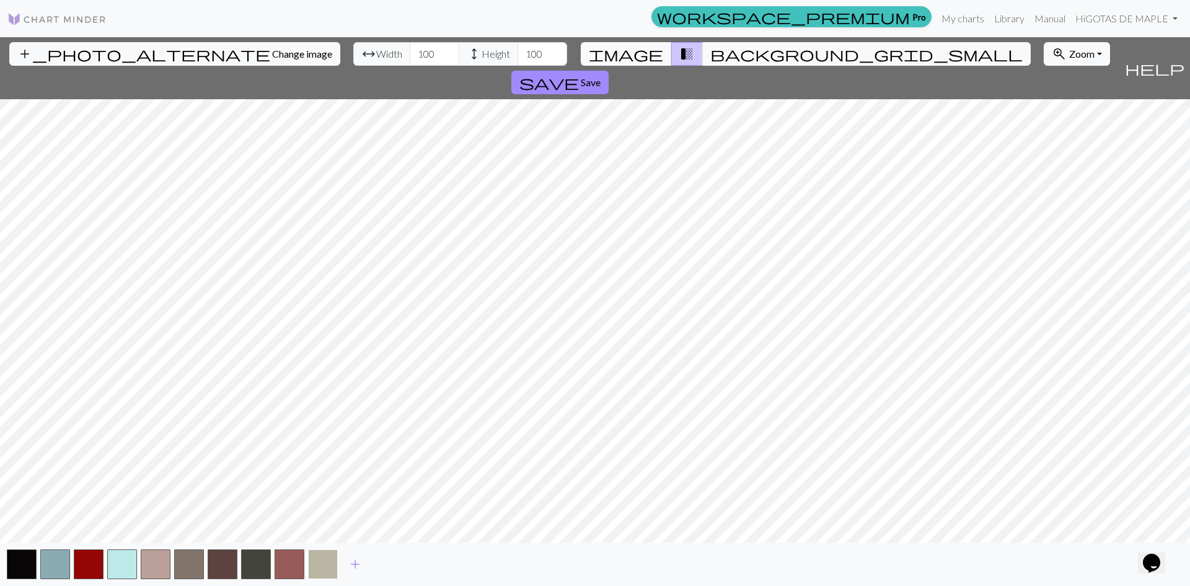
click at [333, 558] on button "button" at bounding box center [323, 564] width 30 height 30
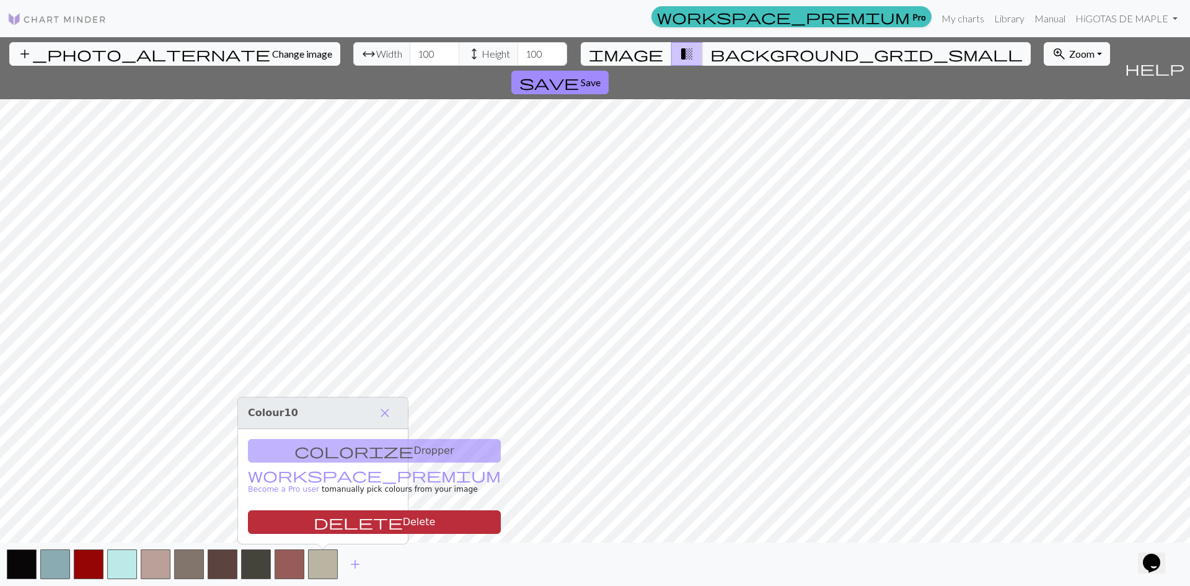
click at [334, 522] on button "delete Delete" at bounding box center [374, 522] width 253 height 24
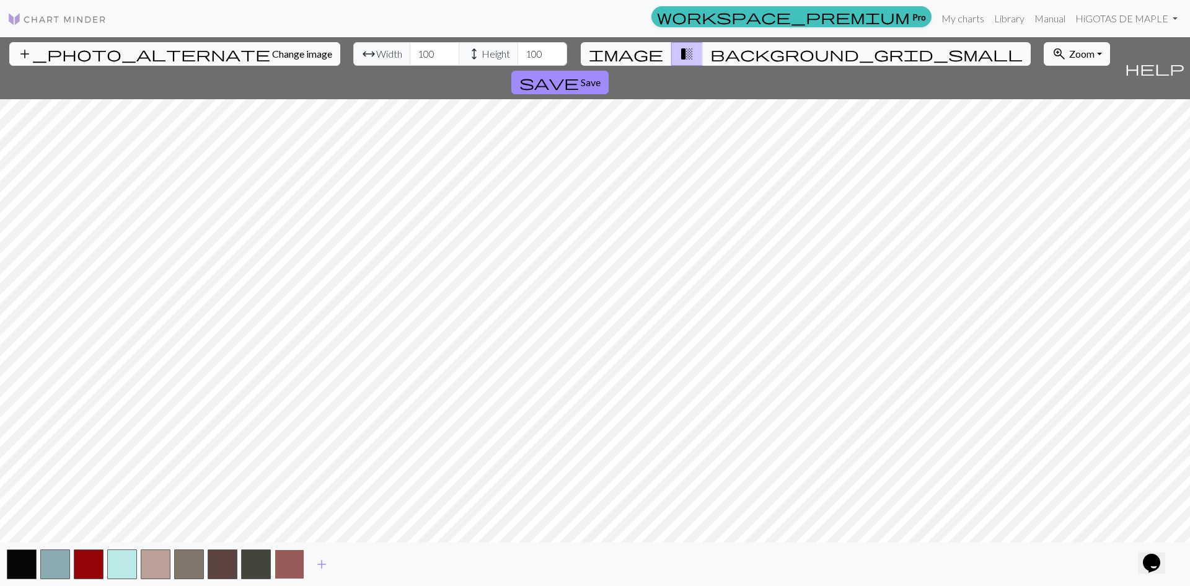
drag, startPoint x: 286, startPoint y: 557, endPoint x: 289, endPoint y: 549, distance: 8.6
click at [286, 558] on button "button" at bounding box center [290, 564] width 30 height 30
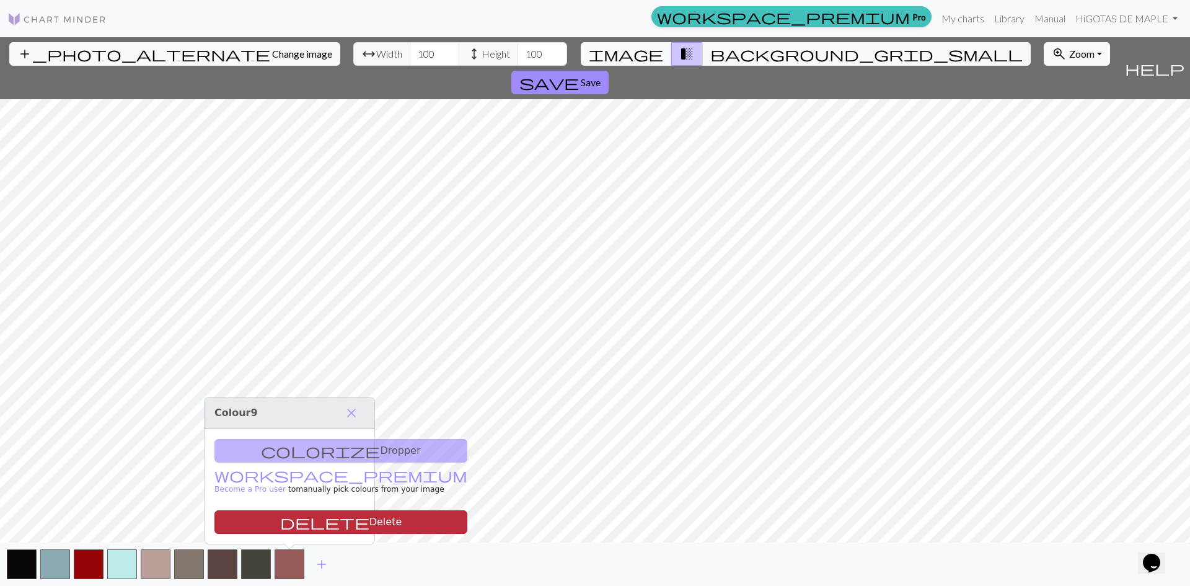
click at [299, 521] on button "delete Delete" at bounding box center [340, 522] width 253 height 24
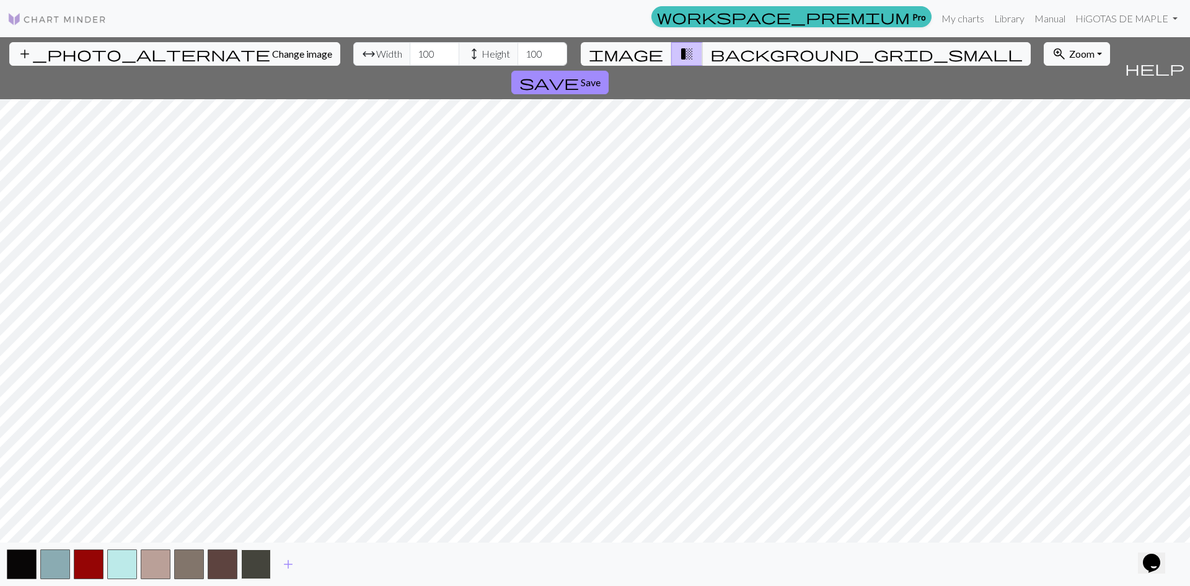
click at [253, 564] on button "button" at bounding box center [256, 564] width 30 height 30
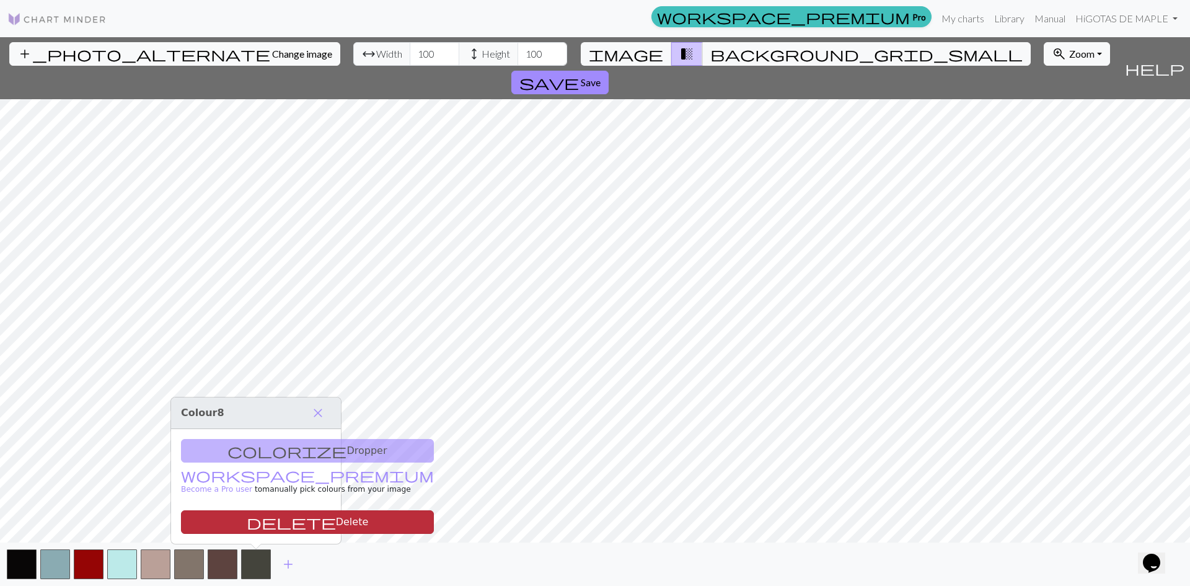
click at [261, 525] on button "delete Delete" at bounding box center [307, 522] width 253 height 24
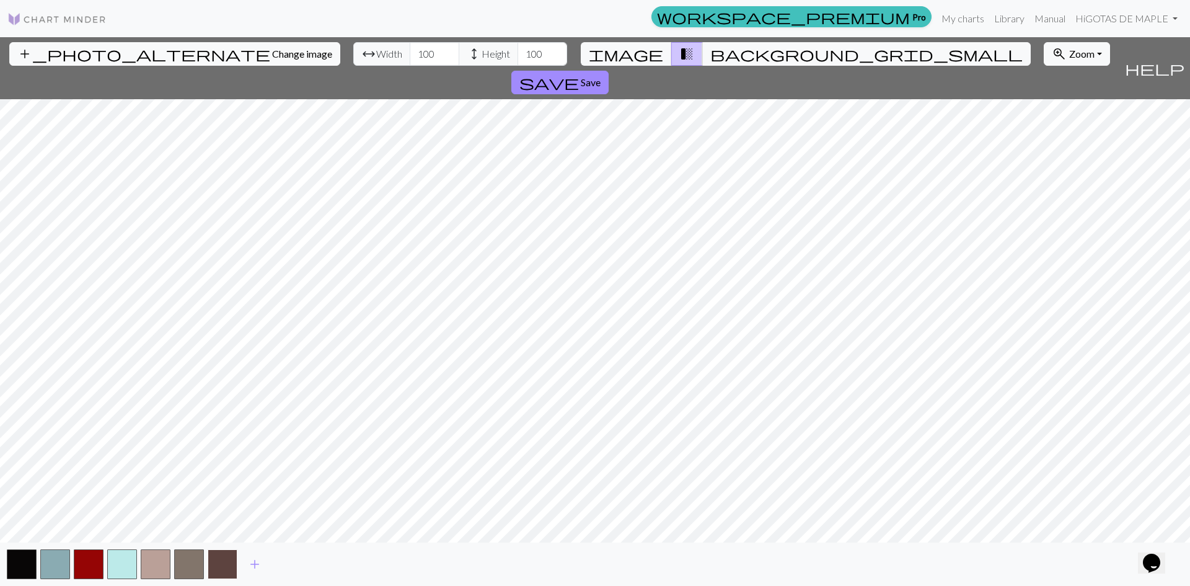
click at [236, 561] on button "button" at bounding box center [223, 564] width 30 height 30
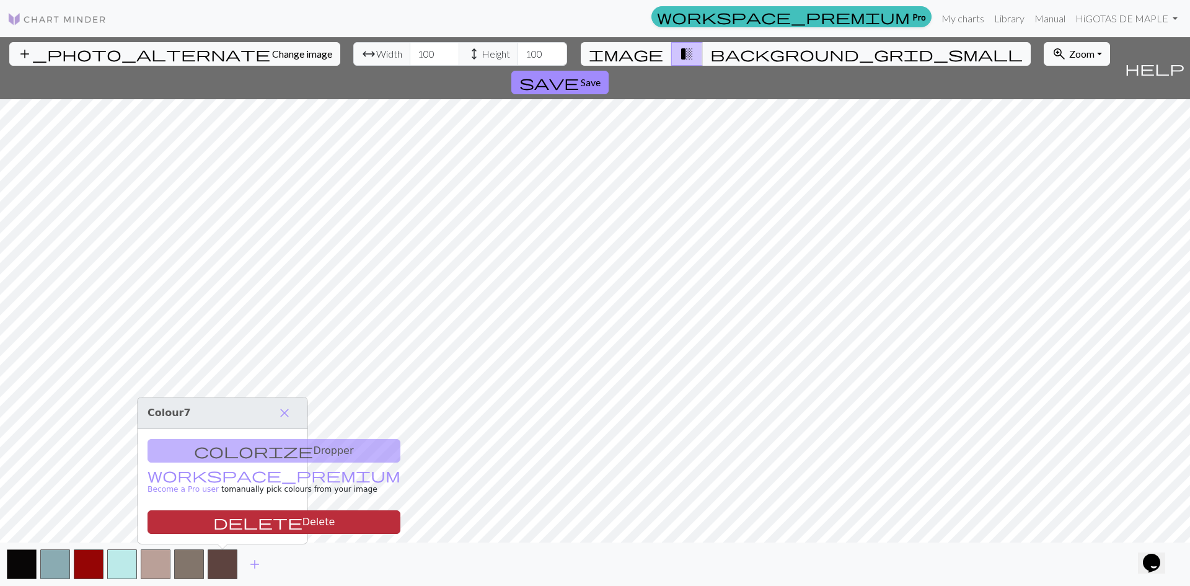
click at [232, 514] on button "delete Delete" at bounding box center [273, 522] width 253 height 24
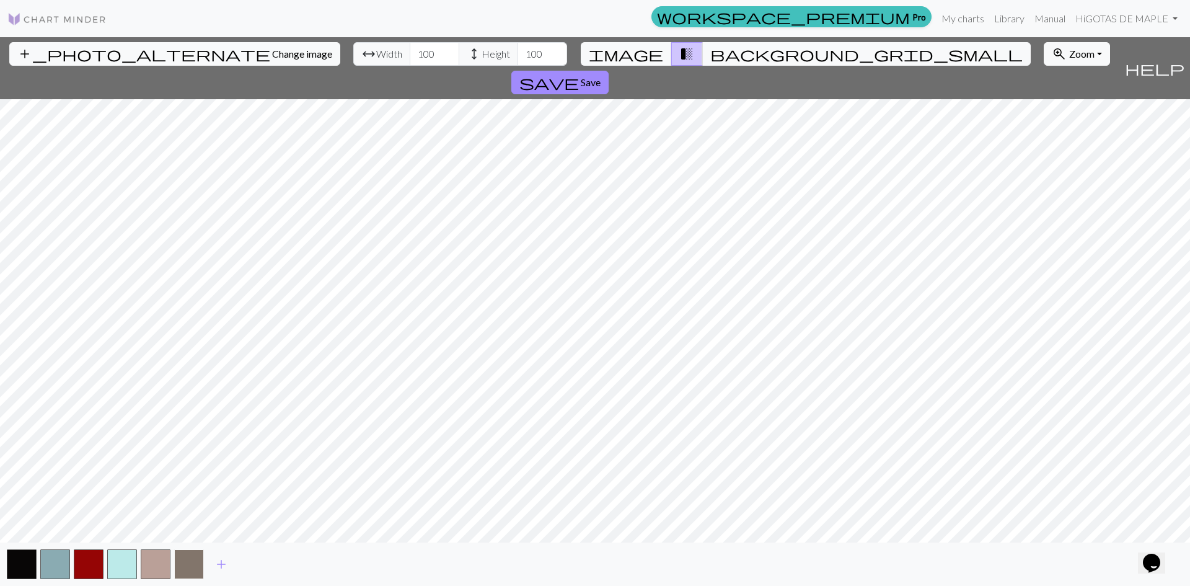
click at [195, 559] on button "button" at bounding box center [189, 564] width 30 height 30
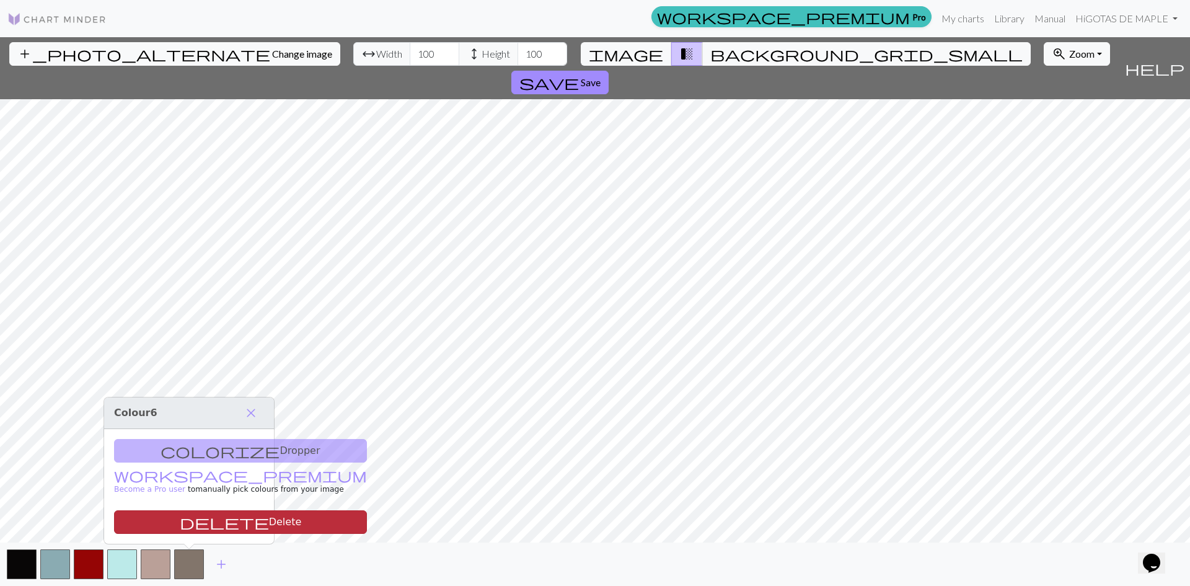
click at [205, 520] on button "delete Delete" at bounding box center [240, 522] width 253 height 24
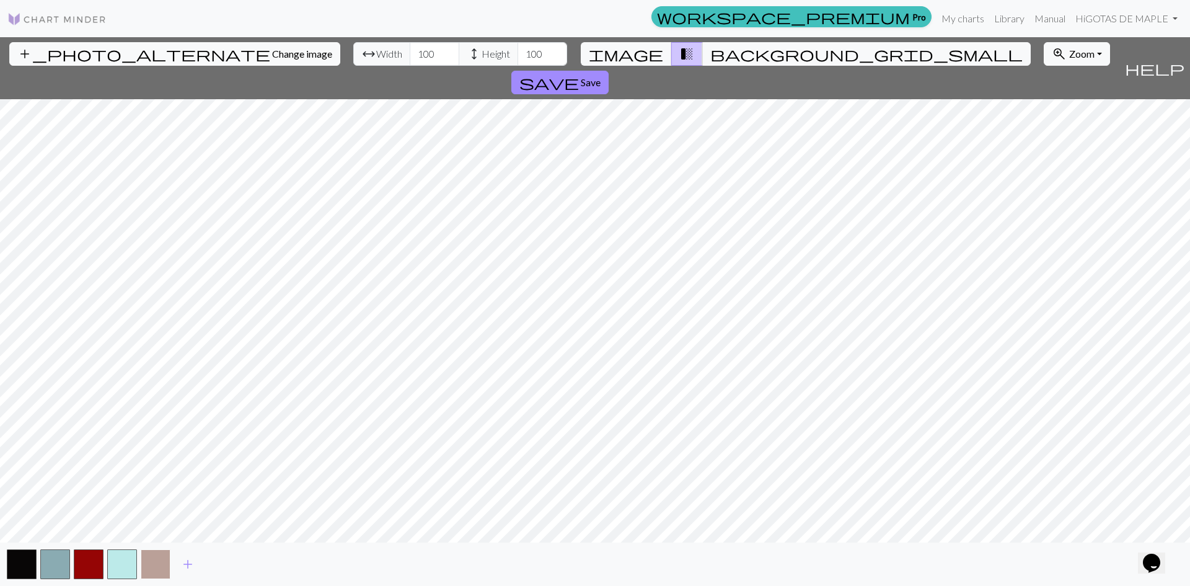
click at [163, 553] on button "button" at bounding box center [156, 564] width 30 height 30
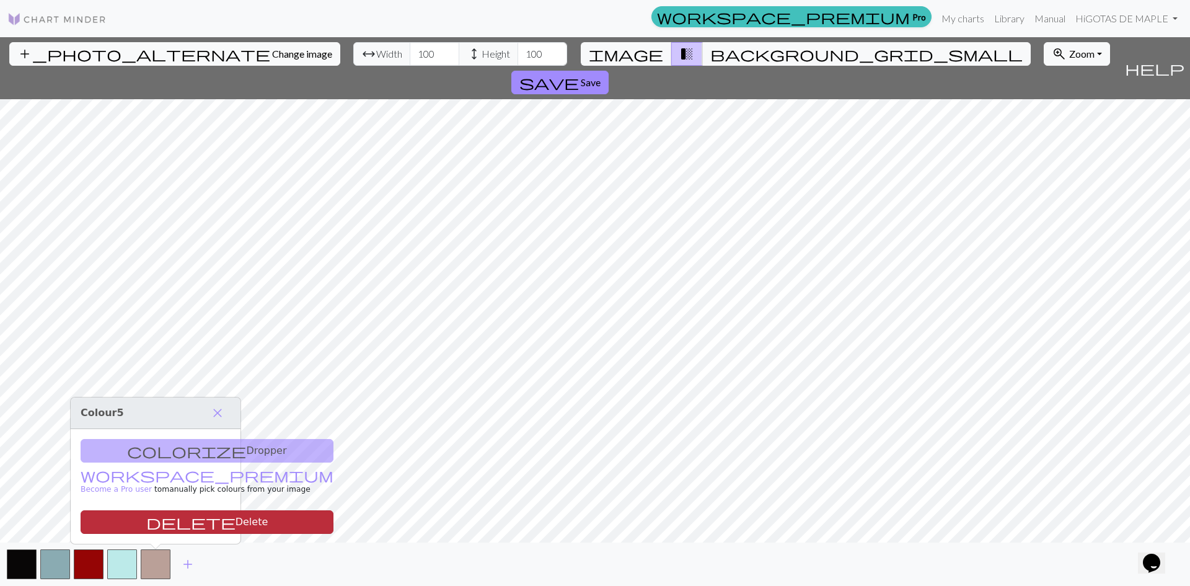
click at [172, 518] on button "delete Delete" at bounding box center [207, 522] width 253 height 24
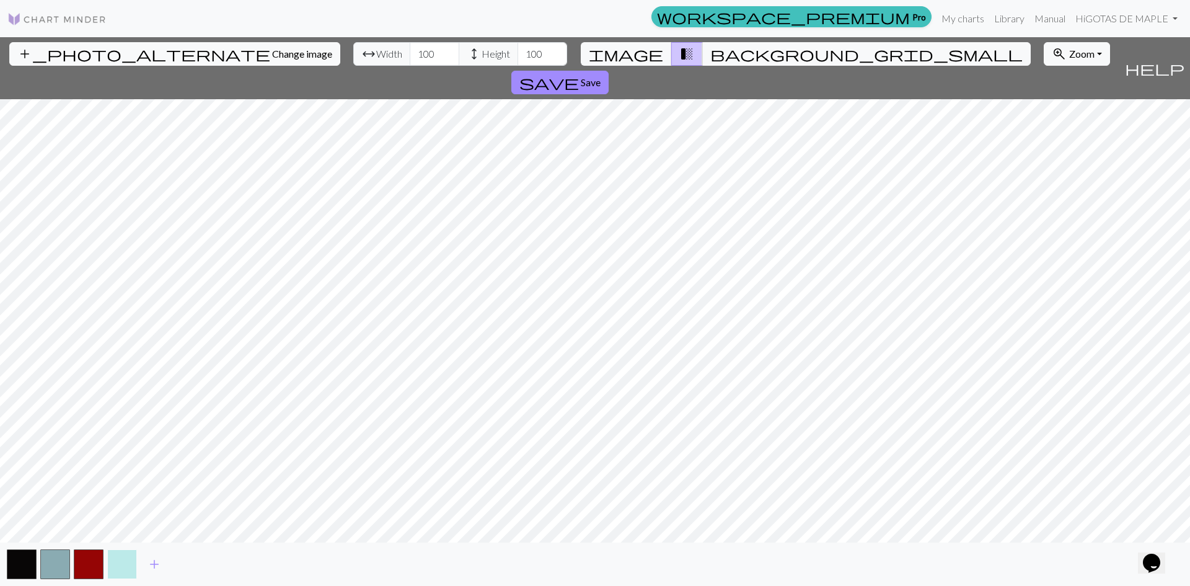
click at [128, 562] on button "button" at bounding box center [122, 564] width 30 height 30
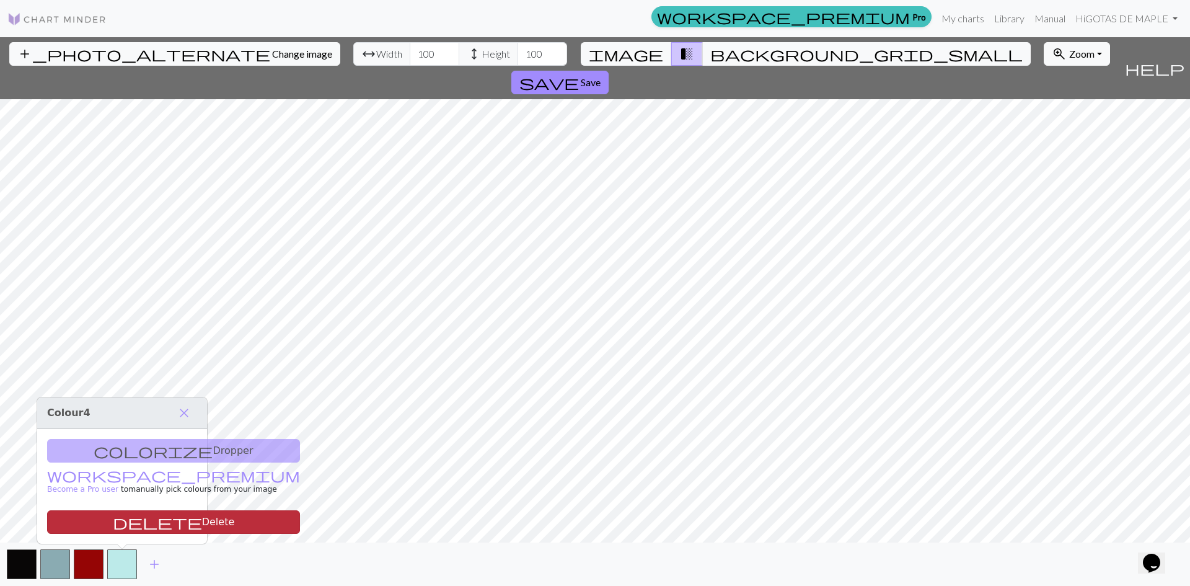
click at [138, 527] on button "delete Delete" at bounding box center [173, 522] width 253 height 24
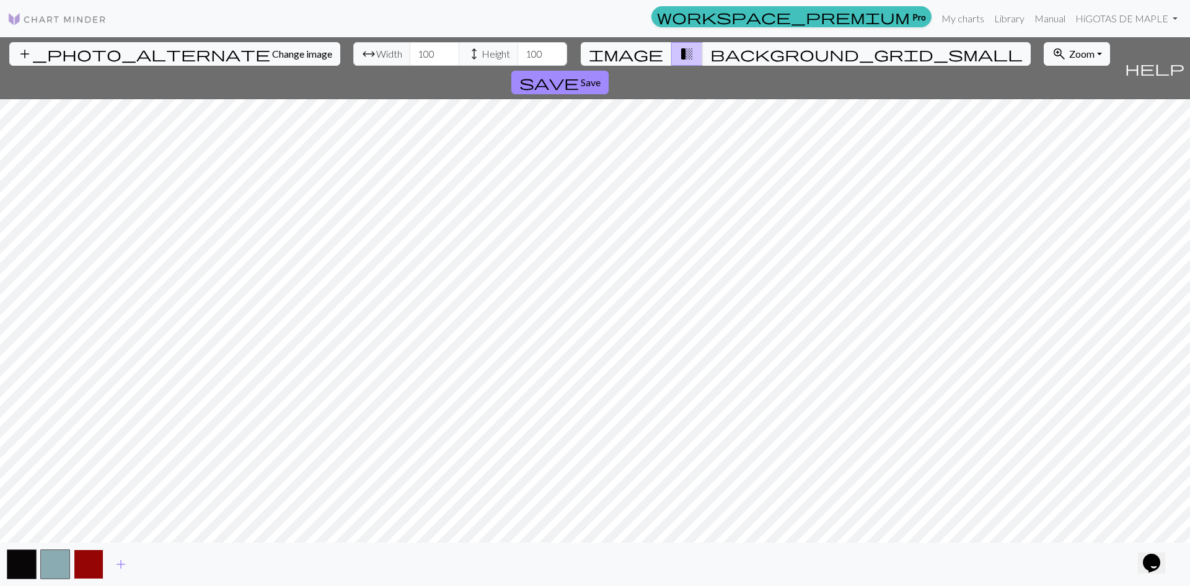
click at [86, 564] on button "button" at bounding box center [89, 564] width 30 height 30
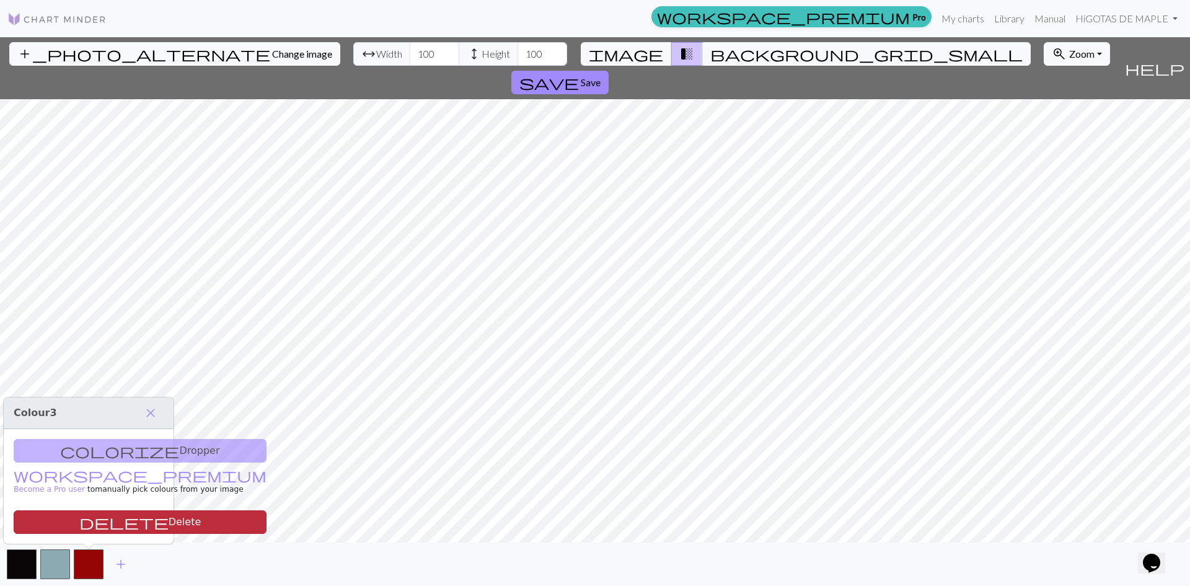
click at [96, 527] on button "delete Delete" at bounding box center [140, 522] width 253 height 24
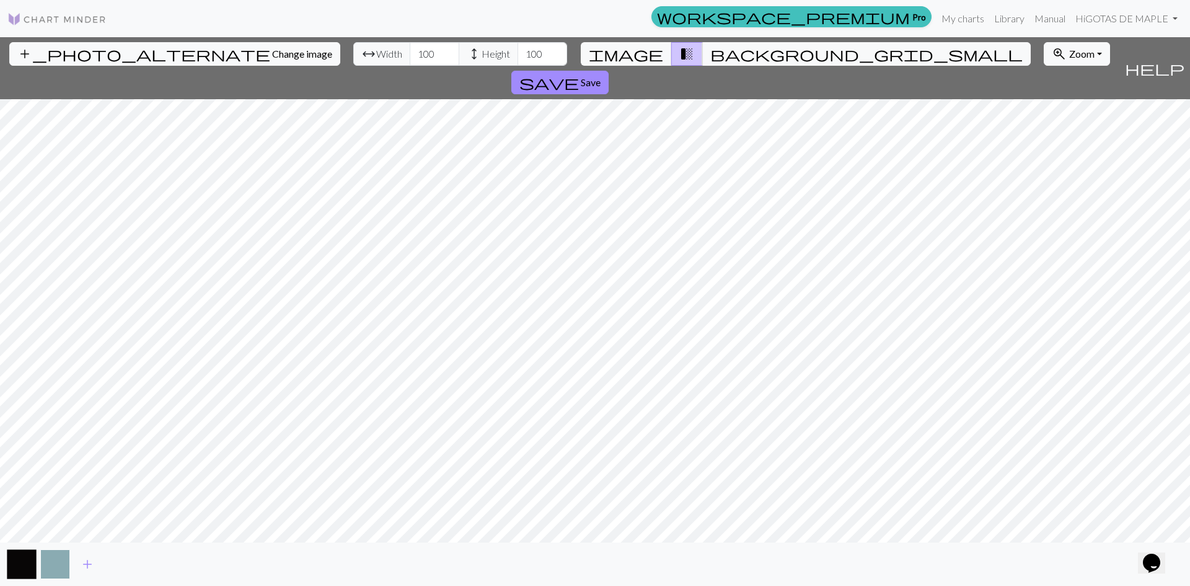
click at [65, 565] on button "button" at bounding box center [55, 564] width 30 height 30
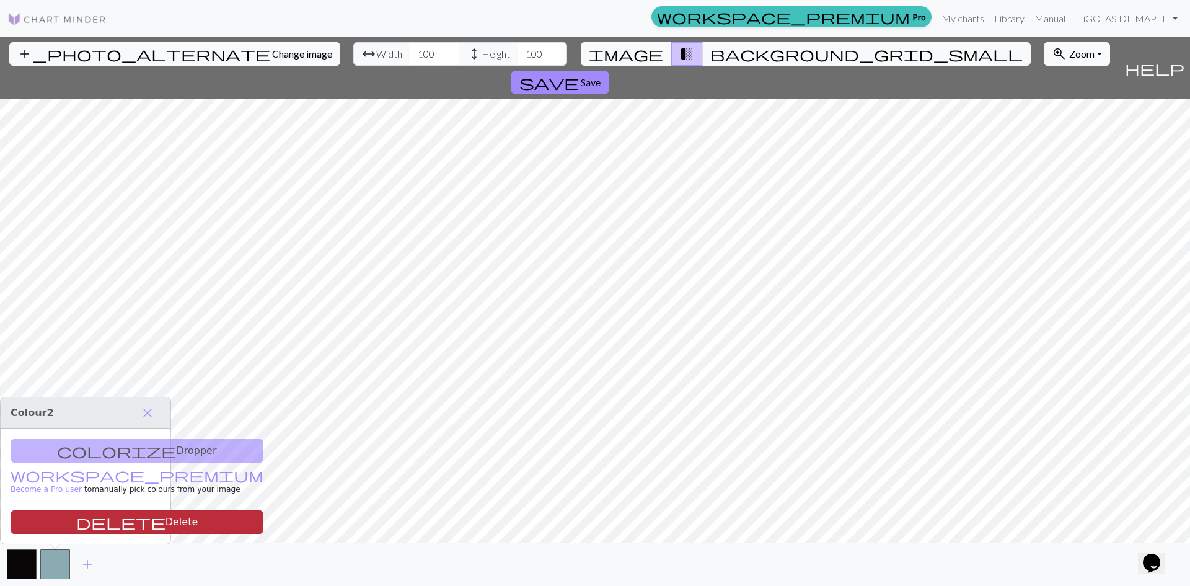
click at [76, 521] on span "delete" at bounding box center [120, 521] width 89 height 17
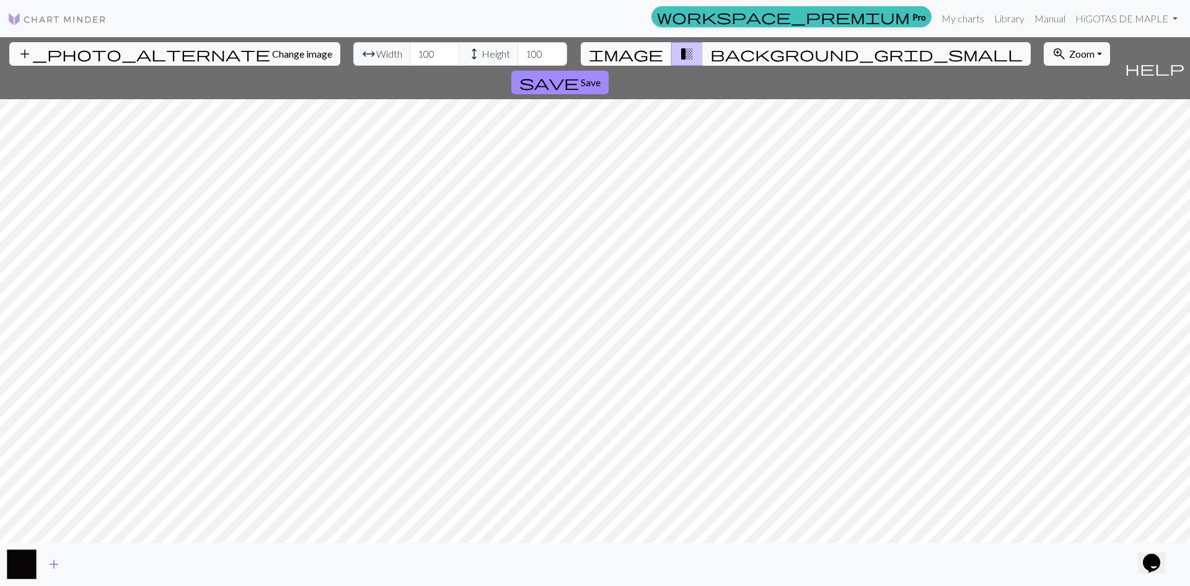
click at [56, 561] on span "add" at bounding box center [53, 563] width 15 height 17
click at [85, 560] on span "add" at bounding box center [87, 563] width 15 height 17
click at [122, 562] on span "add" at bounding box center [120, 563] width 15 height 17
click at [609, 71] on button "save Save" at bounding box center [559, 83] width 97 height 24
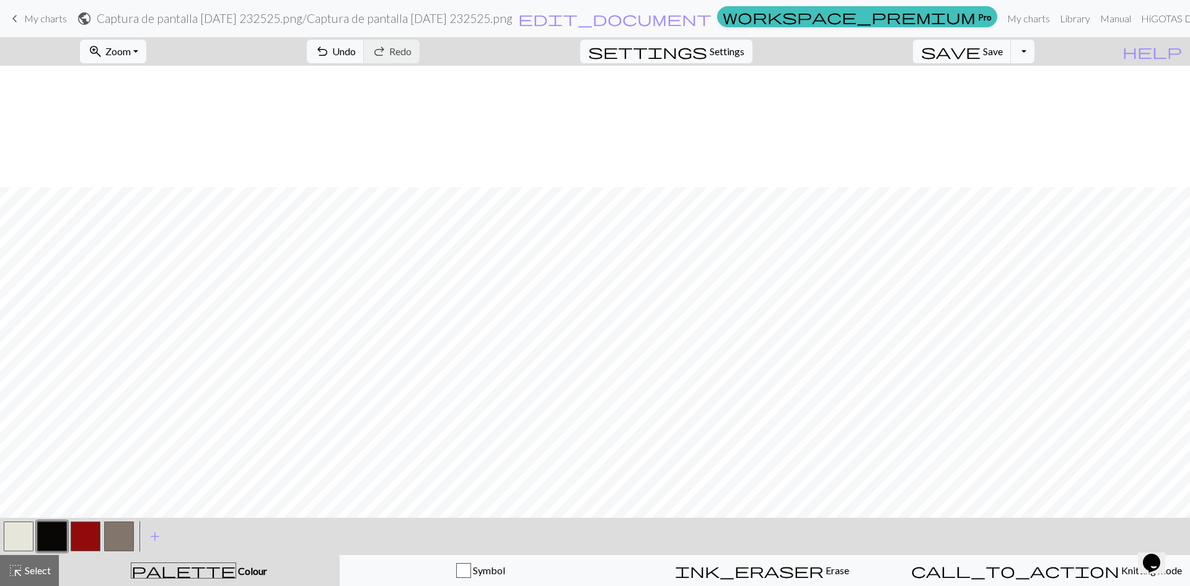
scroll to position [124, 0]
click at [57, 532] on button "button" at bounding box center [52, 536] width 30 height 30
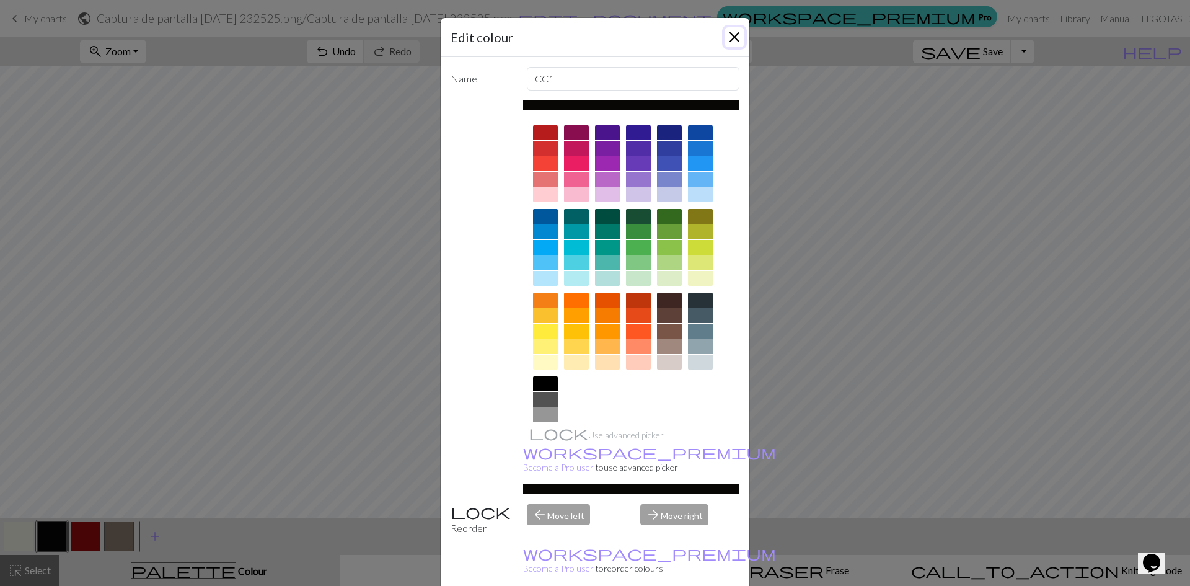
click at [729, 36] on button "Close" at bounding box center [734, 37] width 20 height 20
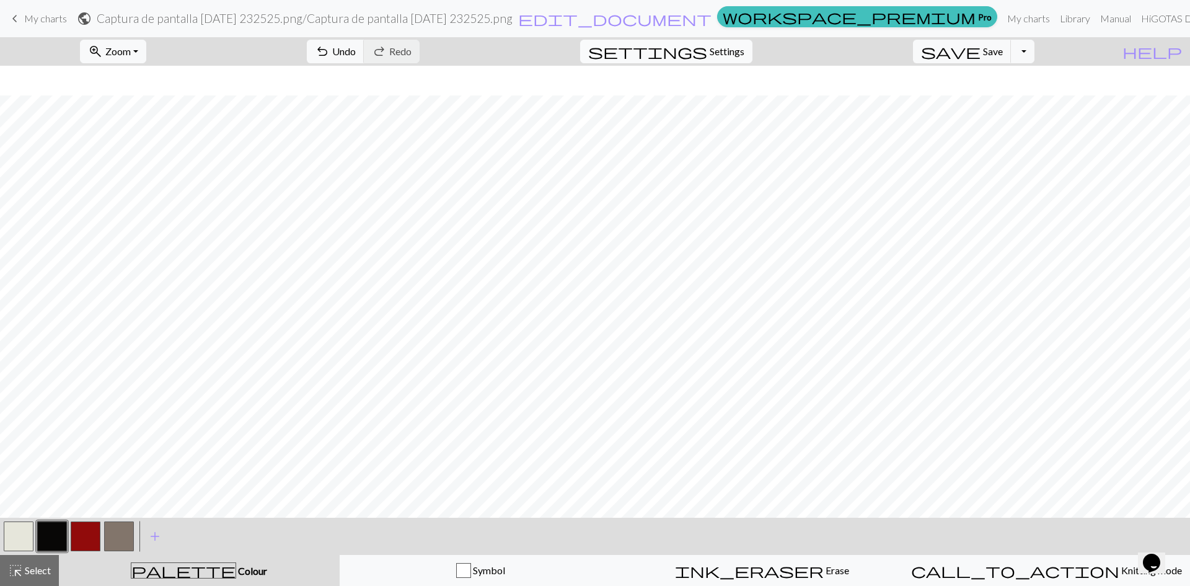
scroll to position [186, 0]
click at [146, 54] on button "zoom_in Zoom Zoom" at bounding box center [113, 52] width 66 height 24
click at [144, 145] on button "50%" at bounding box center [130, 149] width 98 height 20
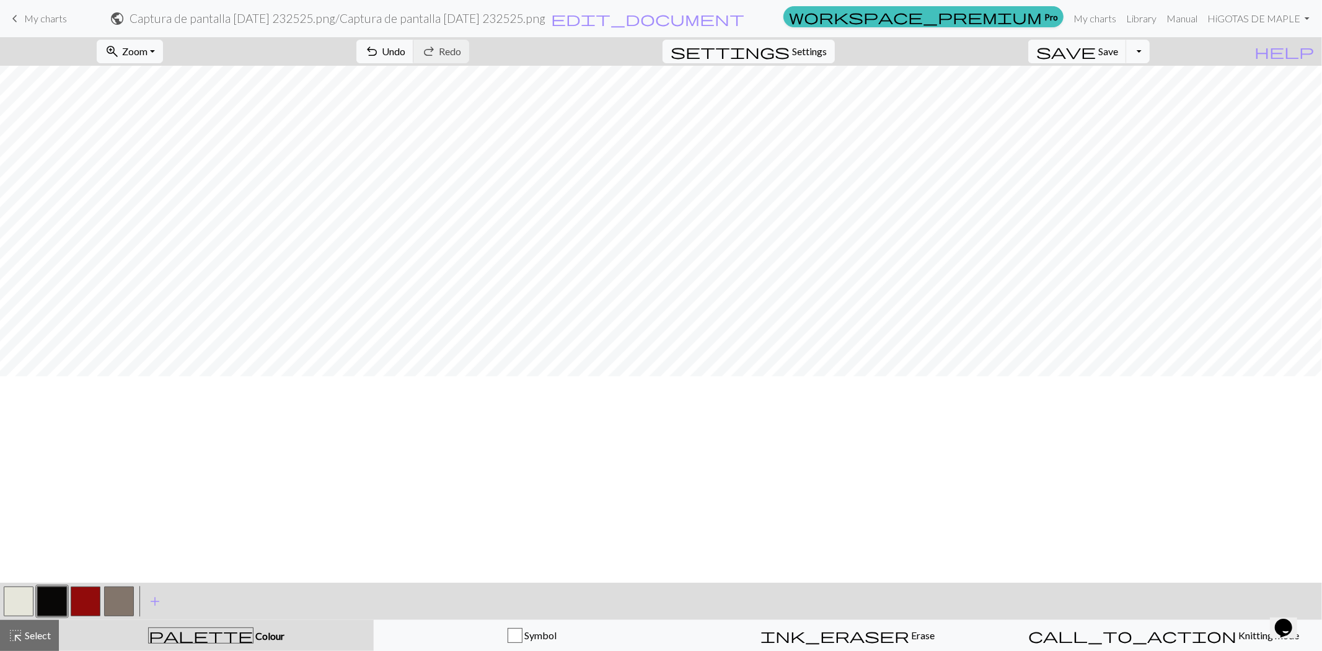
scroll to position [0, 0]
click at [149, 585] on span "add" at bounding box center [154, 600] width 15 height 17
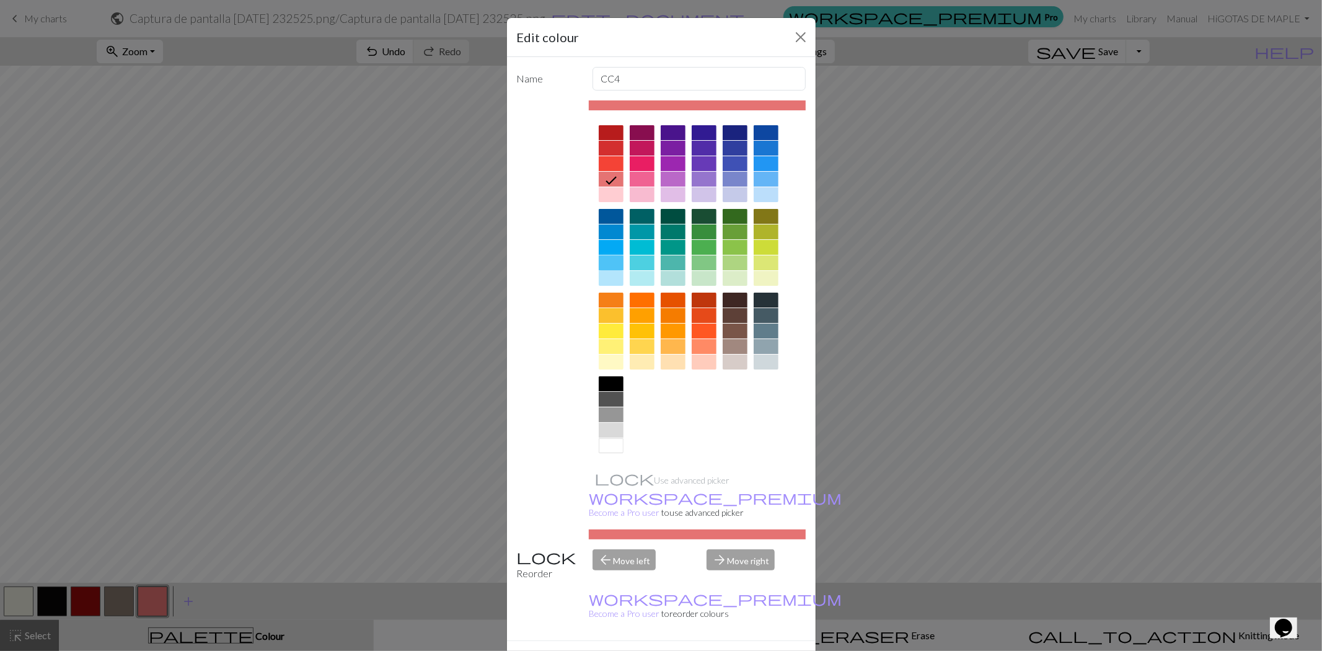
click at [610, 265] on div at bounding box center [611, 262] width 25 height 15
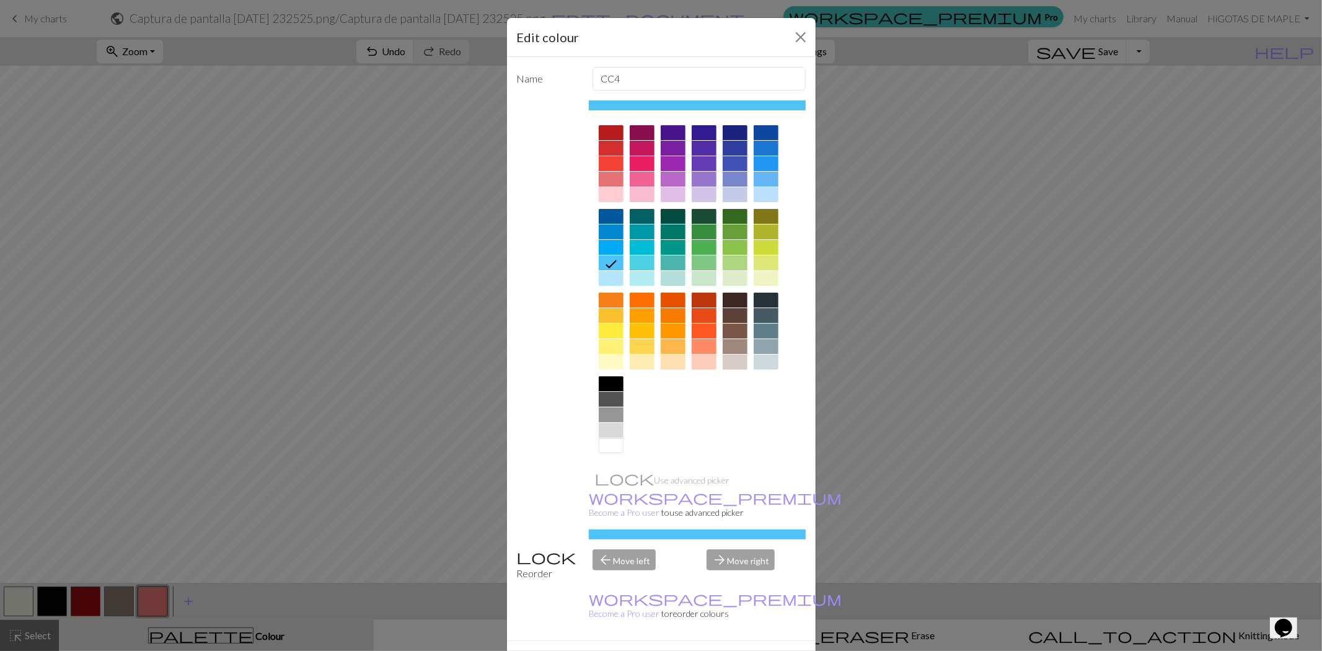
click at [719, 585] on button "Done" at bounding box center [735, 663] width 39 height 24
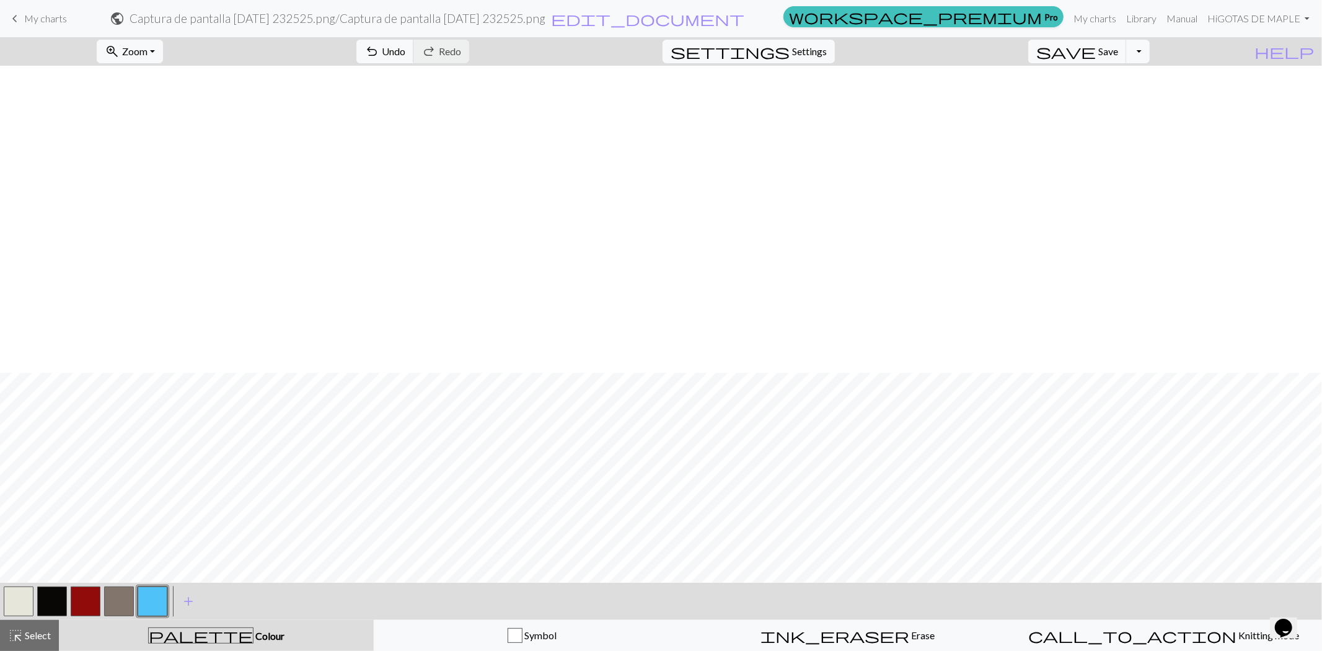
scroll to position [367, 0]
